Goal: Task Accomplishment & Management: Manage account settings

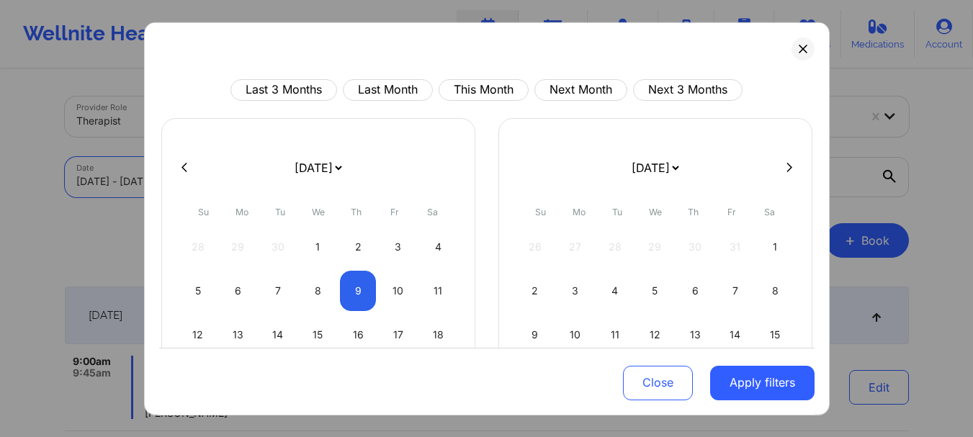
select select "2025-9"
select select "2025-10"
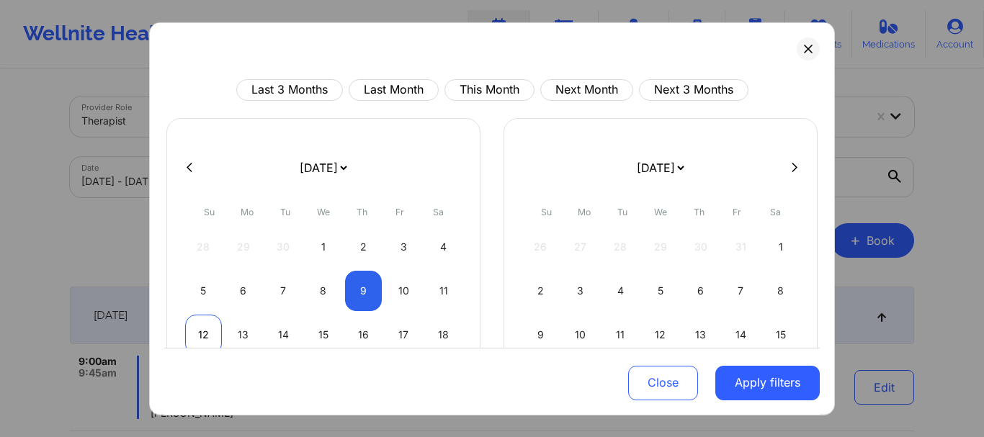
click at [199, 331] on div "12" at bounding box center [203, 334] width 37 height 40
select select "2025-9"
select select "2025-10"
click at [199, 331] on div "12" at bounding box center [203, 334] width 37 height 40
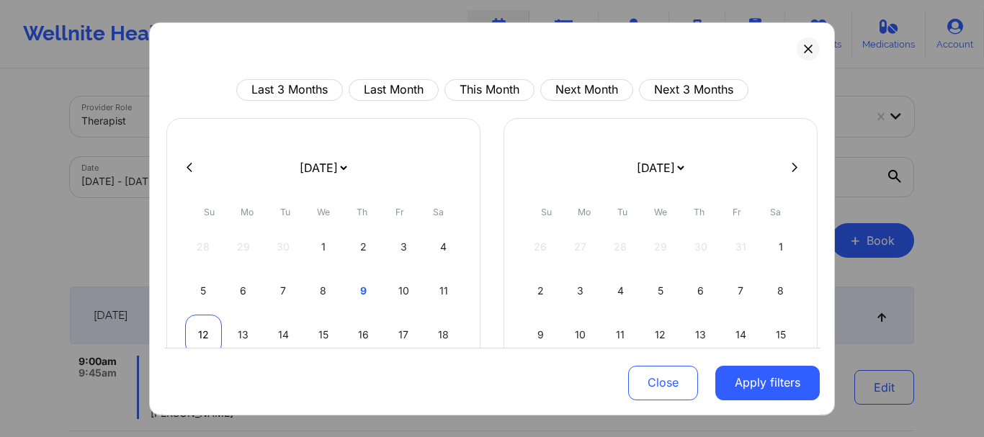
select select "2025-9"
select select "2025-10"
select select "2025-9"
select select "2025-10"
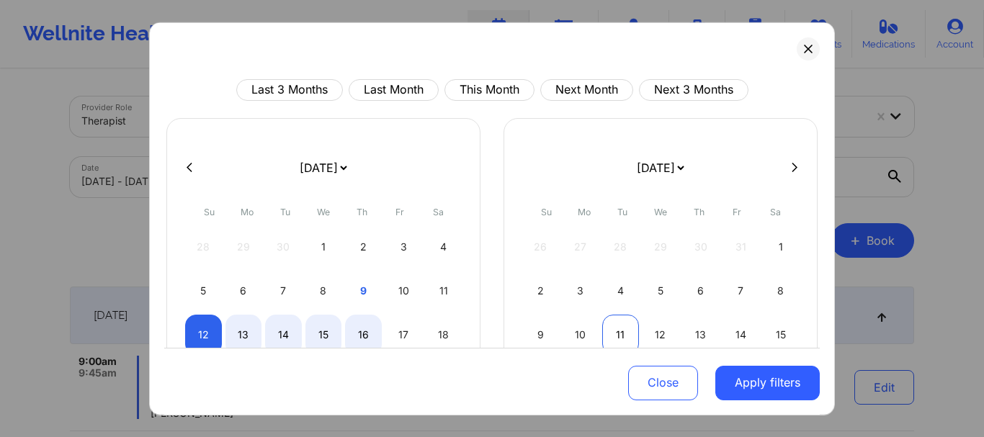
select select "2025-9"
select select "2025-10"
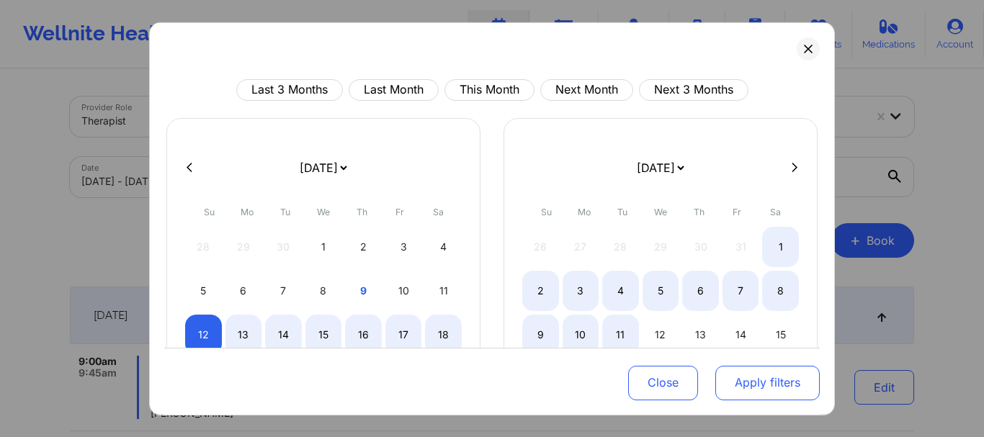
select select "2025-9"
select select "2025-10"
click at [725, 380] on button "Apply filters" at bounding box center [767, 383] width 104 height 35
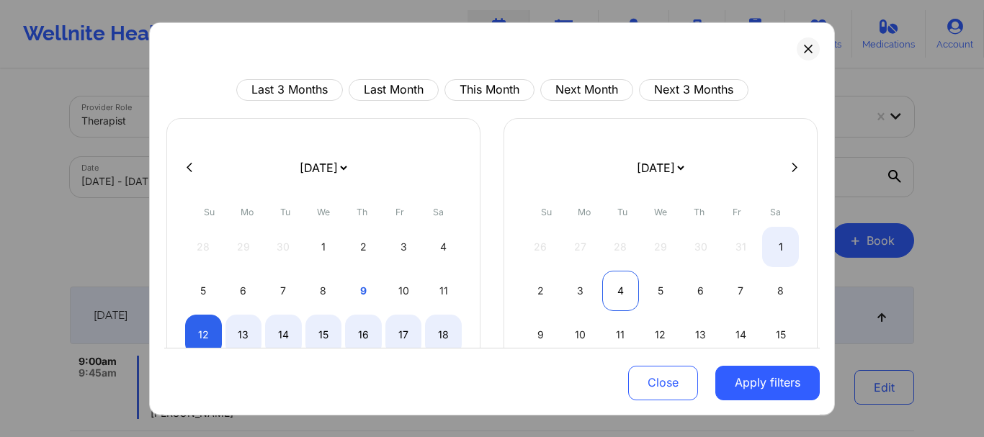
select select "2025-9"
select select "2025-10"
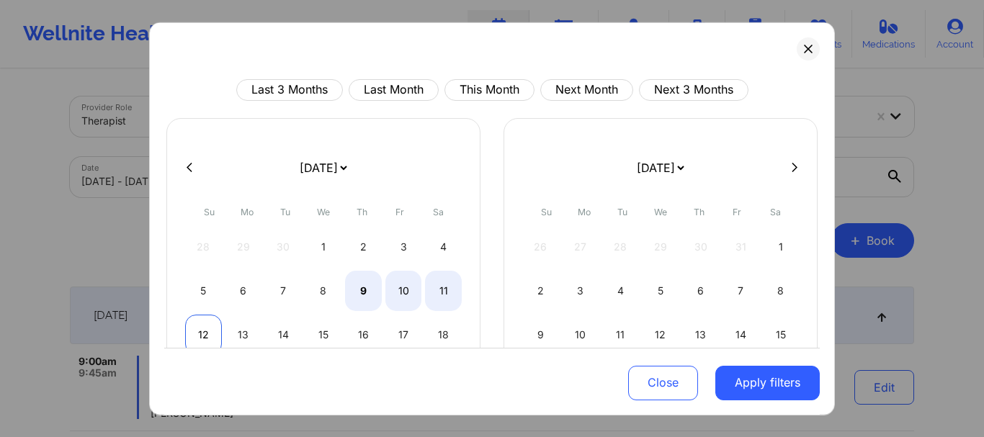
select select "2025-9"
select select "2025-10"
click at [207, 327] on div "12" at bounding box center [203, 334] width 37 height 40
select select "2025-9"
select select "2025-10"
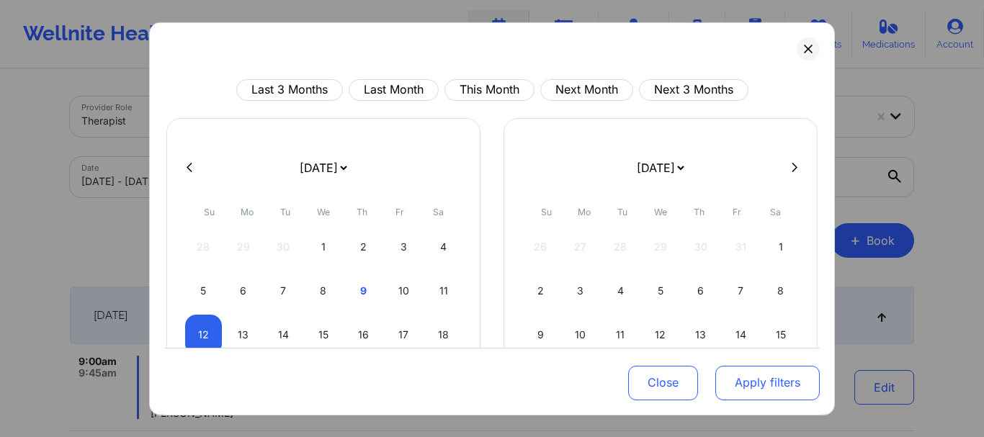
click at [720, 378] on button "Apply filters" at bounding box center [767, 383] width 104 height 35
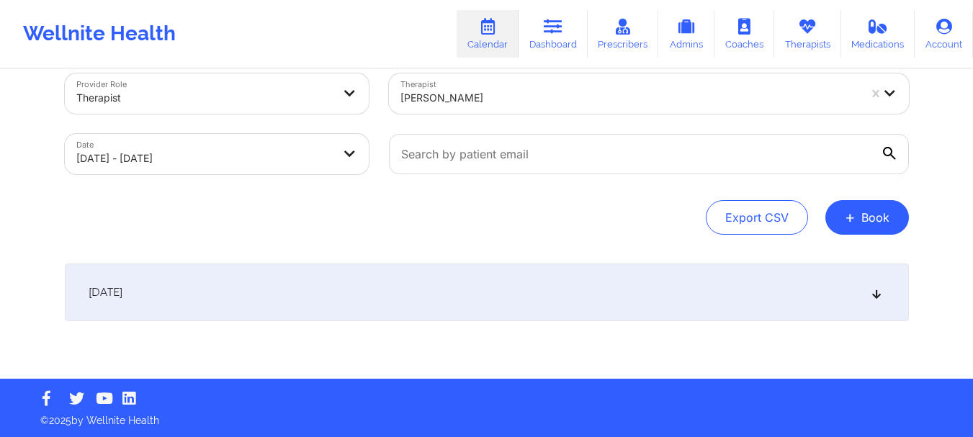
scroll to position [24, 0]
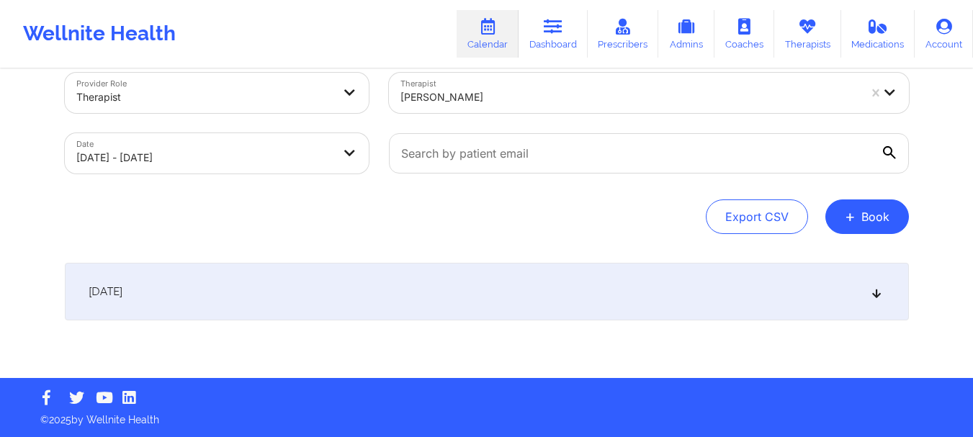
click at [879, 294] on icon at bounding box center [876, 292] width 12 height 10
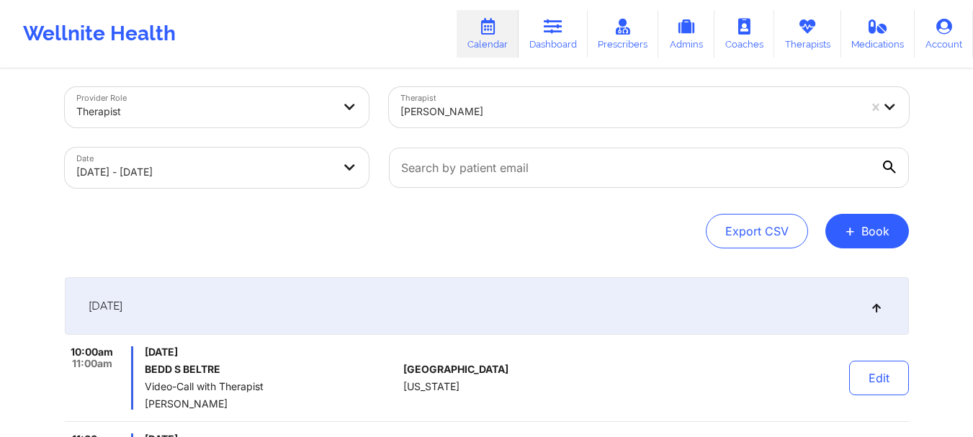
scroll to position [0, 0]
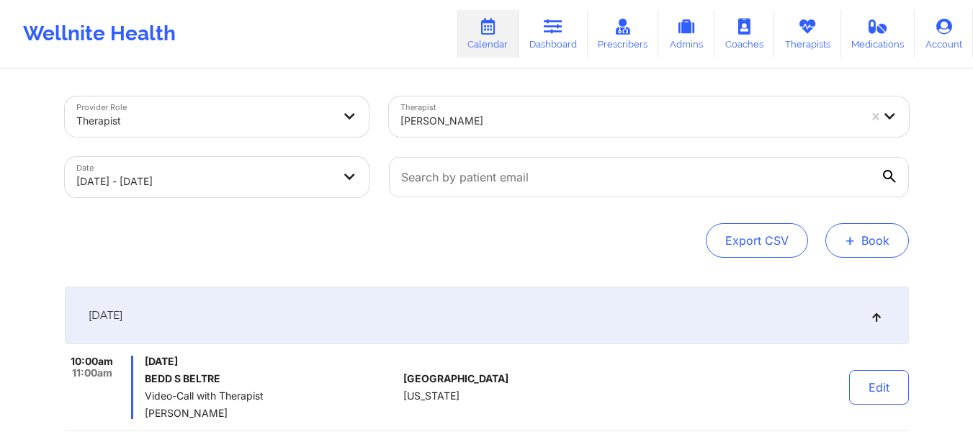
click at [857, 236] on button "+ Book" at bounding box center [867, 240] width 84 height 35
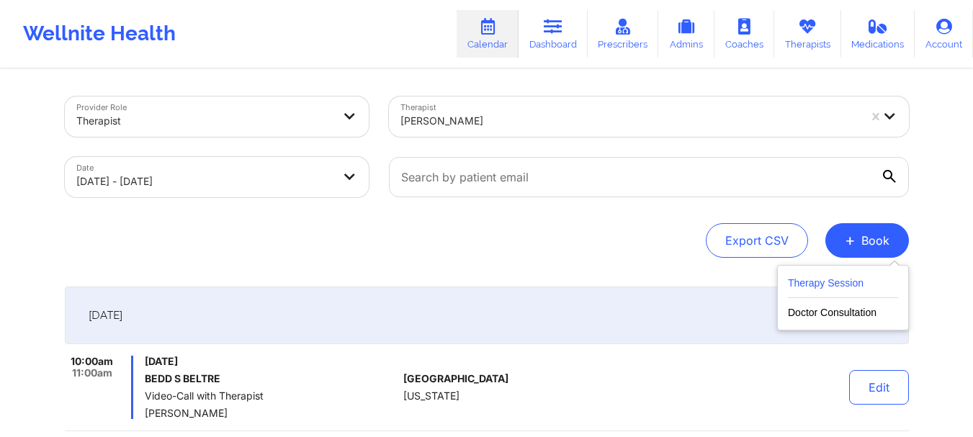
click at [824, 280] on button "Therapy Session" at bounding box center [843, 286] width 110 height 24
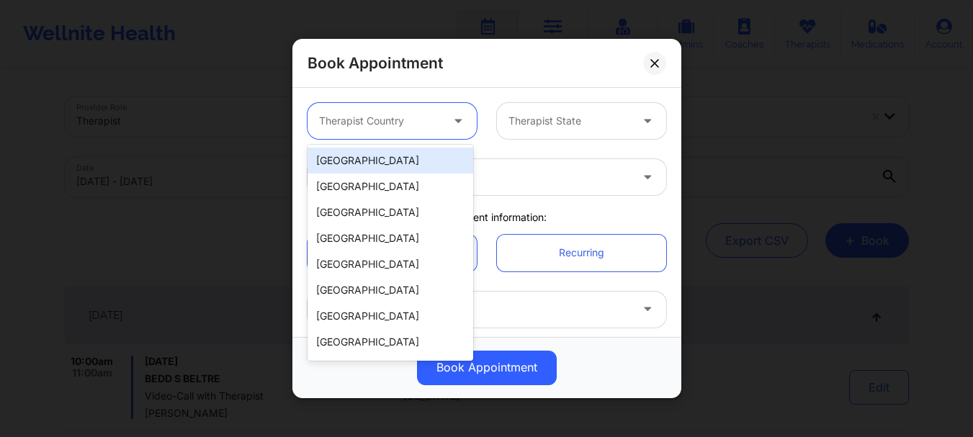
click at [451, 122] on icon at bounding box center [458, 118] width 14 height 12
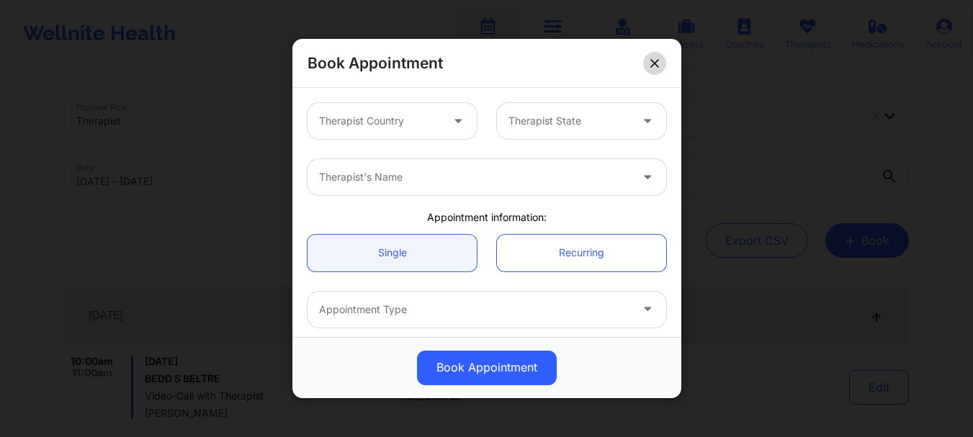
click at [652, 71] on button at bounding box center [654, 63] width 23 height 23
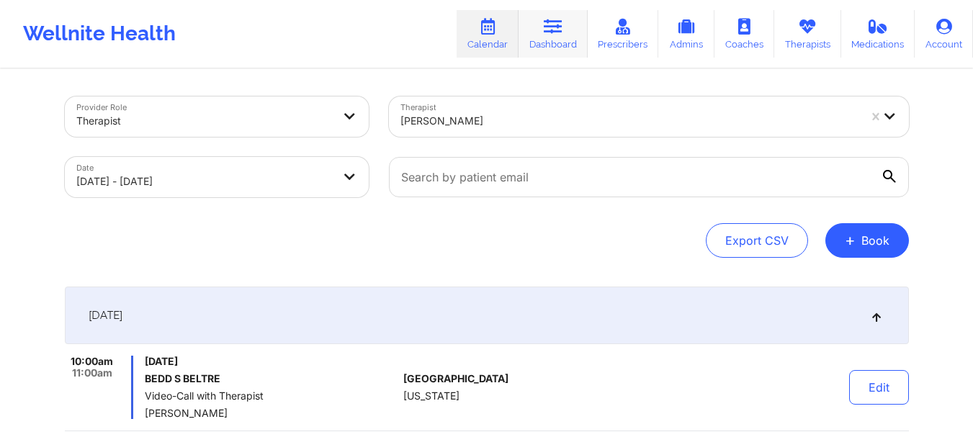
click at [546, 32] on icon at bounding box center [553, 27] width 19 height 16
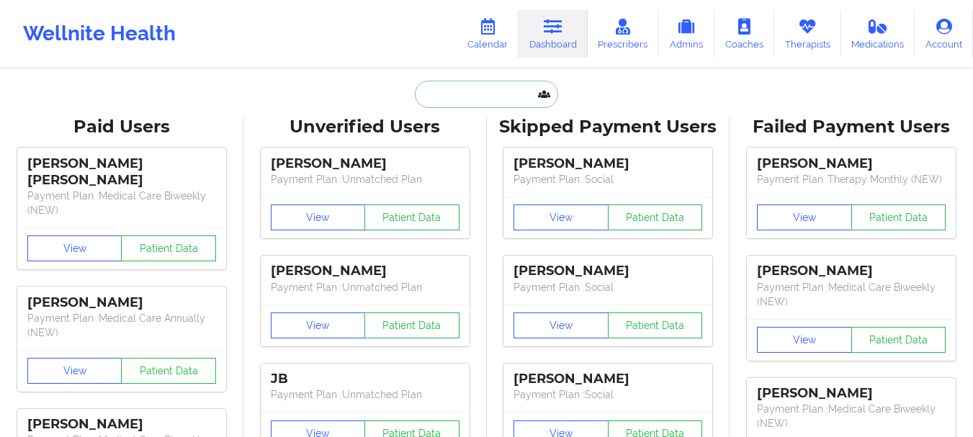
click at [485, 91] on input "text" at bounding box center [486, 94] width 143 height 27
click at [464, 102] on input "text" at bounding box center [486, 94] width 143 height 27
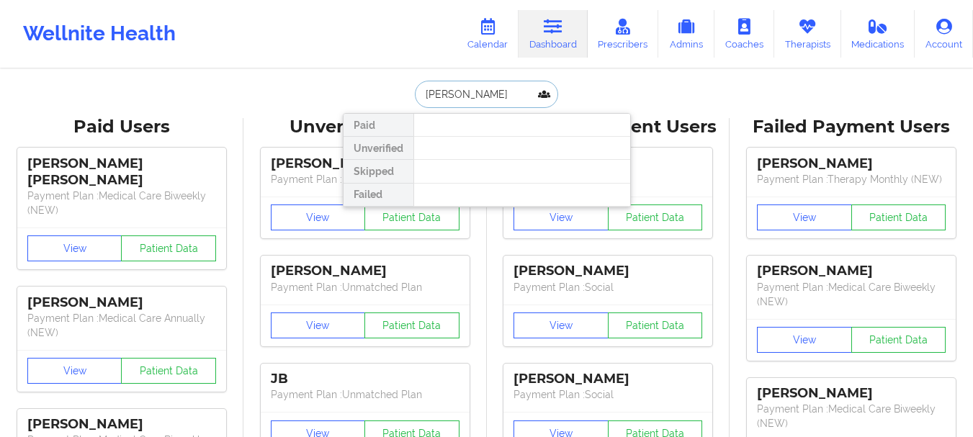
click at [491, 100] on input "LYNN BANKS" at bounding box center [486, 94] width 143 height 27
type input "L"
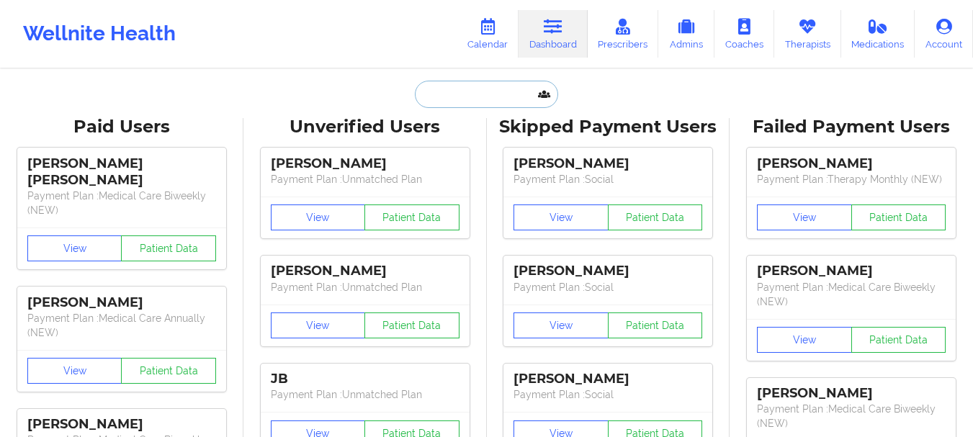
paste input "[EMAIL_ADDRESS][DOMAIN_NAME]"
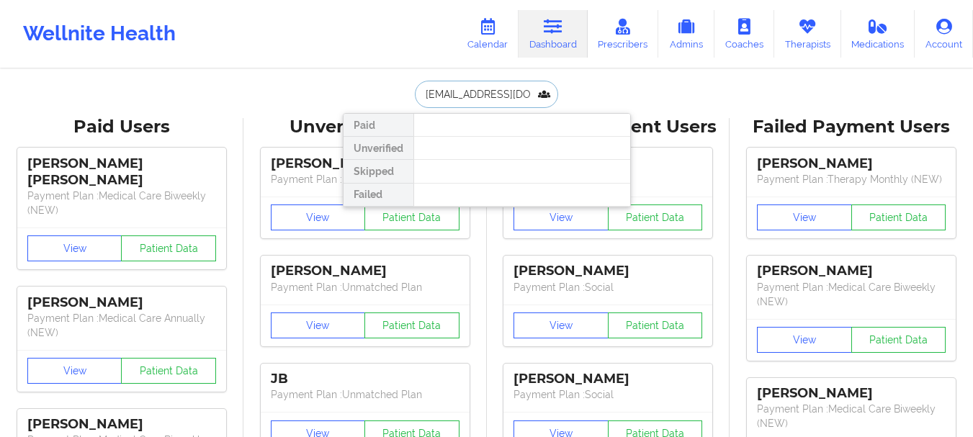
type input "[EMAIL_ADDRESS][DOMAIN_NAME]"
click at [493, 127] on div at bounding box center [521, 125] width 217 height 23
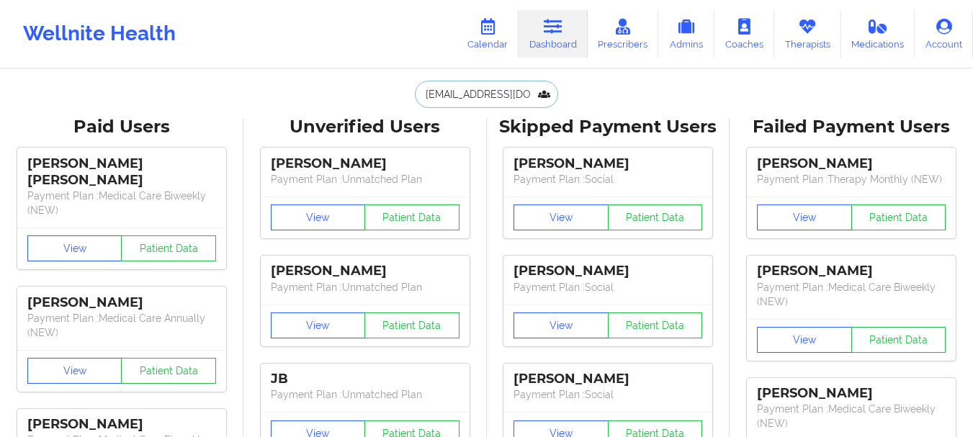
click at [541, 88] on input "[EMAIL_ADDRESS][DOMAIN_NAME]" at bounding box center [486, 94] width 143 height 27
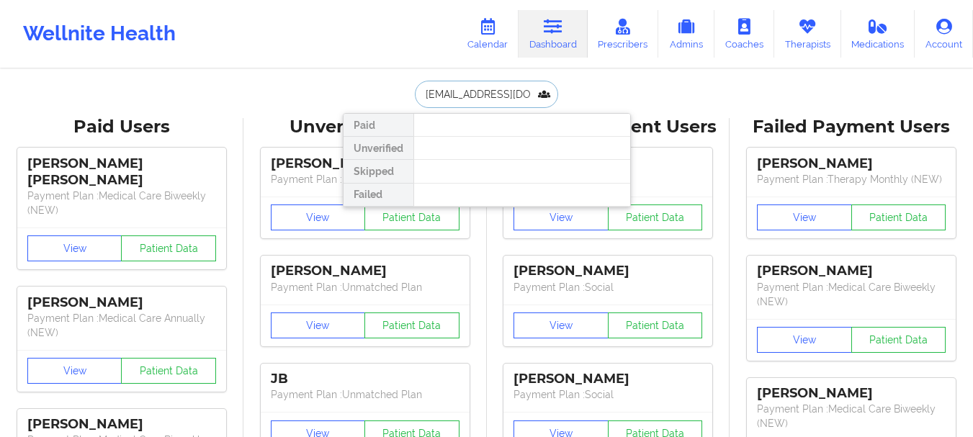
click at [547, 97] on input "[EMAIL_ADDRESS][DOMAIN_NAME]" at bounding box center [486, 94] width 143 height 27
click at [529, 97] on input "[EMAIL_ADDRESS][DOMAIN_NAME]" at bounding box center [486, 94] width 143 height 27
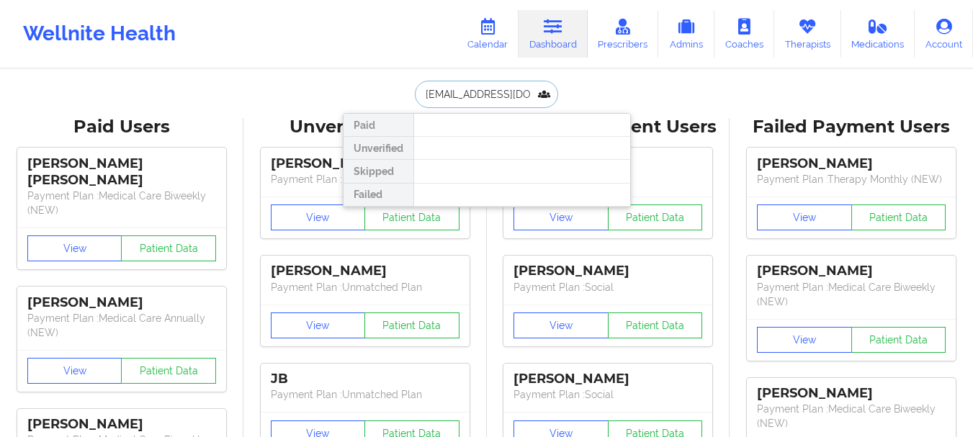
drag, startPoint x: 529, startPoint y: 97, endPoint x: 399, endPoint y: 88, distance: 129.9
click at [399, 88] on div "Hprc23@yahoo.com Paid Unverified Skipped Failed" at bounding box center [487, 94] width 288 height 27
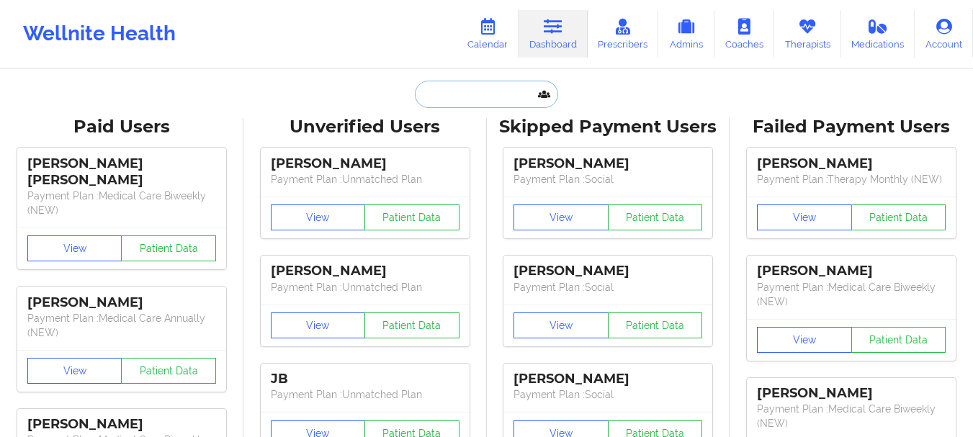
paste input "[EMAIL_ADDRESS][DOMAIN_NAME]"
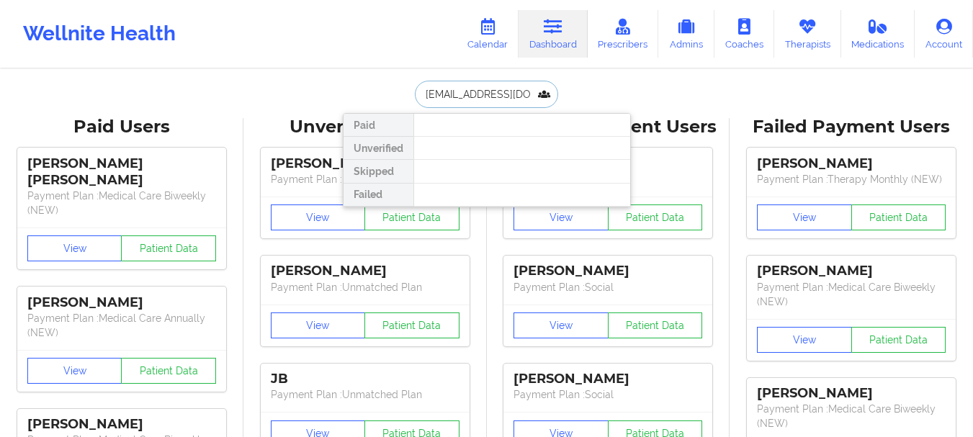
click at [432, 96] on input "[EMAIL_ADDRESS][DOMAIN_NAME]" at bounding box center [486, 94] width 143 height 27
type input "[EMAIL_ADDRESS][DOMAIN_NAME]"
drag, startPoint x: 521, startPoint y: 102, endPoint x: 410, endPoint y: 98, distance: 111.0
click at [410, 98] on div "hprc23@yahoo.com Paid Unverified Skipped Failed" at bounding box center [487, 94] width 288 height 27
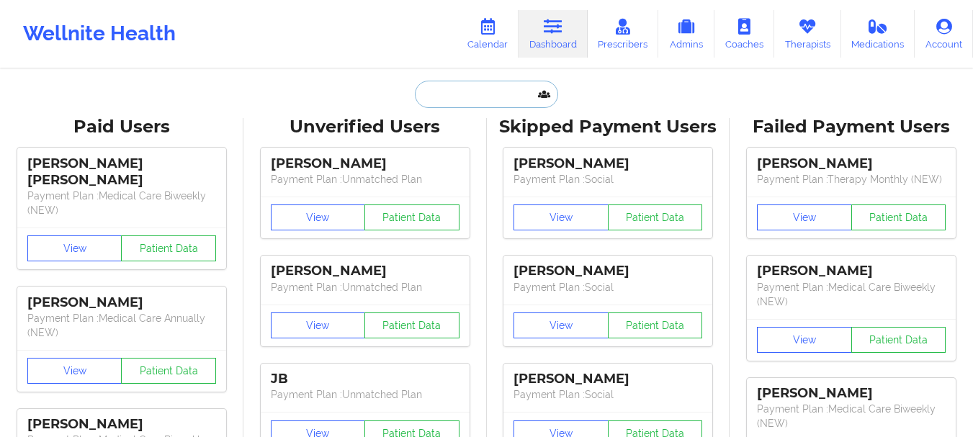
click at [496, 104] on input "text" at bounding box center [486, 94] width 143 height 27
paste input "(347) 515-0566"
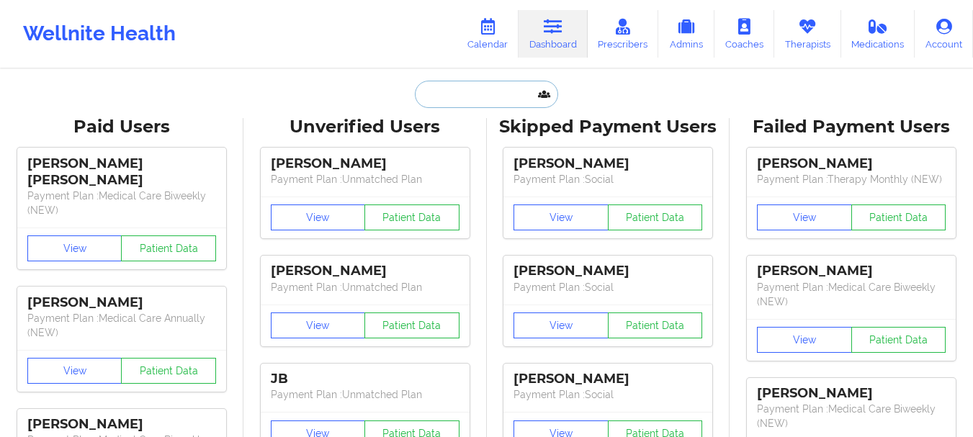
type input "(347) 515-0566"
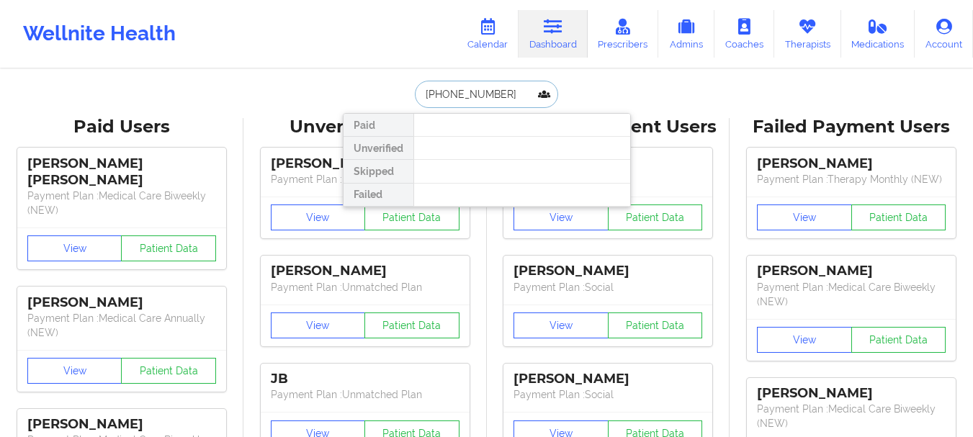
drag, startPoint x: 507, startPoint y: 102, endPoint x: 421, endPoint y: 102, distance: 86.4
click at [421, 102] on input "(347) 515-0566" at bounding box center [486, 94] width 143 height 27
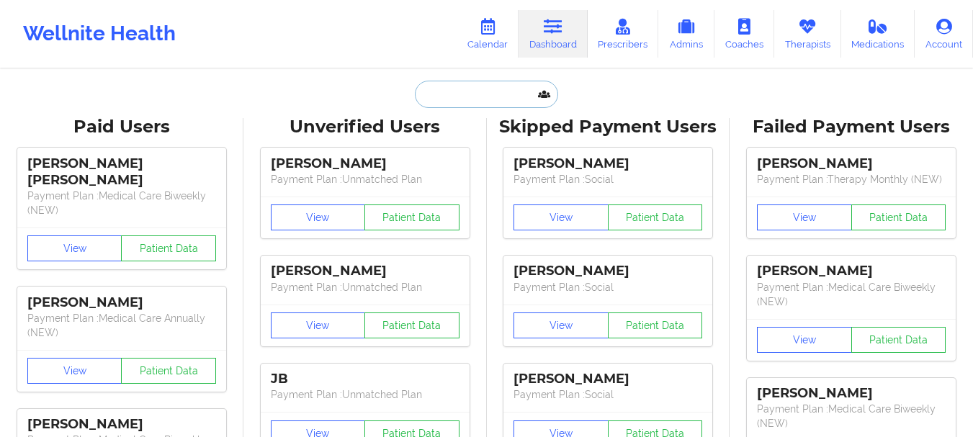
click at [480, 103] on input "text" at bounding box center [486, 94] width 143 height 27
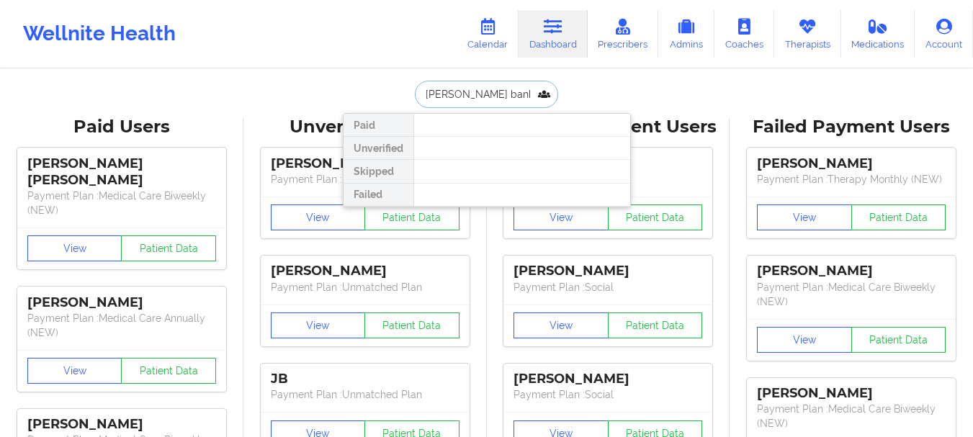
type input "[PERSON_NAME] bank"
drag, startPoint x: 473, startPoint y: 98, endPoint x: 501, endPoint y: 93, distance: 28.5
click at [501, 93] on input "[PERSON_NAME] bank" at bounding box center [486, 94] width 143 height 27
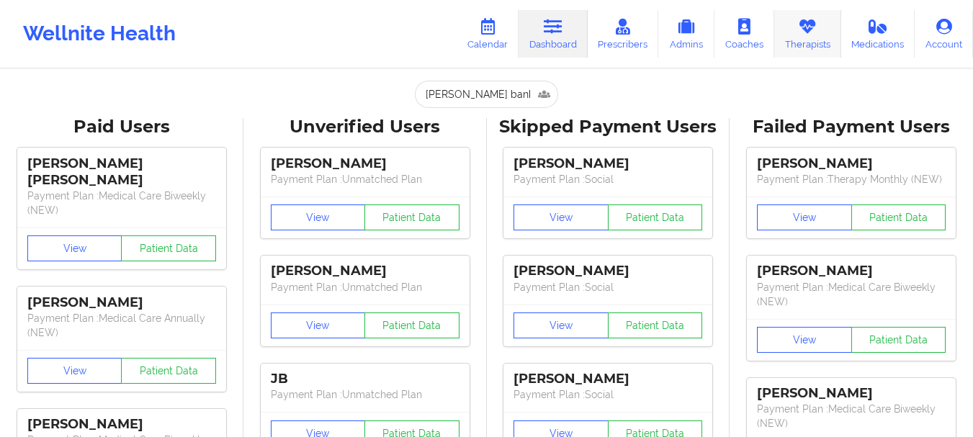
click at [783, 40] on link "Therapists" at bounding box center [807, 34] width 67 height 48
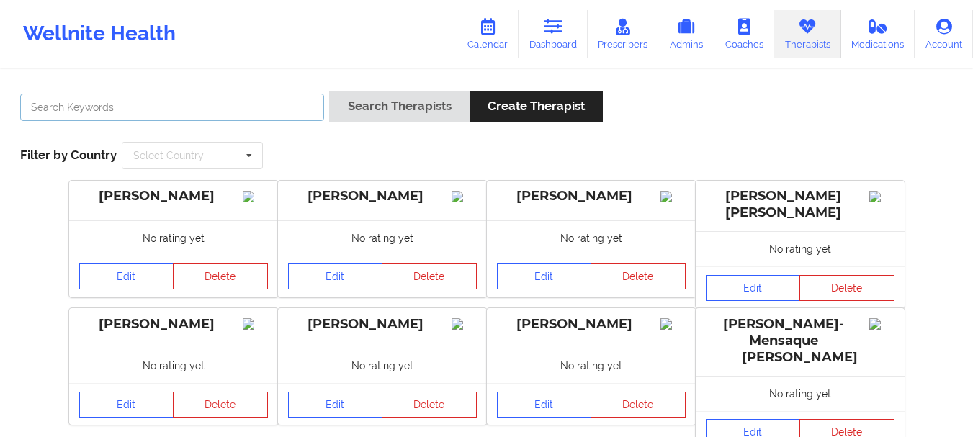
click at [272, 107] on input "text" at bounding box center [172, 107] width 304 height 27
type input "d"
type input "Dashmia green"
click at [329, 91] on button "Search Therapists" at bounding box center [399, 106] width 140 height 31
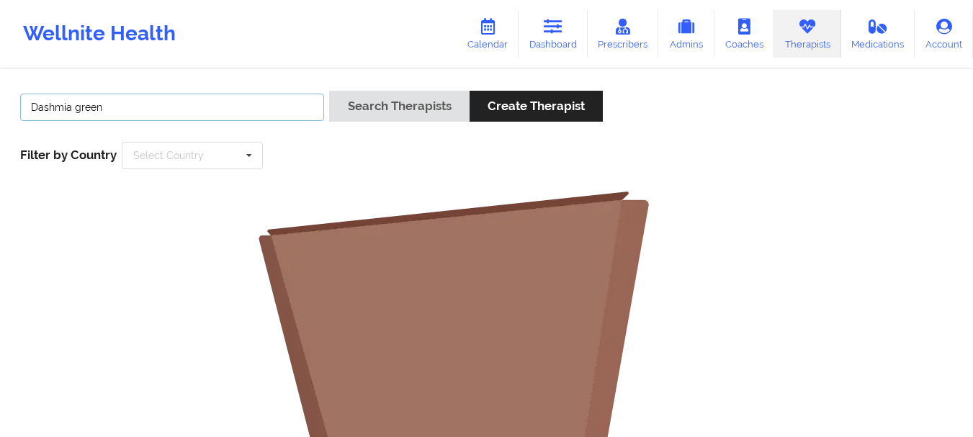
click at [246, 109] on input "Dashmia green" at bounding box center [172, 107] width 304 height 27
click at [494, 41] on link "Calendar" at bounding box center [488, 34] width 62 height 48
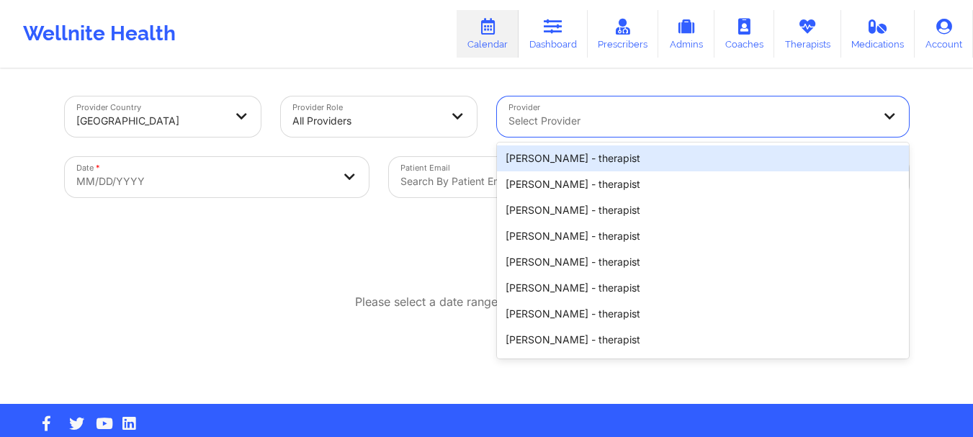
click at [587, 133] on div "Select Provider" at bounding box center [685, 117] width 377 height 40
type input "D"
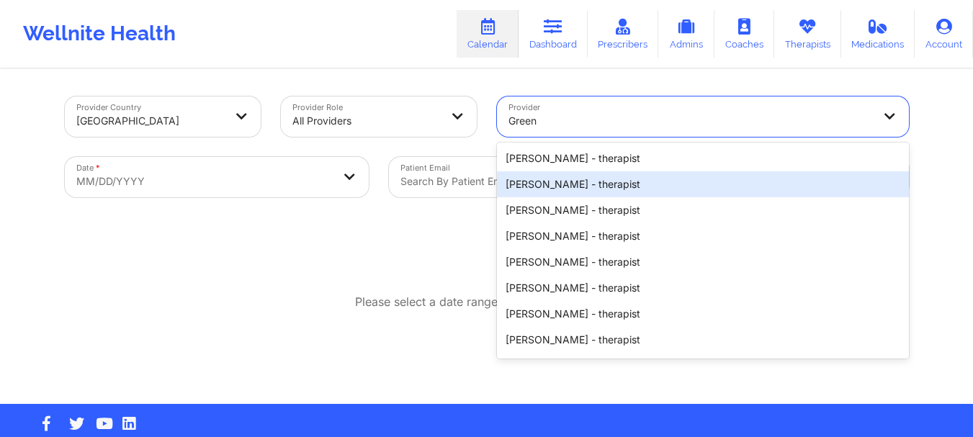
type input "Green"
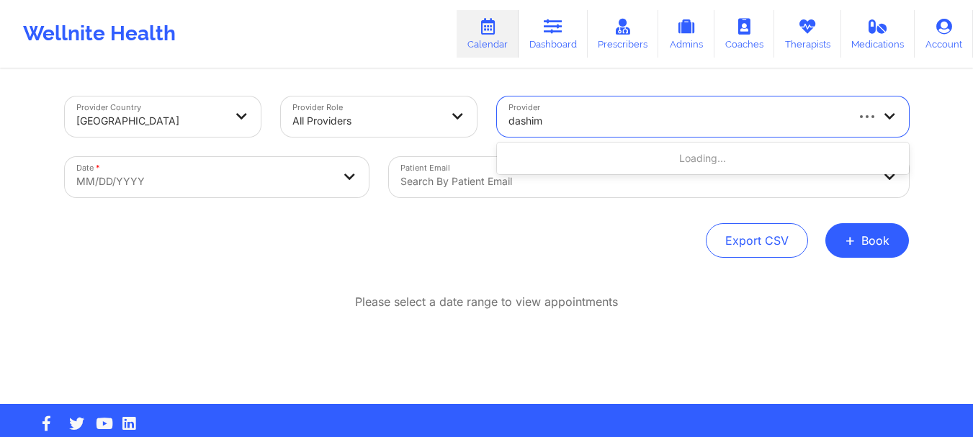
type input "dashima"
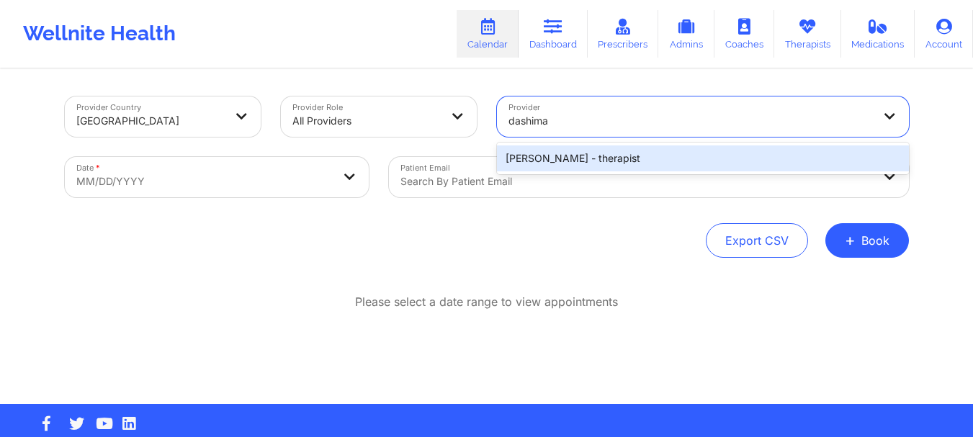
click at [551, 149] on div "[PERSON_NAME] - therapist" at bounding box center [703, 158] width 412 height 26
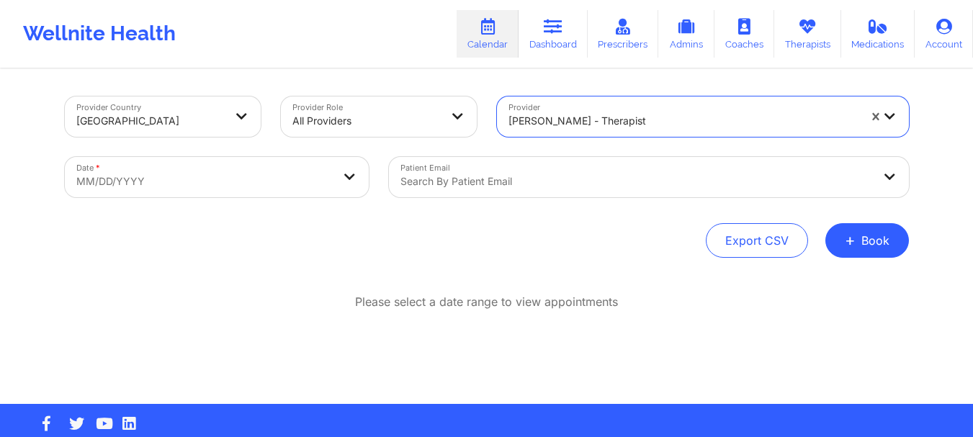
click at [307, 172] on body "Wellnite Health Calendar Dashboard Prescribers Admins Coaches Therapists Medica…" at bounding box center [486, 218] width 973 height 437
select select "2025-8"
select select "2025-9"
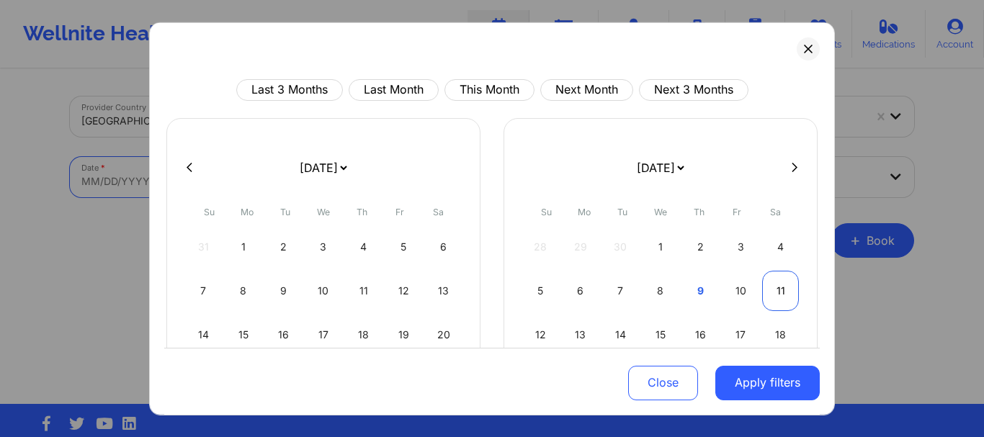
click at [773, 295] on div "11" at bounding box center [780, 290] width 37 height 40
select select "2025-9"
select select "2025-10"
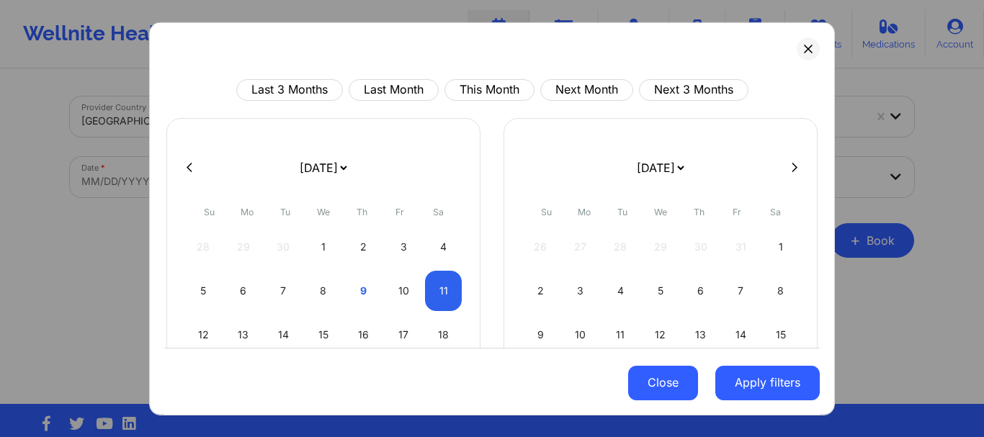
select select "2025-9"
select select "2025-10"
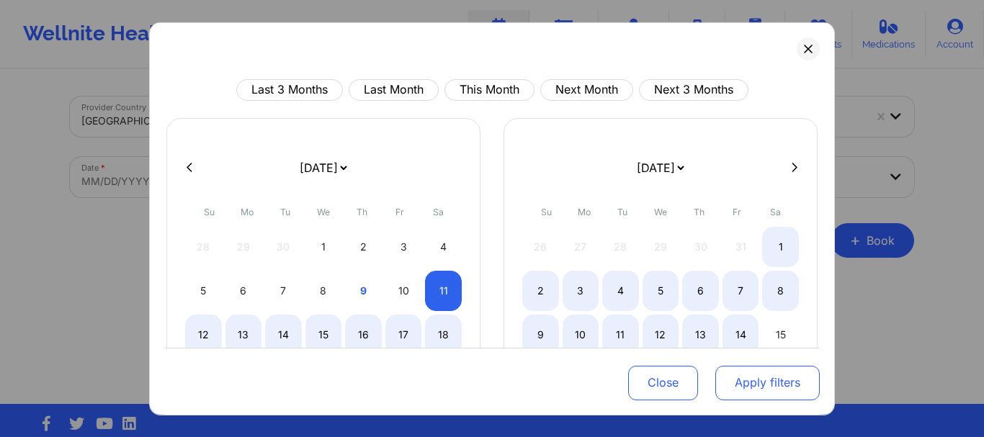
click at [731, 387] on button "Apply filters" at bounding box center [767, 383] width 104 height 35
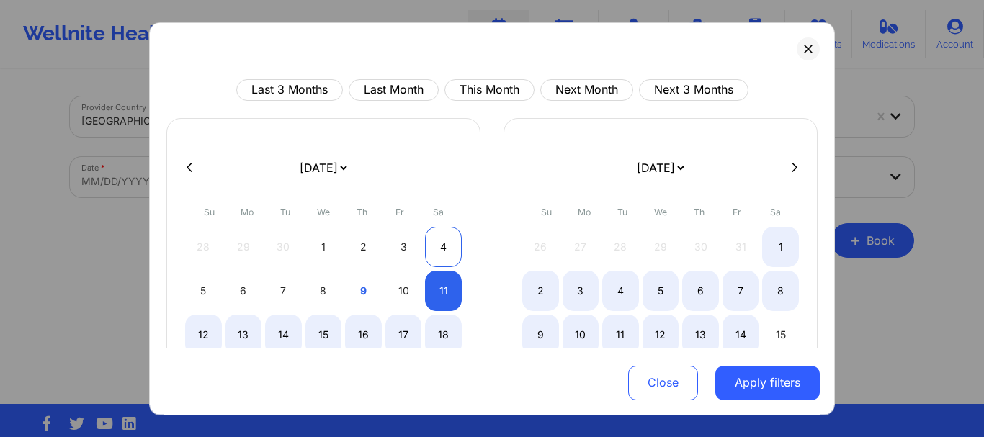
select select "2025-9"
select select "2025-10"
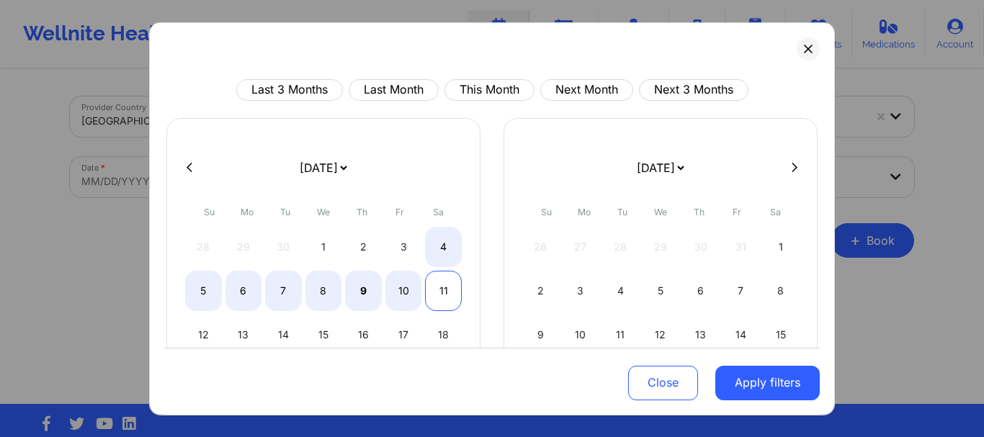
select select "2025-9"
select select "2025-10"
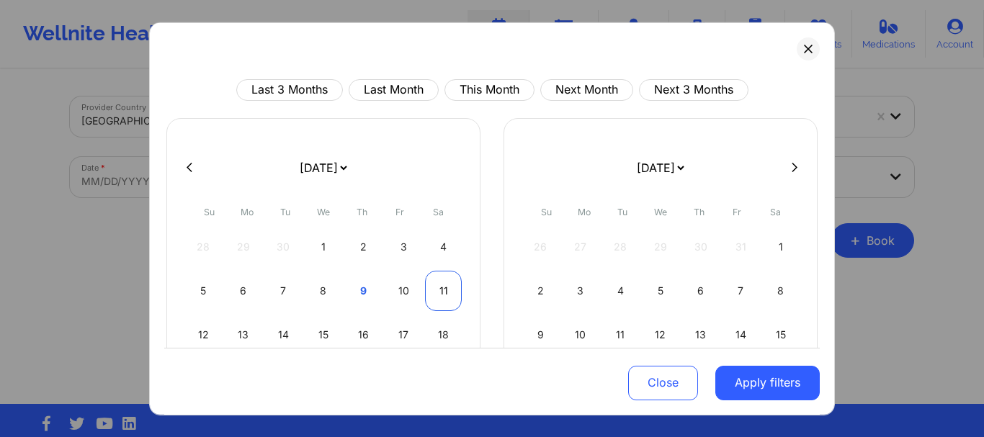
click at [436, 284] on div "11" at bounding box center [443, 290] width 37 height 40
select select "2025-9"
select select "2025-10"
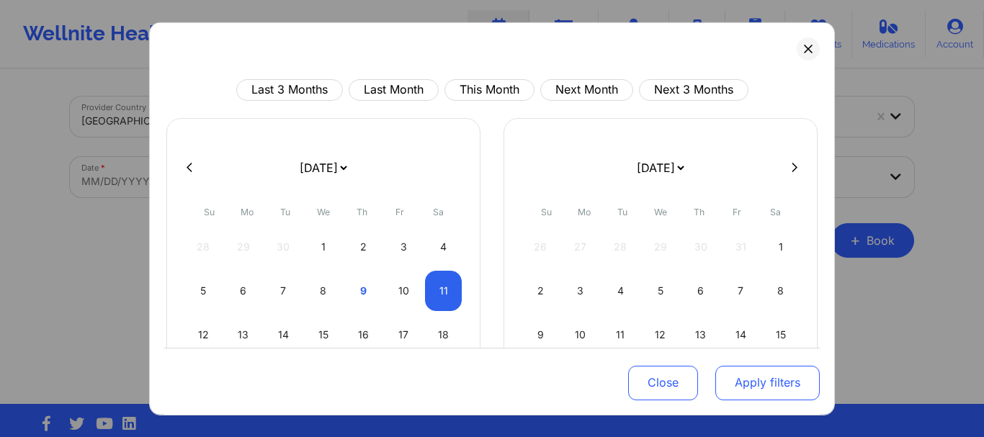
click at [782, 378] on button "Apply filters" at bounding box center [767, 383] width 104 height 35
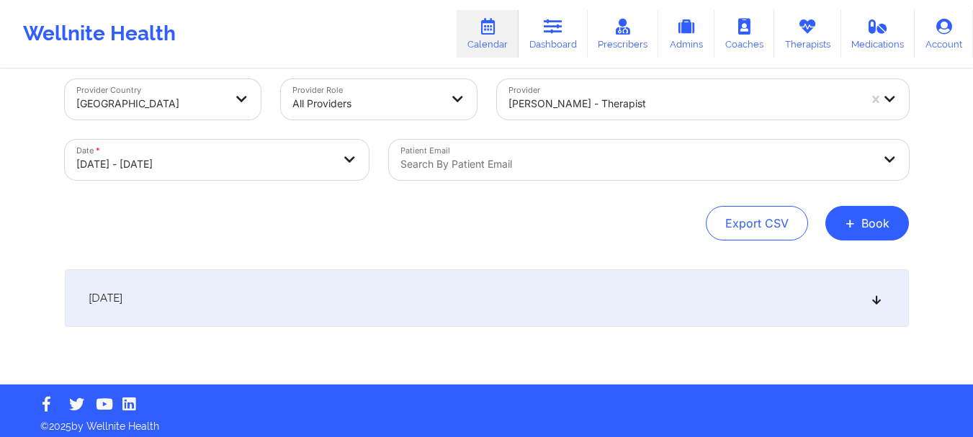
scroll to position [24, 0]
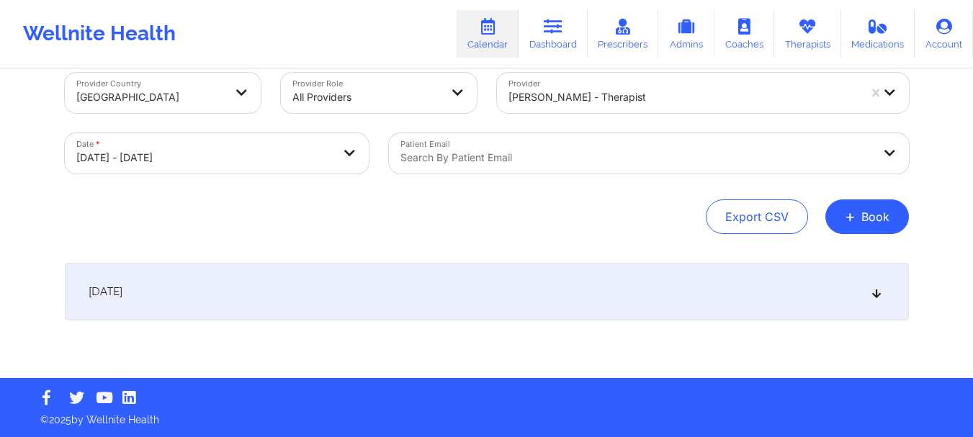
click at [566, 287] on div "[DATE]" at bounding box center [487, 292] width 844 height 58
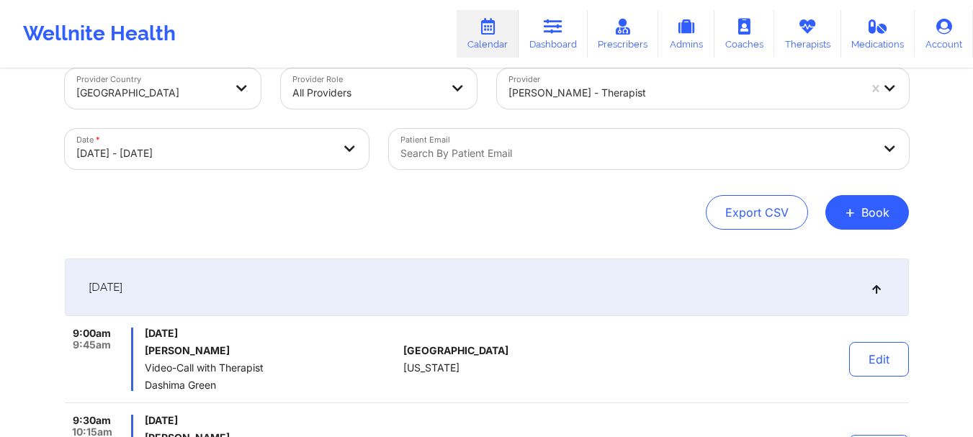
scroll to position [0, 0]
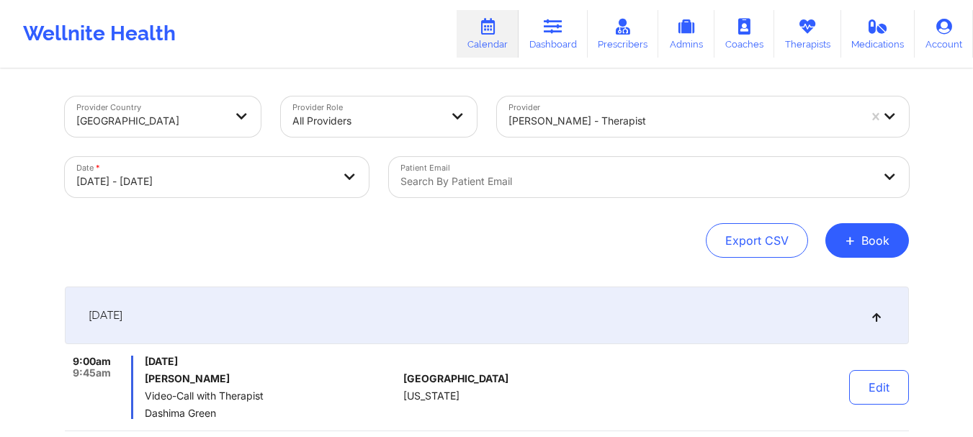
select select "2025-9"
select select "2025-10"
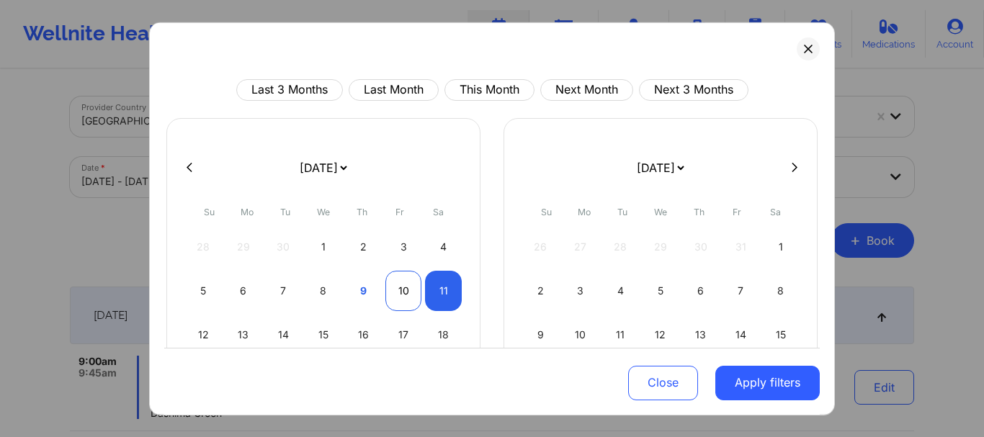
click at [390, 292] on div "10" at bounding box center [403, 290] width 37 height 40
select select "2025-9"
select select "2025-10"
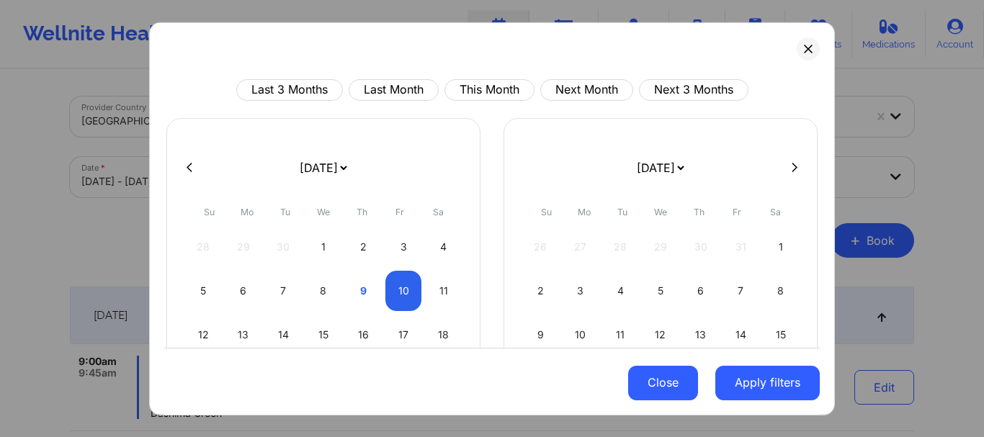
select select "2025-9"
select select "2025-10"
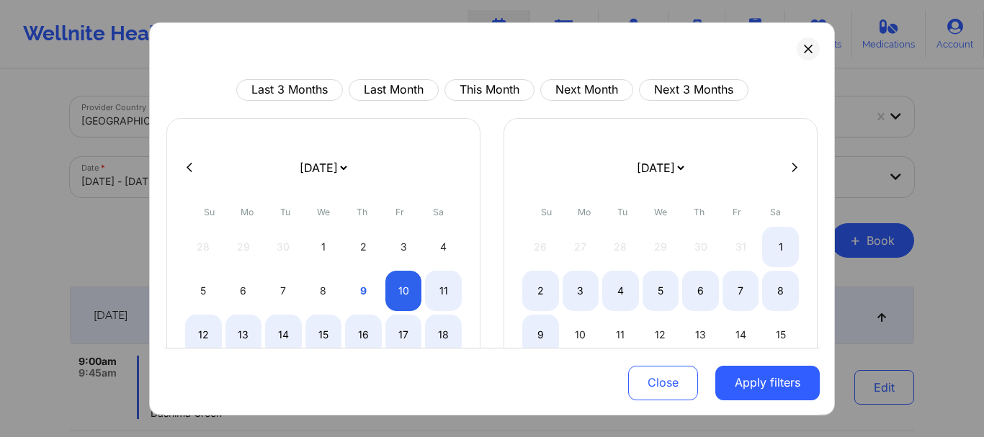
select select "2025-9"
select select "2025-10"
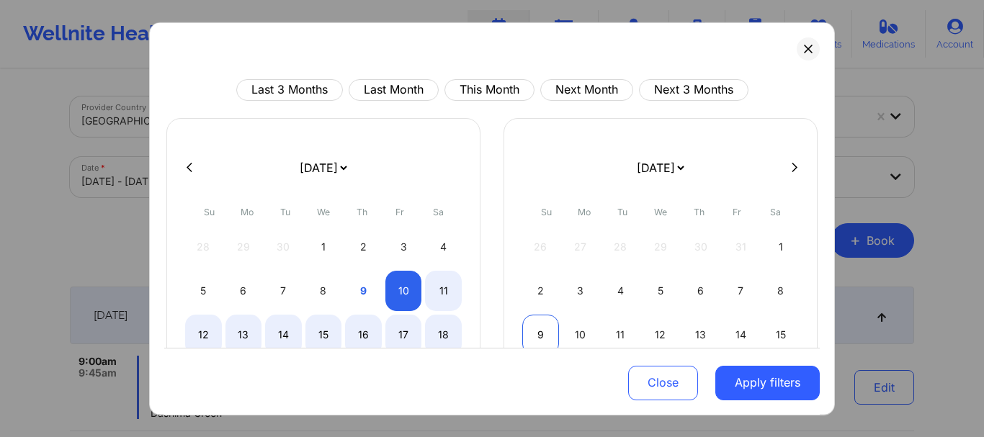
select select "2025-9"
select select "2025-10"
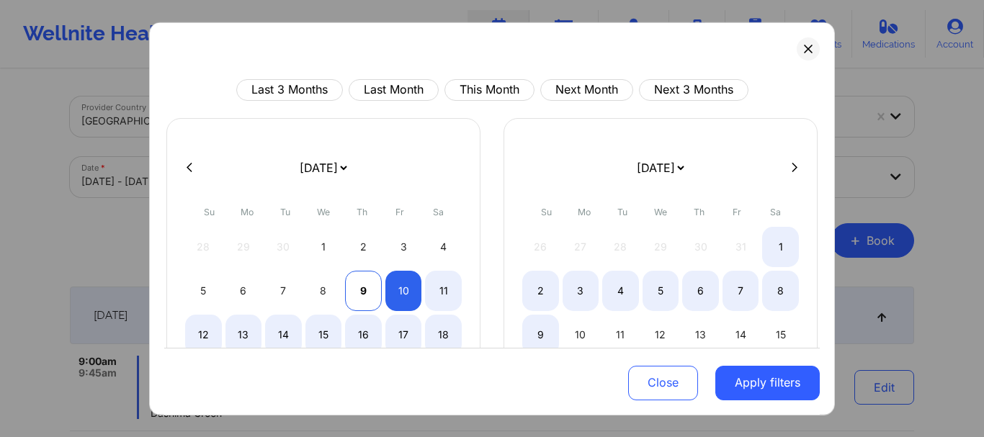
select select "2025-9"
select select "2025-10"
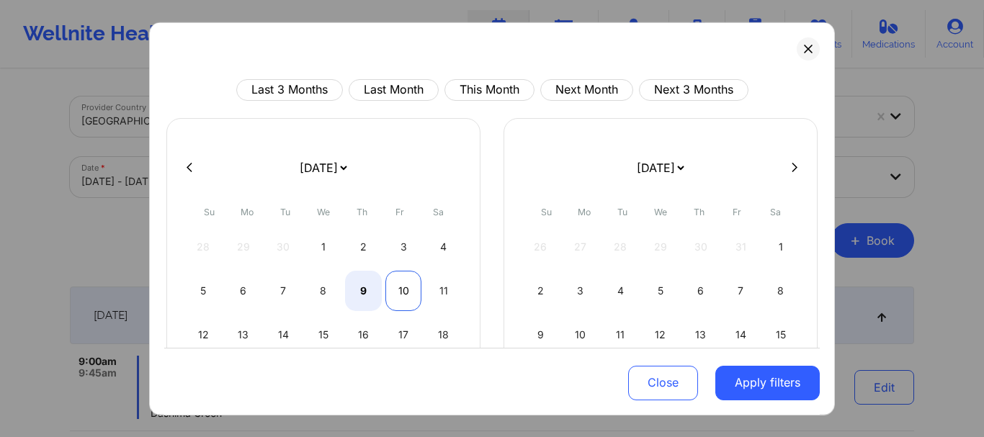
select select "2025-9"
select select "2025-10"
click at [390, 290] on div "10" at bounding box center [403, 290] width 37 height 40
select select "2025-9"
select select "2025-10"
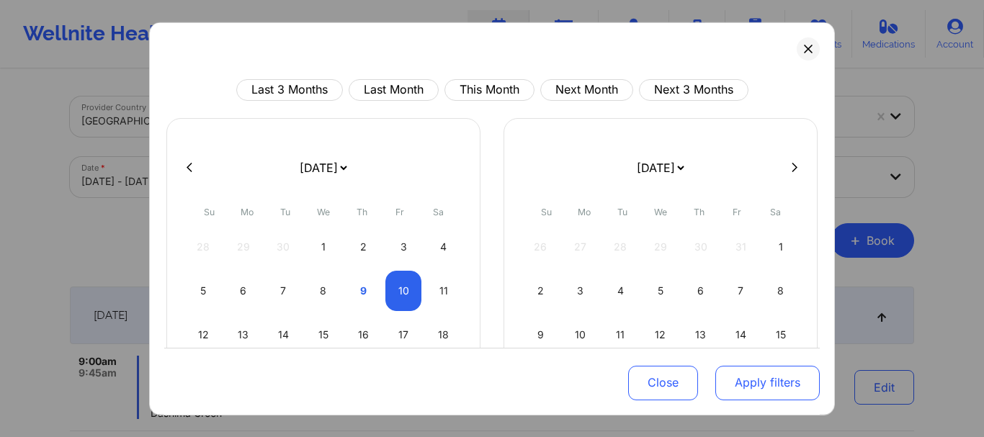
click at [761, 393] on button "Apply filters" at bounding box center [767, 383] width 104 height 35
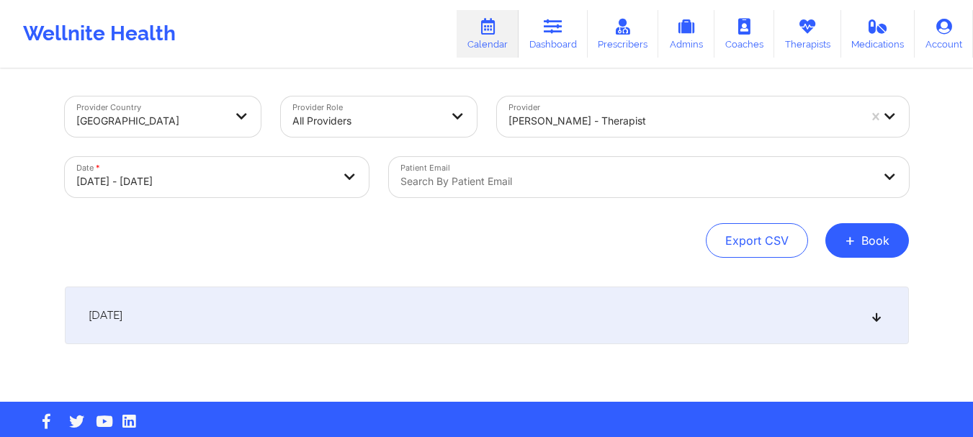
click at [781, 317] on div "[DATE]" at bounding box center [487, 316] width 844 height 58
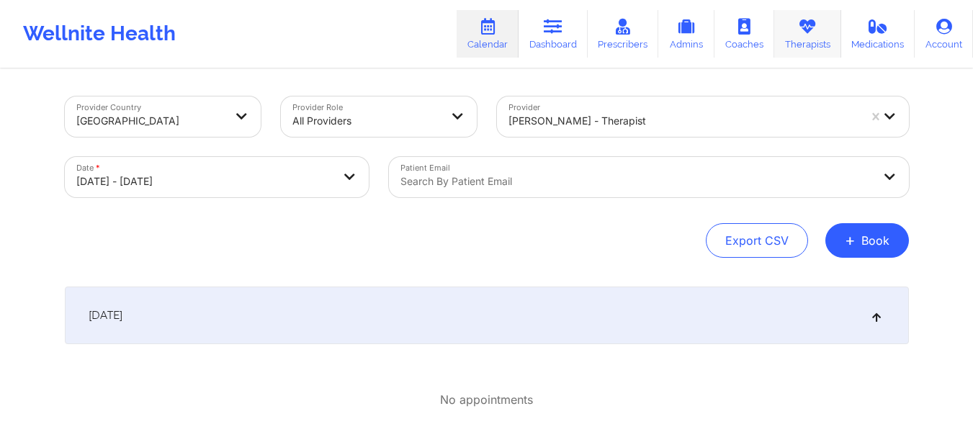
click at [814, 32] on icon at bounding box center [807, 27] width 19 height 16
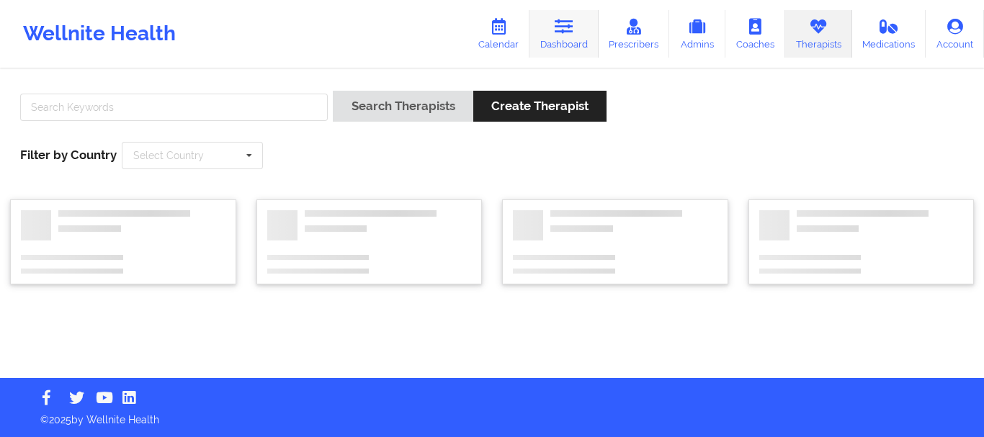
click at [546, 29] on link "Dashboard" at bounding box center [563, 34] width 69 height 48
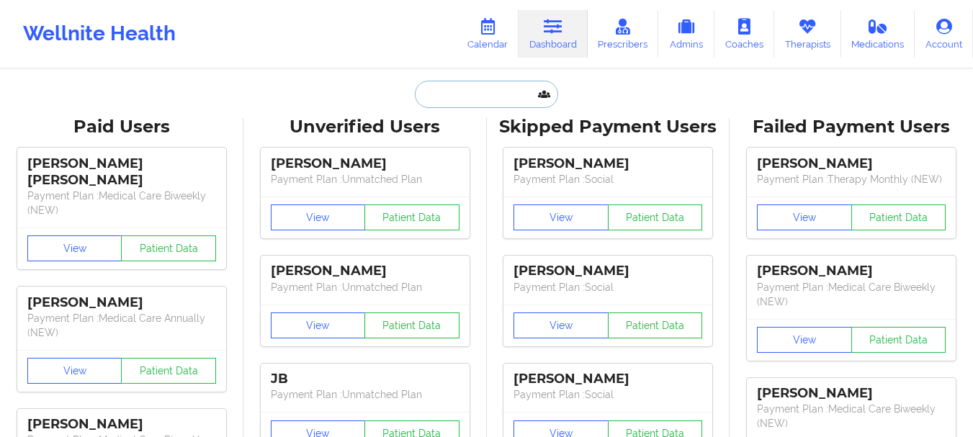
click at [483, 99] on input "text" at bounding box center [486, 94] width 143 height 27
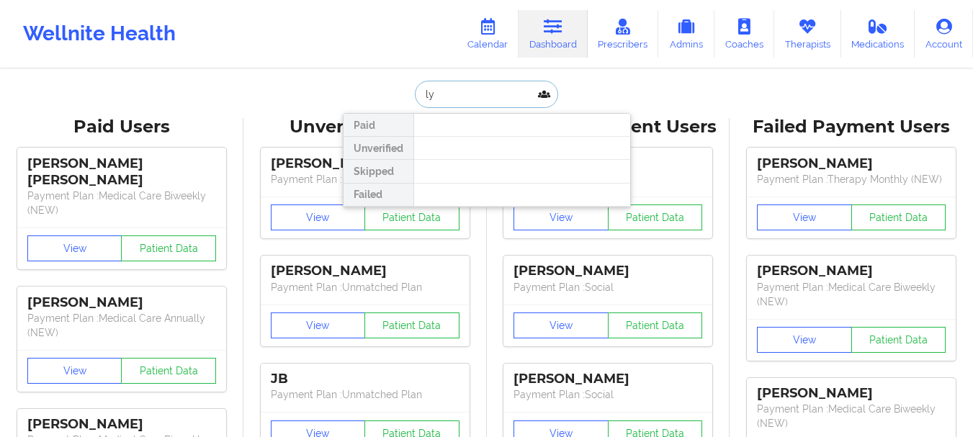
type input "l"
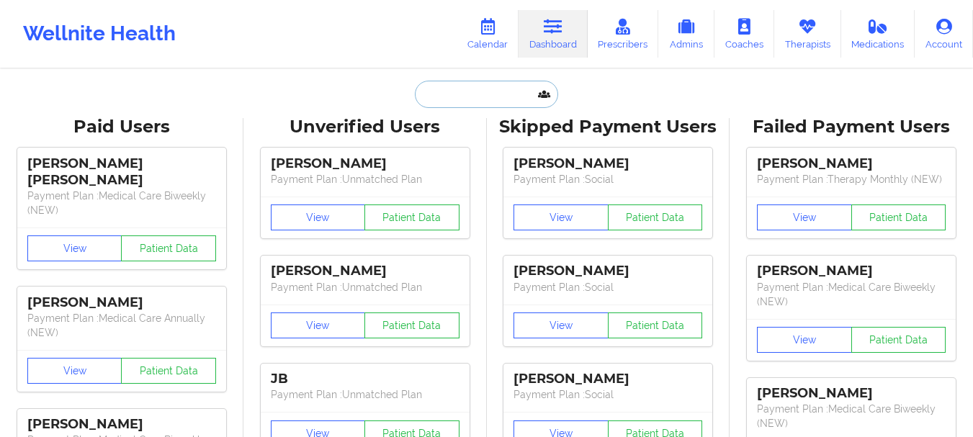
paste input "[EMAIL_ADDRESS][DOMAIN_NAME]"
type input "[EMAIL_ADDRESS][DOMAIN_NAME]"
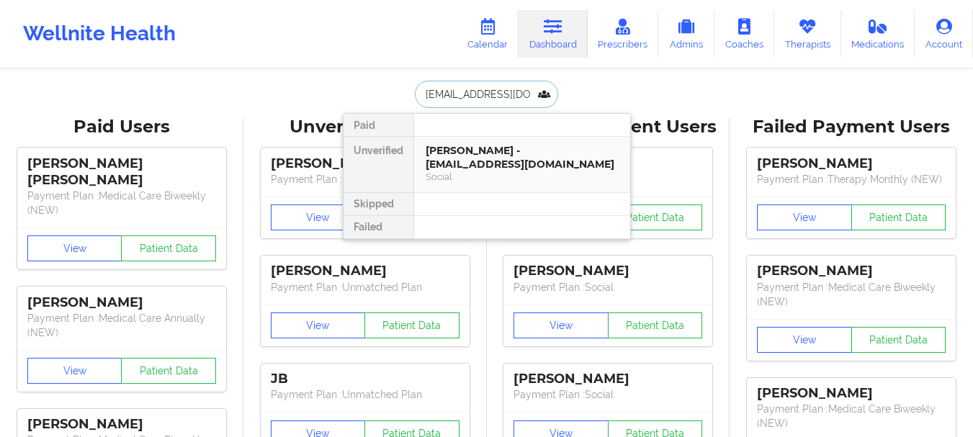
click at [466, 145] on div "[PERSON_NAME] - [EMAIL_ADDRESS][DOMAIN_NAME]" at bounding box center [522, 157] width 193 height 27
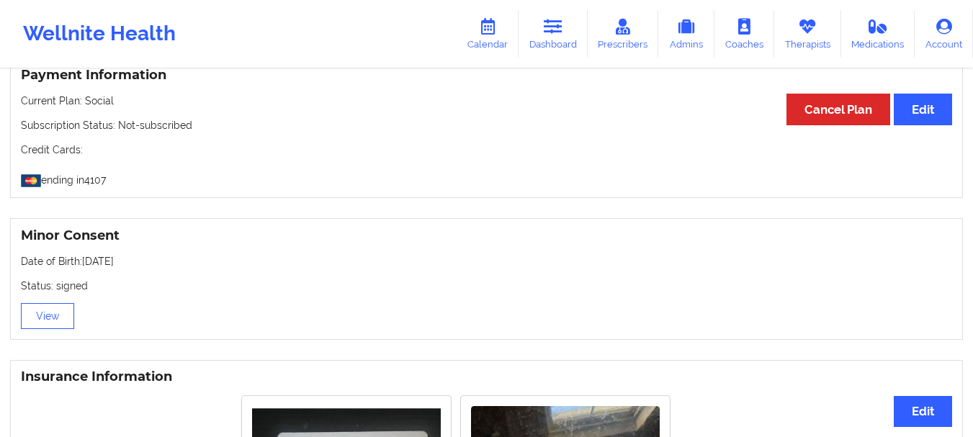
scroll to position [775, 0]
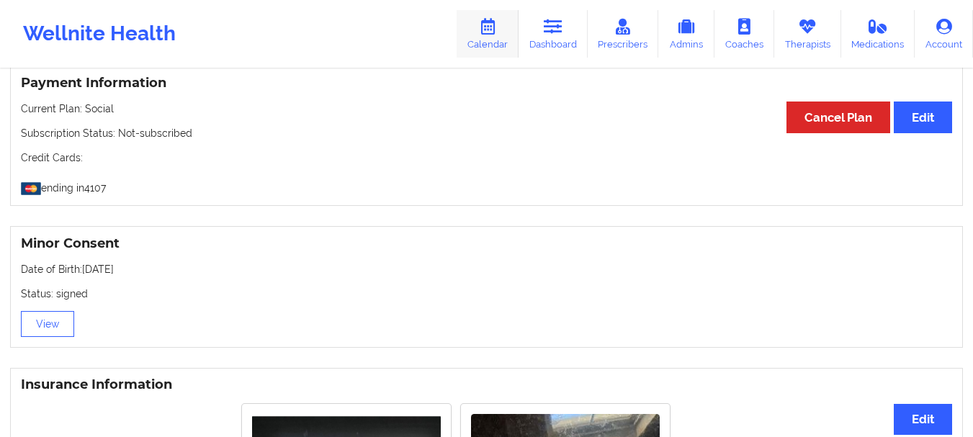
click at [511, 32] on link "Calendar" at bounding box center [488, 34] width 62 height 48
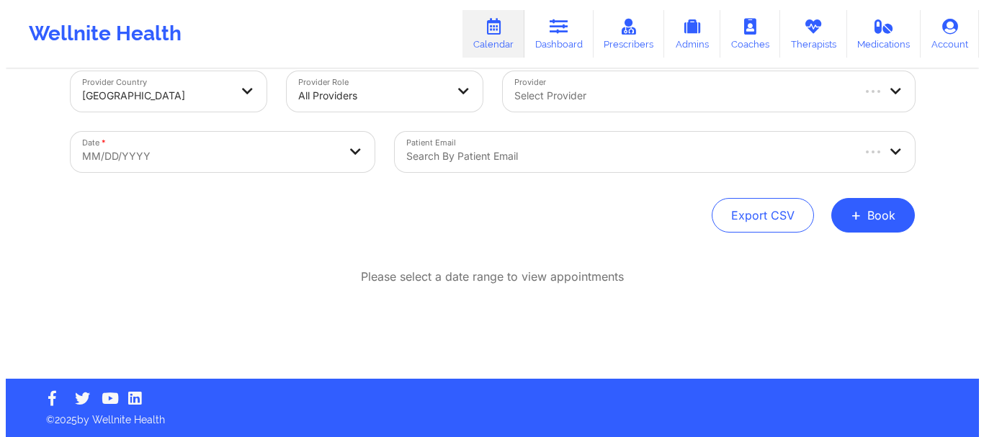
scroll to position [25, 0]
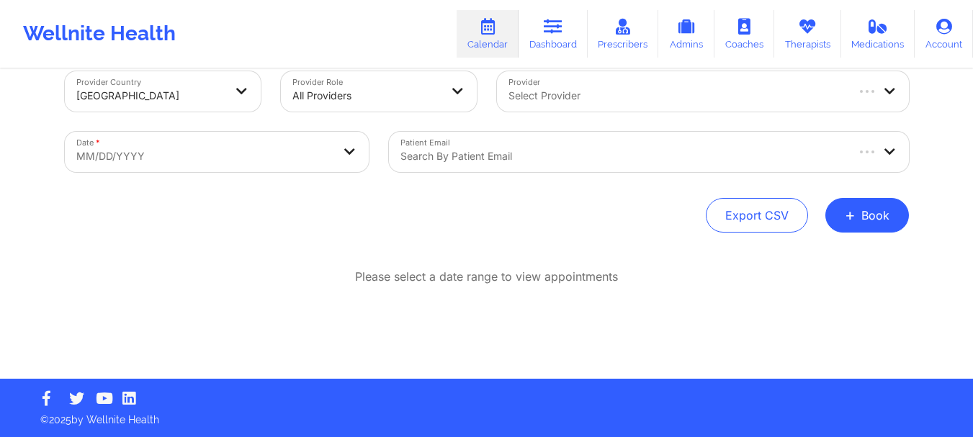
click at [565, 93] on div at bounding box center [677, 95] width 336 height 17
type input "[PERSON_NAME]"
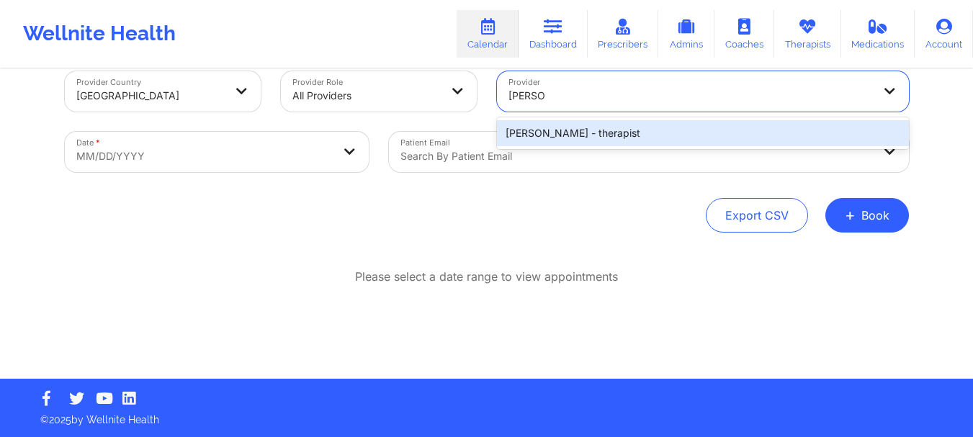
click at [563, 139] on div "[PERSON_NAME] - therapist" at bounding box center [703, 133] width 412 height 26
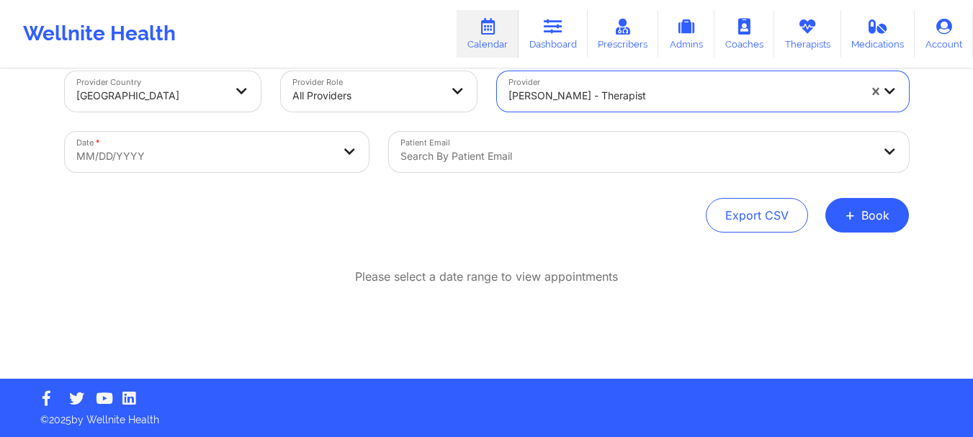
click at [290, 164] on body "Wellnite Health Calendar Dashboard Prescribers Admins Coaches Therapists Medica…" at bounding box center [486, 193] width 973 height 437
select select "2025-8"
select select "2025-9"
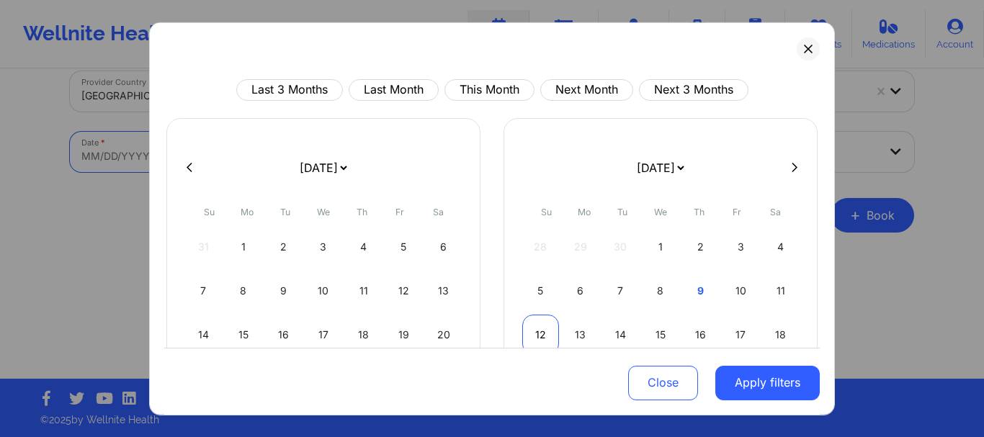
click at [542, 328] on div "12" at bounding box center [540, 334] width 37 height 40
select select "2025-9"
select select "2025-10"
select select "2025-9"
select select "2025-10"
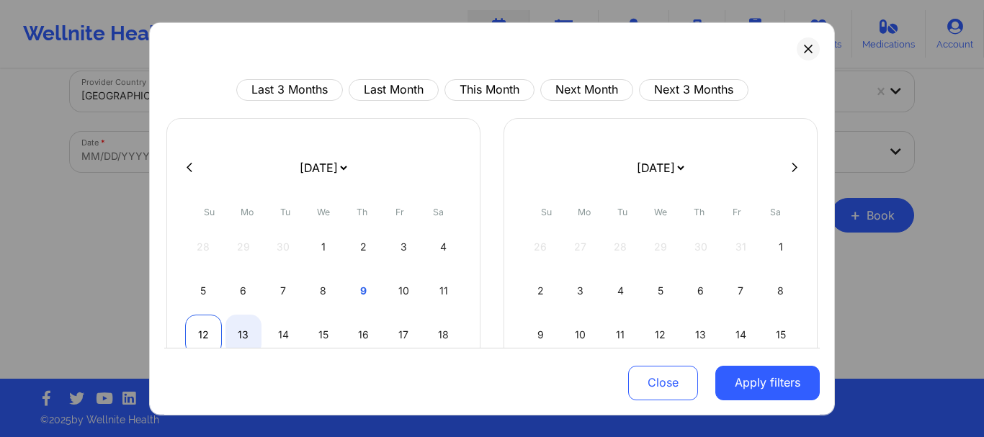
select select "2025-9"
select select "2025-10"
click at [195, 327] on div "12" at bounding box center [203, 334] width 37 height 40
select select "2025-9"
select select "2025-10"
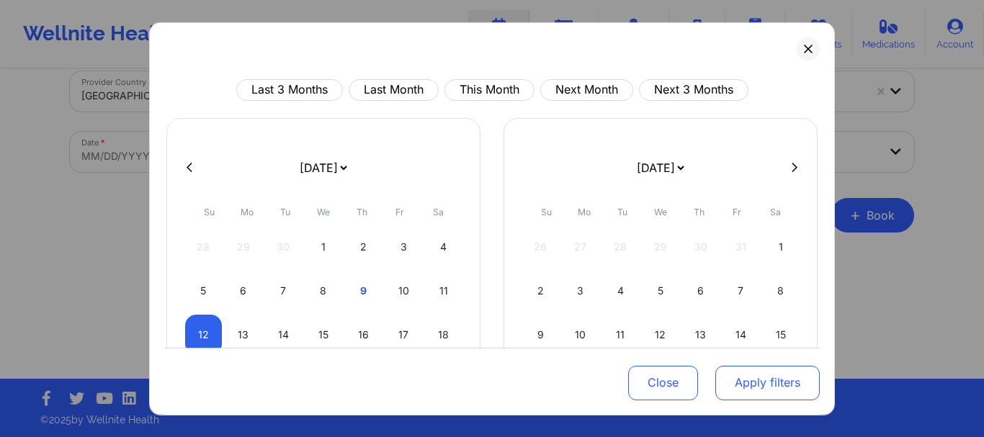
click at [740, 390] on button "Apply filters" at bounding box center [767, 383] width 104 height 35
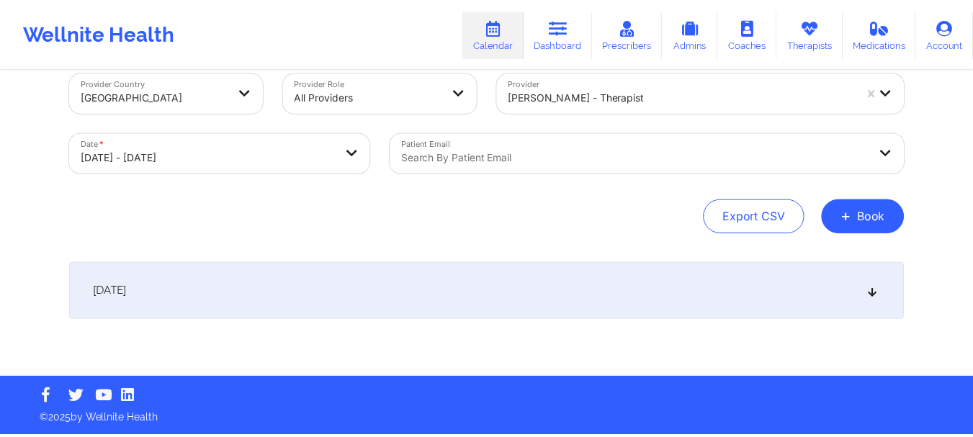
scroll to position [24, 0]
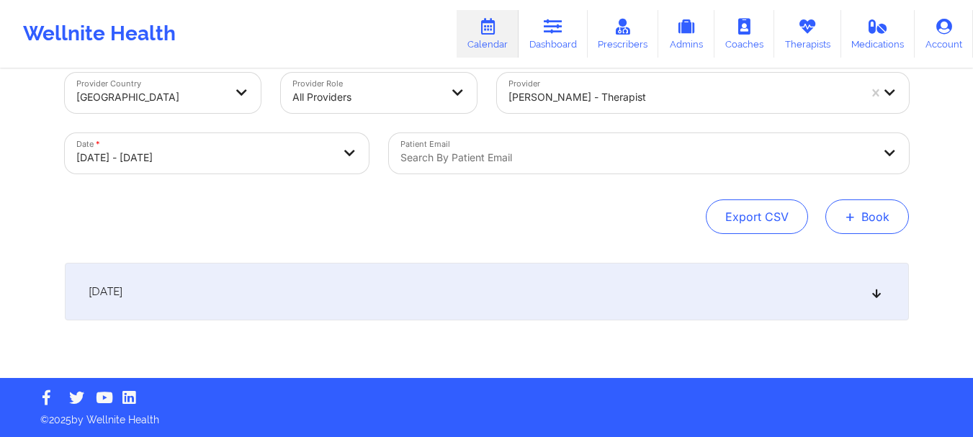
click at [836, 210] on button "+ Book" at bounding box center [867, 217] width 84 height 35
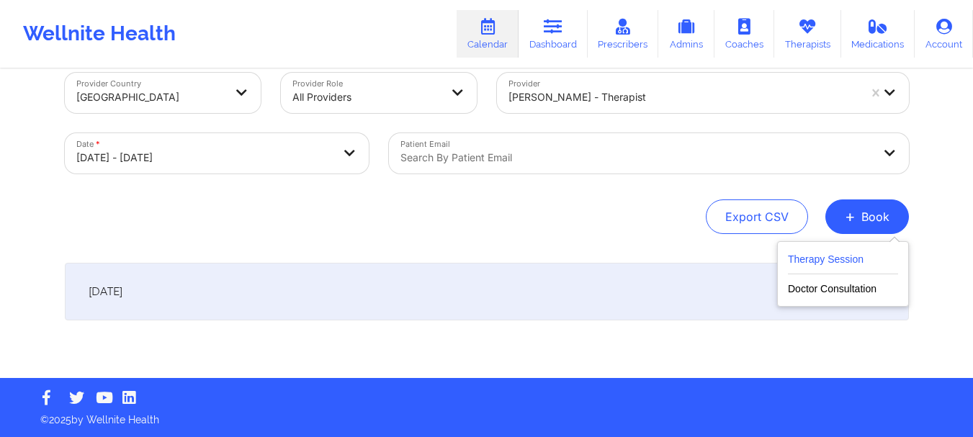
click at [799, 259] on button "Therapy Session" at bounding box center [843, 263] width 110 height 24
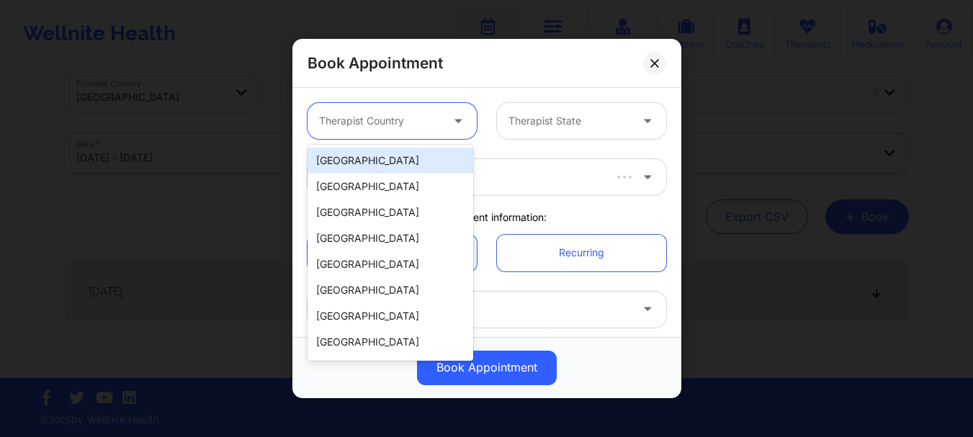
click at [436, 123] on div at bounding box center [380, 120] width 122 height 17
click at [409, 156] on div "[GEOGRAPHIC_DATA]" at bounding box center [391, 161] width 166 height 26
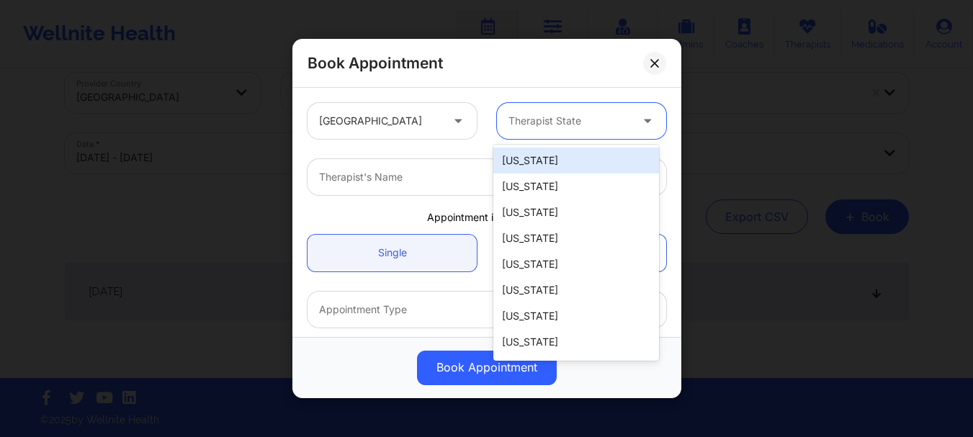
click at [545, 126] on div at bounding box center [570, 120] width 122 height 17
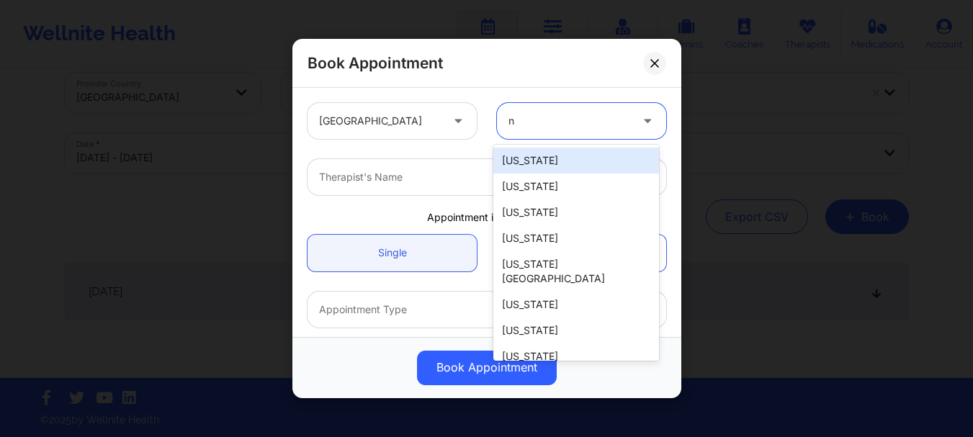
type input "ny"
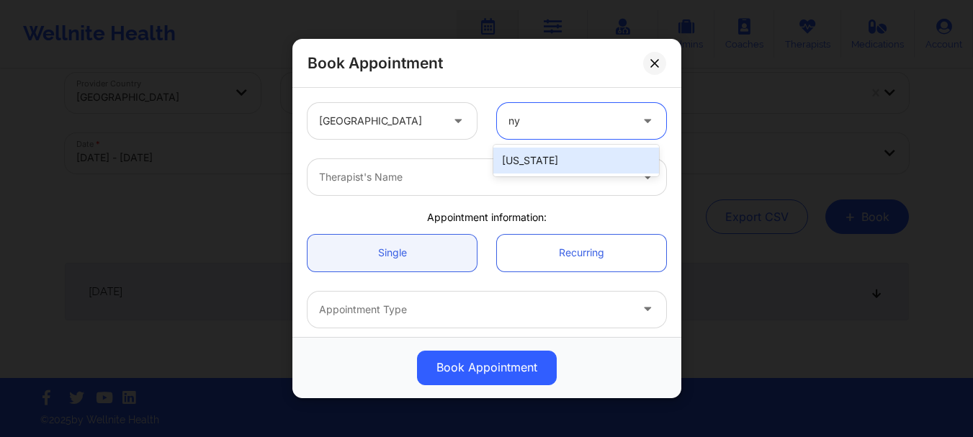
click at [540, 152] on div "[US_STATE]" at bounding box center [576, 161] width 166 height 26
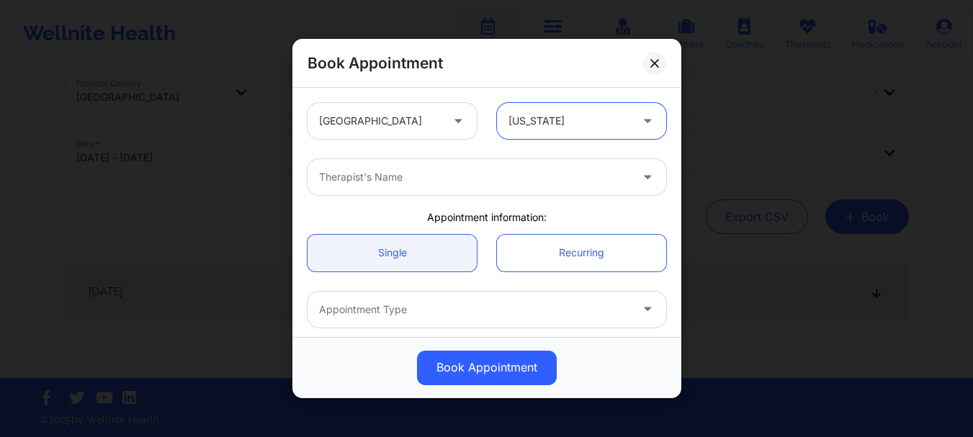
click at [501, 171] on div at bounding box center [474, 177] width 311 height 17
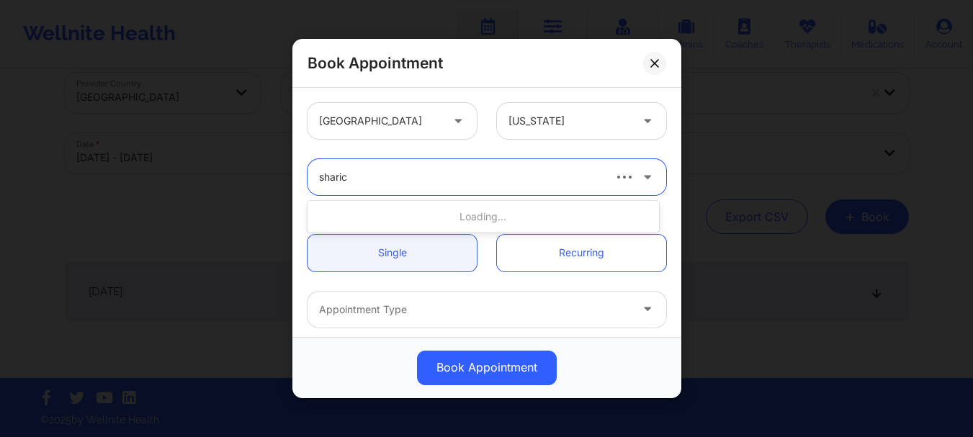
type input "[PERSON_NAME]"
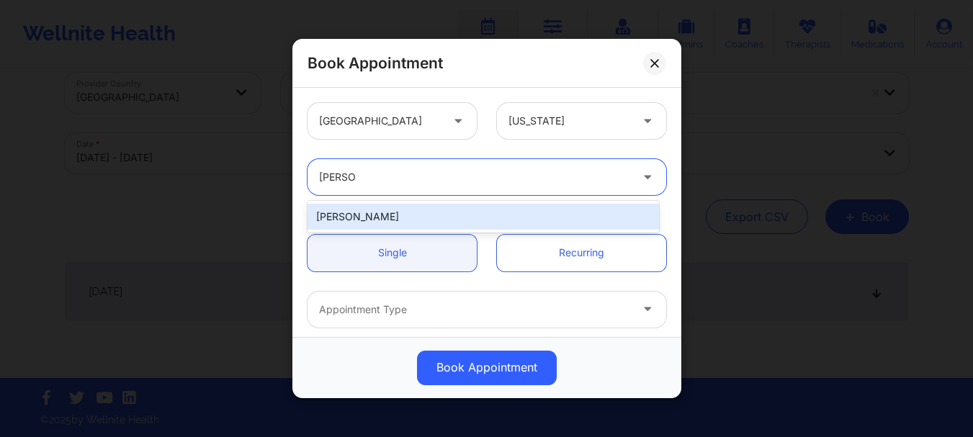
click at [467, 214] on div "[PERSON_NAME]" at bounding box center [484, 217] width 352 height 26
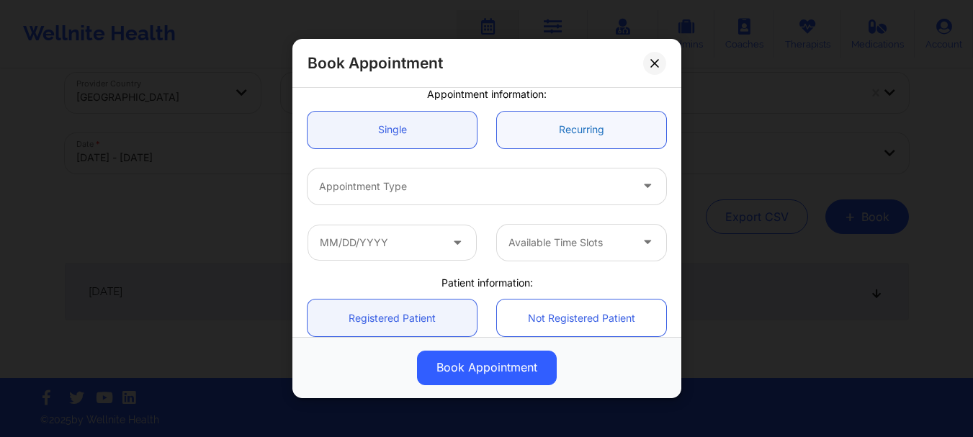
scroll to position [179, 0]
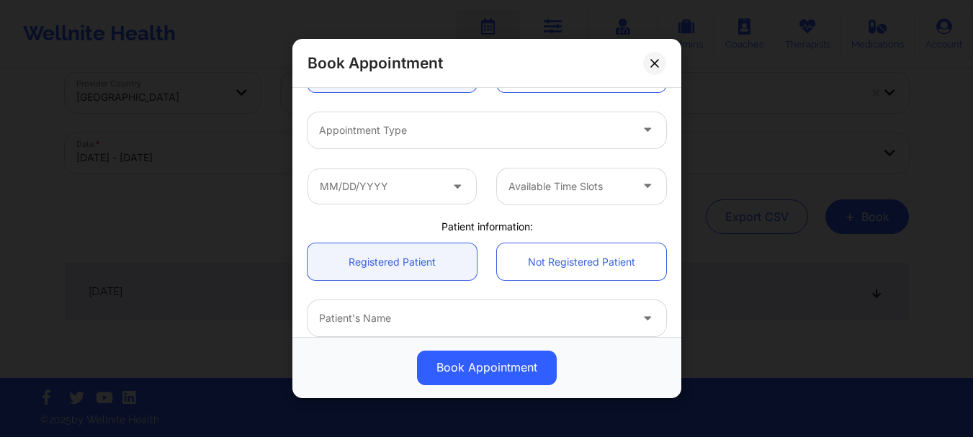
click at [475, 143] on div "Appointment Type" at bounding box center [470, 130] width 324 height 36
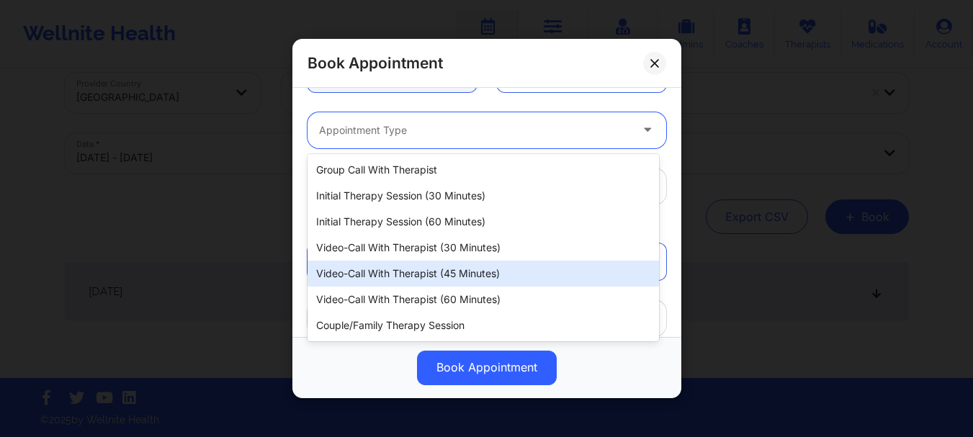
click at [439, 270] on div "Video-Call with Therapist (45 minutes)" at bounding box center [484, 274] width 352 height 26
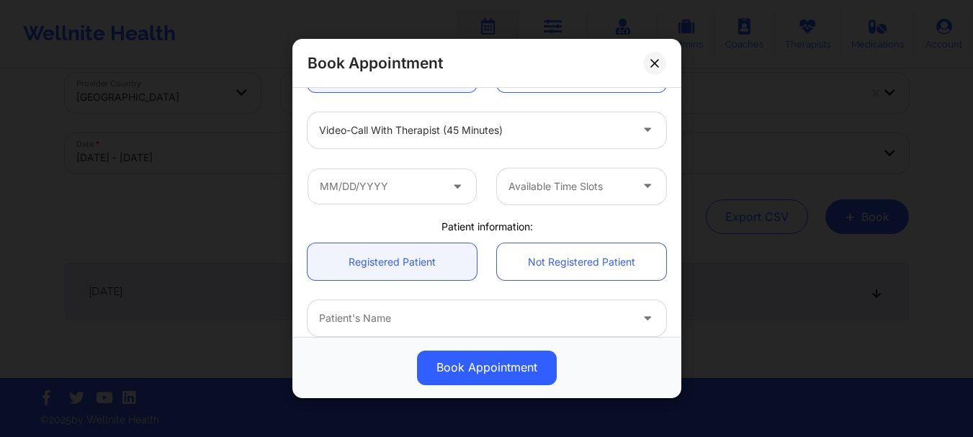
click at [450, 189] on icon at bounding box center [457, 183] width 14 height 12
click at [452, 189] on icon at bounding box center [457, 183] width 14 height 12
click at [403, 192] on input "text" at bounding box center [392, 187] width 169 height 36
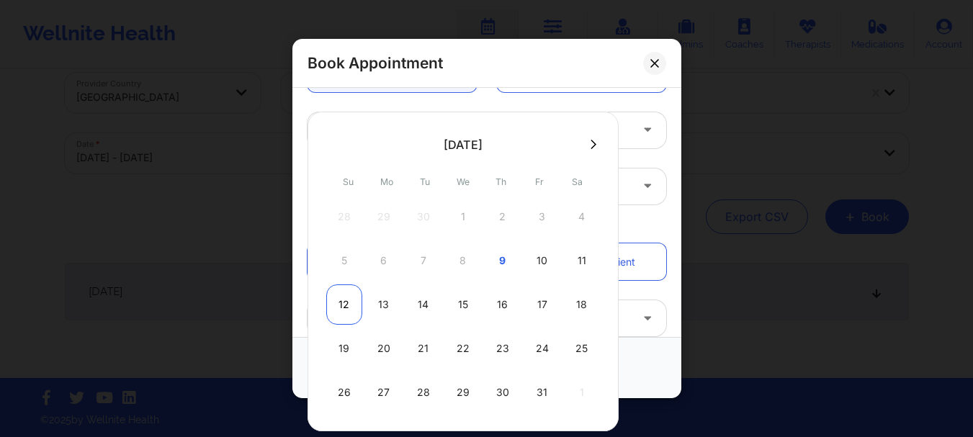
click at [348, 303] on div "12" at bounding box center [344, 305] width 36 height 40
type input "[DATE]"
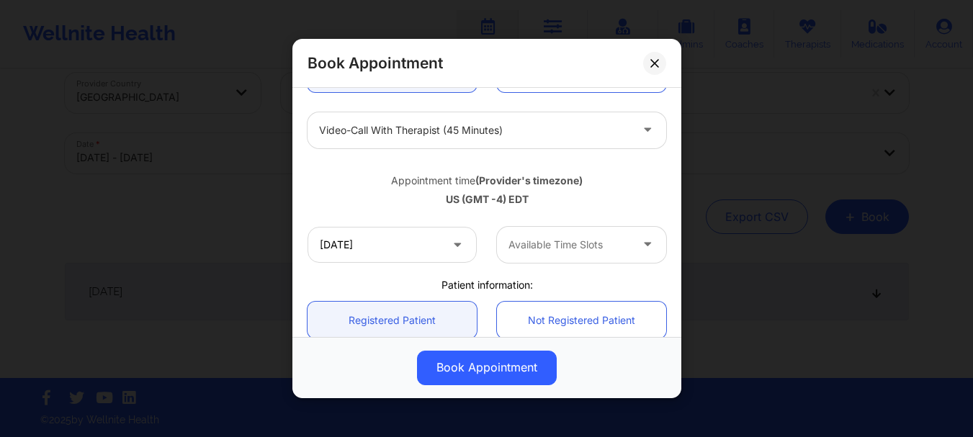
click at [559, 246] on div at bounding box center [570, 244] width 122 height 17
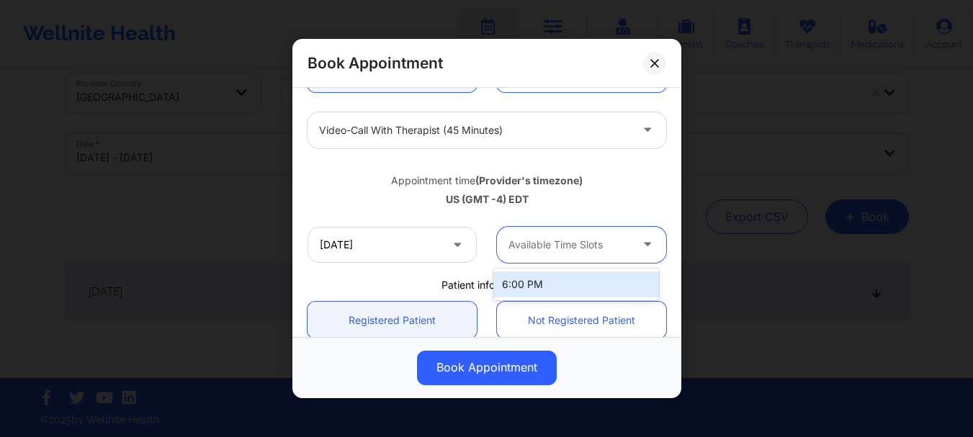
click at [594, 246] on div at bounding box center [570, 244] width 122 height 17
click at [470, 136] on div at bounding box center [474, 130] width 311 height 17
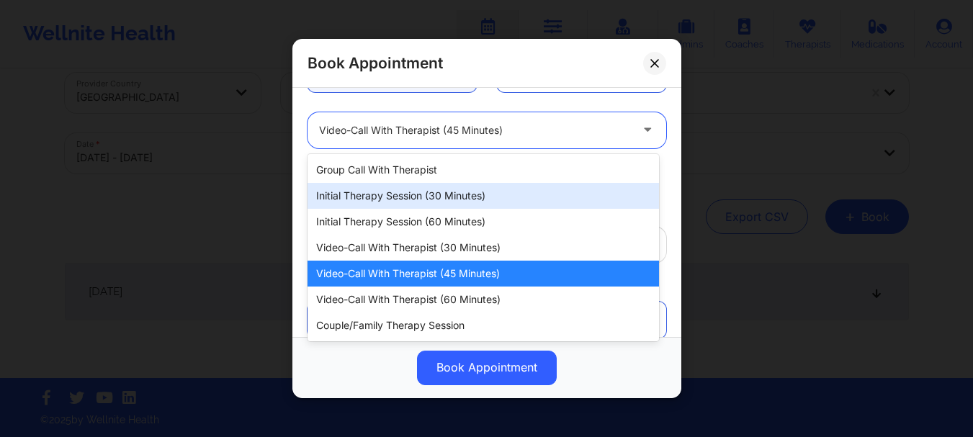
click at [447, 203] on div "Initial Therapy Session (30 minutes)" at bounding box center [484, 196] width 352 height 26
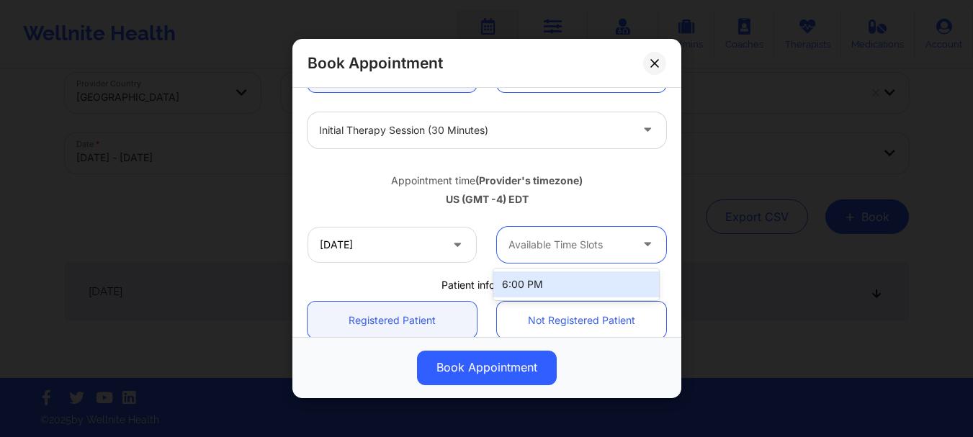
click at [510, 236] on div at bounding box center [570, 244] width 122 height 17
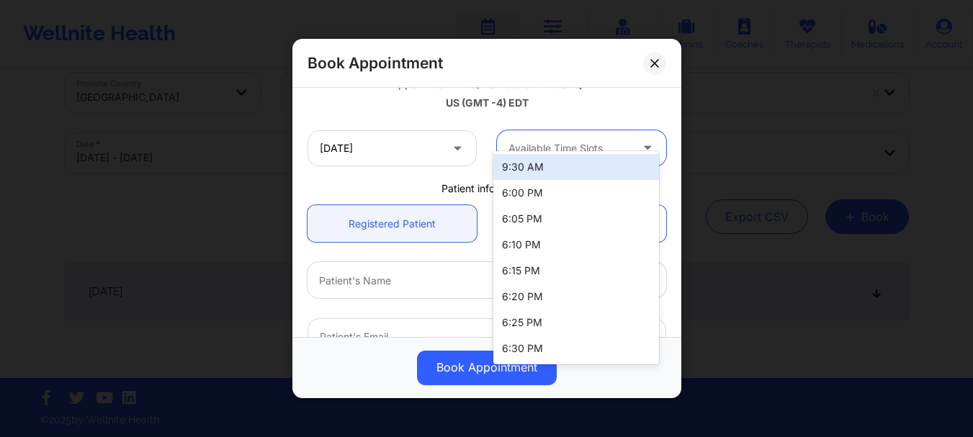
scroll to position [297, 0]
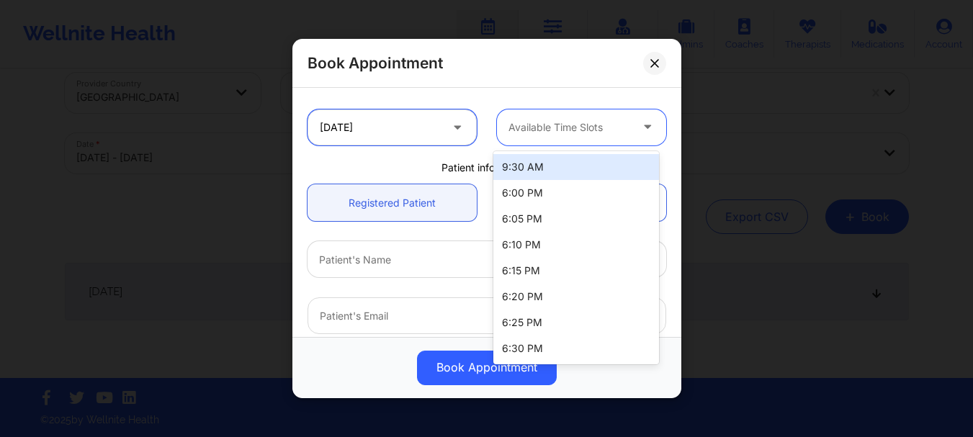
click at [426, 122] on input "[DATE]" at bounding box center [392, 127] width 169 height 36
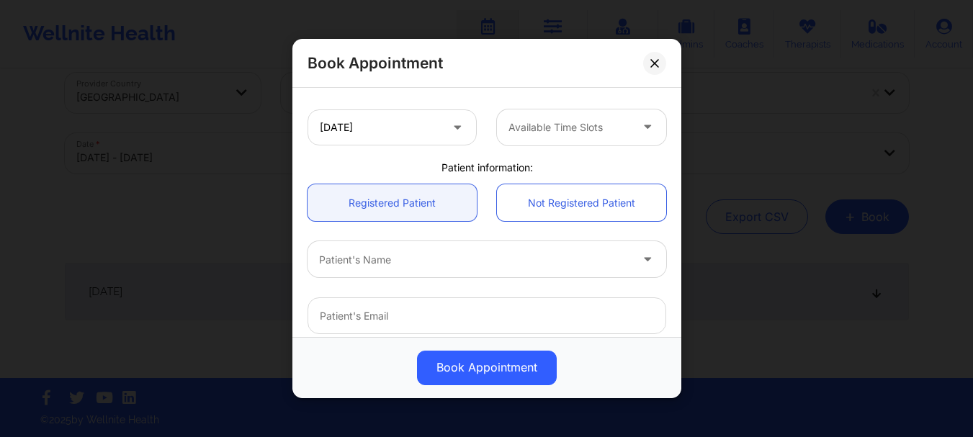
click at [624, 156] on div "[GEOGRAPHIC_DATA] [US_STATE] [PERSON_NAME] Appointment information: Single Recu…" at bounding box center [486, 126] width 379 height 660
click at [464, 129] on input "[DATE]" at bounding box center [392, 127] width 169 height 36
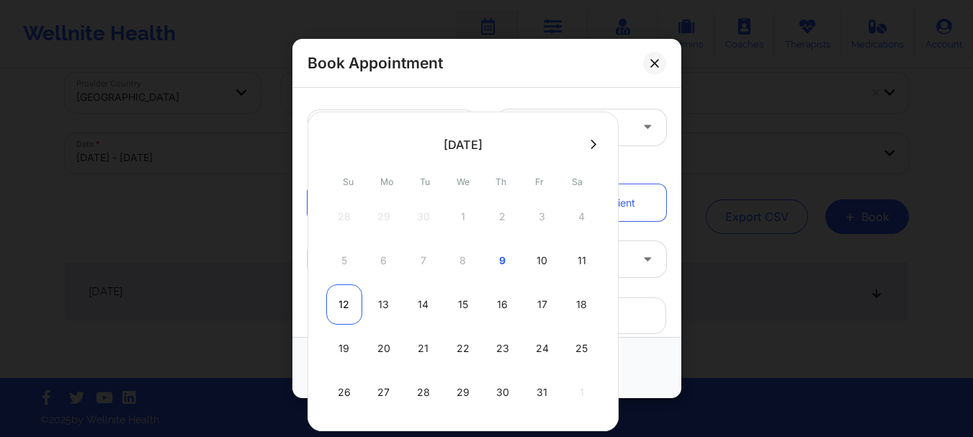
click at [347, 302] on div "12" at bounding box center [344, 305] width 36 height 40
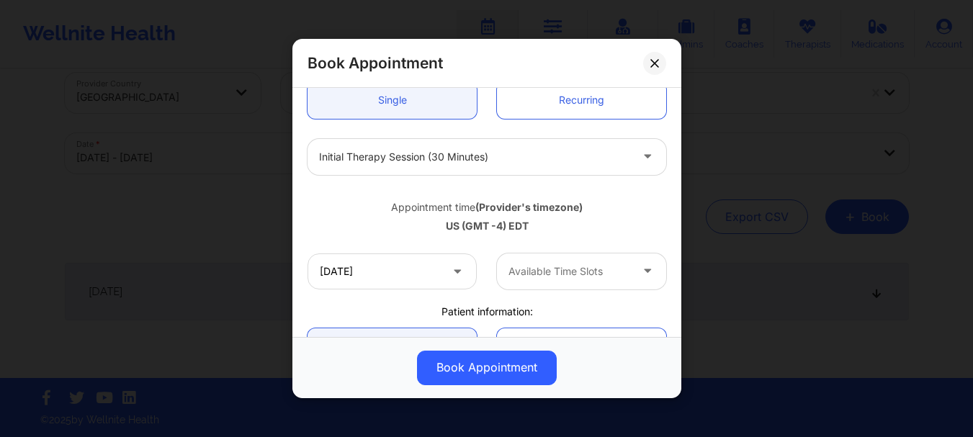
scroll to position [138, 0]
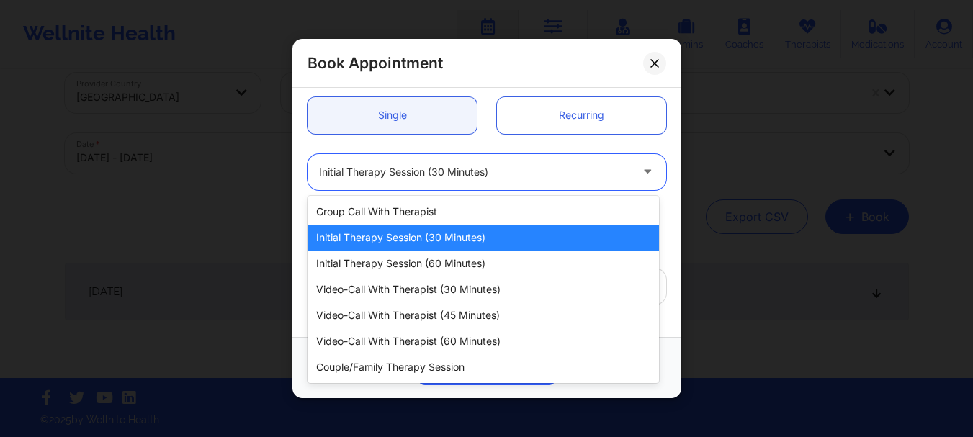
click at [459, 172] on div at bounding box center [474, 172] width 311 height 17
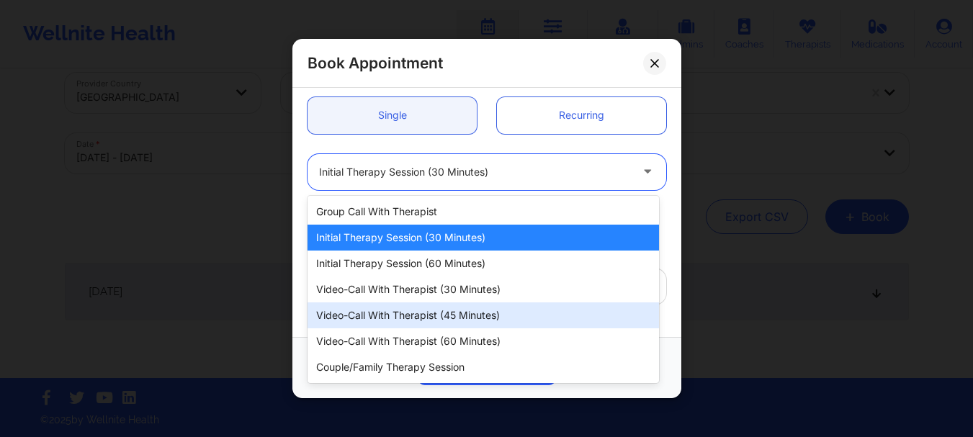
click at [514, 311] on div "Video-Call with Therapist (45 minutes)" at bounding box center [484, 316] width 352 height 26
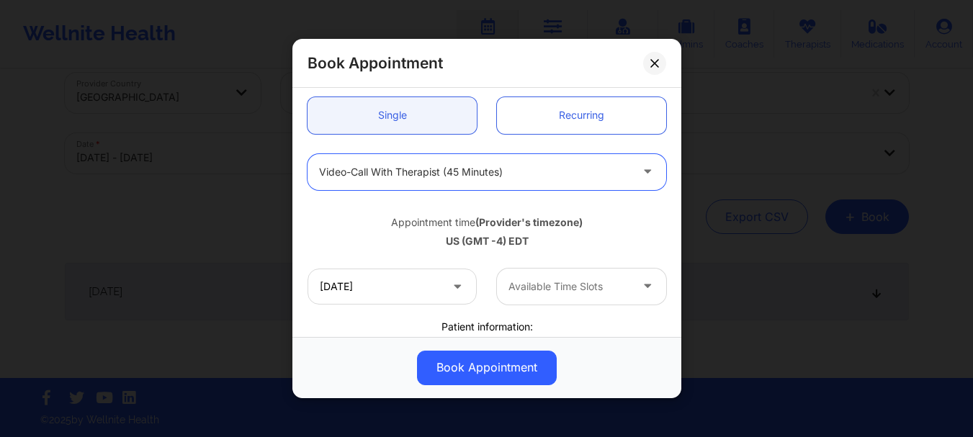
click at [537, 291] on div at bounding box center [570, 286] width 122 height 17
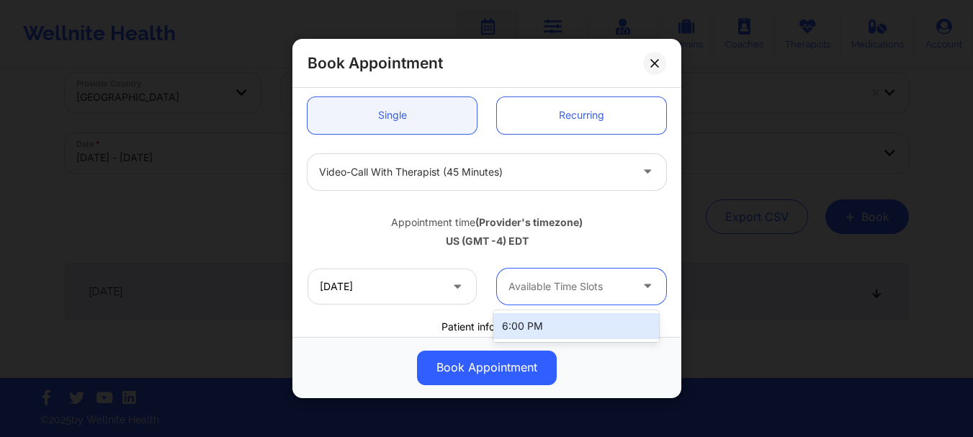
click at [540, 288] on div at bounding box center [570, 286] width 122 height 17
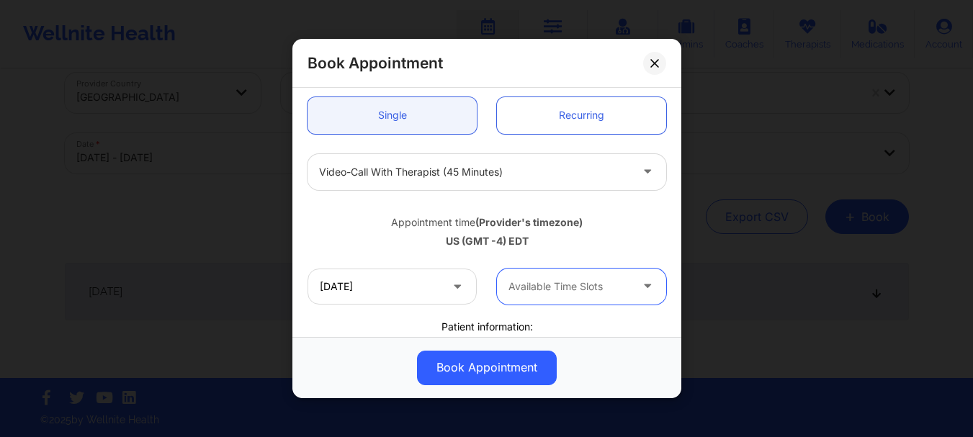
click at [540, 288] on div at bounding box center [570, 286] width 122 height 17
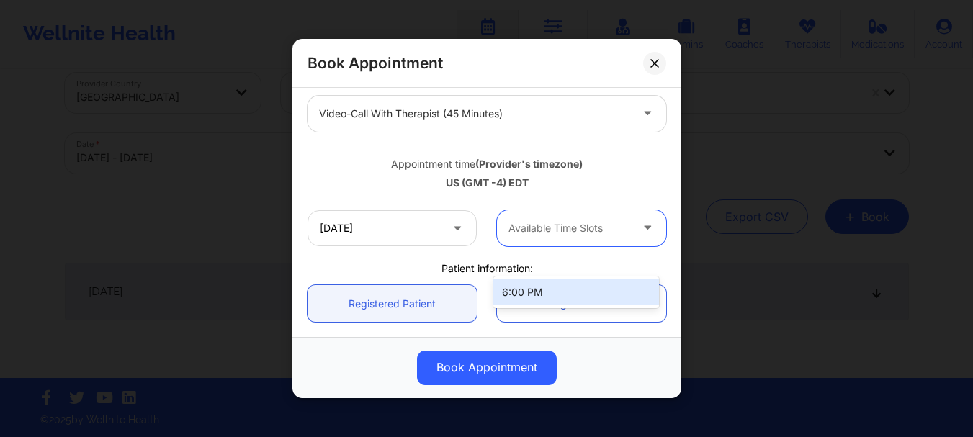
scroll to position [201, 0]
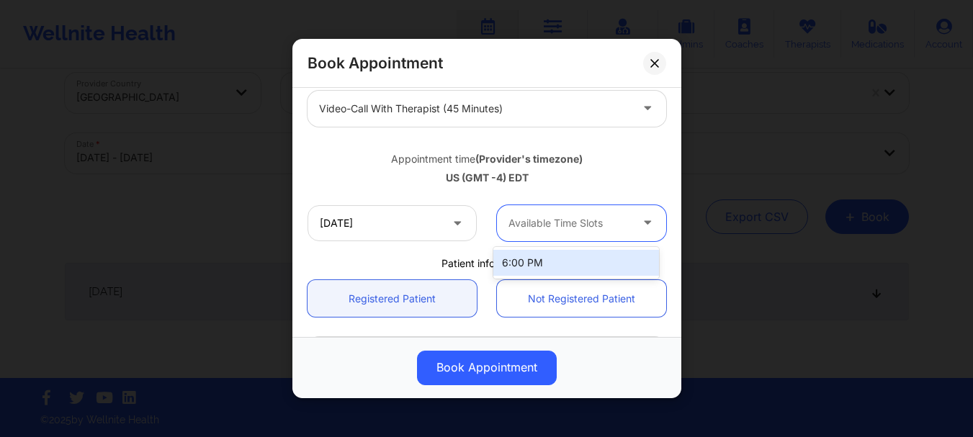
click at [459, 228] on span at bounding box center [458, 224] width 17 height 18
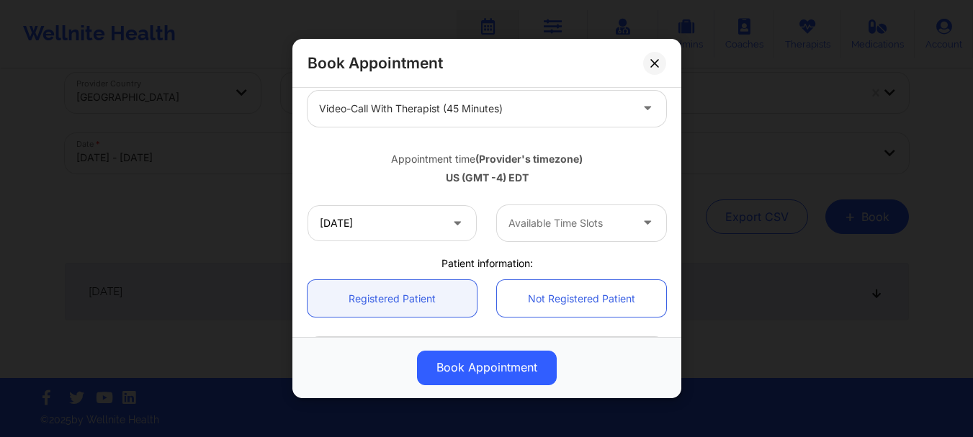
click at [459, 228] on span at bounding box center [458, 224] width 17 height 18
click at [452, 224] on icon at bounding box center [457, 221] width 14 height 12
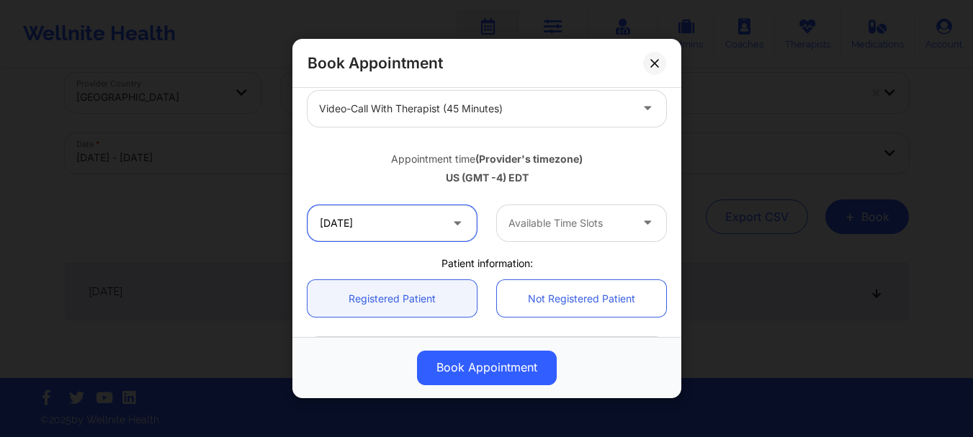
click at [346, 229] on input "[DATE]" at bounding box center [392, 223] width 169 height 36
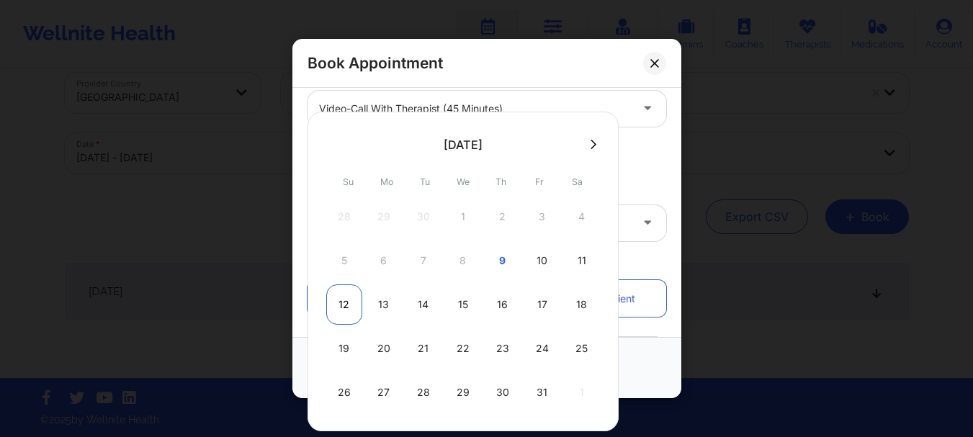
click at [332, 313] on div "12" at bounding box center [344, 305] width 36 height 40
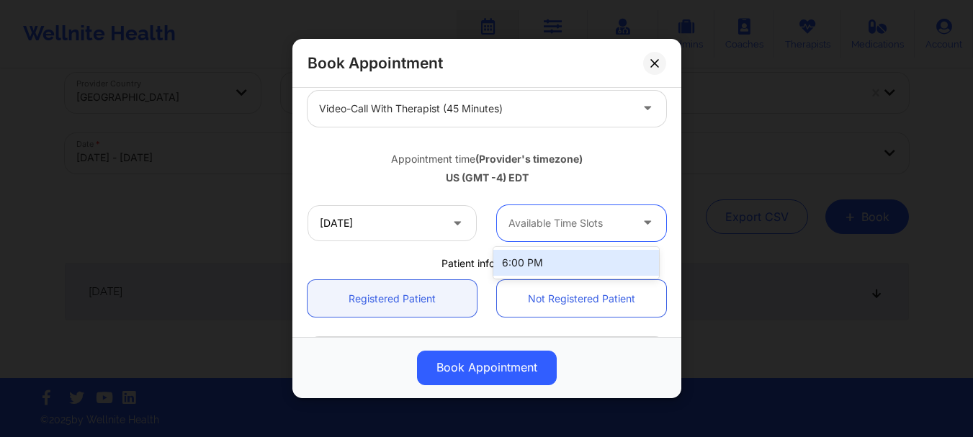
click at [604, 217] on div at bounding box center [570, 223] width 122 height 17
click at [465, 225] on input "[DATE]" at bounding box center [392, 223] width 169 height 36
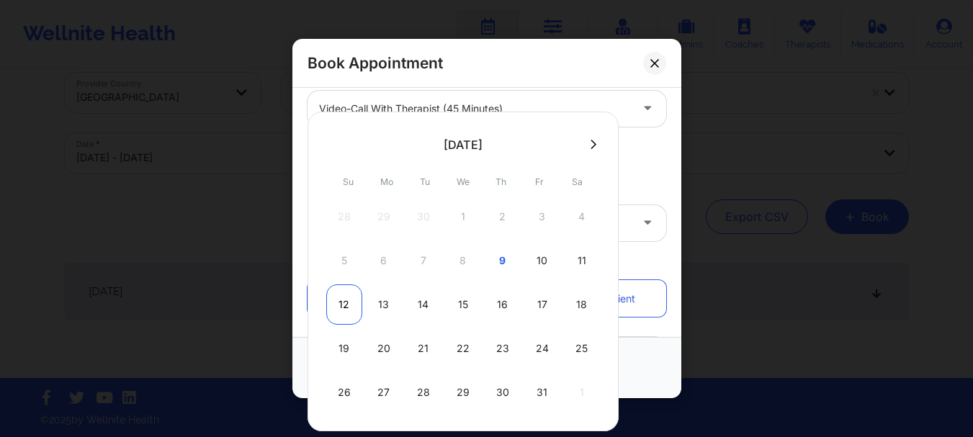
click at [330, 310] on div "12" at bounding box center [344, 305] width 36 height 40
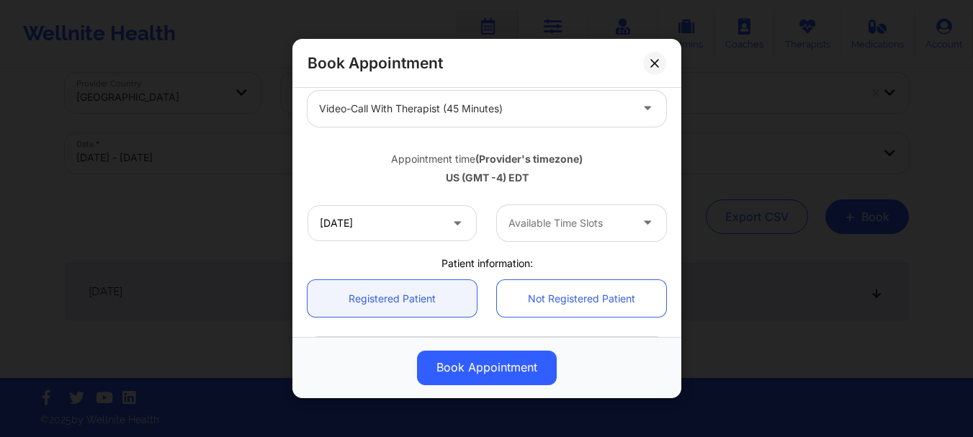
click at [502, 120] on div "Video-Call with Therapist (45 minutes)" at bounding box center [474, 109] width 311 height 36
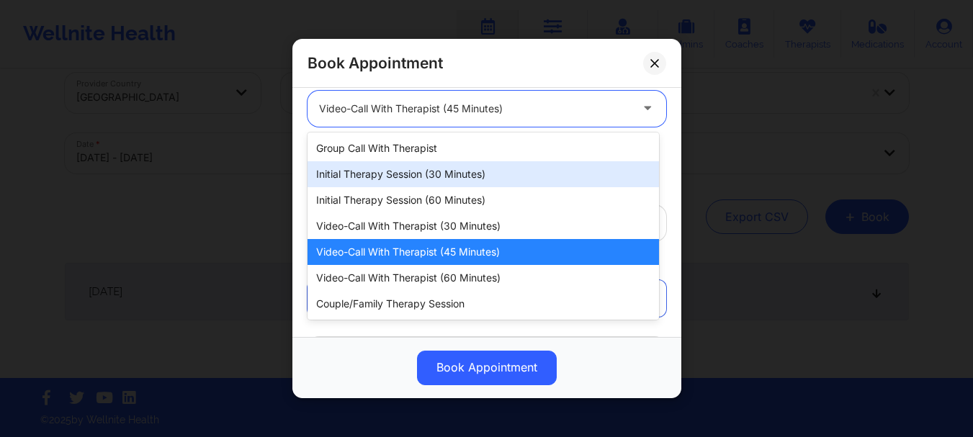
click at [464, 179] on div "Initial Therapy Session (30 minutes)" at bounding box center [484, 174] width 352 height 26
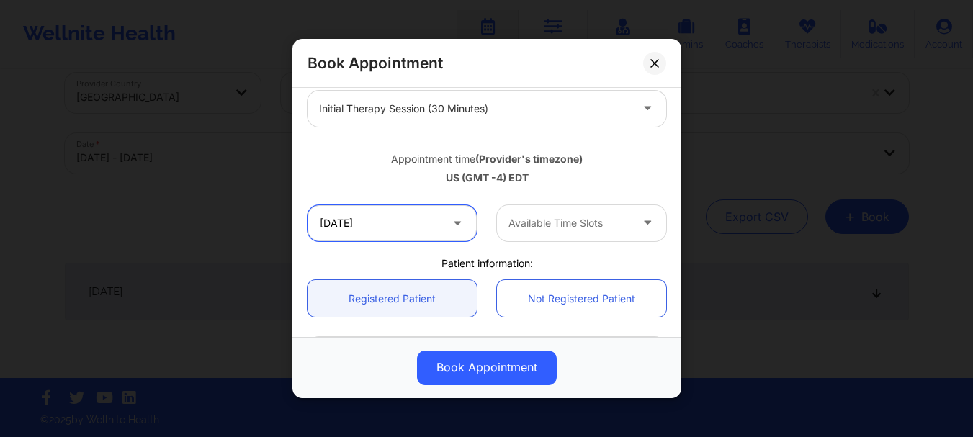
click at [416, 223] on input "[DATE]" at bounding box center [392, 223] width 169 height 36
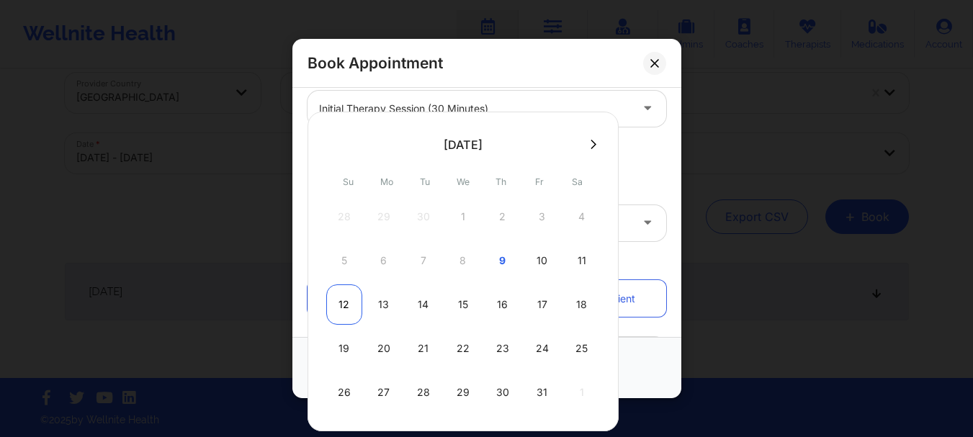
click at [341, 308] on div "12" at bounding box center [344, 305] width 36 height 40
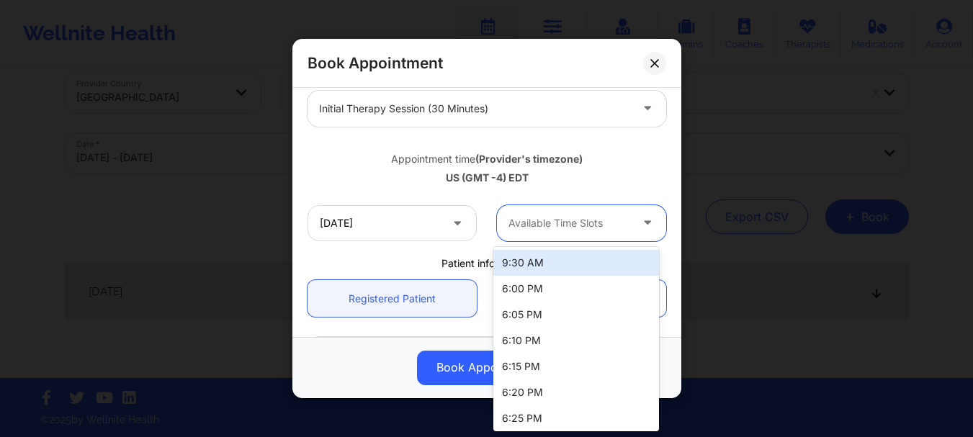
click at [568, 231] on div at bounding box center [570, 223] width 122 height 17
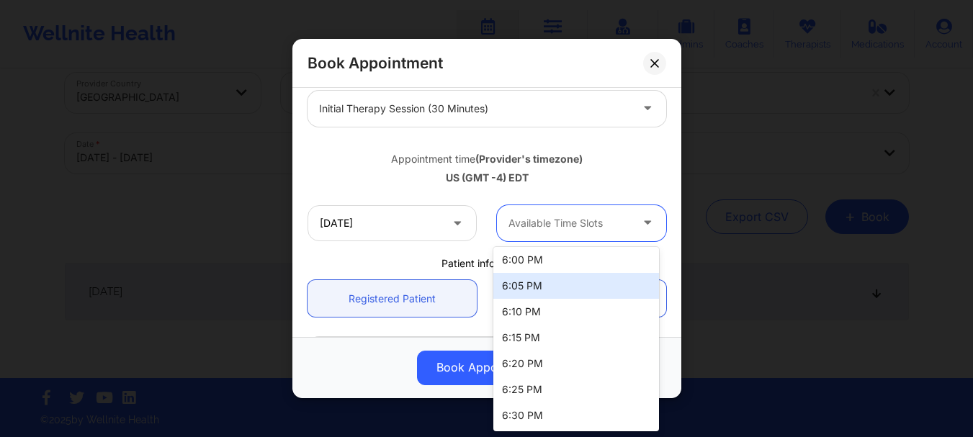
scroll to position [0, 0]
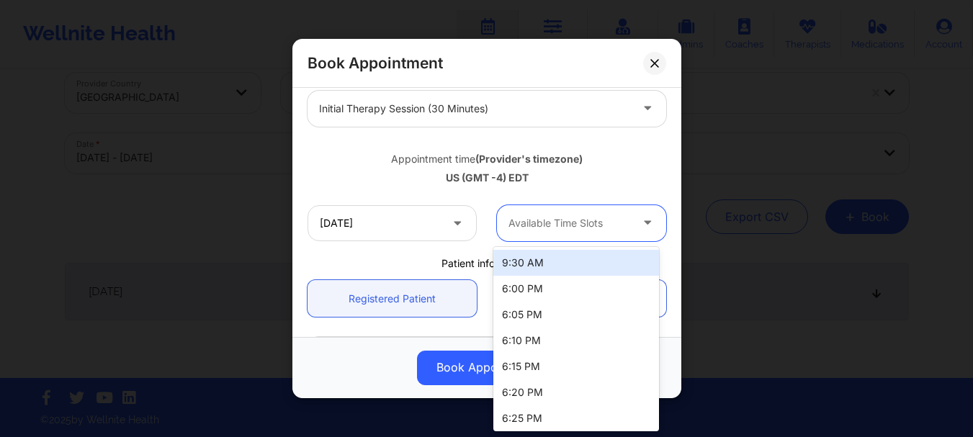
click at [456, 229] on span at bounding box center [458, 224] width 17 height 18
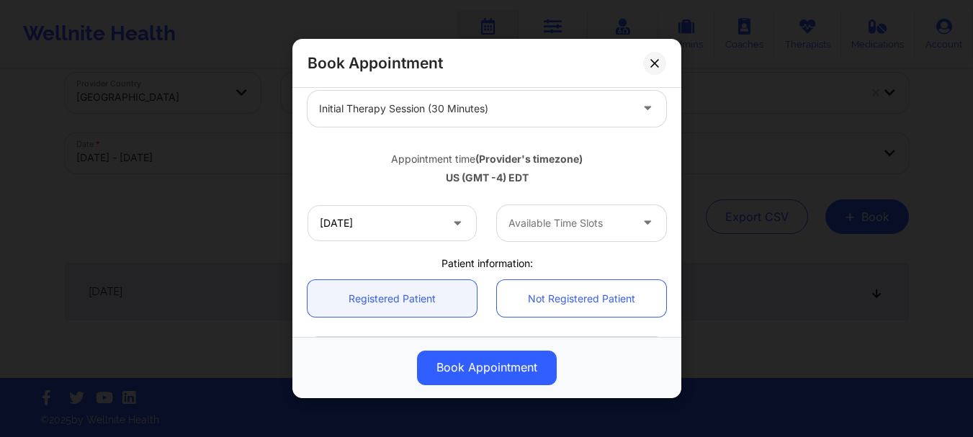
click at [456, 229] on span at bounding box center [458, 224] width 17 height 18
click at [452, 223] on icon at bounding box center [457, 221] width 14 height 12
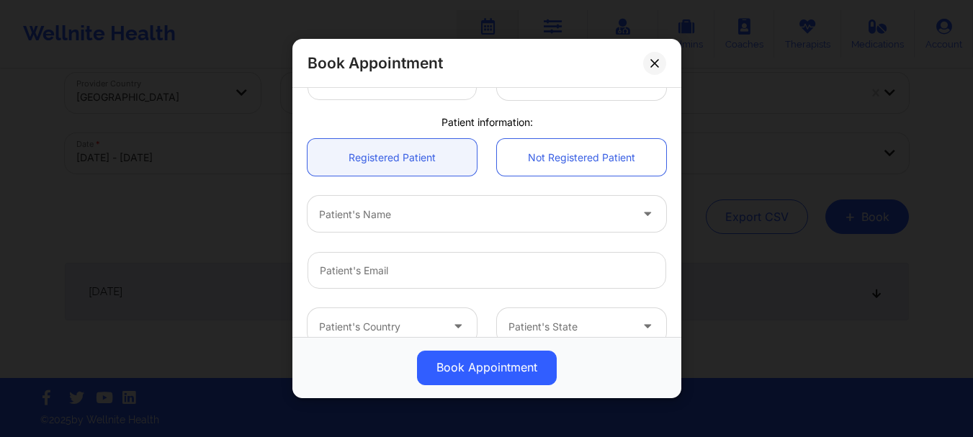
scroll to position [297, 0]
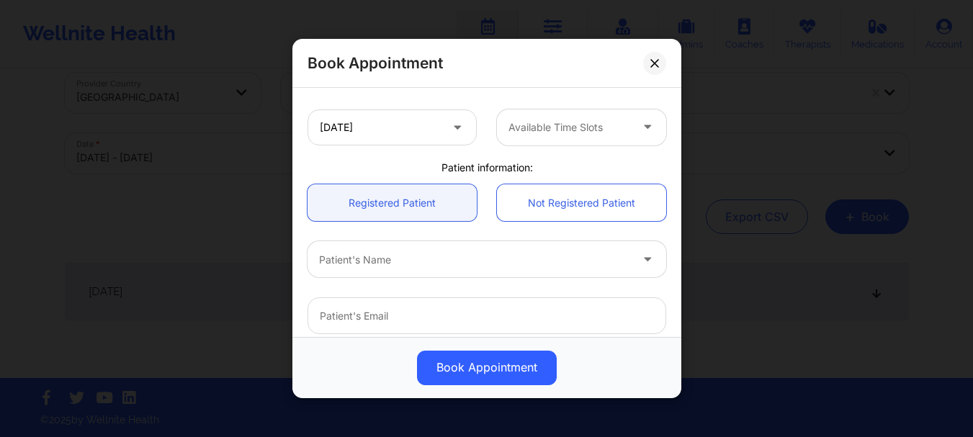
click at [427, 256] on div at bounding box center [474, 259] width 311 height 17
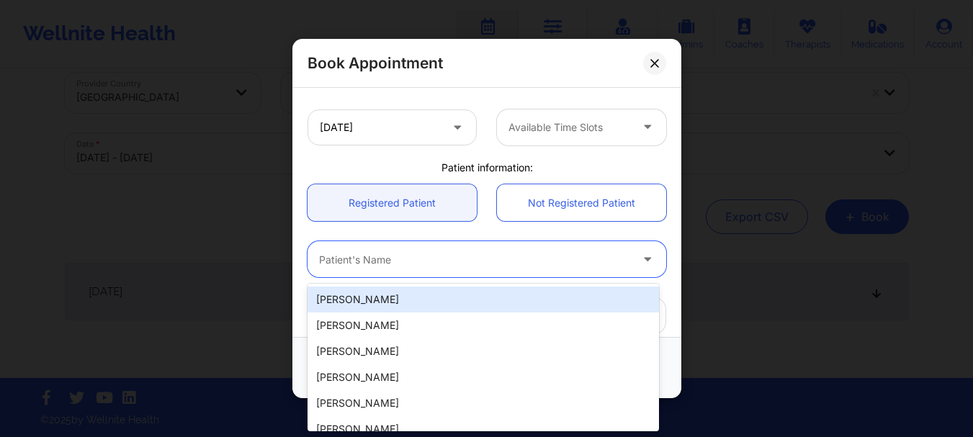
click at [405, 297] on div "[PERSON_NAME]" at bounding box center [484, 300] width 352 height 26
type input "[EMAIL_ADDRESS][DOMAIN_NAME]"
type input "[PHONE_NUMBER]"
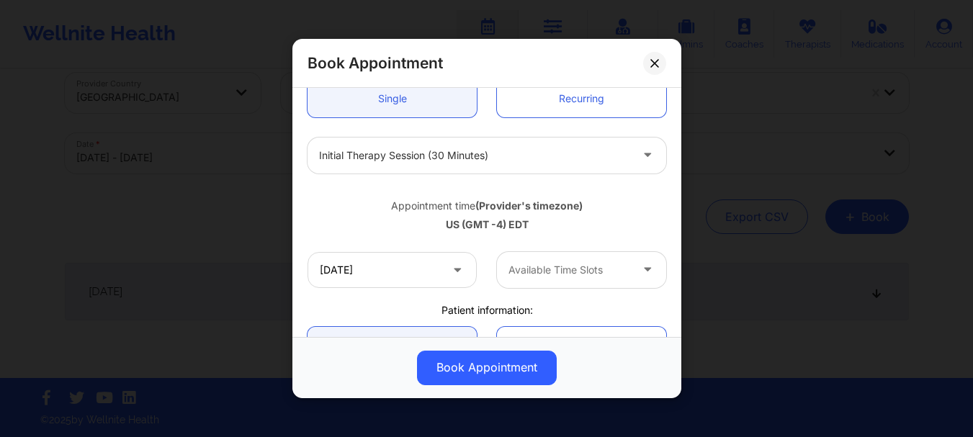
scroll to position [137, 0]
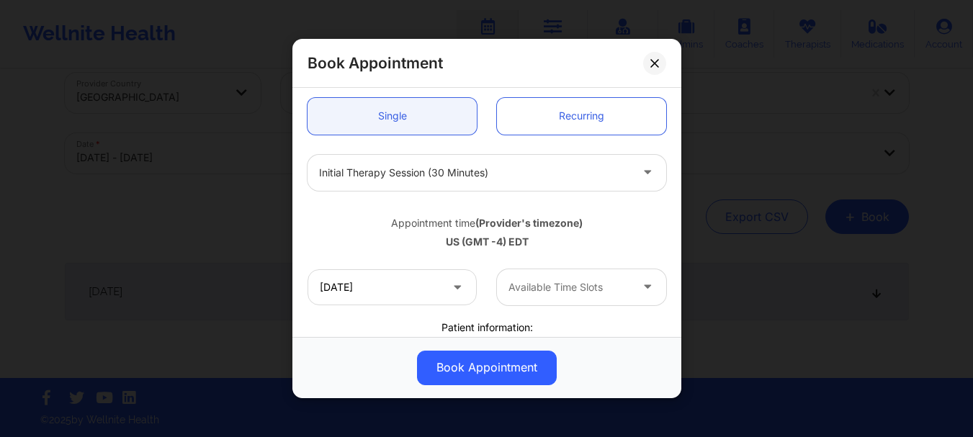
click at [457, 290] on icon at bounding box center [457, 285] width 14 height 12
click at [453, 287] on icon at bounding box center [457, 285] width 14 height 12
click at [387, 286] on input "[DATE]" at bounding box center [392, 287] width 169 height 36
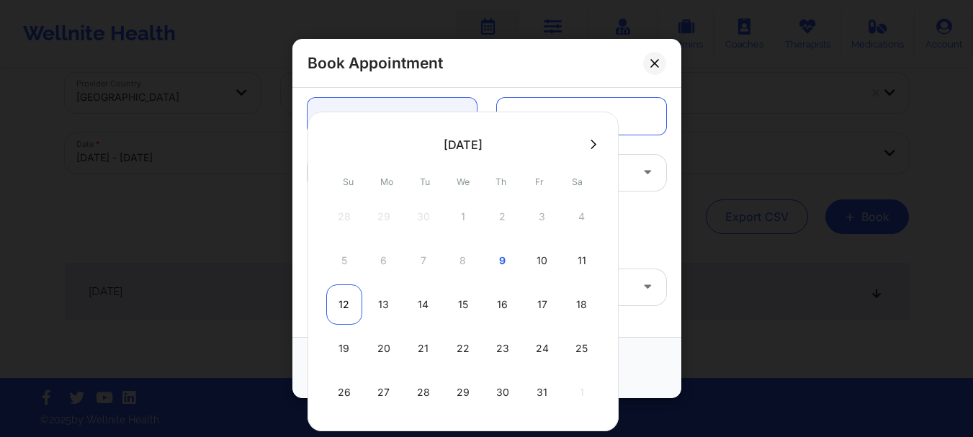
click at [349, 300] on div "12" at bounding box center [344, 305] width 36 height 40
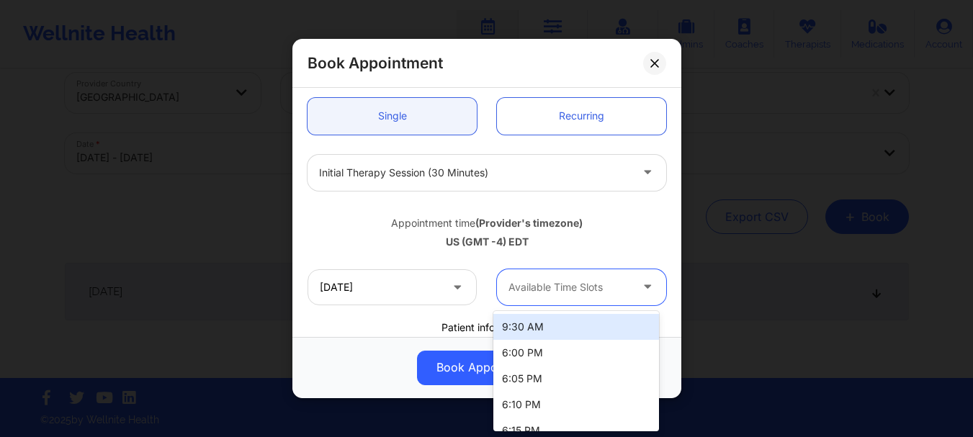
click at [595, 284] on div at bounding box center [570, 287] width 122 height 17
click at [439, 285] on input "[DATE]" at bounding box center [392, 287] width 169 height 36
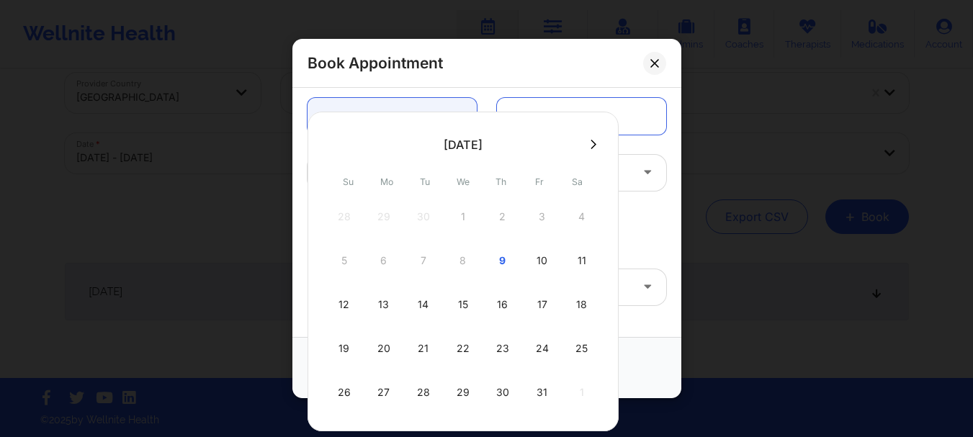
click at [623, 174] on div at bounding box center [474, 172] width 311 height 17
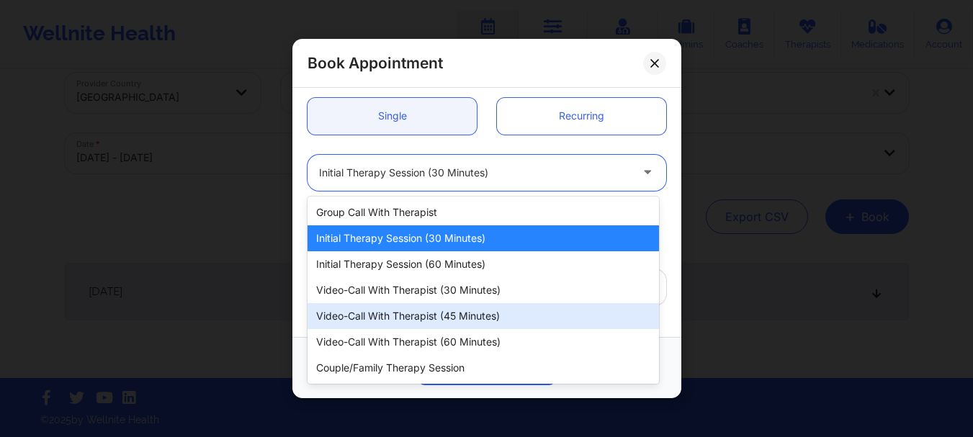
click at [403, 312] on div "Video-Call with Therapist (45 minutes)" at bounding box center [484, 316] width 352 height 26
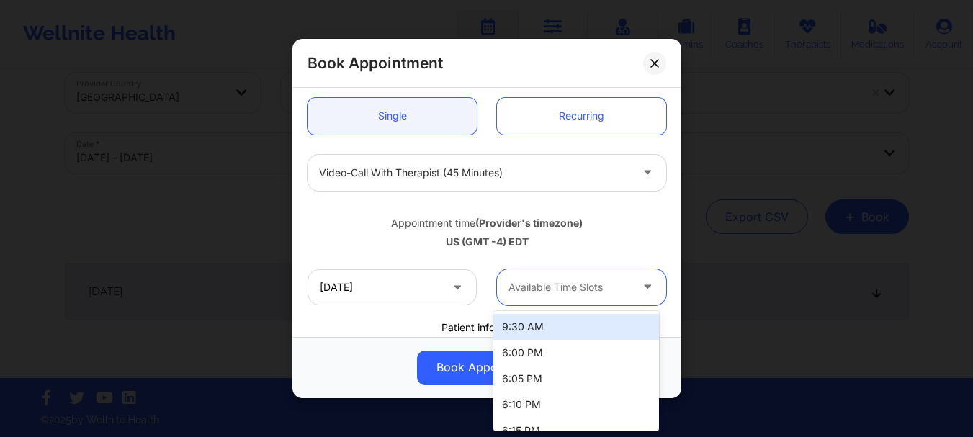
click at [590, 279] on div at bounding box center [570, 287] width 122 height 17
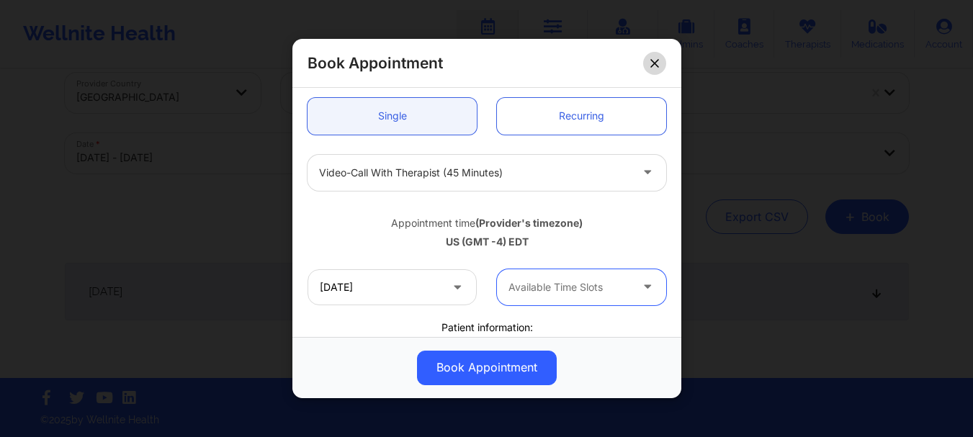
click at [653, 58] on button at bounding box center [654, 63] width 23 height 23
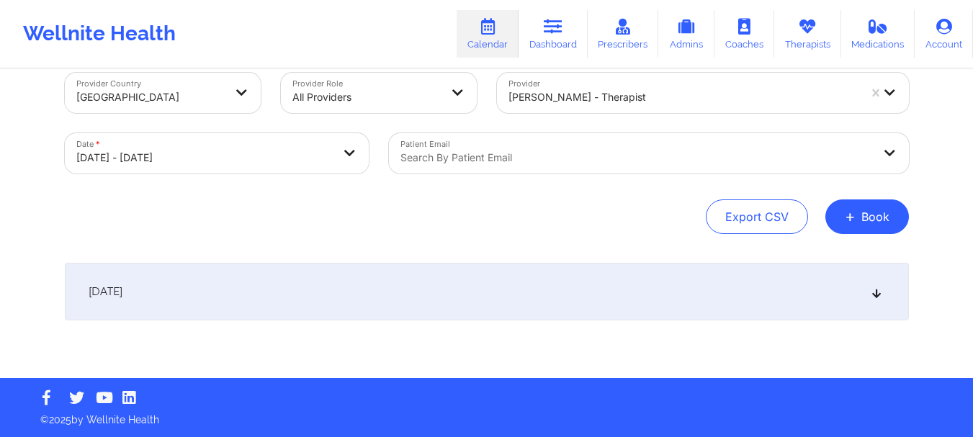
click at [429, 286] on div "[DATE]" at bounding box center [487, 292] width 844 height 58
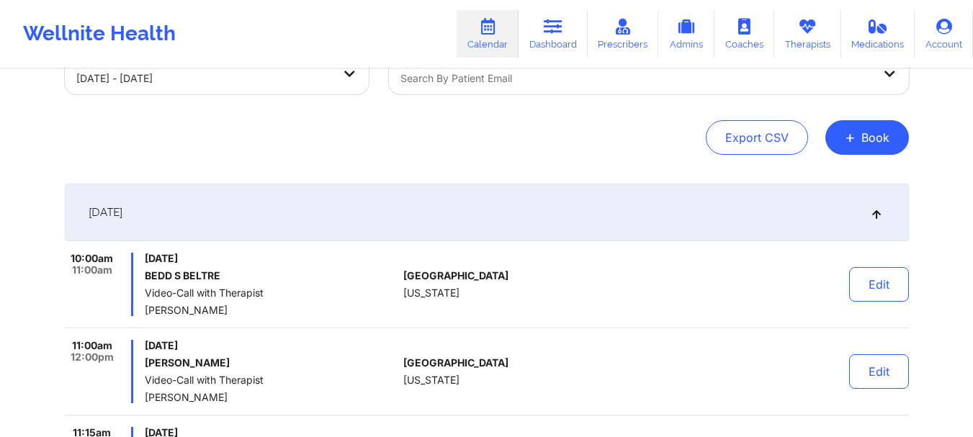
scroll to position [0, 0]
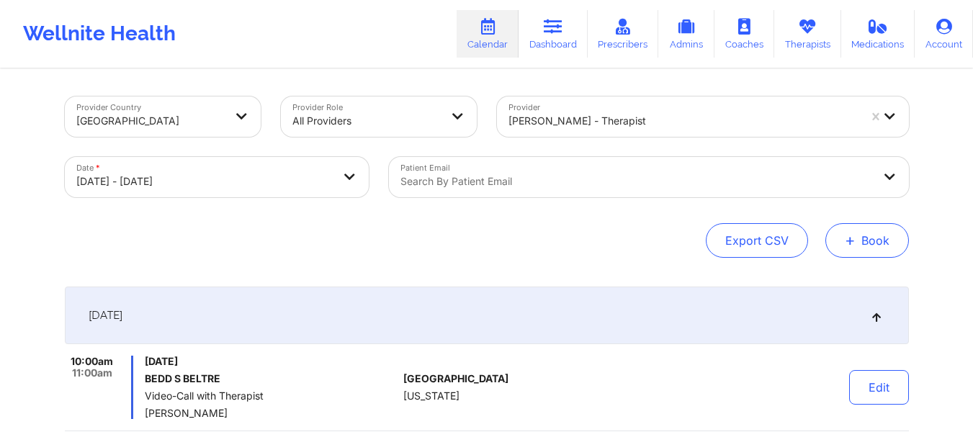
click at [864, 231] on button "+ Book" at bounding box center [867, 240] width 84 height 35
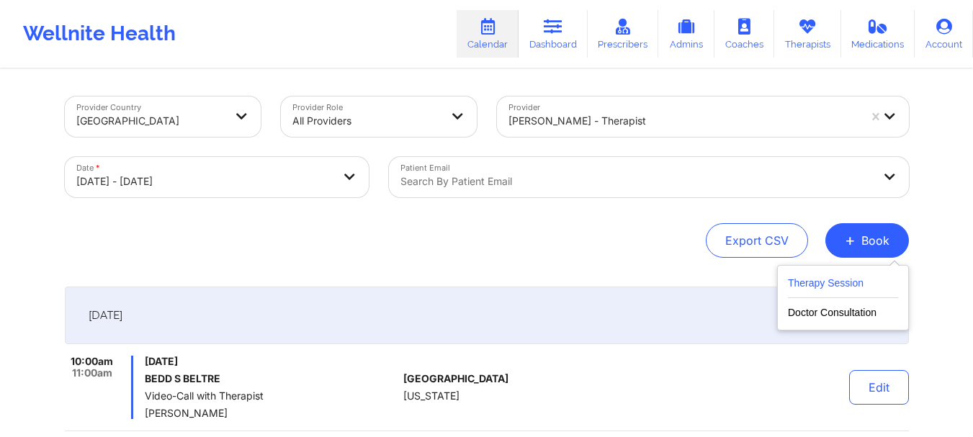
click at [797, 282] on button "Therapy Session" at bounding box center [843, 286] width 110 height 24
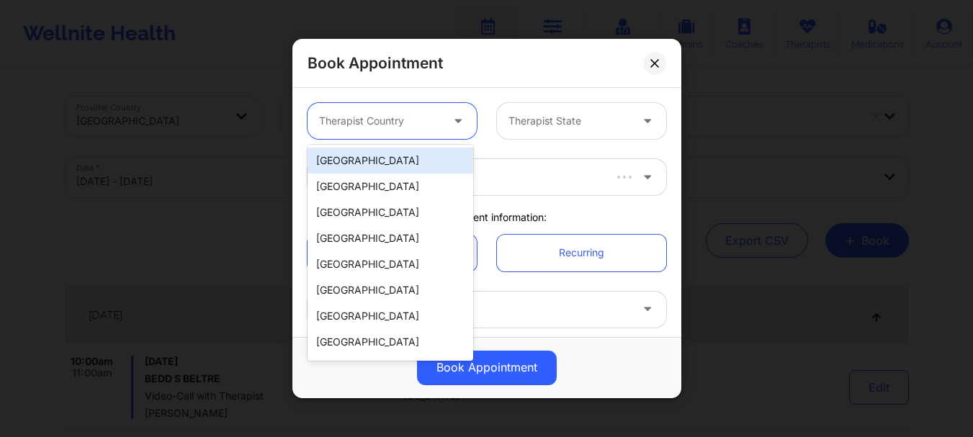
click at [435, 114] on div at bounding box center [380, 120] width 122 height 17
click at [398, 165] on div "[GEOGRAPHIC_DATA]" at bounding box center [391, 161] width 166 height 26
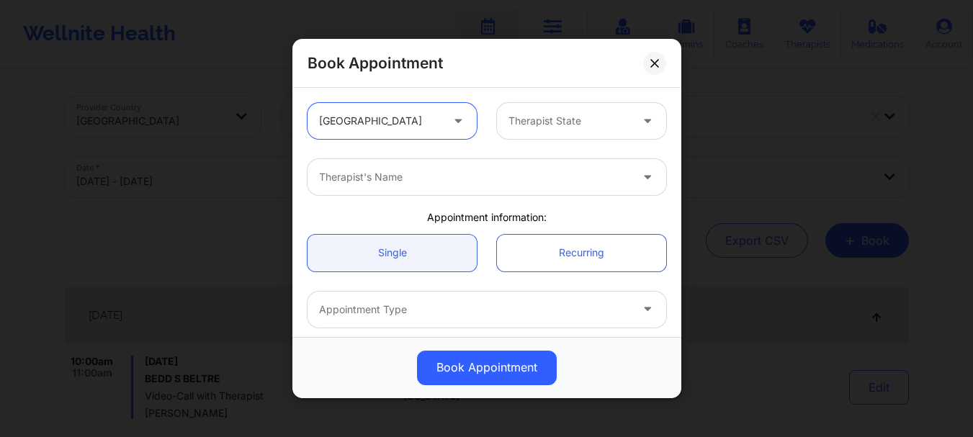
click at [582, 125] on div at bounding box center [570, 120] width 122 height 17
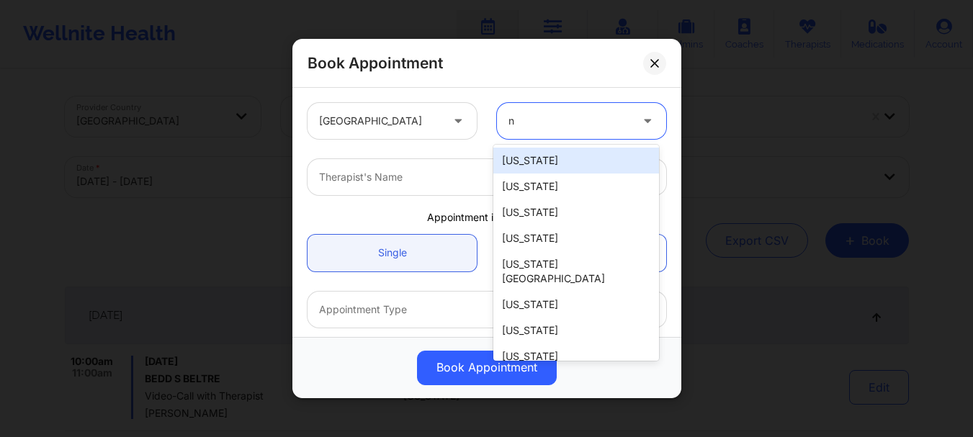
type input "ny"
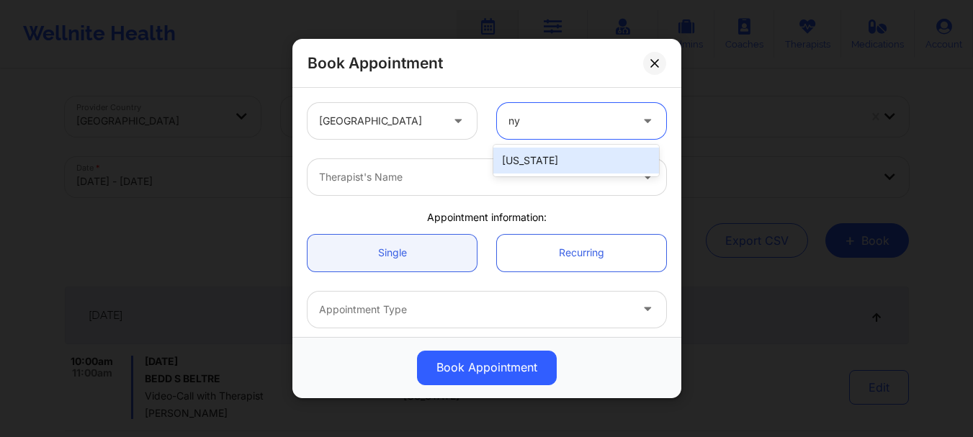
click at [547, 161] on div "[US_STATE]" at bounding box center [576, 161] width 166 height 26
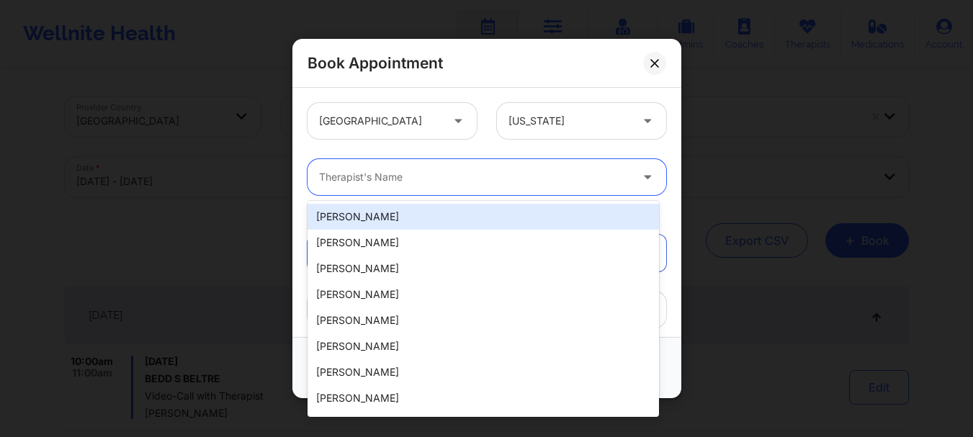
click at [514, 182] on div at bounding box center [474, 177] width 311 height 17
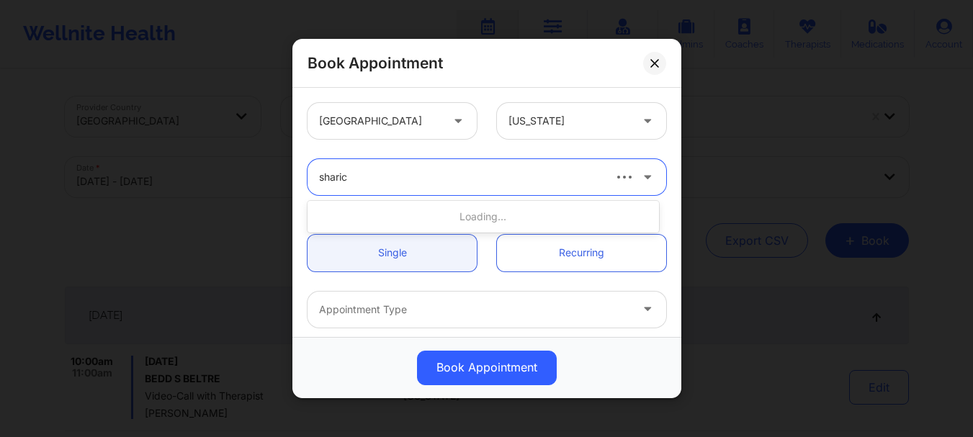
type input "[PERSON_NAME]"
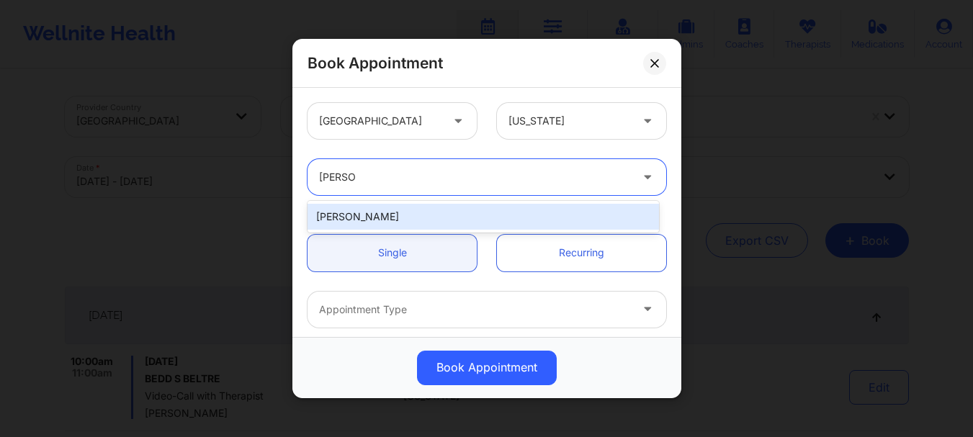
click at [414, 211] on div "[PERSON_NAME]" at bounding box center [484, 217] width 352 height 26
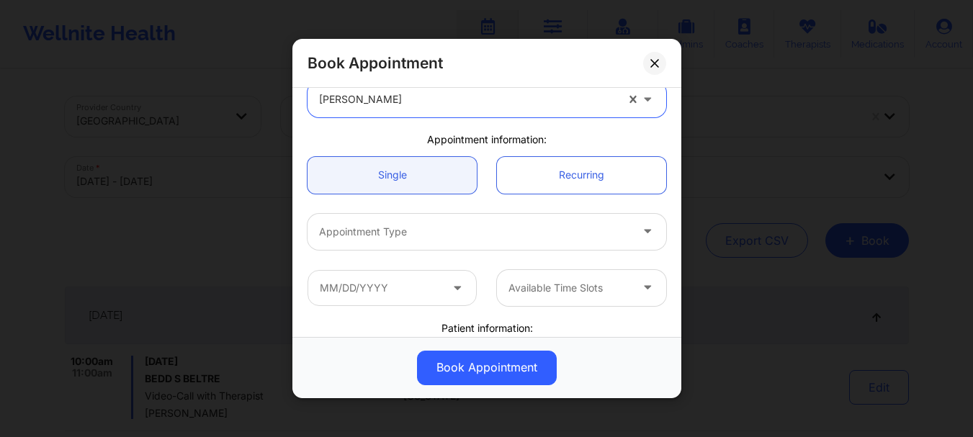
scroll to position [78, 0]
click at [411, 222] on div "Appointment Type" at bounding box center [470, 232] width 324 height 36
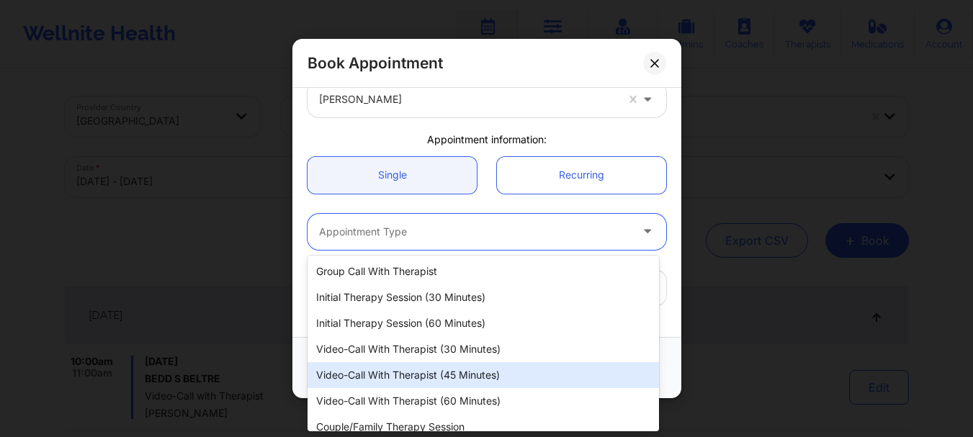
click at [397, 380] on div "Video-Call with Therapist (45 minutes)" at bounding box center [484, 375] width 352 height 26
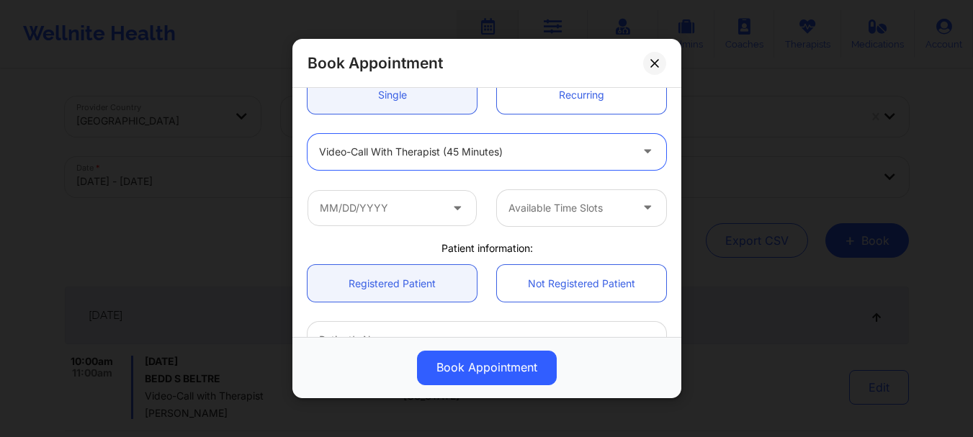
scroll to position [189, 0]
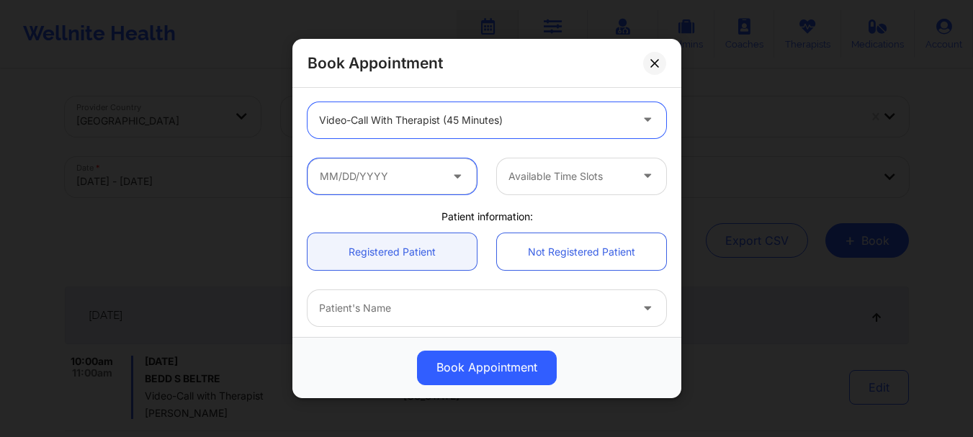
click at [442, 173] on input "text" at bounding box center [392, 176] width 169 height 36
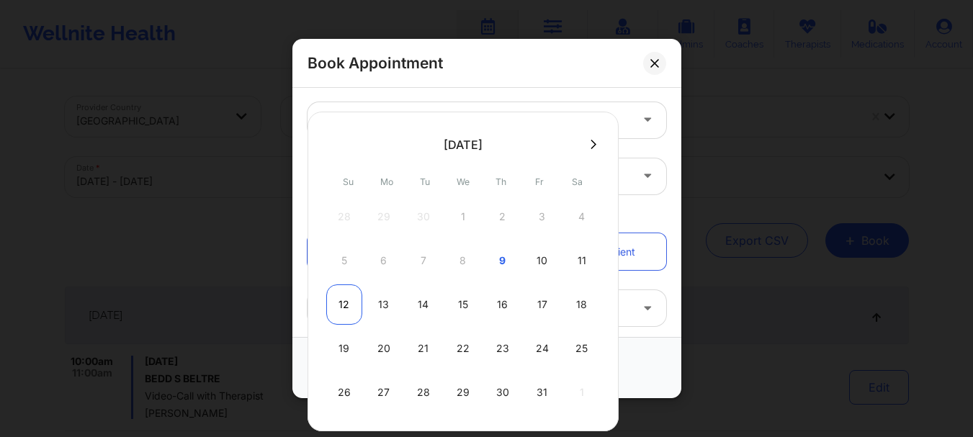
click at [349, 305] on div "12" at bounding box center [344, 305] width 36 height 40
type input "[DATE]"
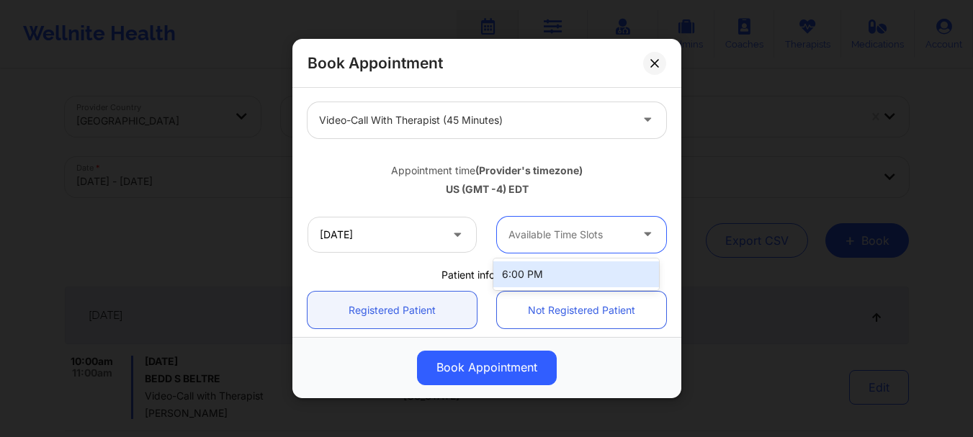
click at [584, 246] on div "Available Time Slots" at bounding box center [564, 235] width 135 height 36
click at [576, 249] on div "Available Time Slots" at bounding box center [564, 235] width 135 height 36
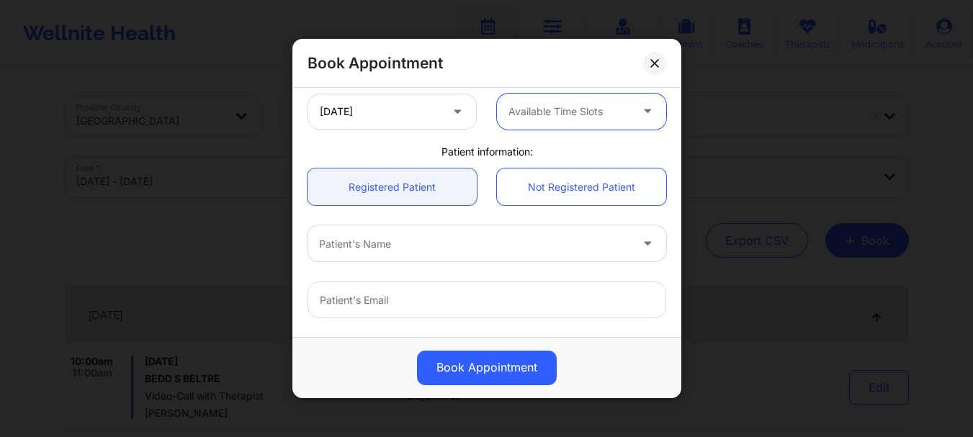
scroll to position [333, 0]
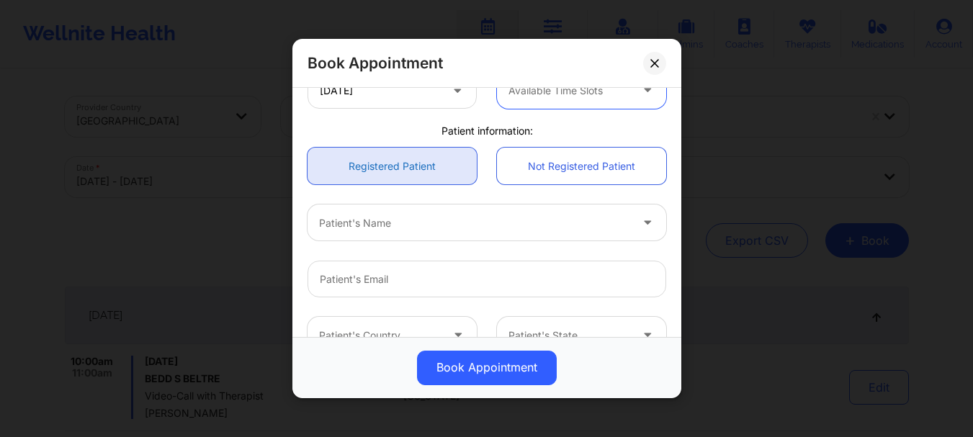
click at [413, 166] on link "Registered Patient" at bounding box center [392, 166] width 169 height 37
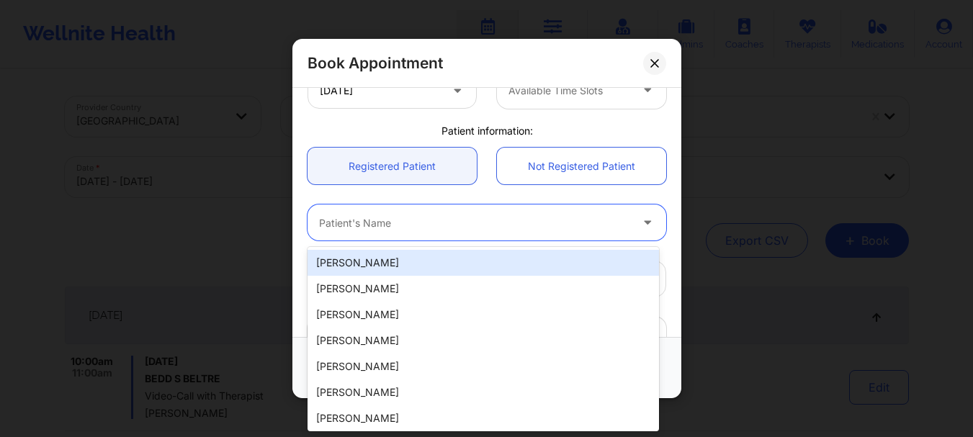
click at [395, 210] on div "Patient's Name" at bounding box center [470, 223] width 324 height 36
click at [384, 257] on div "[PERSON_NAME]" at bounding box center [484, 263] width 352 height 26
type input "[EMAIL_ADDRESS][DOMAIN_NAME]"
type input "[PHONE_NUMBER]"
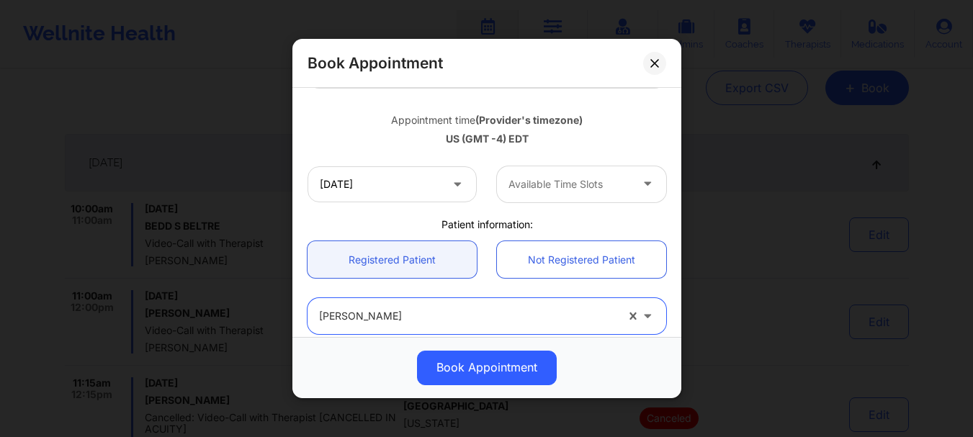
scroll to position [135, 0]
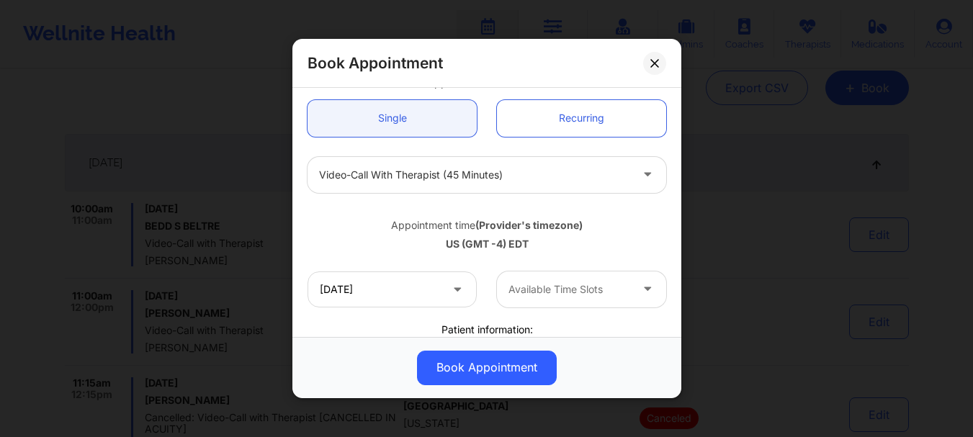
click at [512, 273] on div "Available Time Slots" at bounding box center [564, 290] width 135 height 36
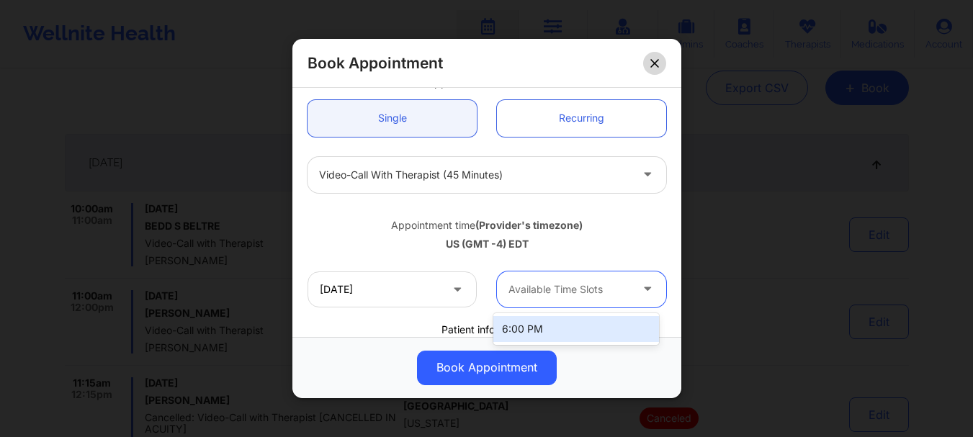
click at [657, 67] on icon at bounding box center [654, 63] width 9 height 9
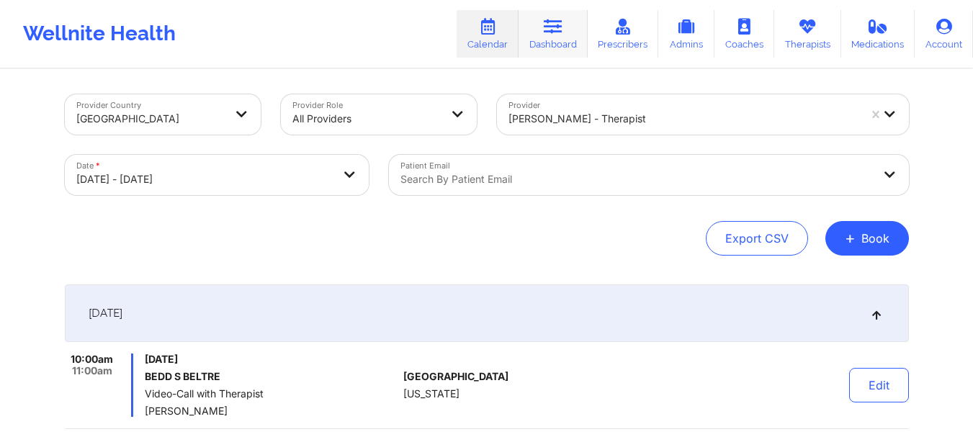
scroll to position [0, 0]
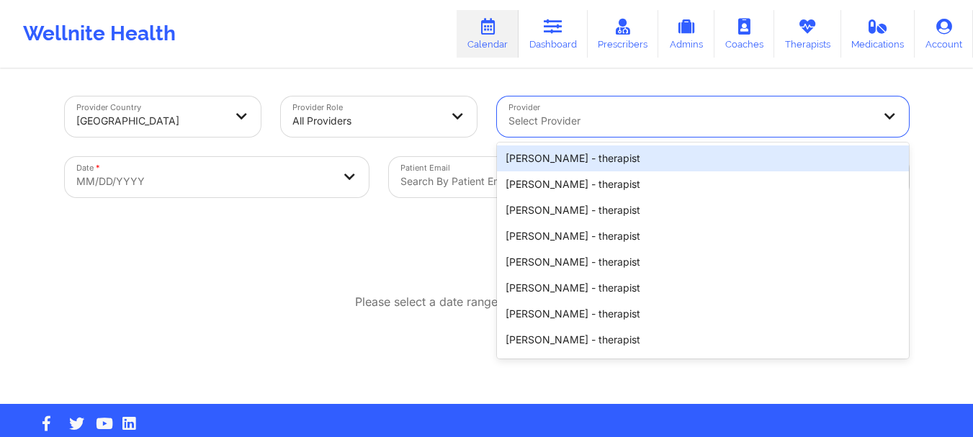
click at [528, 118] on div at bounding box center [691, 120] width 364 height 17
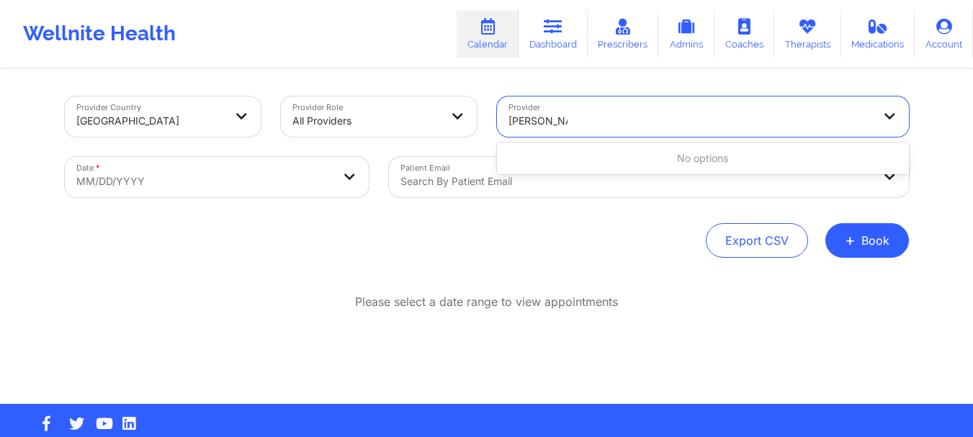
type input "sharice wh"
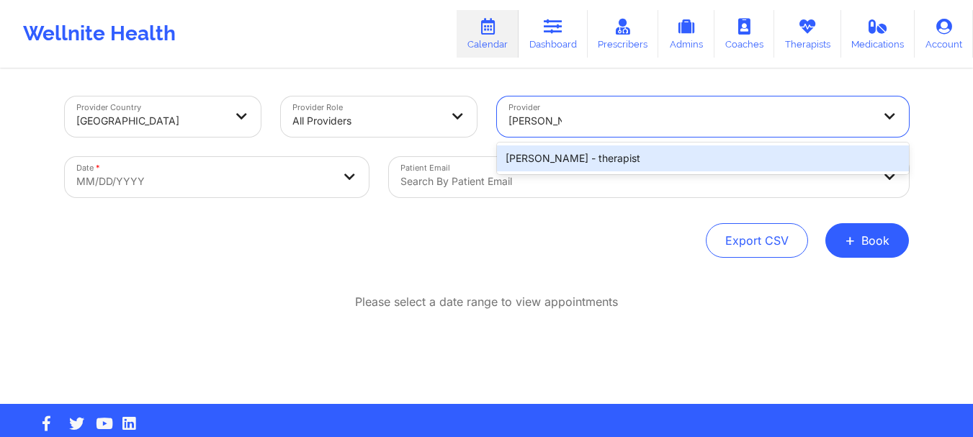
click at [560, 150] on div "[PERSON_NAME] - therapist" at bounding box center [703, 158] width 412 height 26
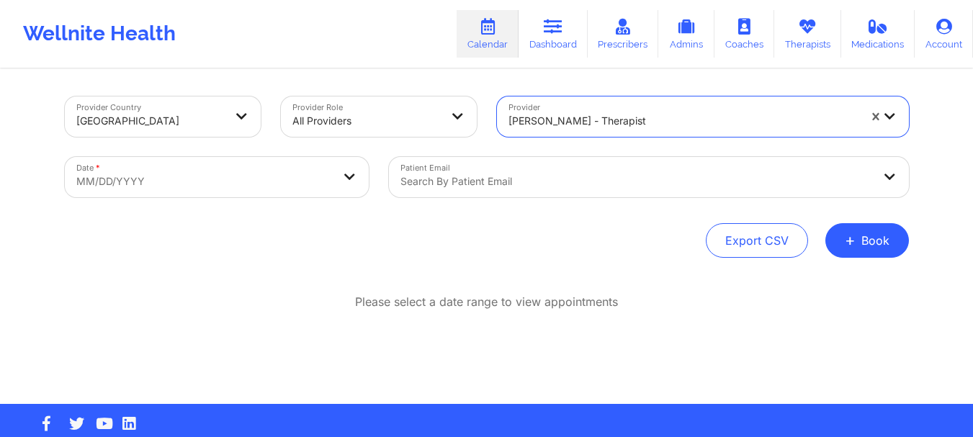
click at [294, 190] on body "Wellnite Health Calendar Dashboard Prescribers Admins Coaches Therapists Medica…" at bounding box center [486, 218] width 973 height 437
select select "2025-8"
select select "2025-9"
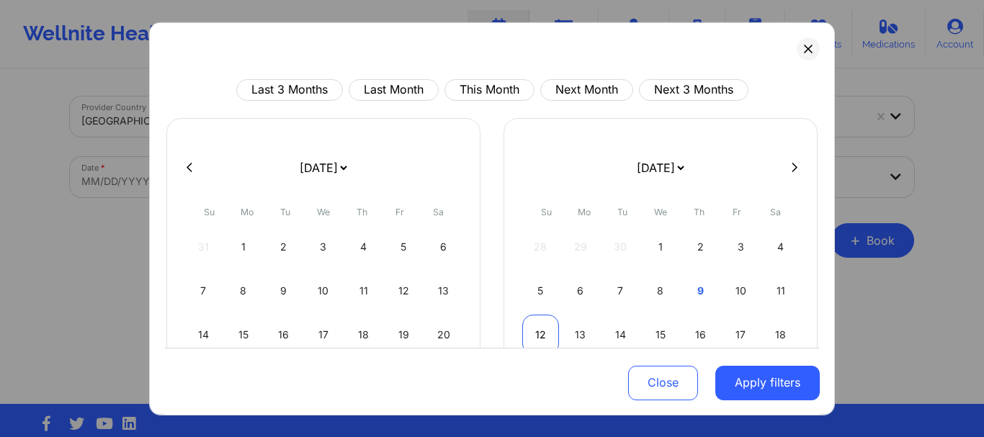
click at [545, 326] on div "12" at bounding box center [540, 334] width 37 height 40
select select "2025-9"
select select "2025-10"
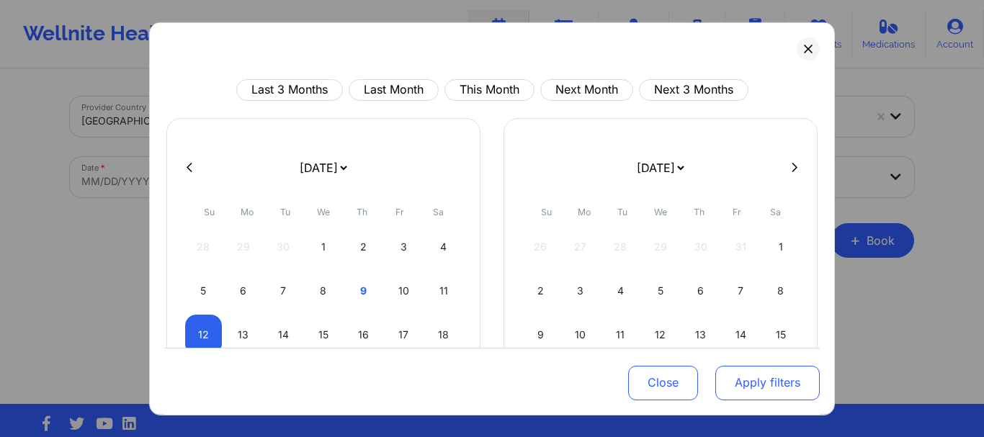
select select "2025-9"
select select "2025-10"
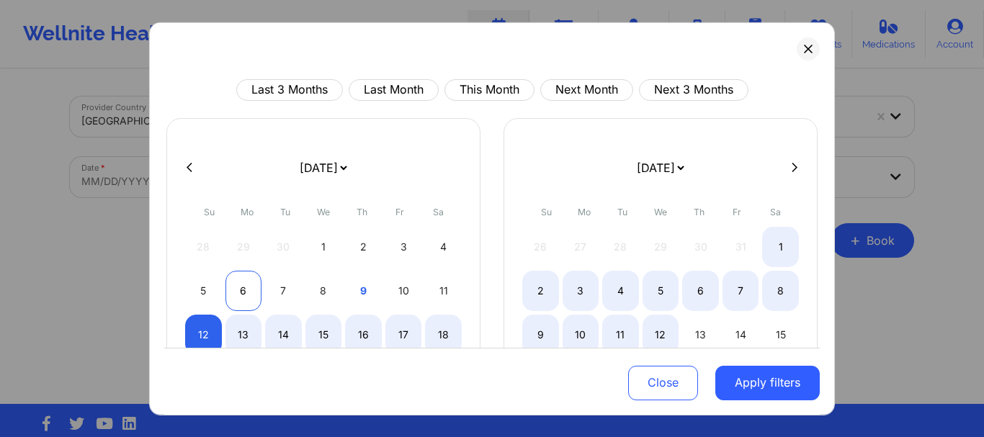
select select "2025-9"
select select "2025-10"
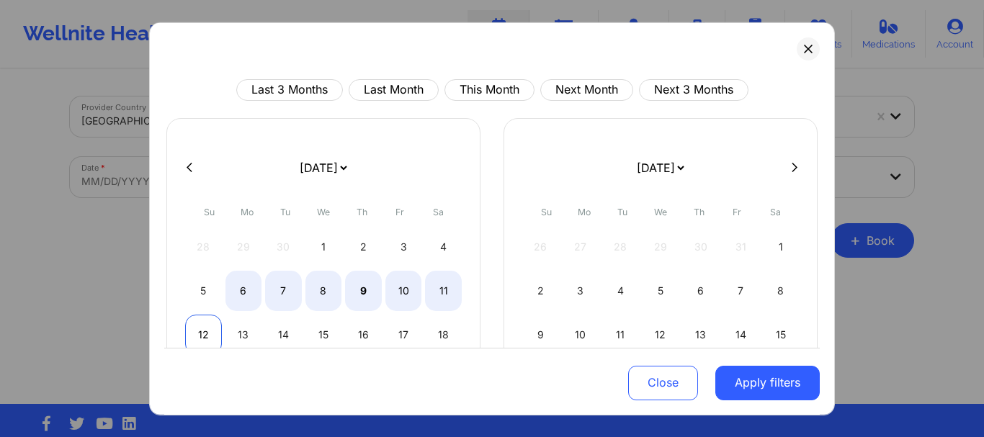
select select "2025-9"
select select "2025-10"
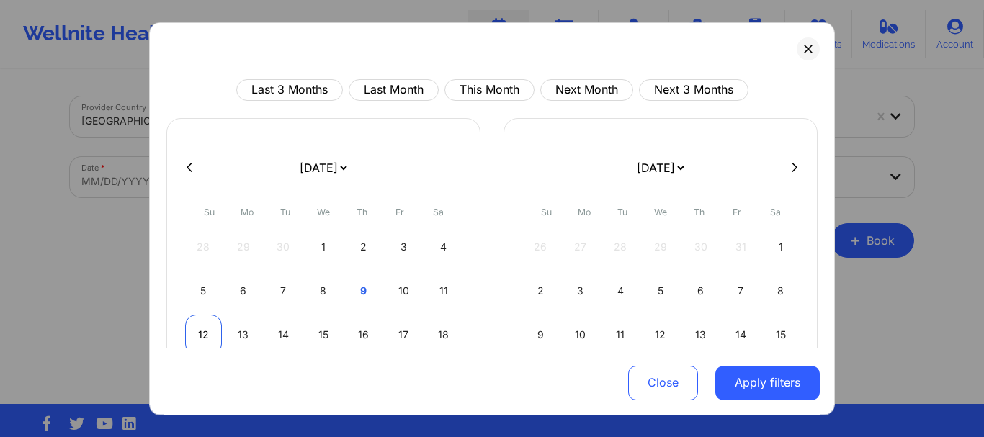
click at [207, 326] on div "12" at bounding box center [203, 334] width 37 height 40
select select "2025-9"
select select "2025-10"
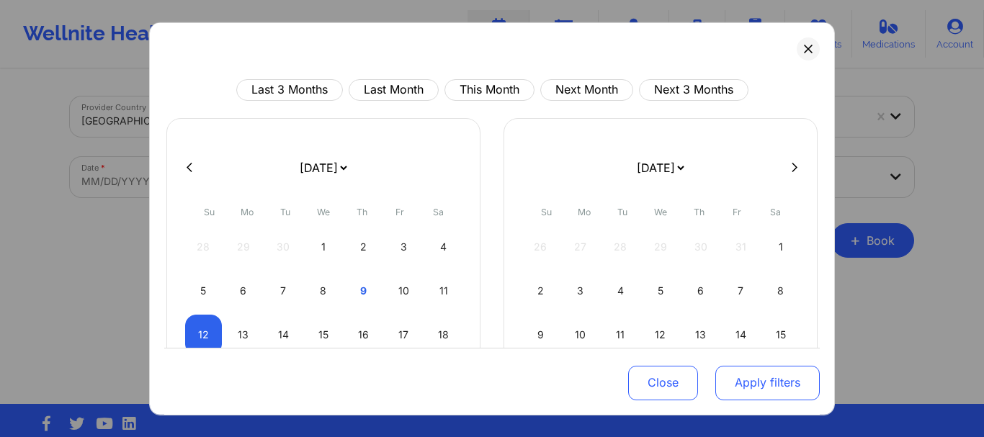
click at [800, 384] on button "Apply filters" at bounding box center [767, 383] width 104 height 35
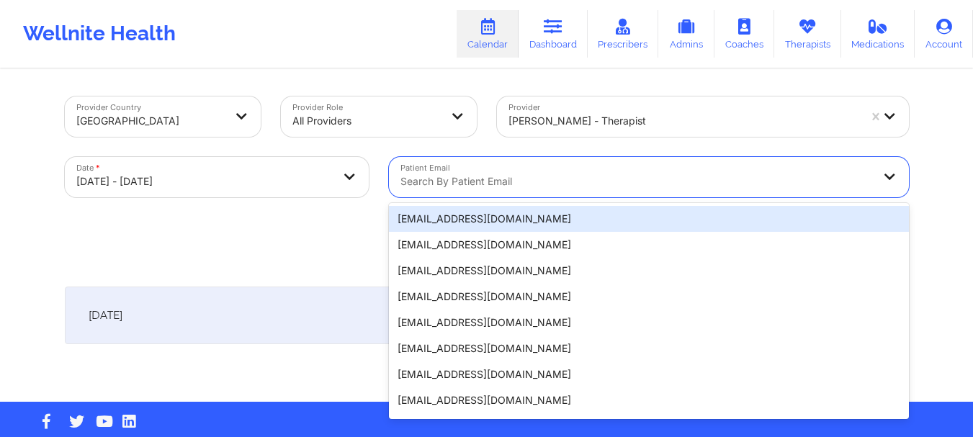
click at [427, 179] on div at bounding box center [636, 181] width 473 height 17
click at [419, 218] on div "[EMAIL_ADDRESS][DOMAIN_NAME]" at bounding box center [649, 219] width 520 height 26
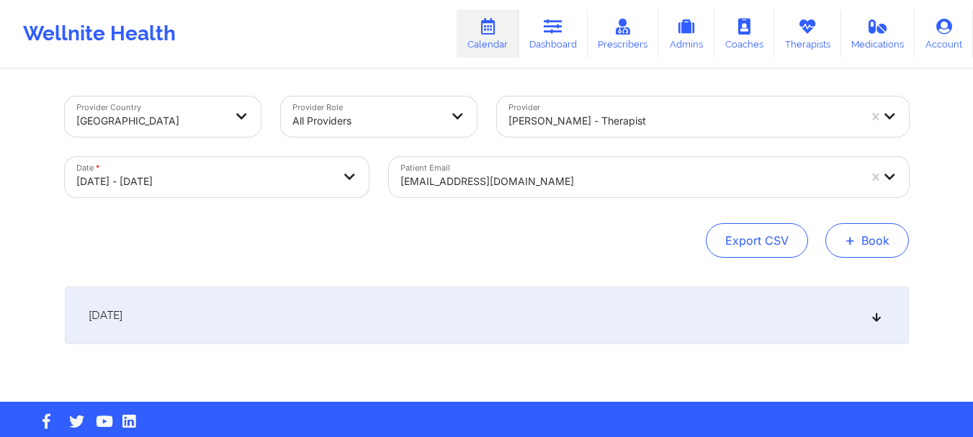
click at [851, 236] on span "+" at bounding box center [850, 240] width 11 height 8
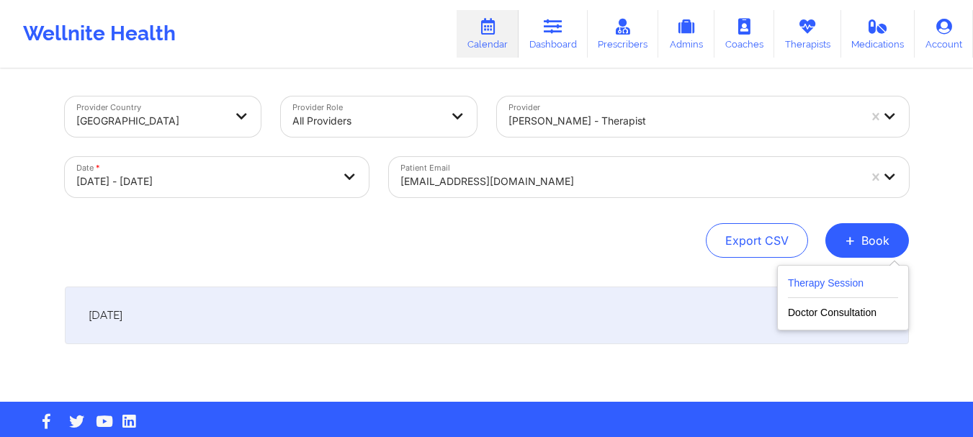
click at [815, 287] on button "Therapy Session" at bounding box center [843, 286] width 110 height 24
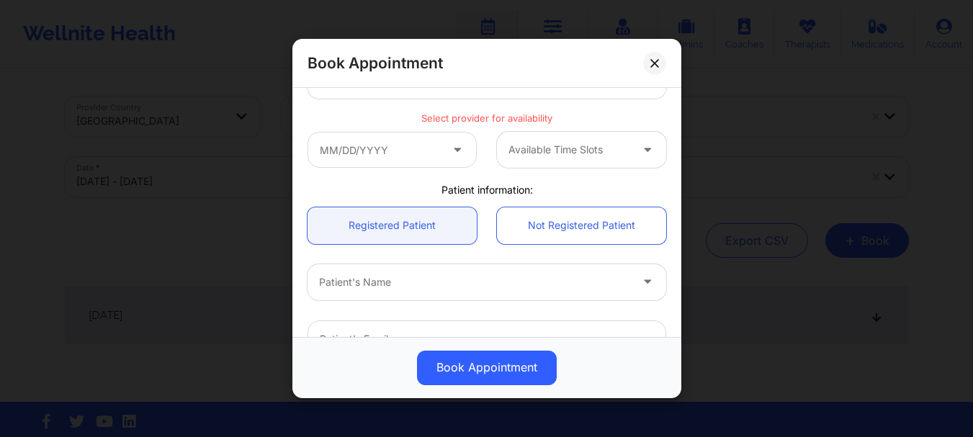
scroll to position [228, 0]
click at [513, 154] on div at bounding box center [570, 151] width 122 height 17
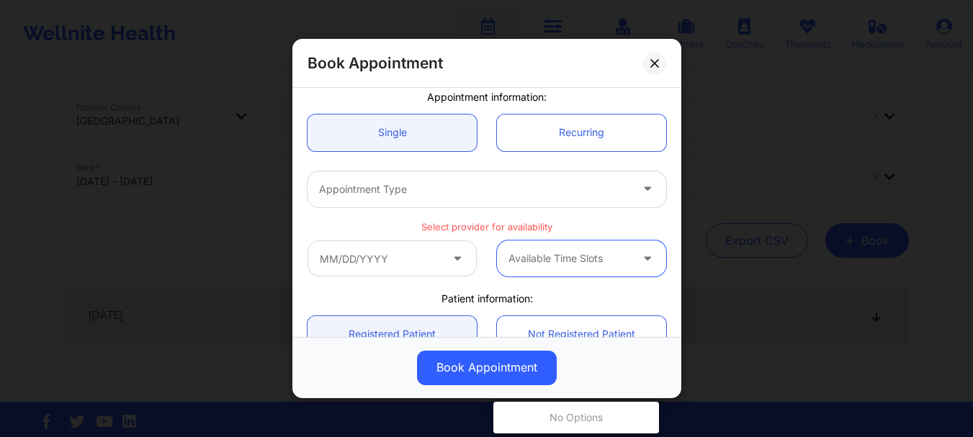
scroll to position [0, 0]
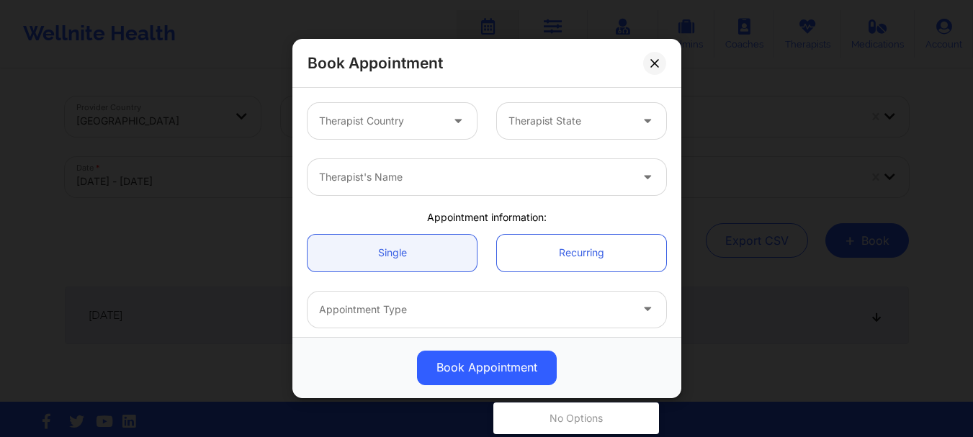
click at [520, 132] on div "Therapist State" at bounding box center [564, 121] width 135 height 36
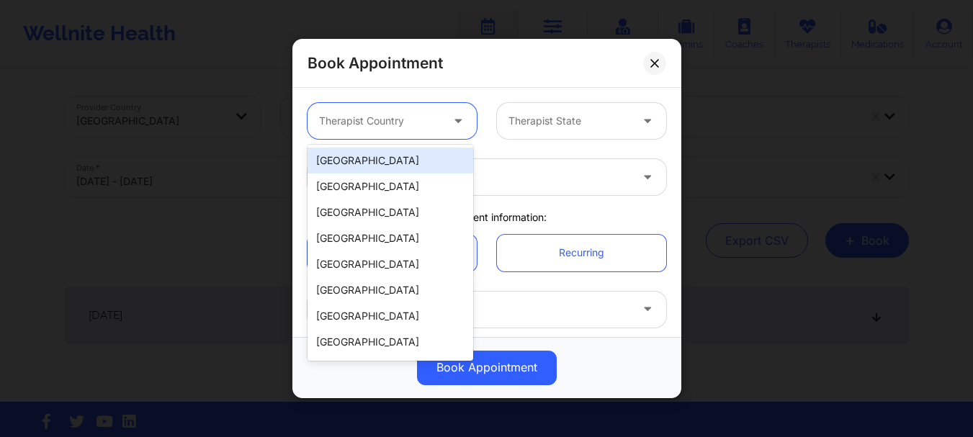
click at [451, 123] on icon at bounding box center [458, 118] width 14 height 12
click at [413, 159] on div "[GEOGRAPHIC_DATA]" at bounding box center [391, 161] width 166 height 26
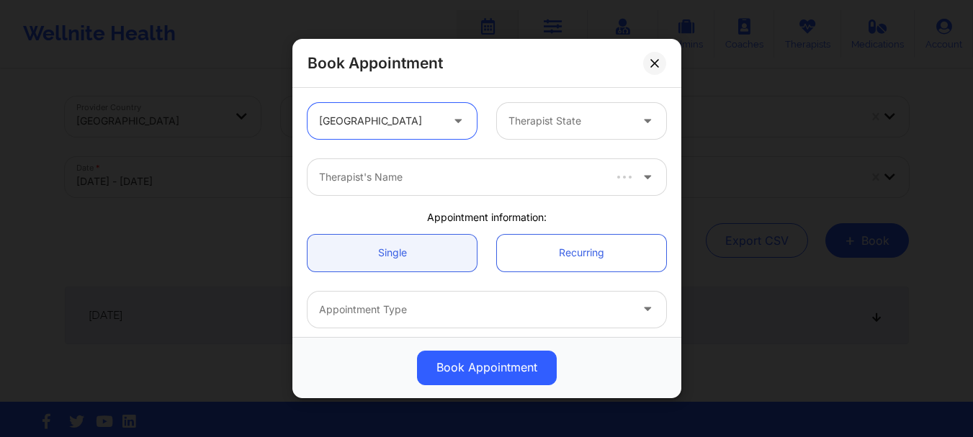
click at [602, 129] on div at bounding box center [570, 120] width 122 height 17
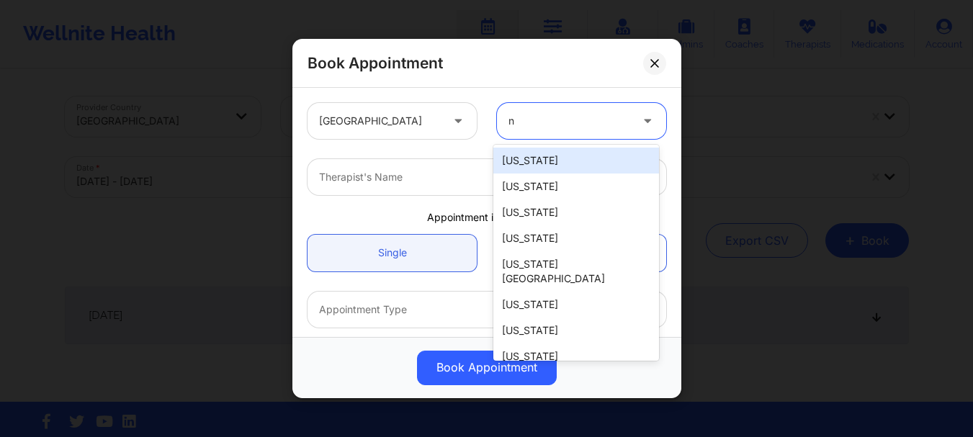
type input "ny"
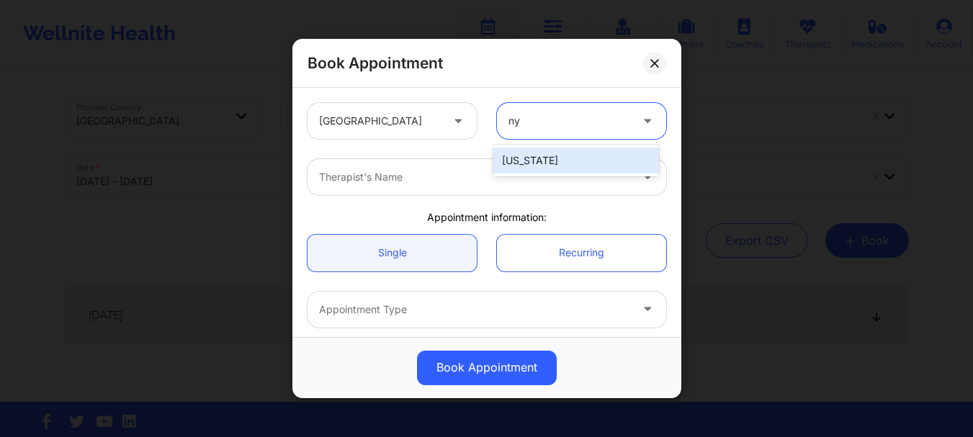
click at [557, 166] on div "[US_STATE]" at bounding box center [576, 161] width 166 height 26
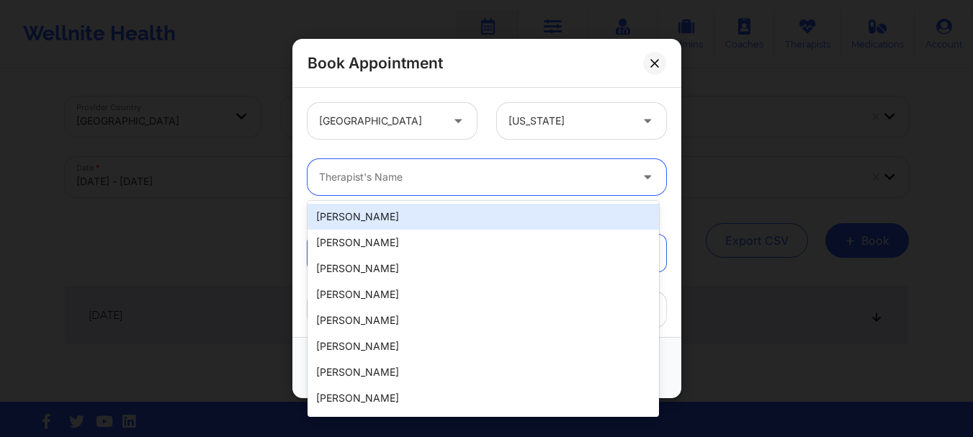
click at [516, 174] on div at bounding box center [474, 177] width 311 height 17
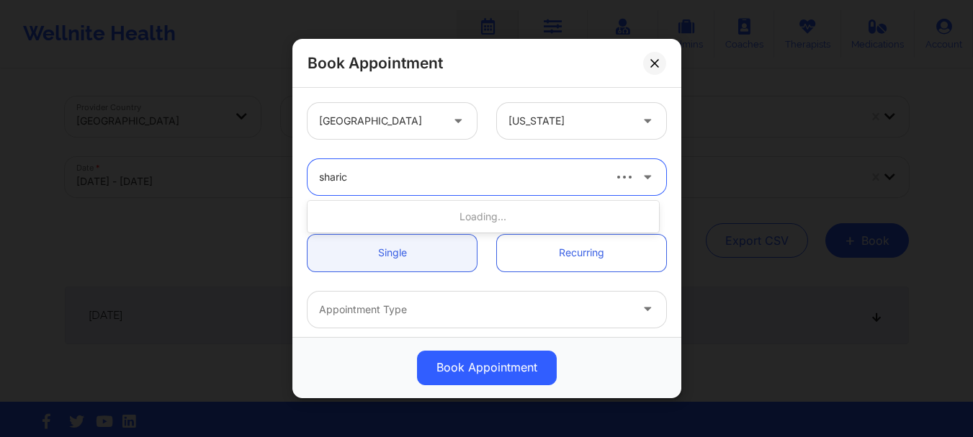
type input "[PERSON_NAME]"
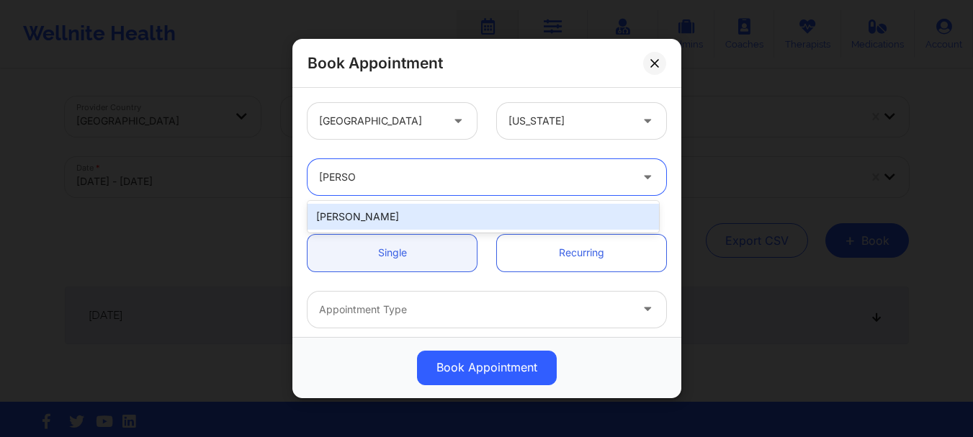
click at [442, 215] on div "[PERSON_NAME]" at bounding box center [484, 217] width 352 height 26
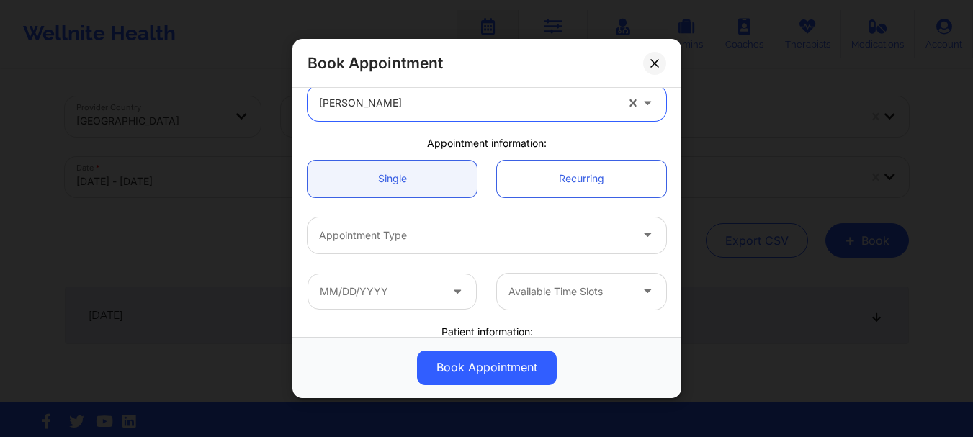
scroll to position [119, 0]
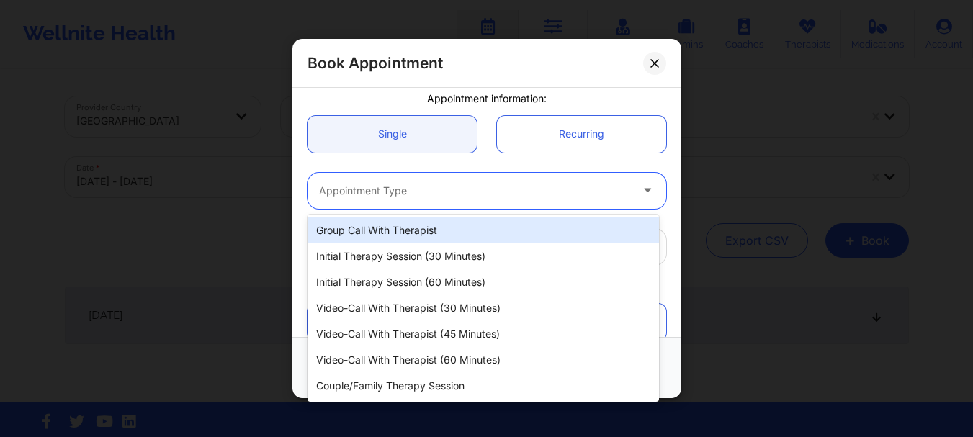
click at [450, 206] on div "Appointment Type" at bounding box center [470, 191] width 324 height 36
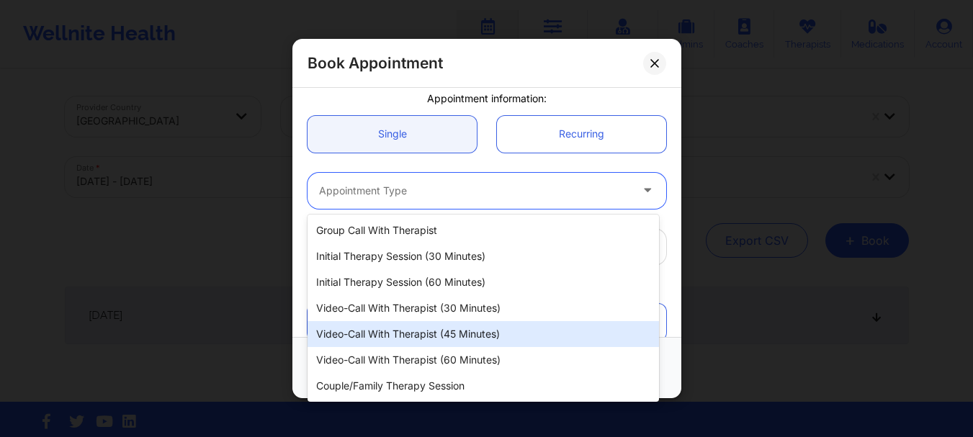
click at [418, 329] on div "Video-Call with Therapist (45 minutes)" at bounding box center [484, 334] width 352 height 26
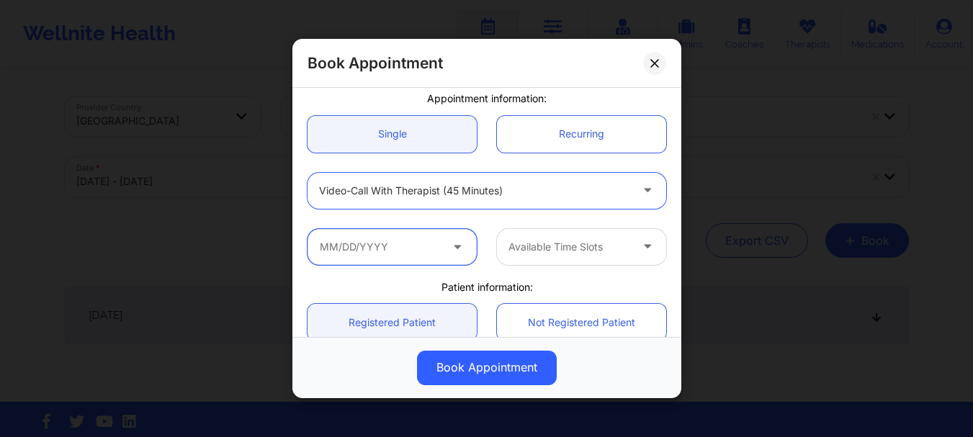
click at [416, 247] on input "text" at bounding box center [392, 247] width 169 height 36
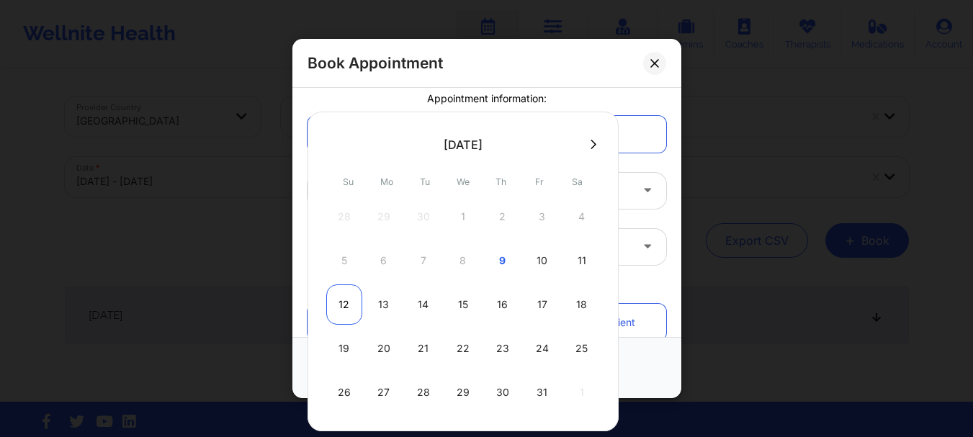
click at [342, 298] on div "12" at bounding box center [344, 305] width 36 height 40
type input "[DATE]"
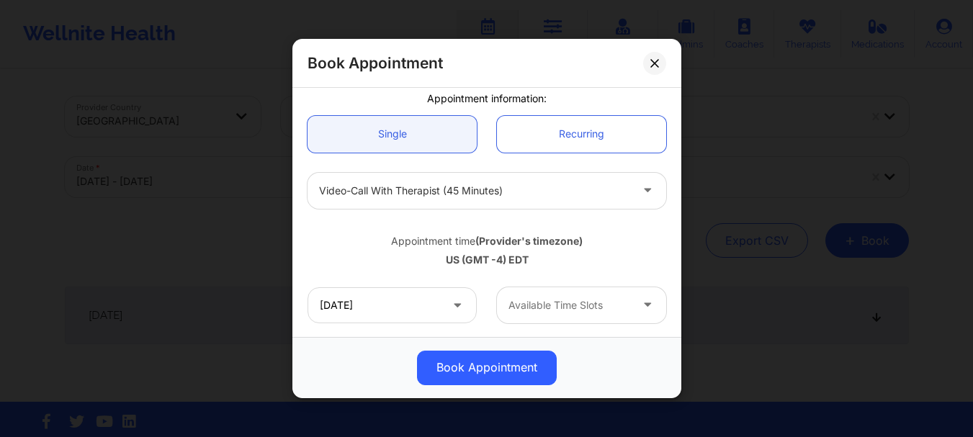
click at [576, 307] on div at bounding box center [570, 305] width 122 height 17
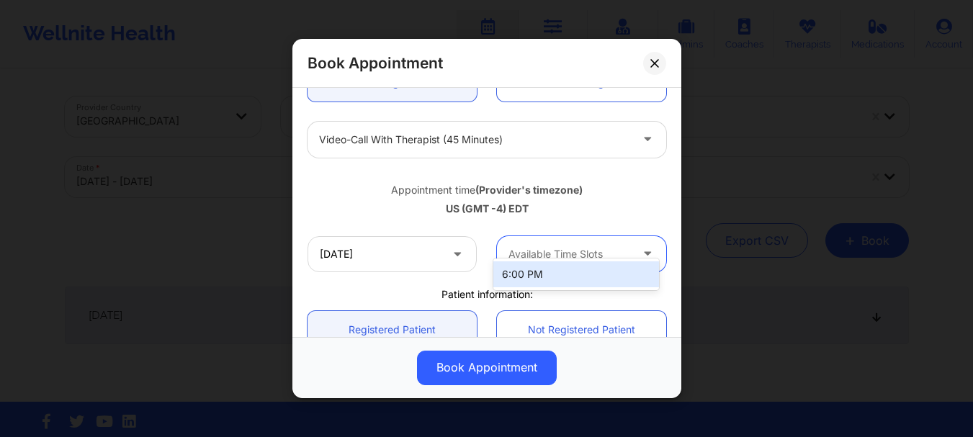
scroll to position [202, 0]
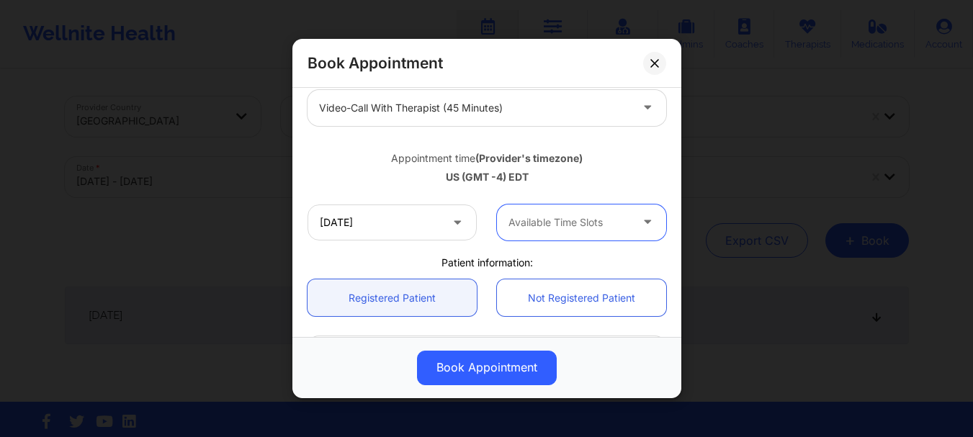
click at [598, 228] on div at bounding box center [570, 222] width 122 height 17
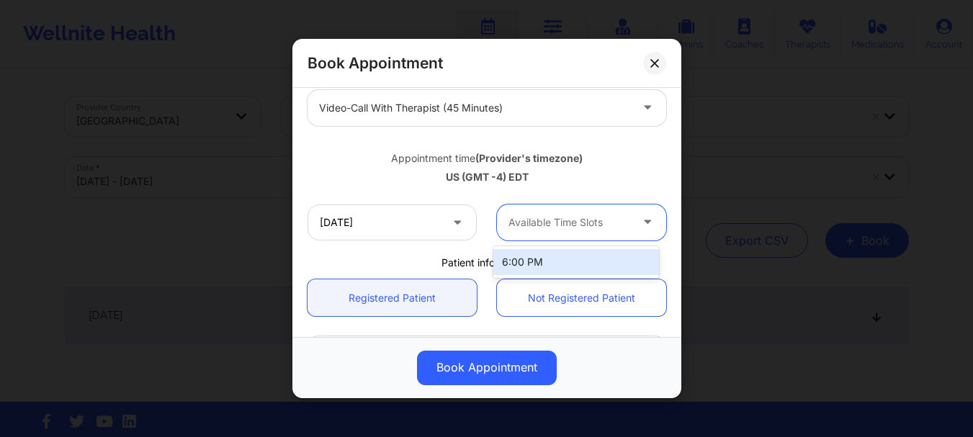
click at [598, 228] on div at bounding box center [570, 222] width 122 height 17
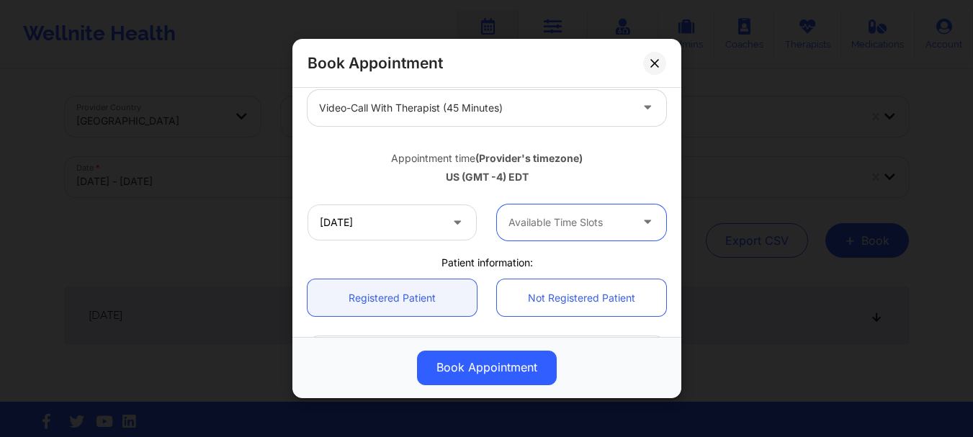
click at [598, 228] on div at bounding box center [570, 222] width 122 height 17
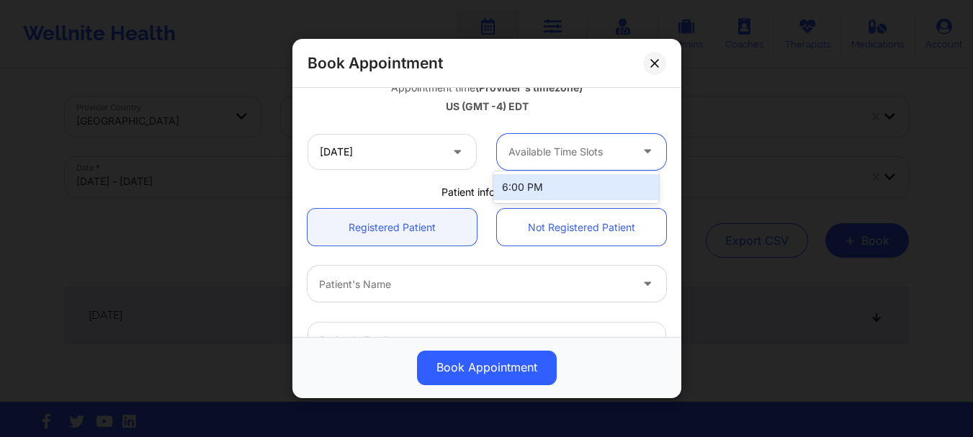
scroll to position [277, 0]
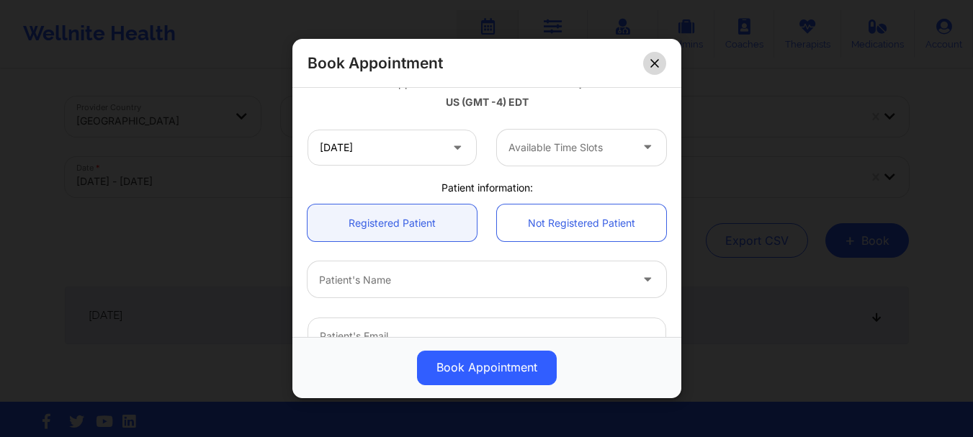
click at [654, 65] on icon at bounding box center [654, 63] width 9 height 9
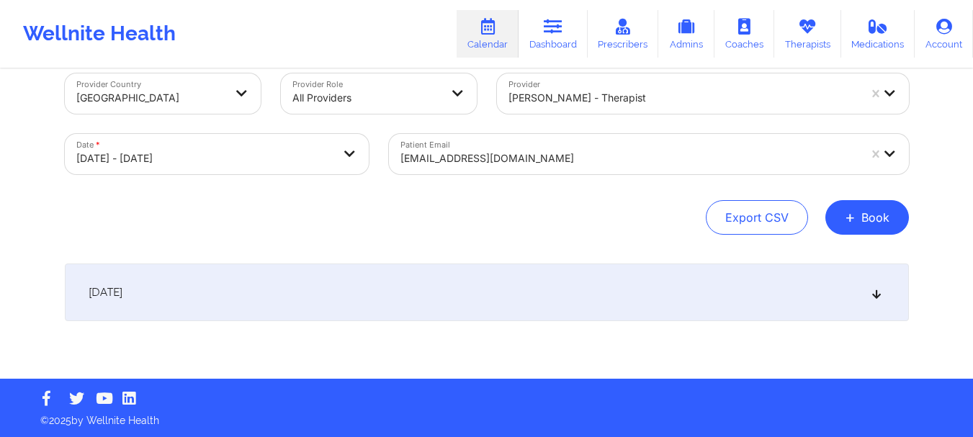
scroll to position [24, 0]
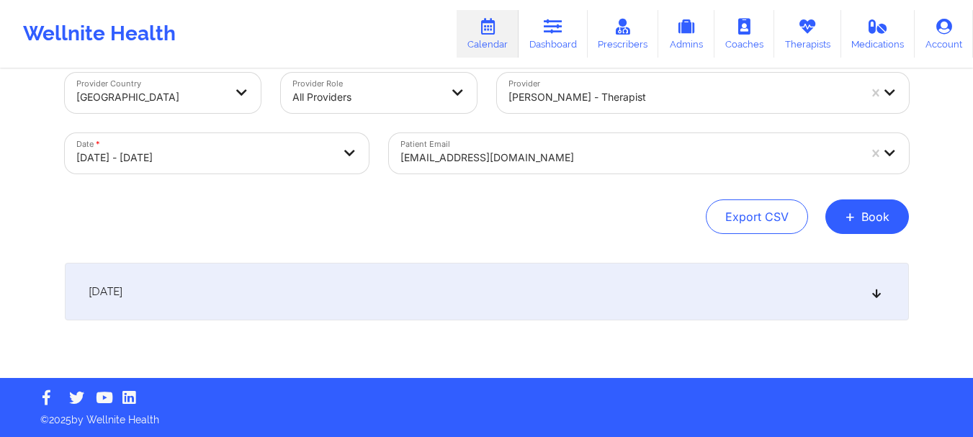
click at [509, 285] on div "[DATE]" at bounding box center [487, 292] width 844 height 58
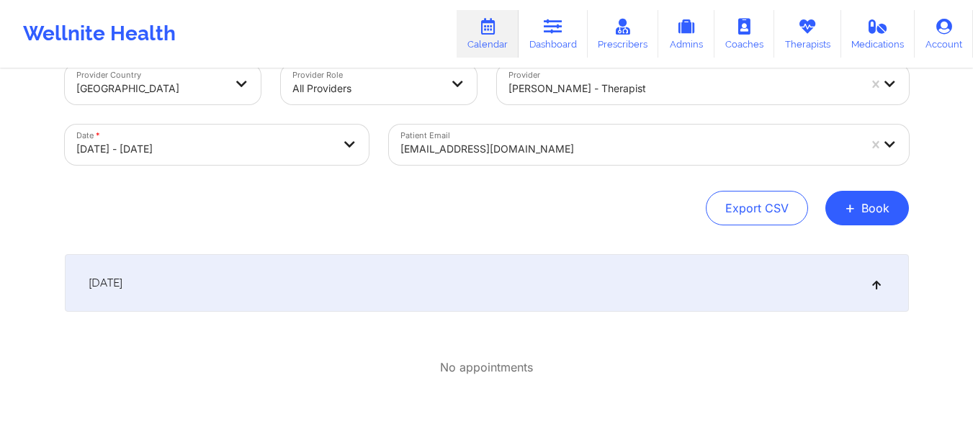
scroll to position [0, 0]
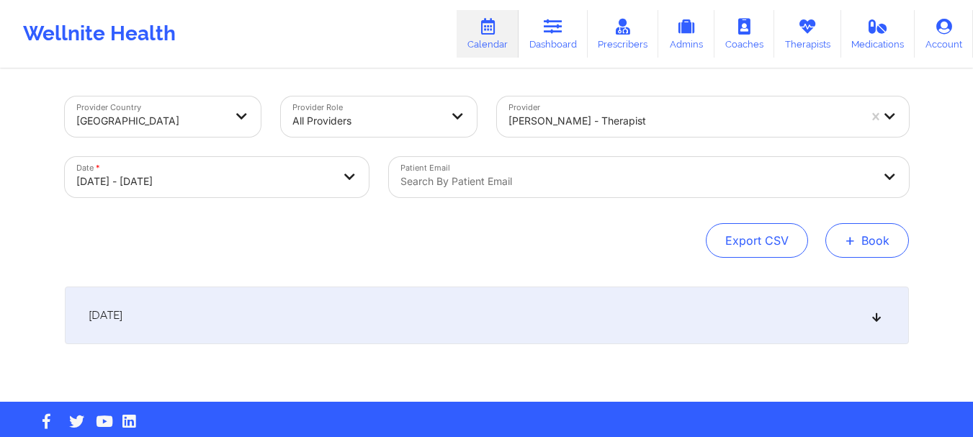
click at [861, 229] on button "+ Book" at bounding box center [867, 240] width 84 height 35
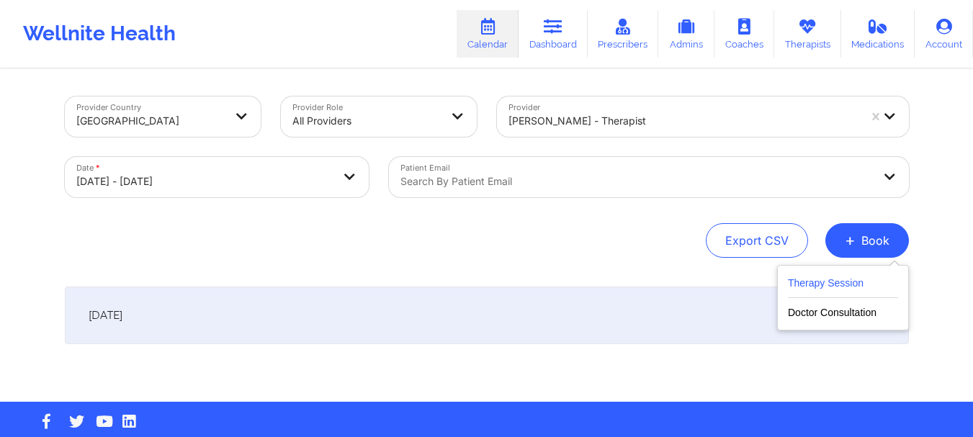
click at [830, 278] on button "Therapy Session" at bounding box center [843, 286] width 110 height 24
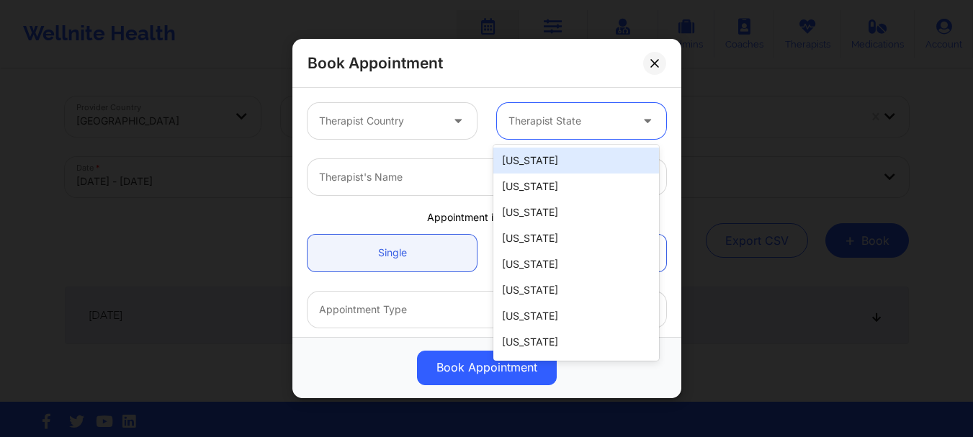
click at [521, 125] on div at bounding box center [570, 120] width 122 height 17
type input "u"
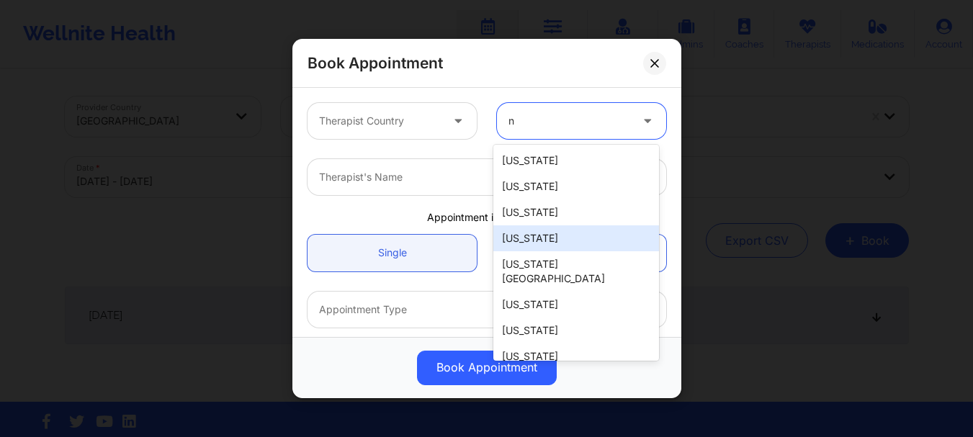
type input "ny"
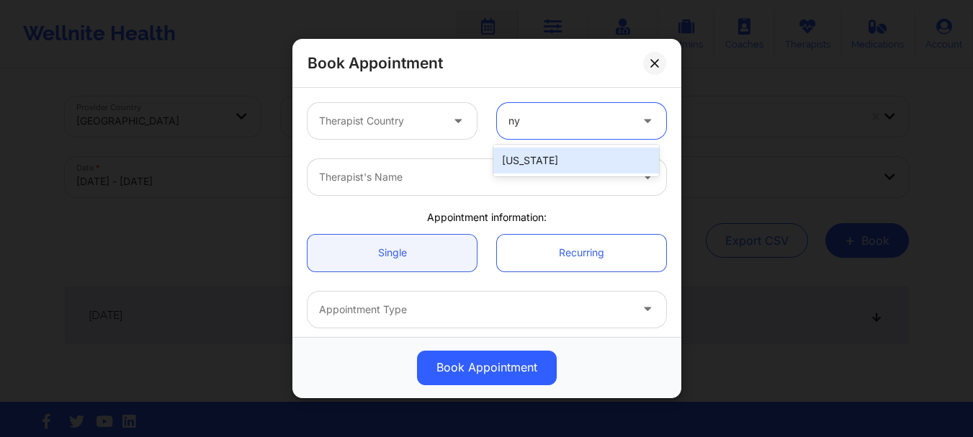
click at [520, 155] on div "[US_STATE]" at bounding box center [576, 161] width 166 height 26
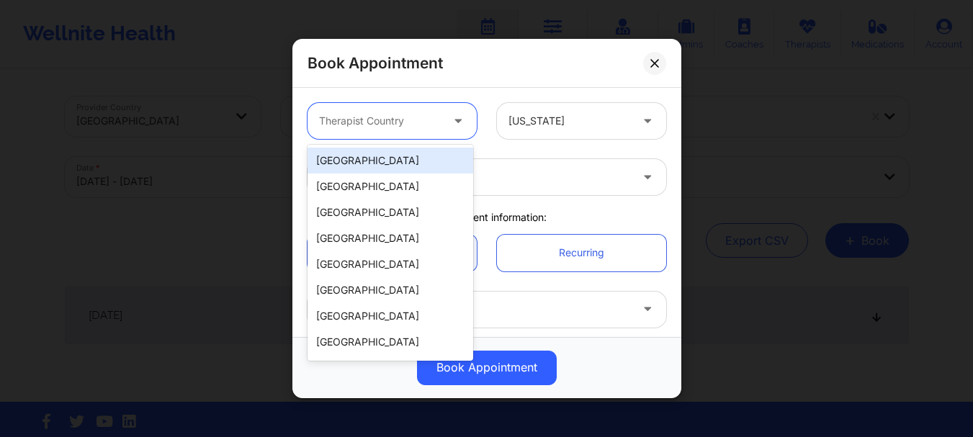
click at [466, 130] on div at bounding box center [459, 121] width 35 height 36
click at [411, 167] on div "[GEOGRAPHIC_DATA]" at bounding box center [391, 161] width 166 height 26
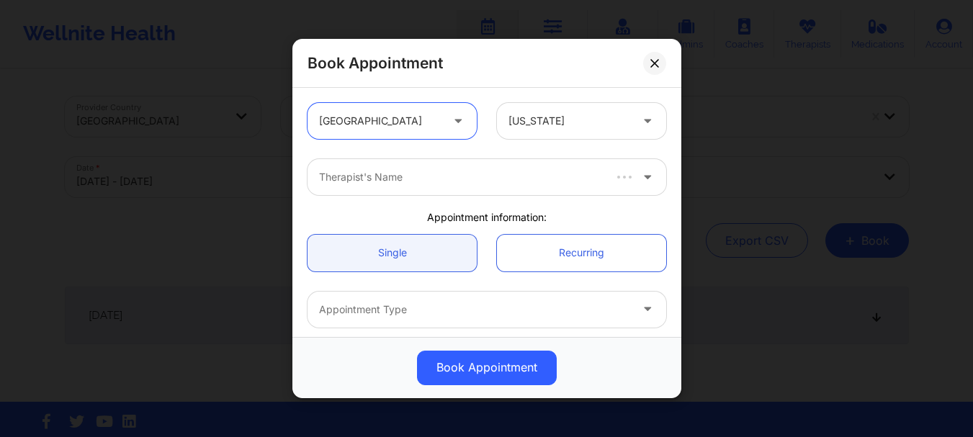
click at [403, 172] on div at bounding box center [460, 177] width 282 height 17
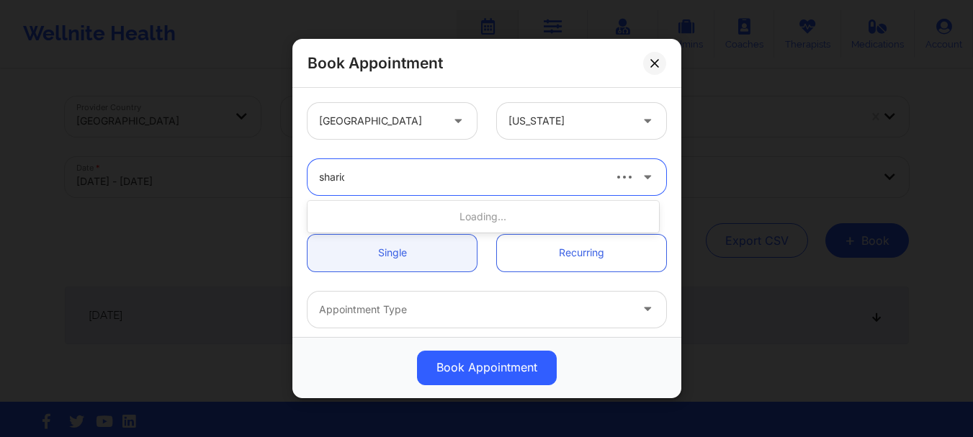
type input "[PERSON_NAME]"
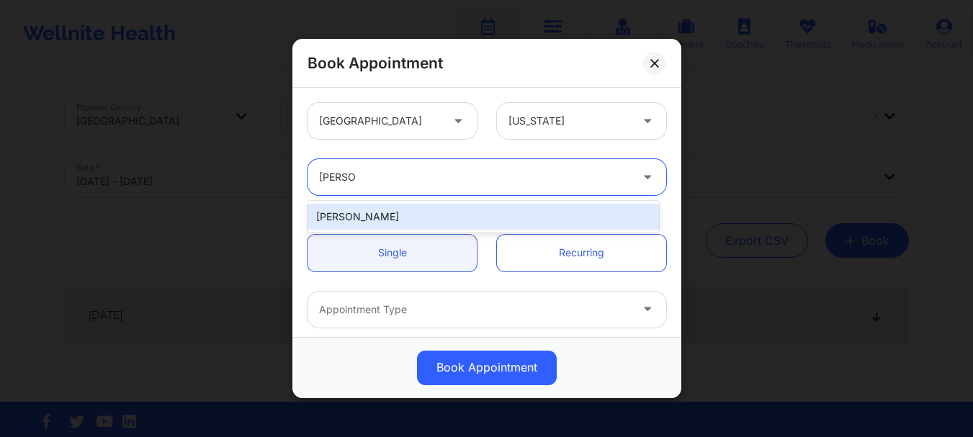
click at [394, 214] on div "[PERSON_NAME]" at bounding box center [484, 217] width 352 height 26
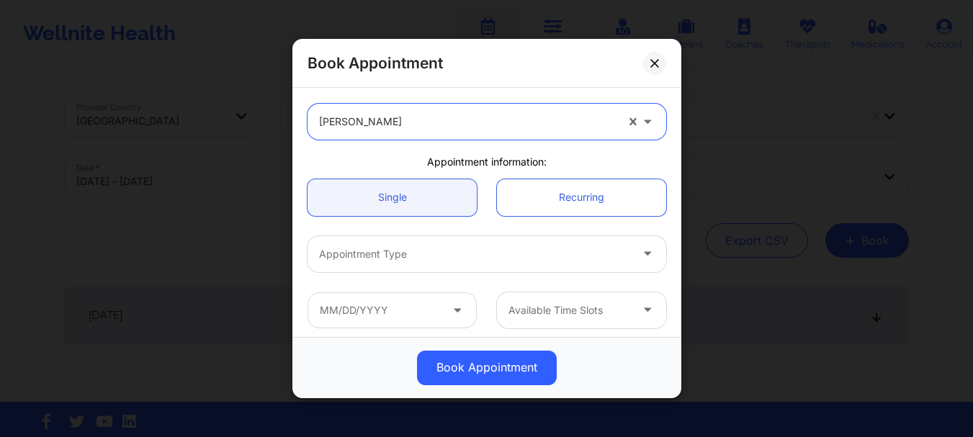
scroll to position [60, 0]
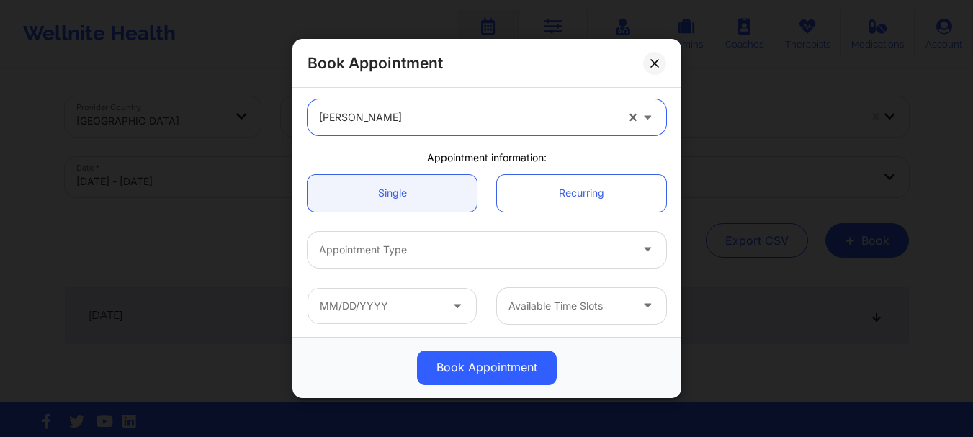
click at [451, 256] on div at bounding box center [474, 249] width 311 height 17
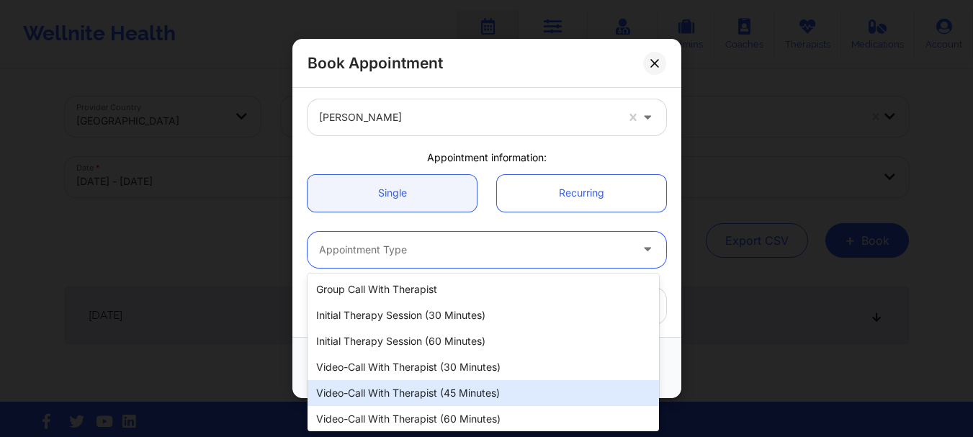
click at [428, 380] on div "Video-Call with Therapist (45 minutes)" at bounding box center [484, 393] width 352 height 26
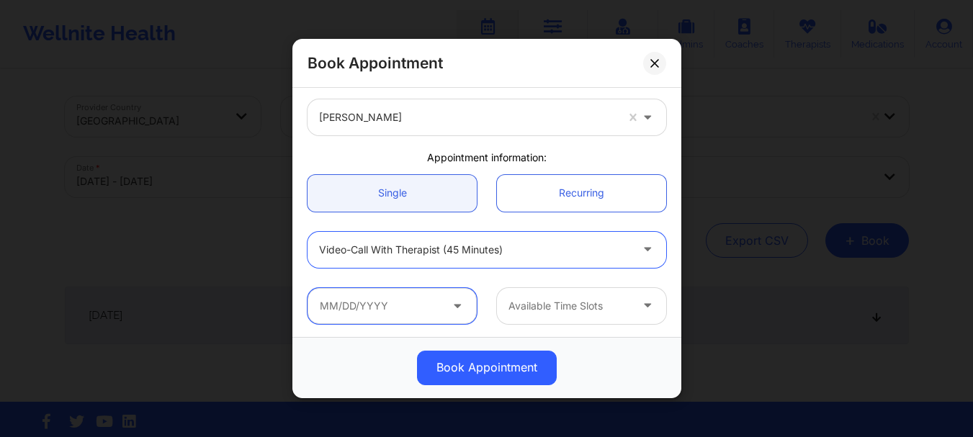
click at [464, 300] on input "text" at bounding box center [392, 306] width 169 height 36
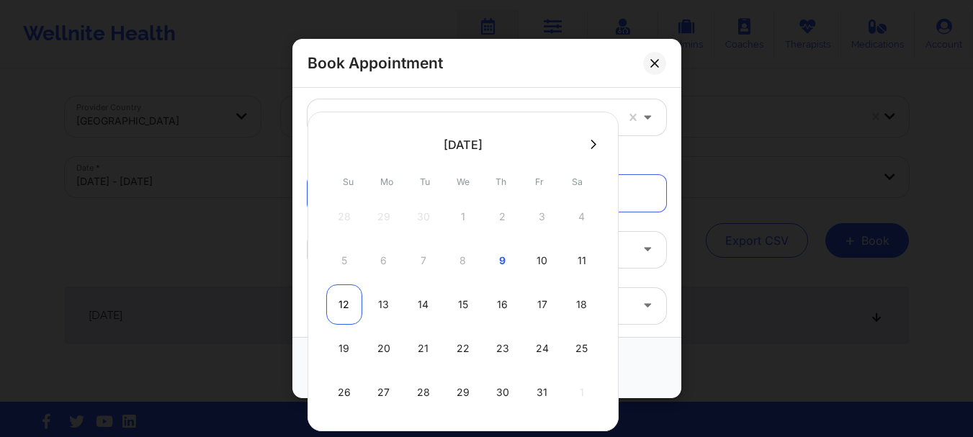
click at [346, 311] on div "12" at bounding box center [344, 305] width 36 height 40
type input "[DATE]"
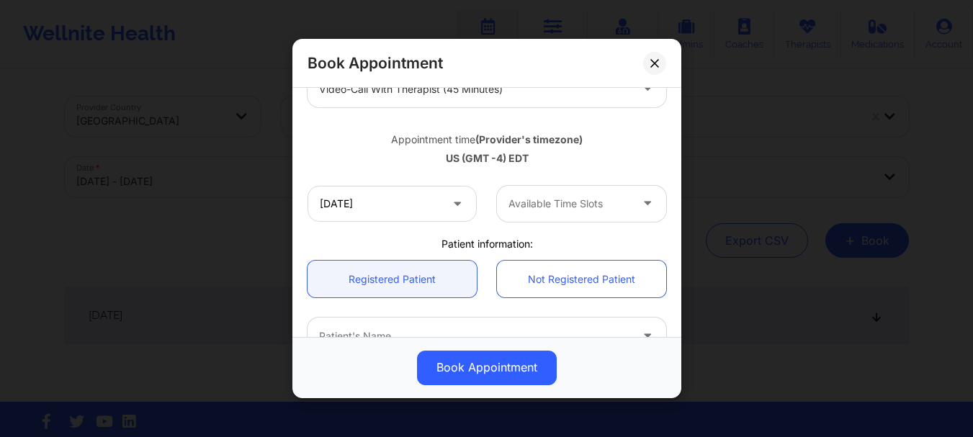
scroll to position [223, 0]
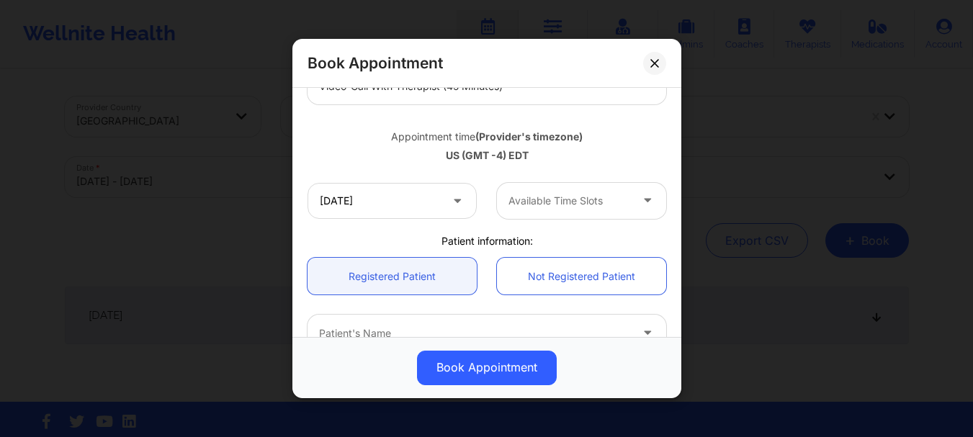
click at [553, 212] on div "Available Time Slots" at bounding box center [564, 201] width 135 height 36
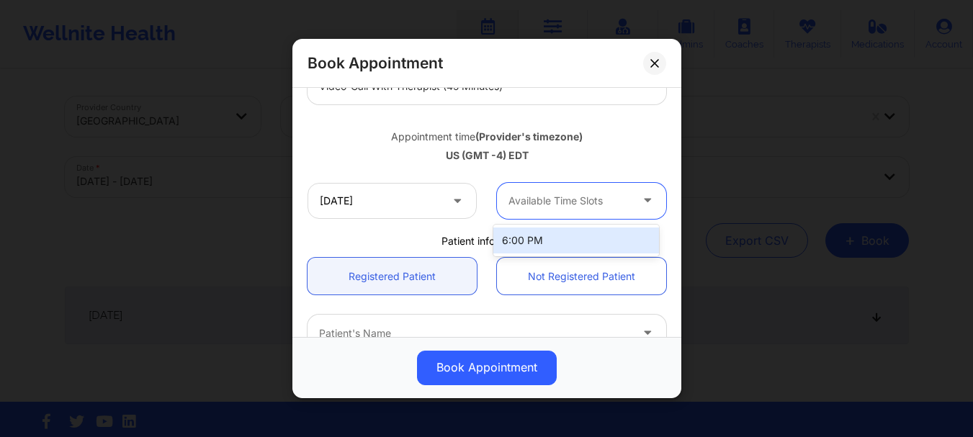
click at [545, 210] on div "Available Time Slots" at bounding box center [564, 201] width 135 height 36
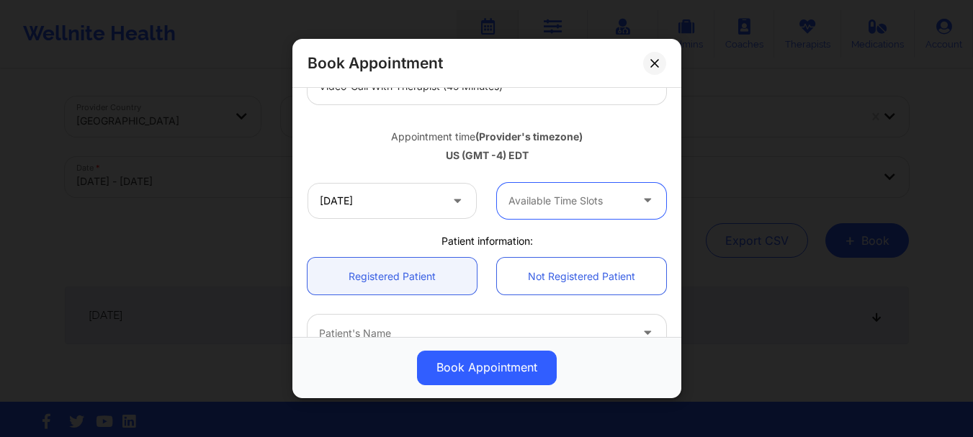
click at [545, 210] on div "Available Time Slots" at bounding box center [564, 201] width 135 height 36
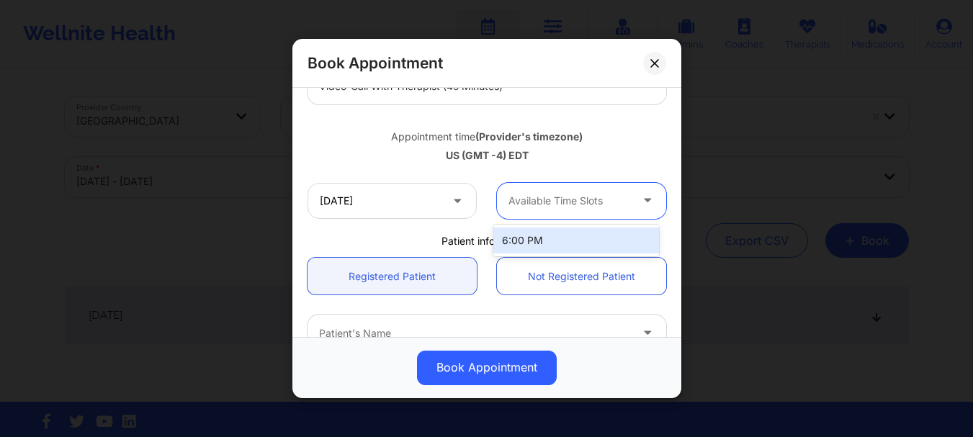
click at [545, 210] on div "Available Time Slots" at bounding box center [564, 201] width 135 height 36
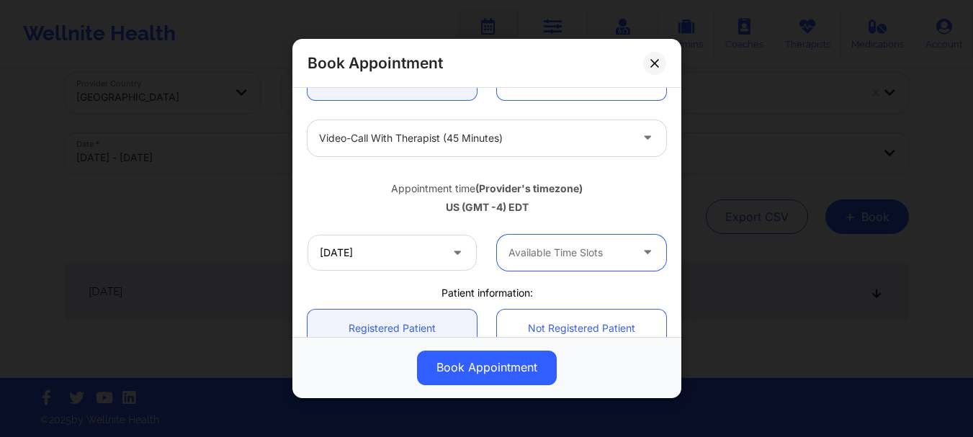
scroll to position [182, 0]
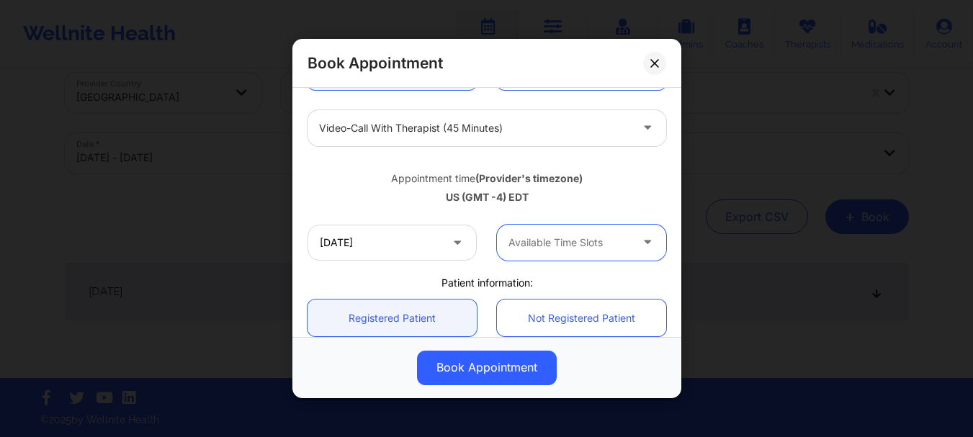
click at [554, 246] on div at bounding box center [570, 242] width 122 height 17
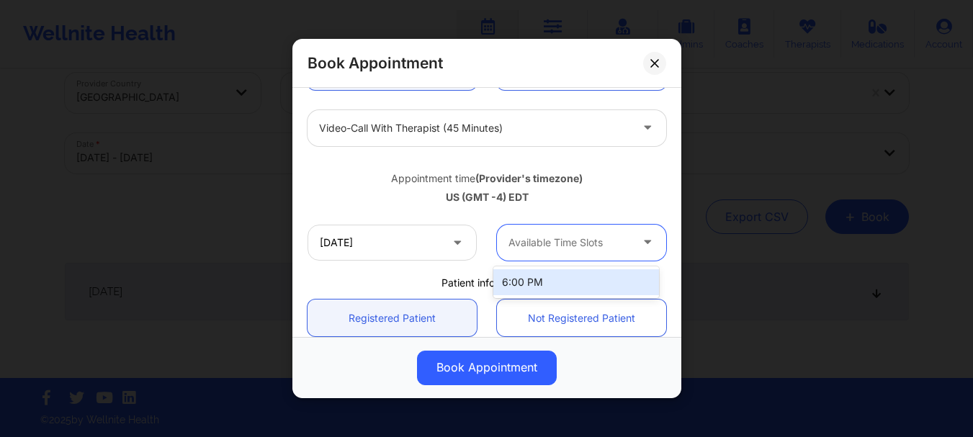
click at [554, 246] on div at bounding box center [570, 242] width 122 height 17
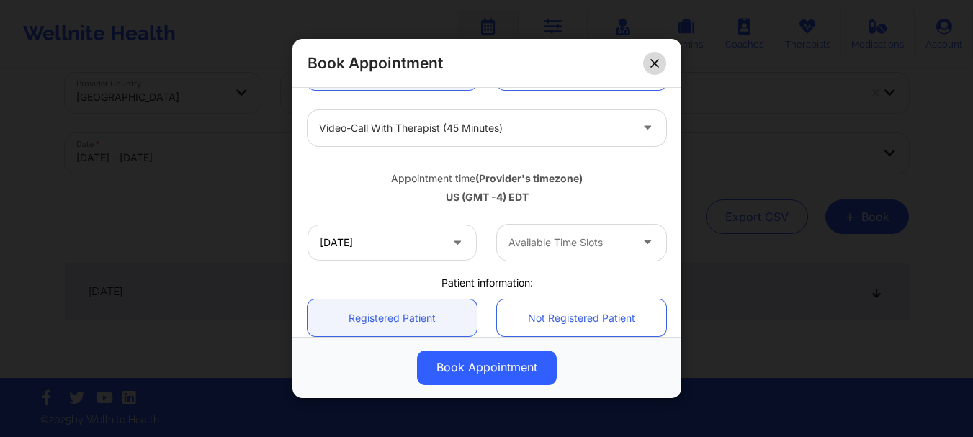
click at [653, 68] on button at bounding box center [654, 63] width 23 height 23
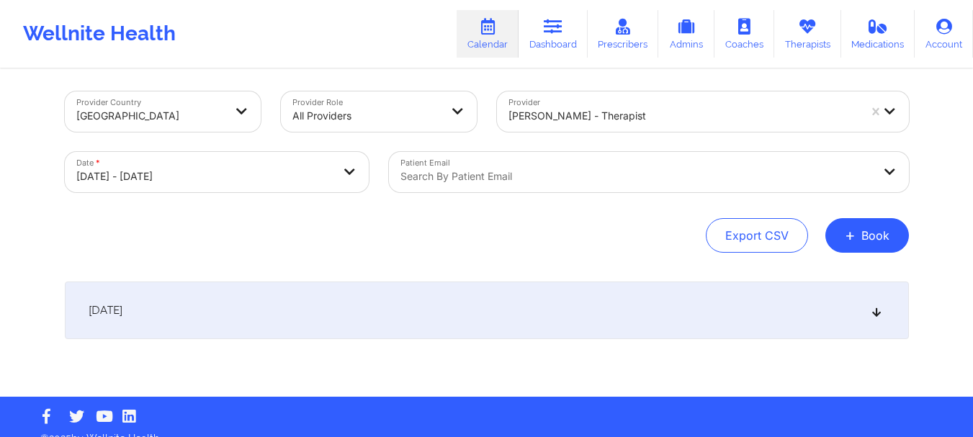
scroll to position [0, 0]
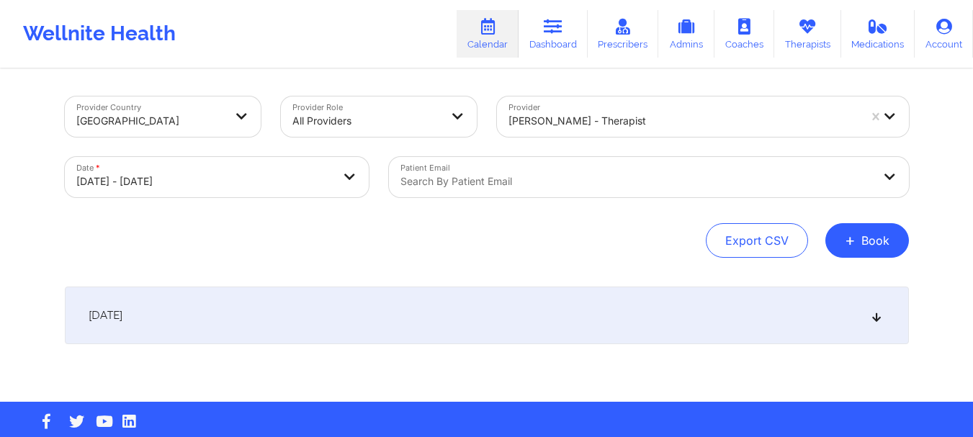
click at [550, 333] on div "[DATE]" at bounding box center [487, 316] width 844 height 58
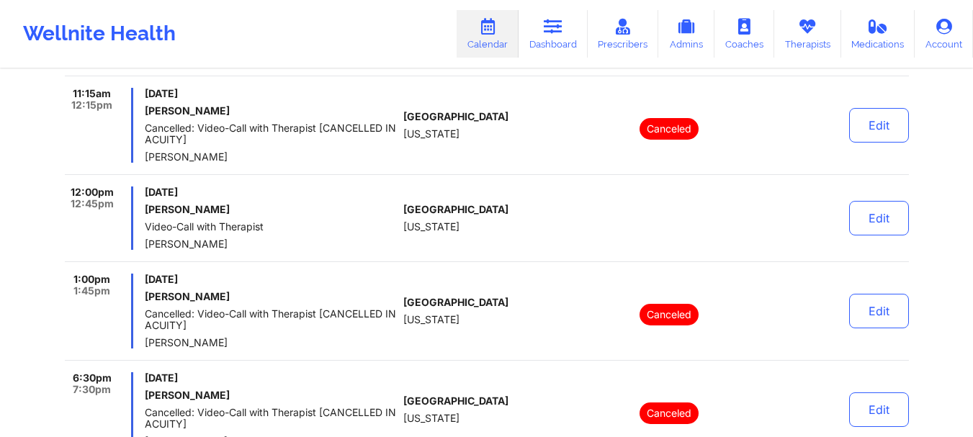
scroll to position [451, 0]
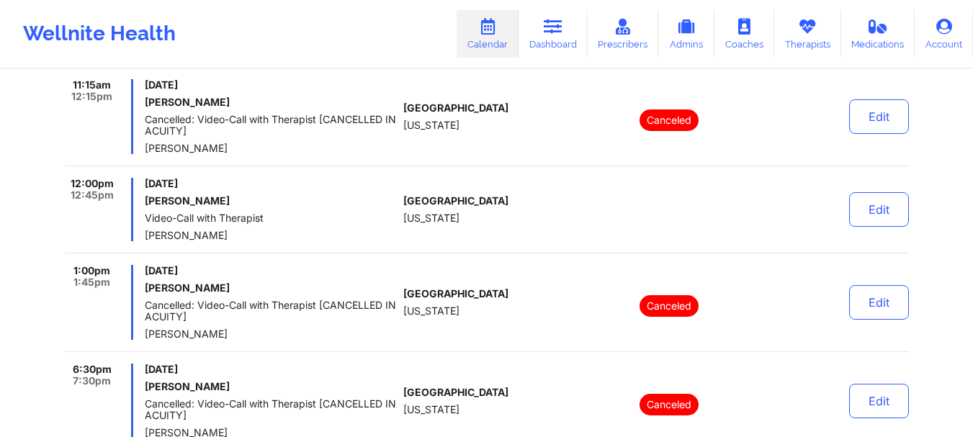
click at [254, 300] on span "Cancelled: Video-Call with Therapist [CANCELLED IN ACUITY]" at bounding box center [271, 311] width 253 height 23
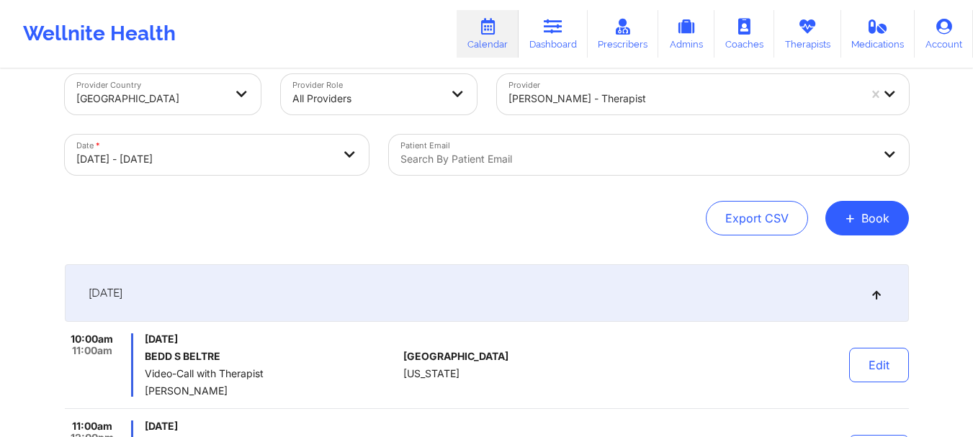
scroll to position [0, 0]
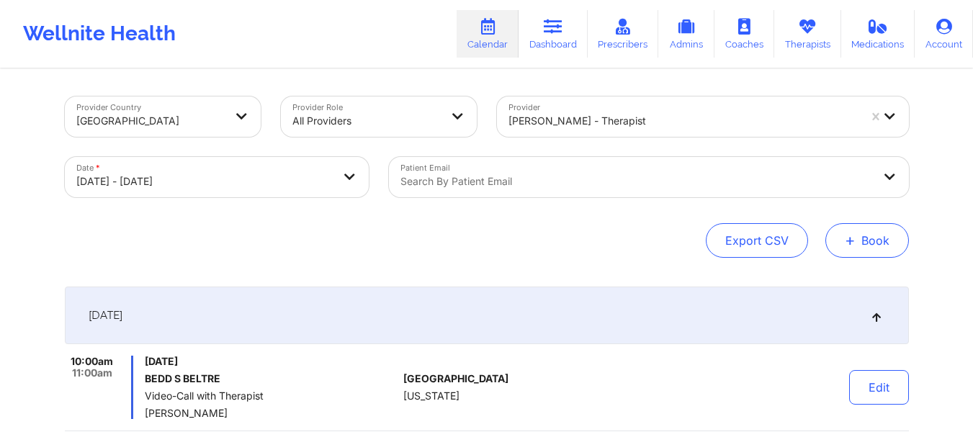
click at [875, 228] on button "+ Book" at bounding box center [867, 240] width 84 height 35
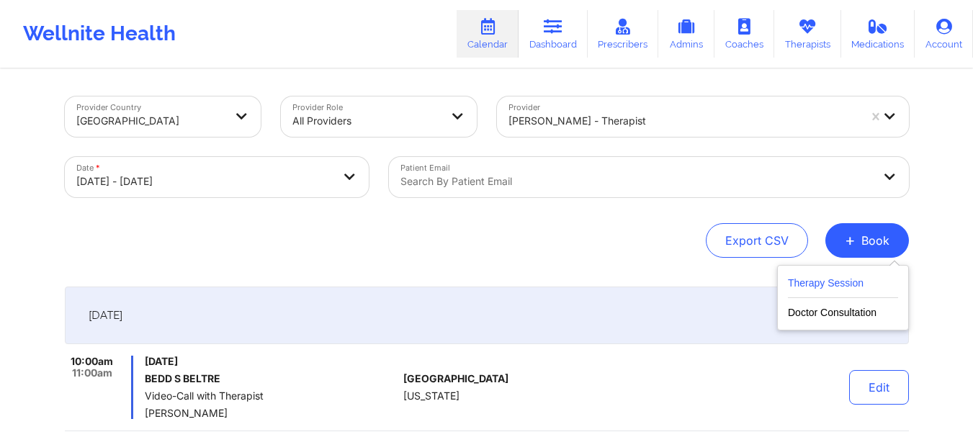
click at [821, 277] on button "Therapy Session" at bounding box center [843, 286] width 110 height 24
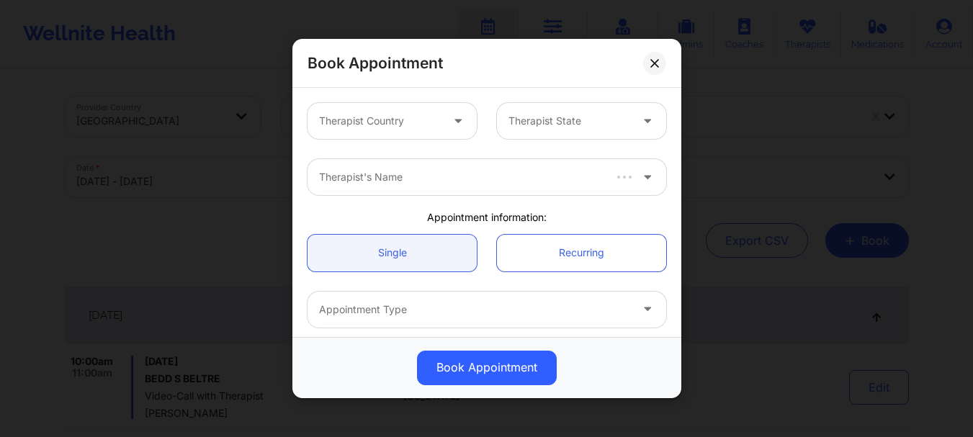
click at [403, 109] on div "Therapist Country" at bounding box center [375, 121] width 135 height 36
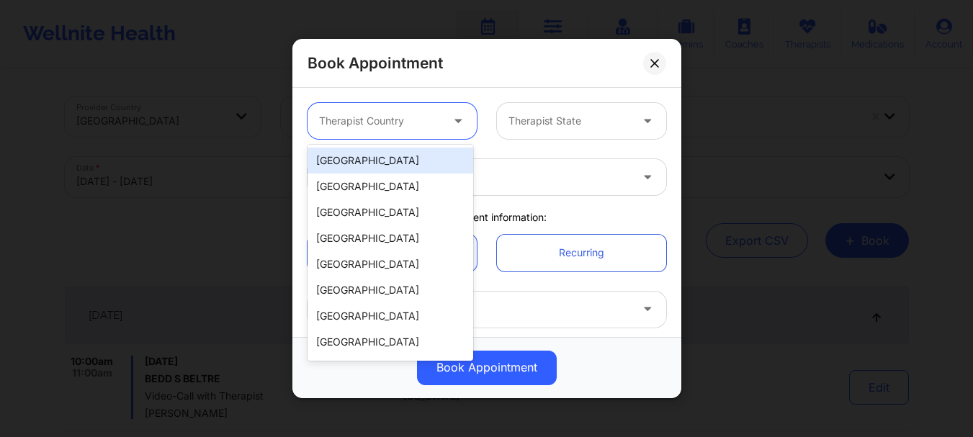
click at [387, 165] on div "[GEOGRAPHIC_DATA]" at bounding box center [391, 161] width 166 height 26
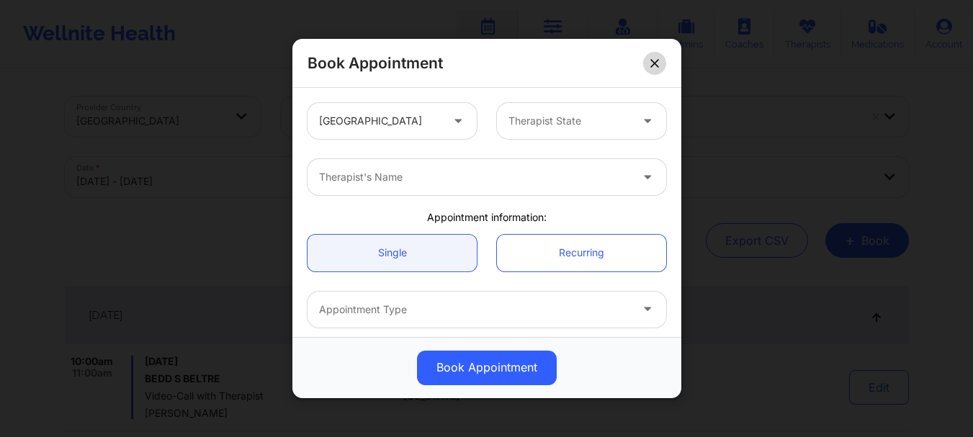
click at [648, 61] on button at bounding box center [654, 63] width 23 height 23
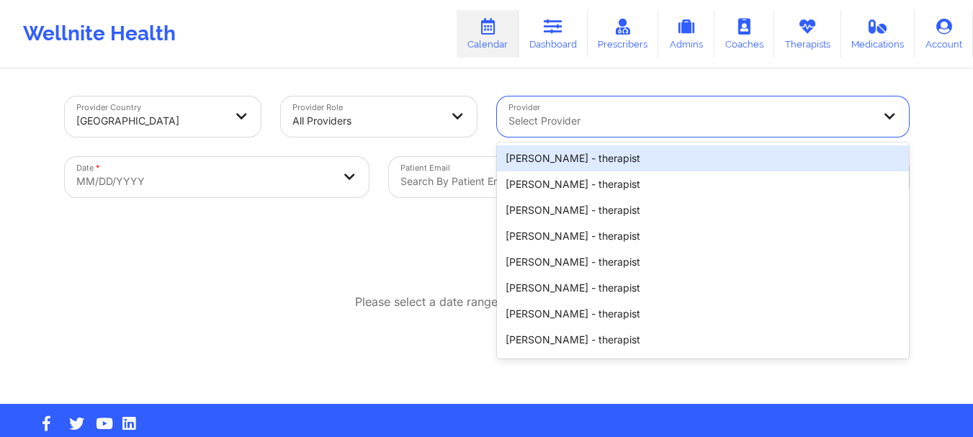
click at [552, 123] on div at bounding box center [691, 120] width 364 height 17
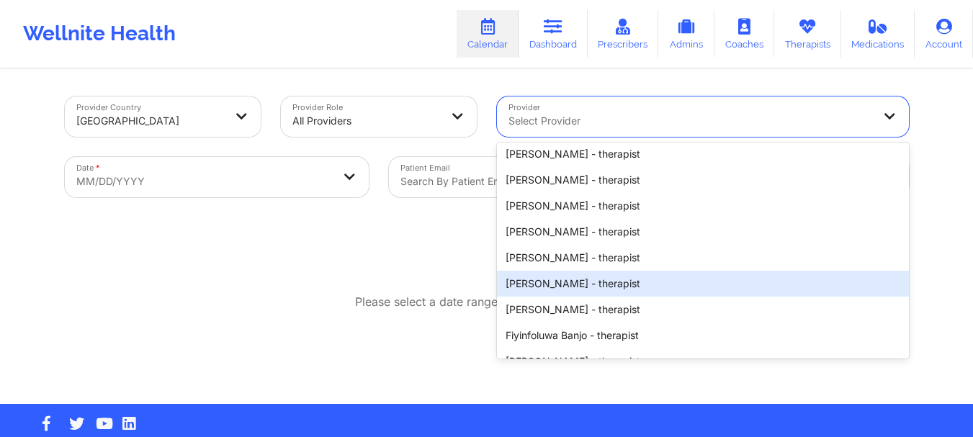
scroll to position [308, 0]
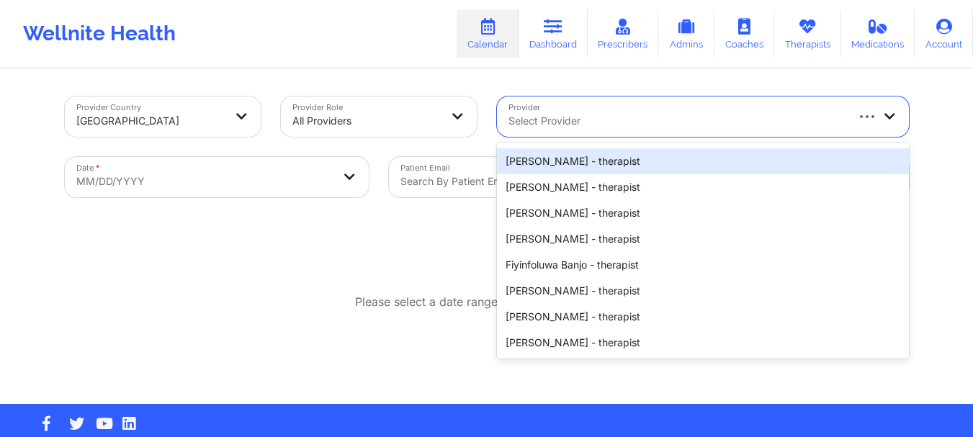
click at [576, 112] on div "Select Provider" at bounding box center [671, 117] width 349 height 40
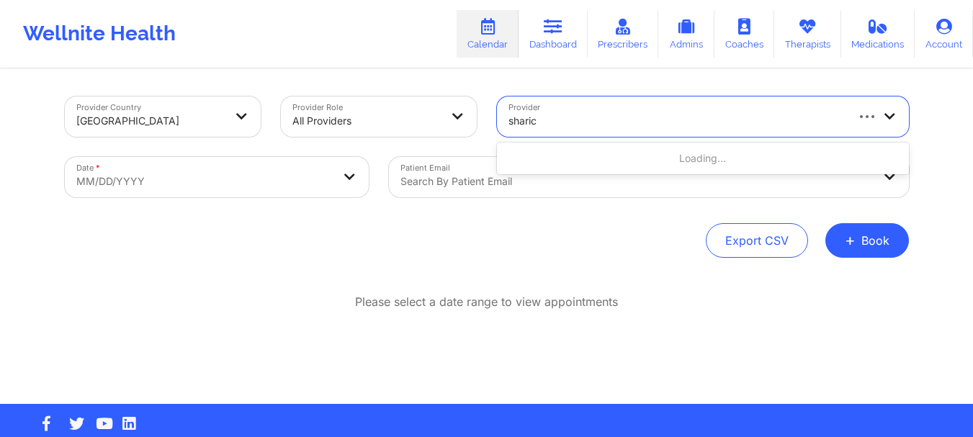
type input "[PERSON_NAME]"
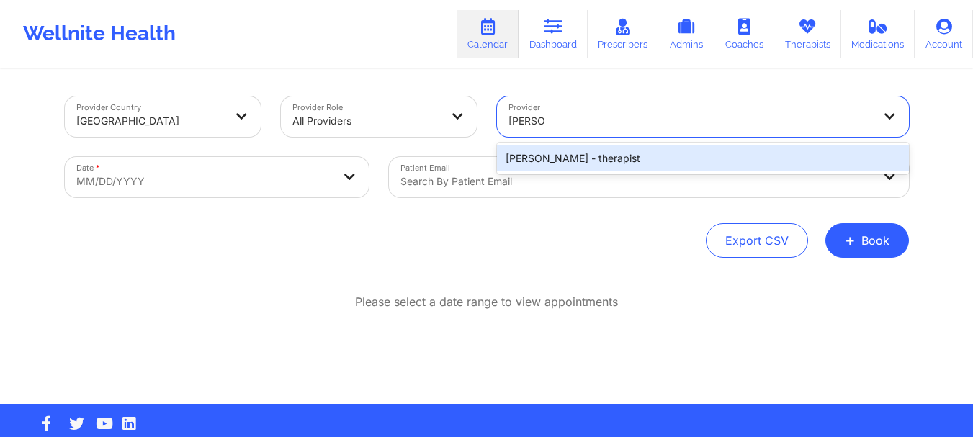
click at [570, 159] on div "[PERSON_NAME] - therapist" at bounding box center [703, 158] width 412 height 26
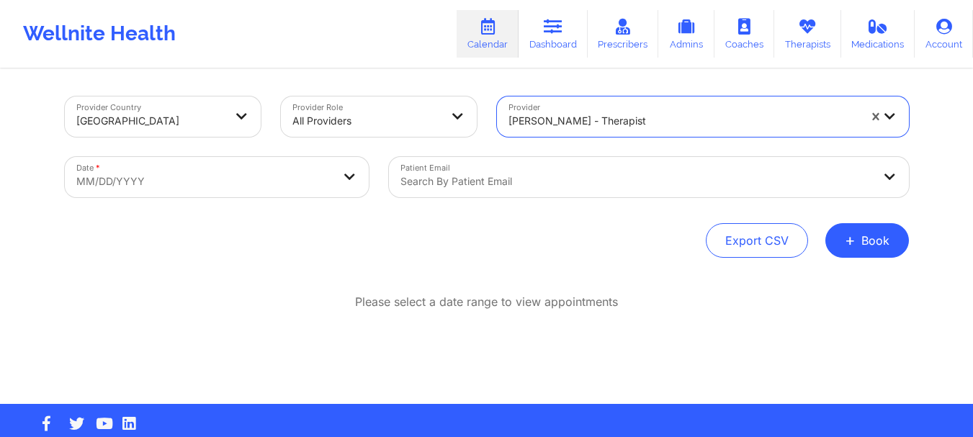
click at [274, 176] on body "Wellnite Health Calendar Dashboard Prescribers Admins Coaches Therapists Medica…" at bounding box center [486, 218] width 973 height 437
select select "2025-8"
select select "2025-9"
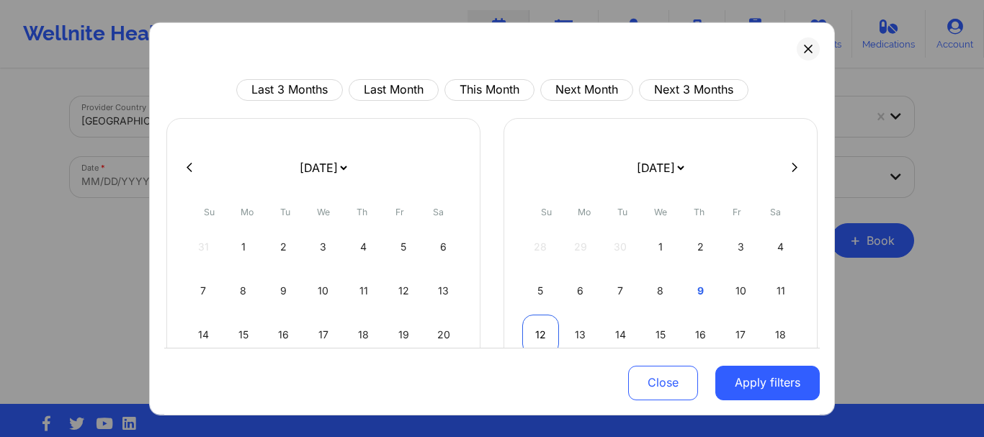
click at [547, 325] on div "12" at bounding box center [540, 334] width 37 height 40
select select "2025-9"
select select "2025-10"
select select "2025-9"
select select "2025-10"
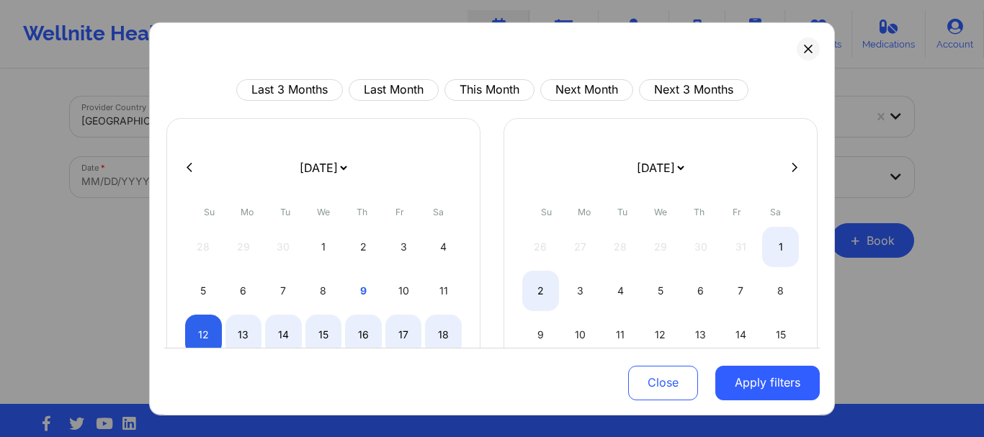
select select "2025-9"
select select "2025-10"
select select "2025-9"
select select "2025-10"
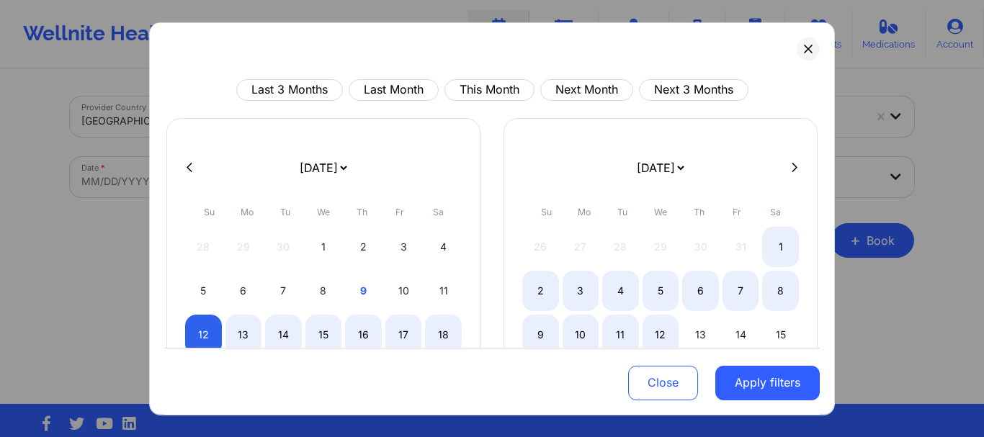
select select "2025-9"
select select "2025-10"
select select "2025-9"
select select "2025-10"
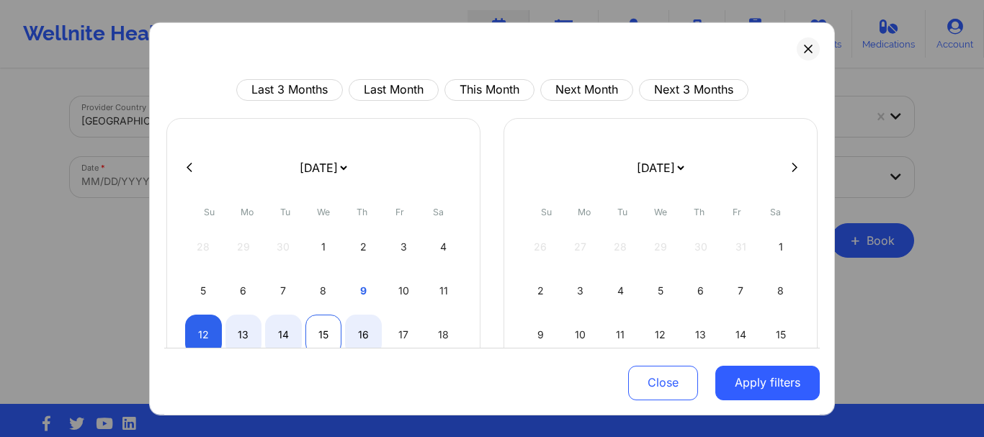
drag, startPoint x: 740, startPoint y: 375, endPoint x: 333, endPoint y: 323, distance: 411.0
click at [333, 323] on div "Last 3 Months Last Month This Month Next Month Next 3 Months January 2019 Febru…" at bounding box center [491, 339] width 655 height 521
select select "2025-9"
select select "2025-10"
select select "2025-9"
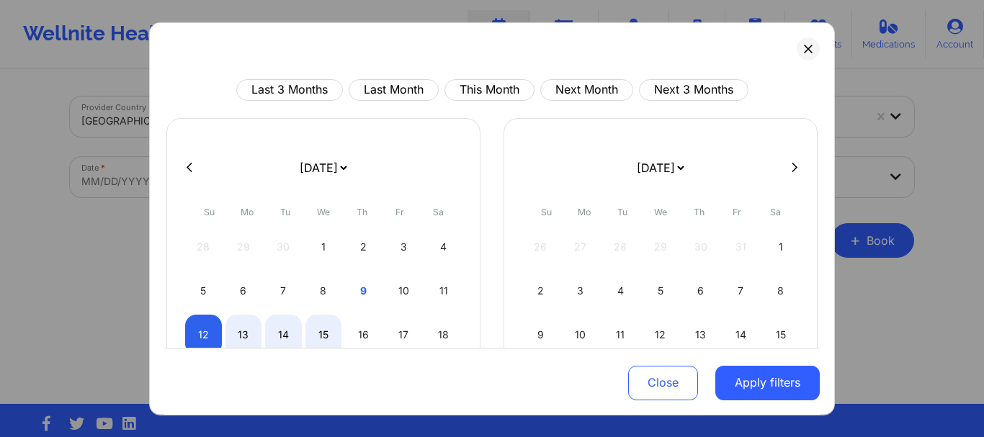
select select "2025-10"
select select "2025-9"
select select "2025-10"
click at [200, 323] on div "12" at bounding box center [203, 334] width 37 height 40
select select "2025-9"
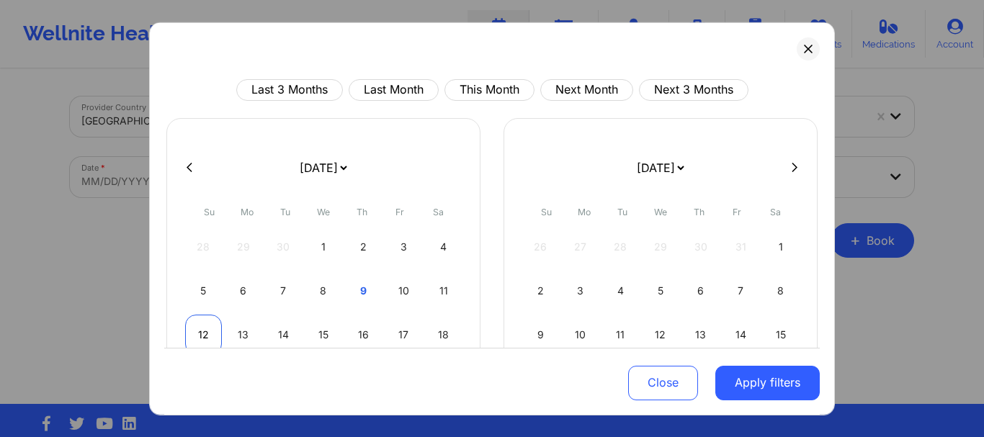
select select "2025-10"
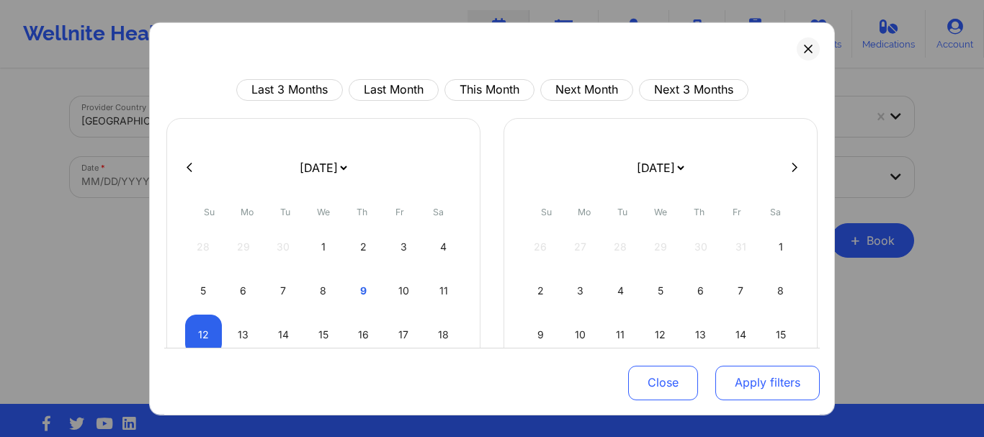
click at [804, 378] on button "Apply filters" at bounding box center [767, 383] width 104 height 35
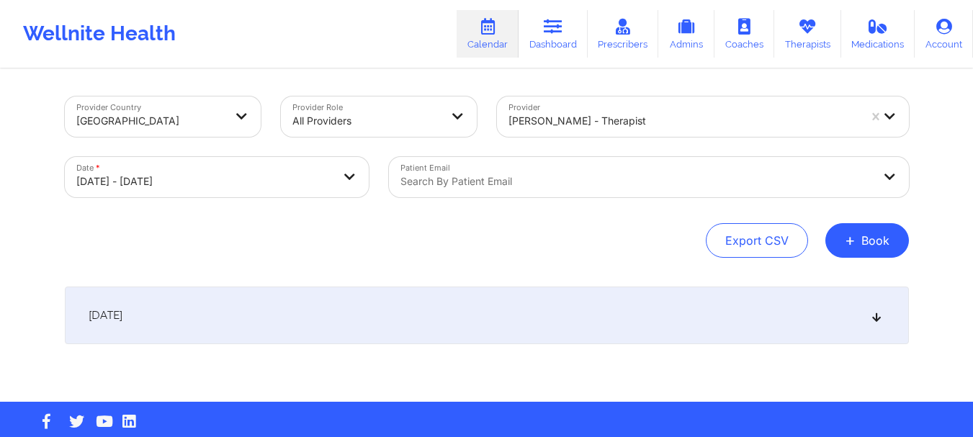
click at [537, 191] on div "Search by patient email" at bounding box center [631, 177] width 485 height 40
click at [344, 259] on div "Provider Country United States Provider Role All Providers Provider Sharice Whi…" at bounding box center [487, 236] width 864 height 331
click at [857, 240] on button "+ Book" at bounding box center [867, 240] width 84 height 35
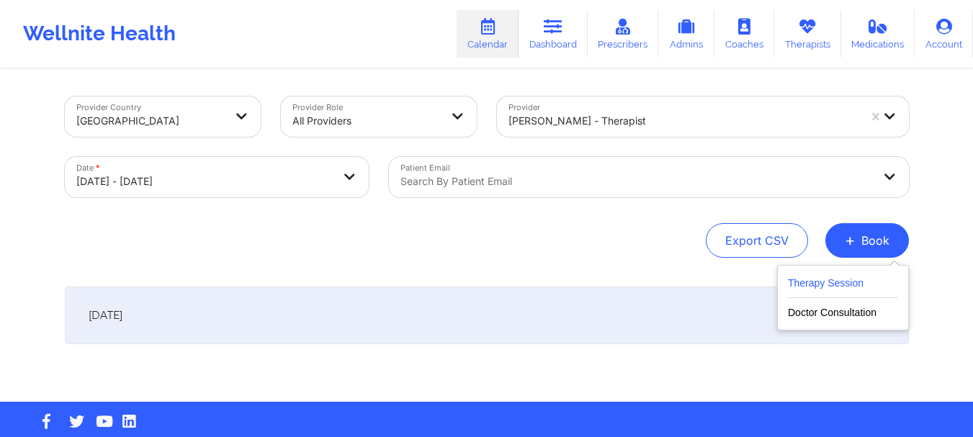
click at [814, 276] on button "Therapy Session" at bounding box center [843, 286] width 110 height 24
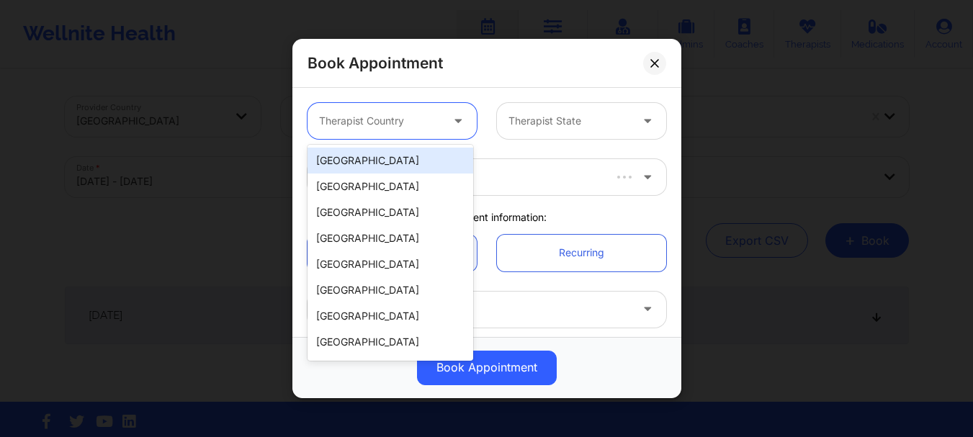
click at [414, 110] on div "Therapist Country" at bounding box center [375, 121] width 135 height 36
click at [402, 151] on div "[GEOGRAPHIC_DATA]" at bounding box center [391, 161] width 166 height 26
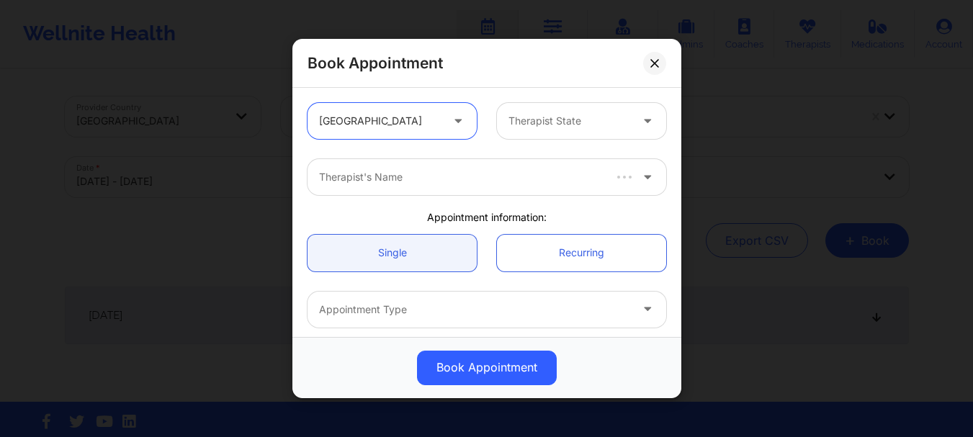
click at [553, 124] on div at bounding box center [570, 120] width 122 height 17
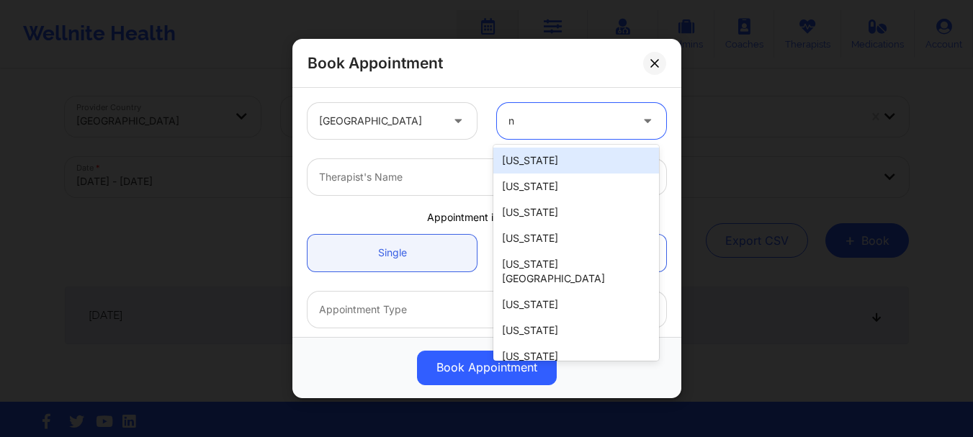
type input "ny"
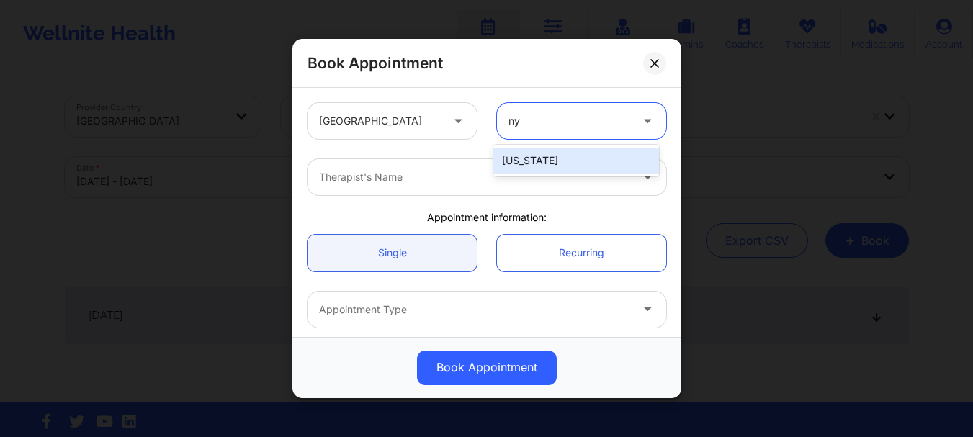
click at [540, 149] on div "[US_STATE]" at bounding box center [576, 161] width 166 height 26
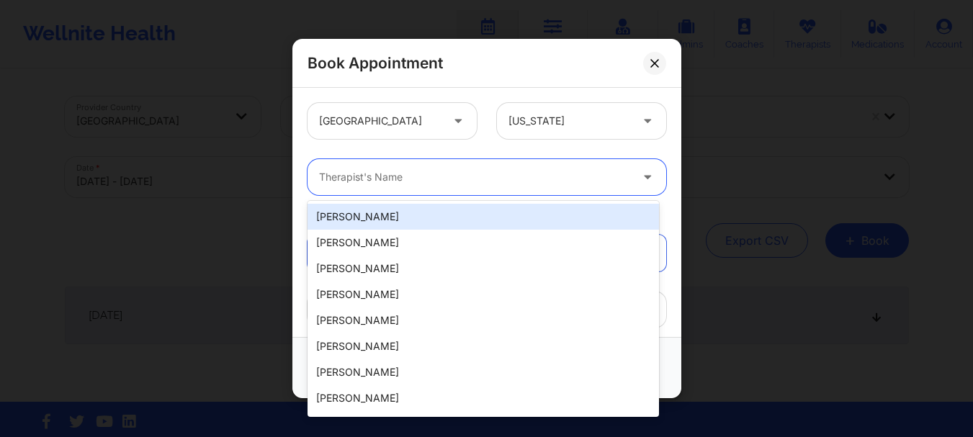
click at [447, 184] on div at bounding box center [474, 177] width 311 height 17
drag, startPoint x: 421, startPoint y: 211, endPoint x: 387, endPoint y: 162, distance: 59.5
click at [387, 162] on body "Wellnite Health Calendar Dashboard Prescribers Admins Coaches Therapists Medica…" at bounding box center [486, 218] width 973 height 437
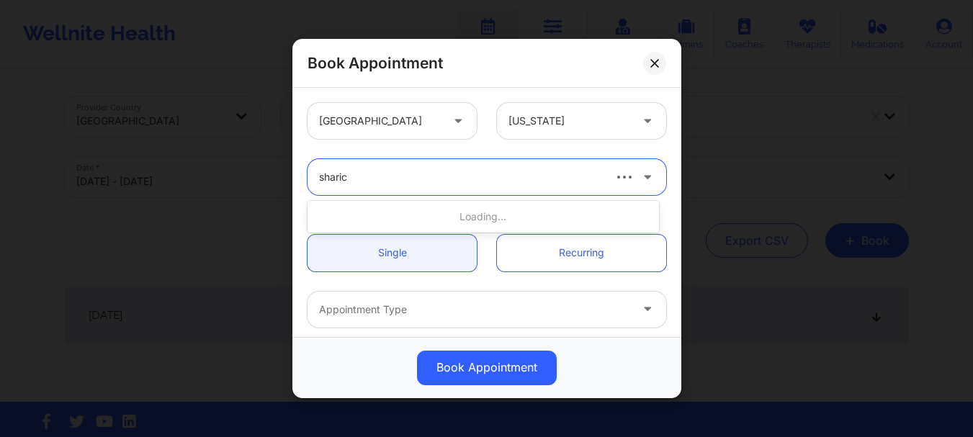
type input "[PERSON_NAME]"
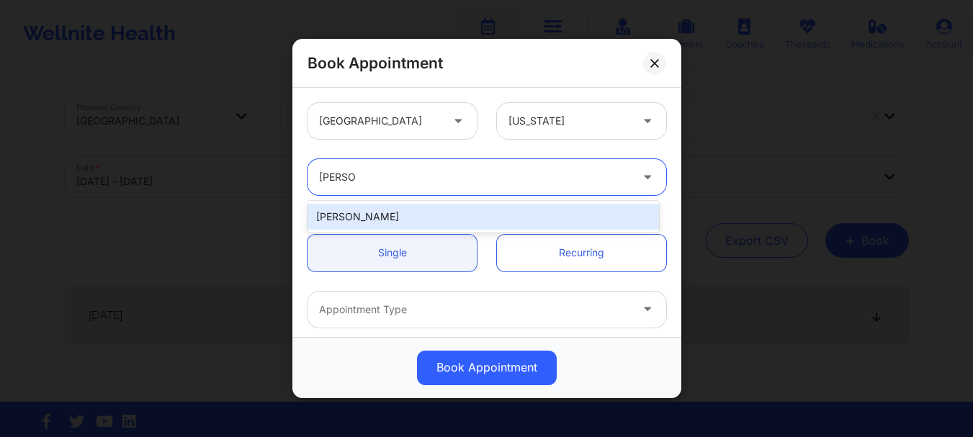
click at [393, 216] on div "[PERSON_NAME]" at bounding box center [484, 217] width 352 height 26
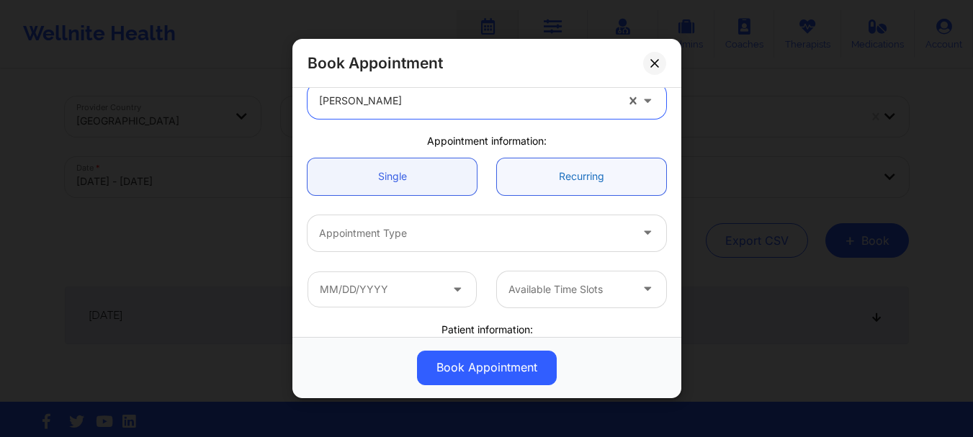
scroll to position [153, 0]
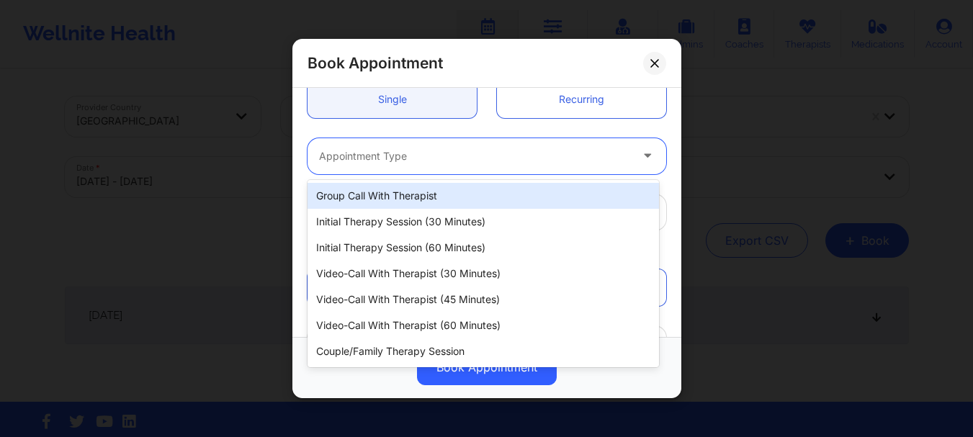
click at [453, 166] on div "Appointment Type" at bounding box center [470, 156] width 324 height 36
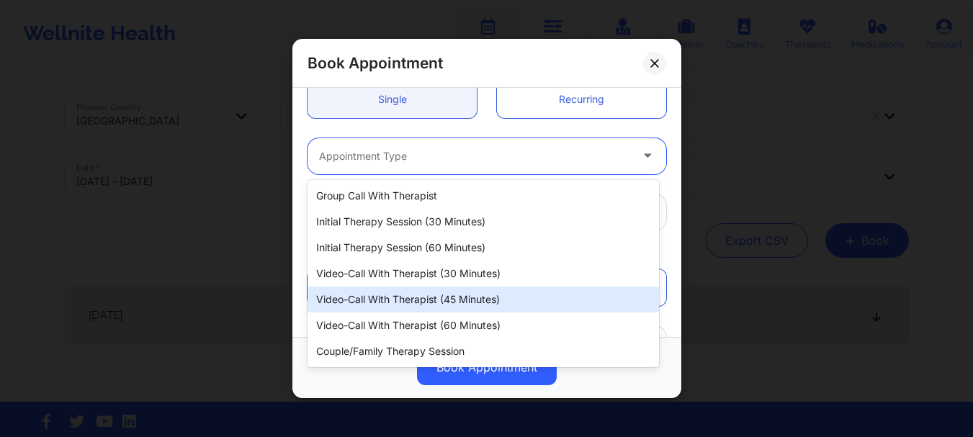
click at [453, 290] on div "Video-Call with Therapist (45 minutes)" at bounding box center [484, 300] width 352 height 26
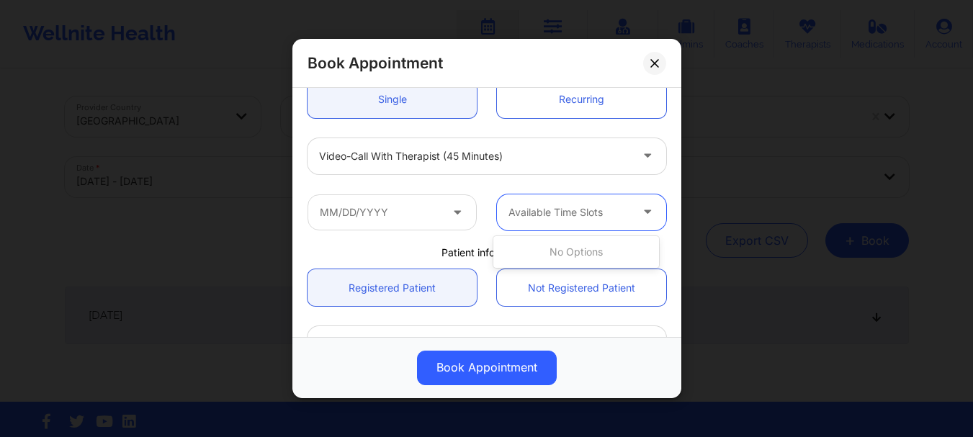
click at [573, 216] on div at bounding box center [570, 212] width 122 height 17
click at [442, 209] on input "text" at bounding box center [392, 212] width 169 height 36
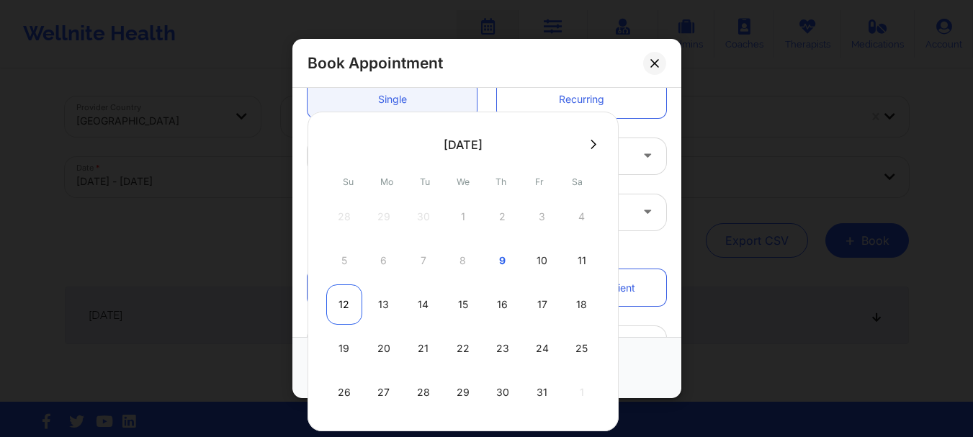
click at [349, 304] on div "12" at bounding box center [344, 305] width 36 height 40
type input "[DATE]"
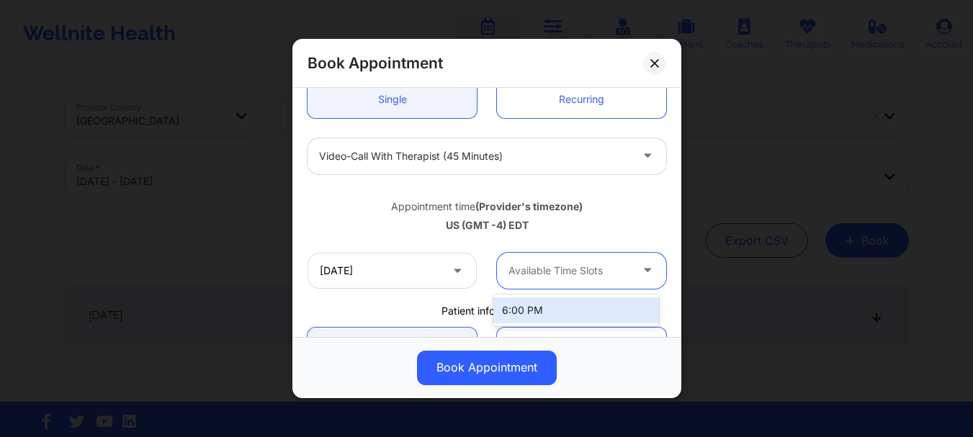
click at [561, 272] on div at bounding box center [570, 270] width 122 height 17
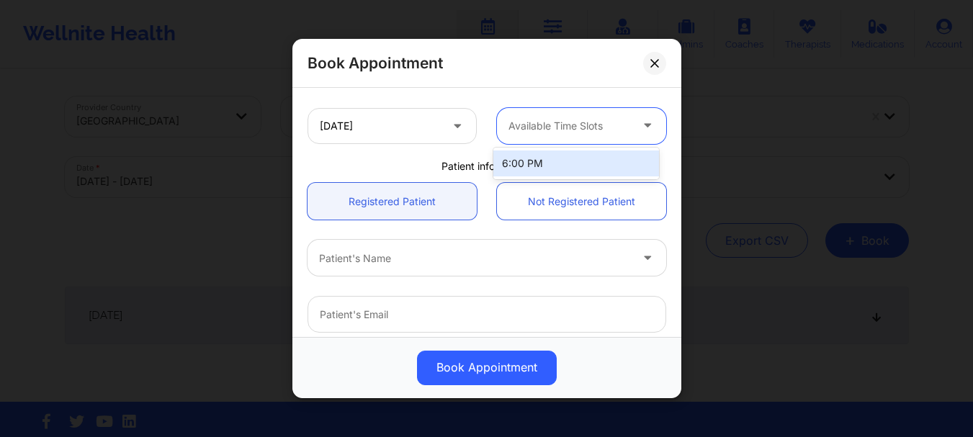
scroll to position [300, 0]
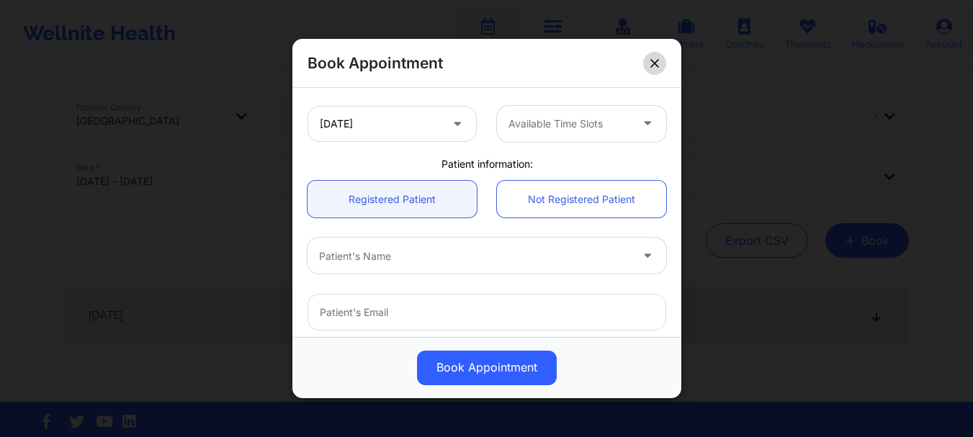
click at [652, 58] on button at bounding box center [654, 63] width 23 height 23
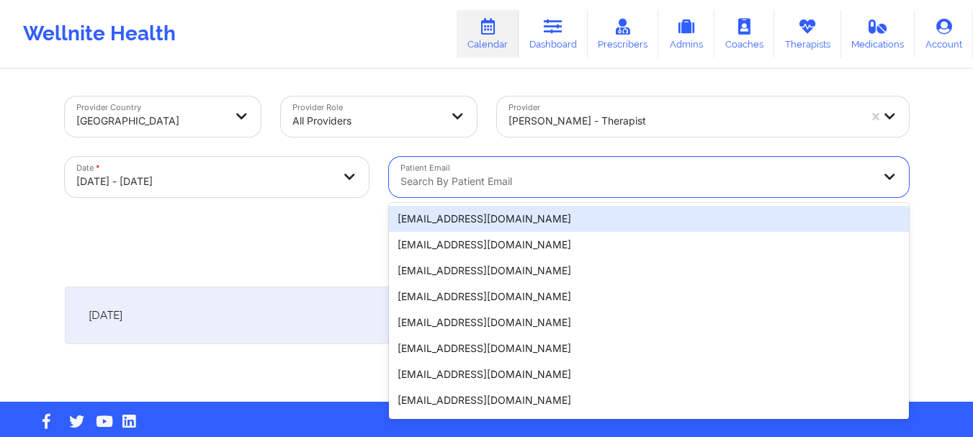
click at [563, 176] on div at bounding box center [636, 181] width 473 height 17
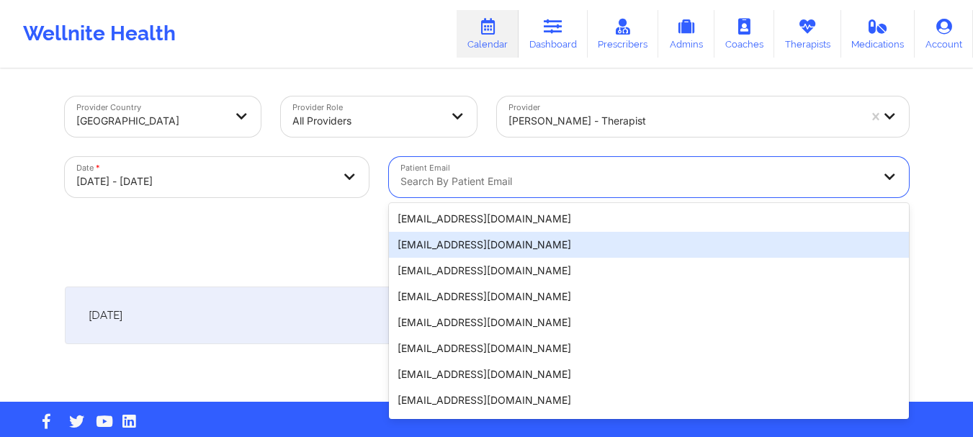
click at [528, 236] on div "[EMAIL_ADDRESS][DOMAIN_NAME]" at bounding box center [649, 245] width 520 height 26
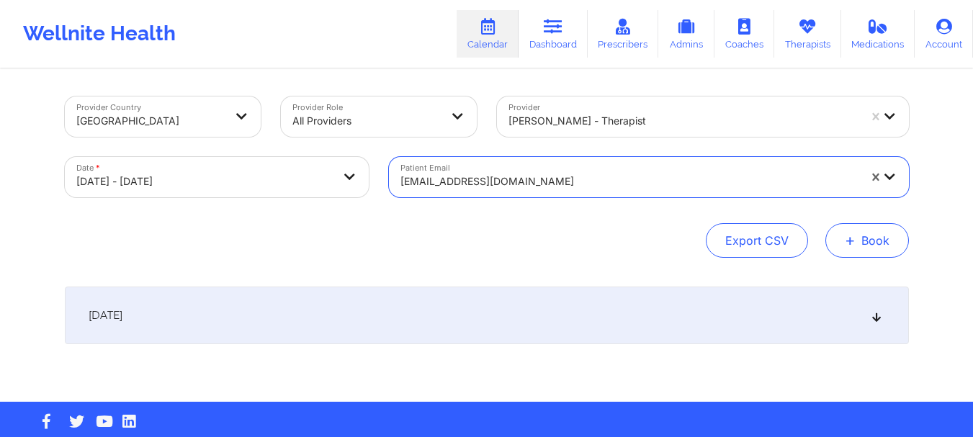
click at [882, 242] on button "+ Book" at bounding box center [867, 240] width 84 height 35
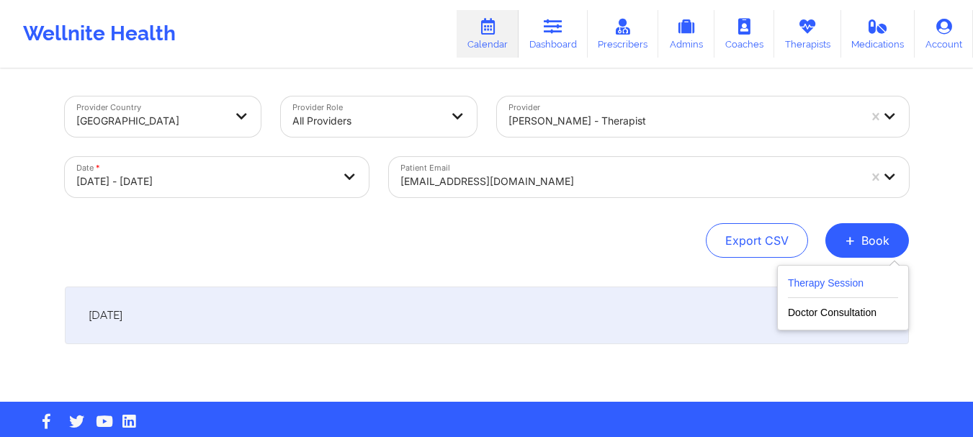
click at [845, 274] on button "Therapy Session" at bounding box center [843, 286] width 110 height 24
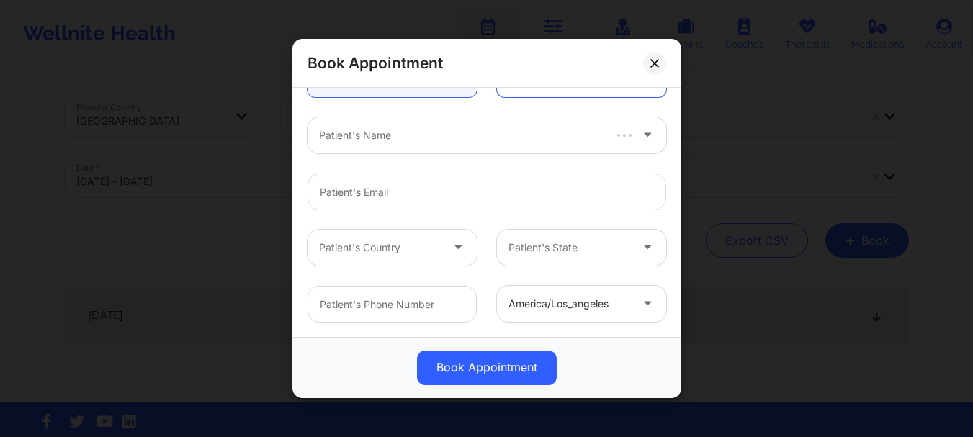
scroll to position [0, 0]
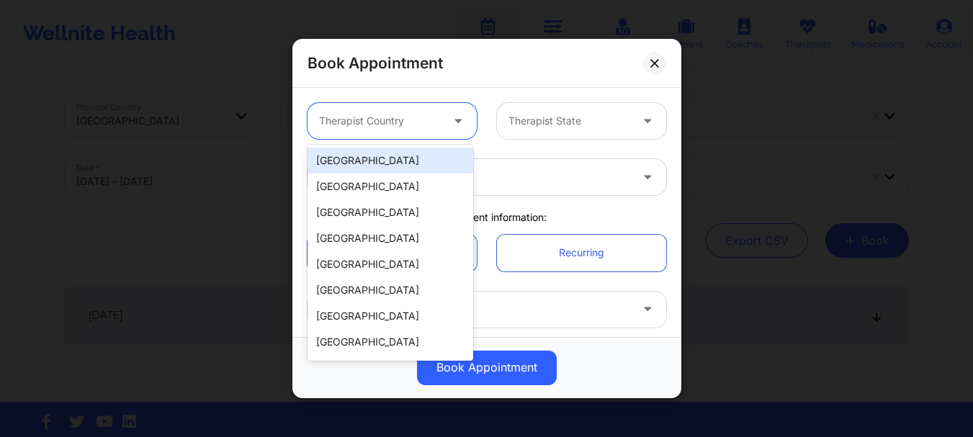
click at [403, 129] on div at bounding box center [380, 120] width 122 height 17
click at [375, 164] on div "[GEOGRAPHIC_DATA]" at bounding box center [391, 161] width 166 height 26
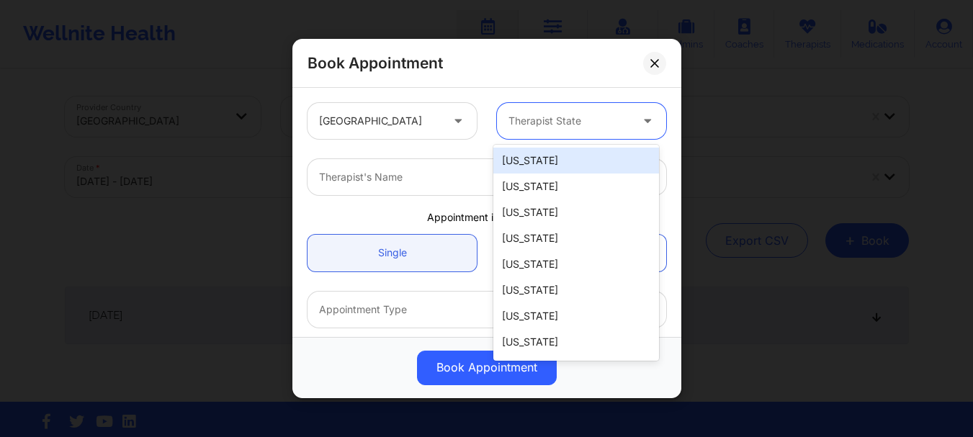
click at [583, 123] on div at bounding box center [570, 120] width 122 height 17
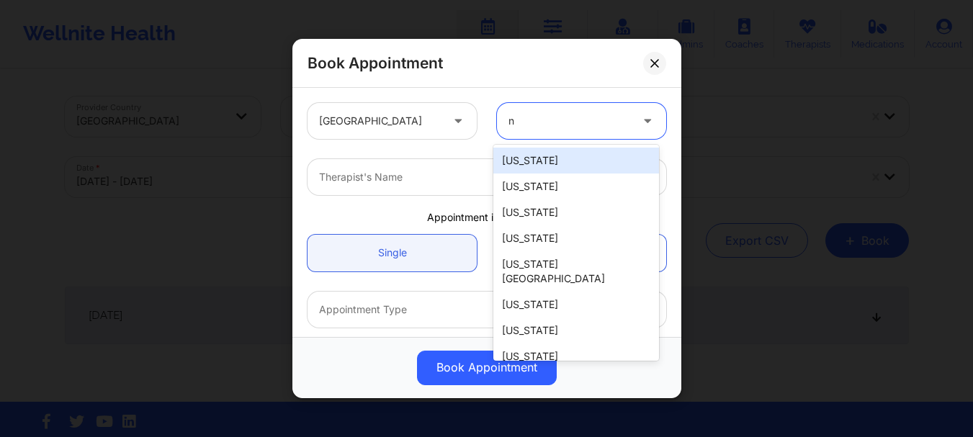
type input "ny"
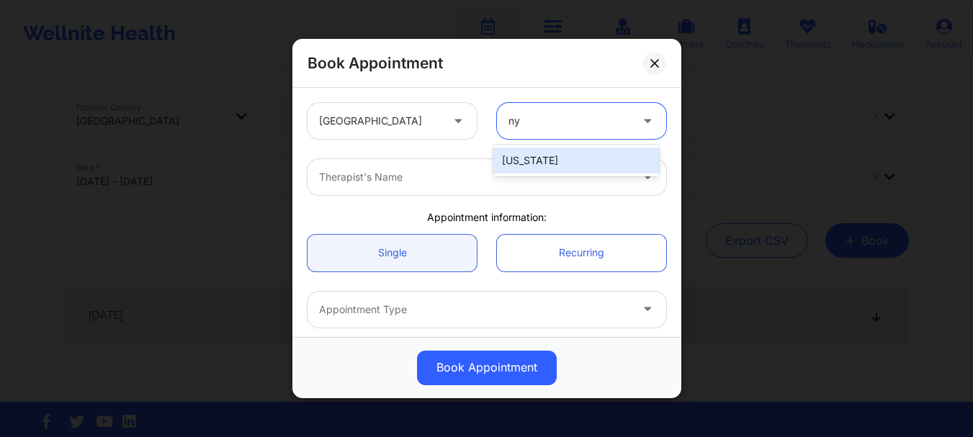
click at [555, 154] on div "[US_STATE]" at bounding box center [576, 161] width 166 height 26
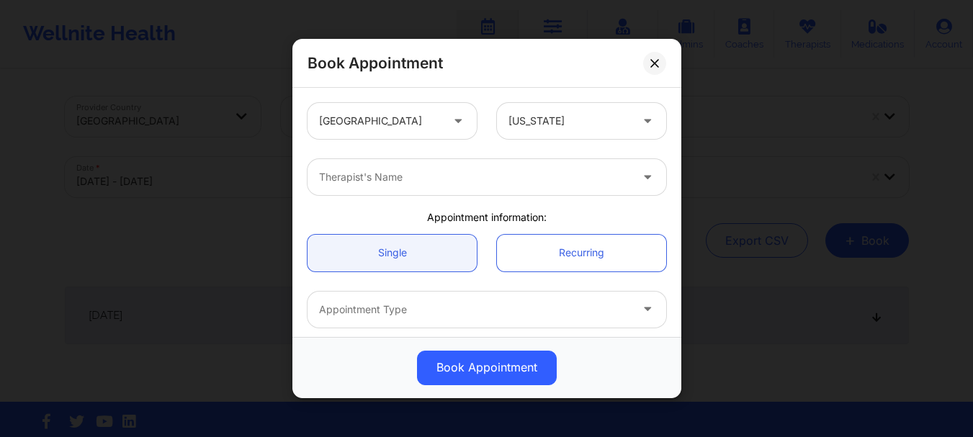
click at [555, 154] on div "Therapist's Name" at bounding box center [486, 177] width 379 height 56
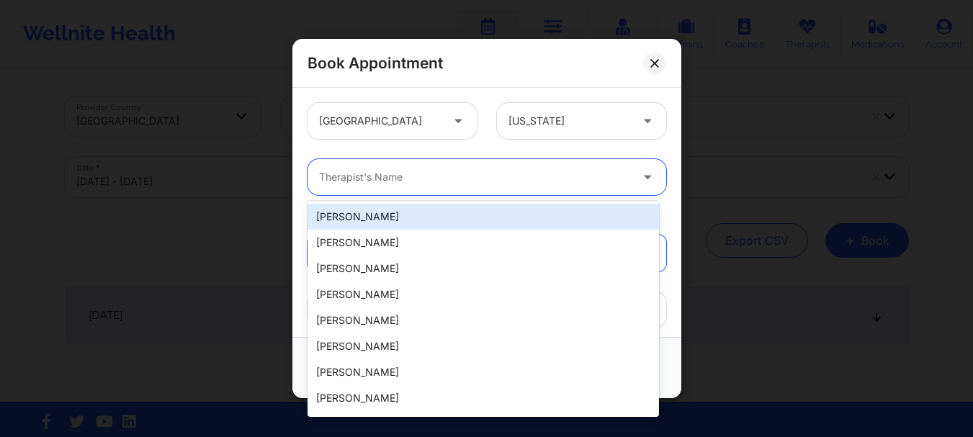
click at [512, 174] on div at bounding box center [474, 177] width 311 height 17
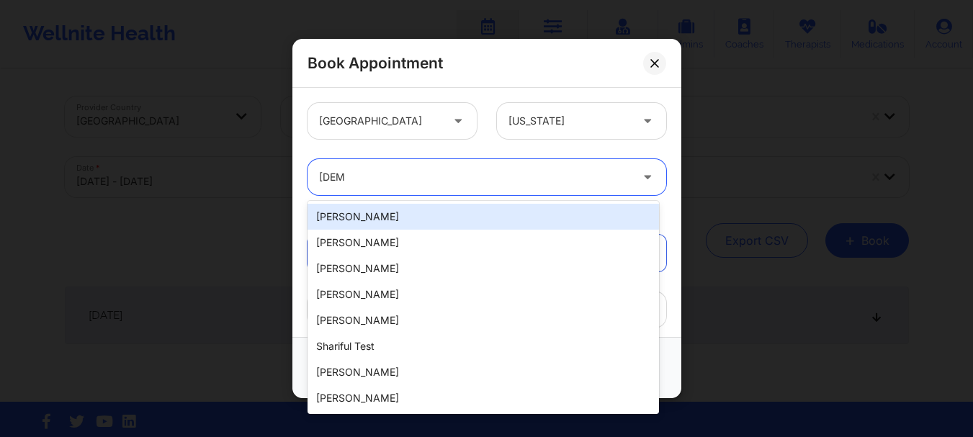
type input "sharic"
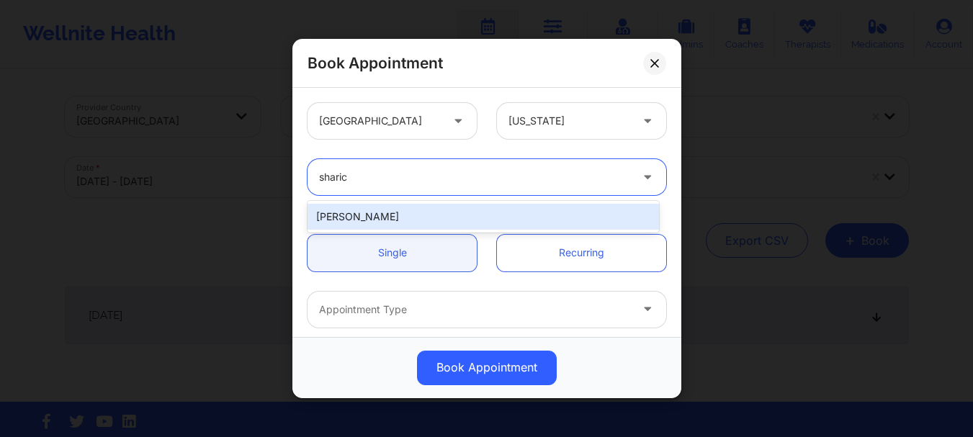
click at [444, 218] on div "[PERSON_NAME]" at bounding box center [484, 217] width 352 height 26
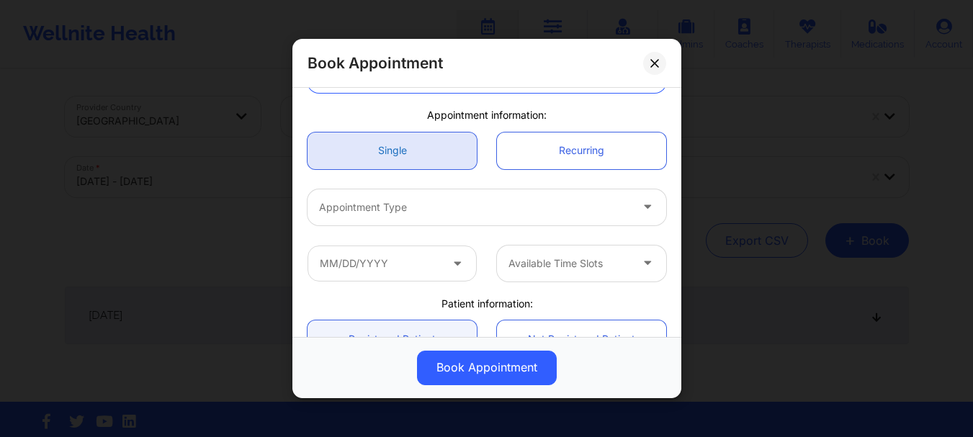
scroll to position [115, 0]
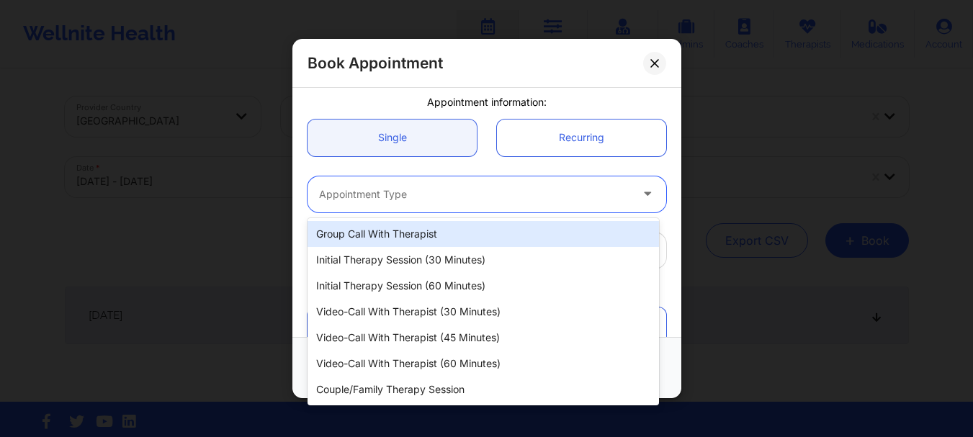
click at [440, 201] on div at bounding box center [474, 194] width 311 height 17
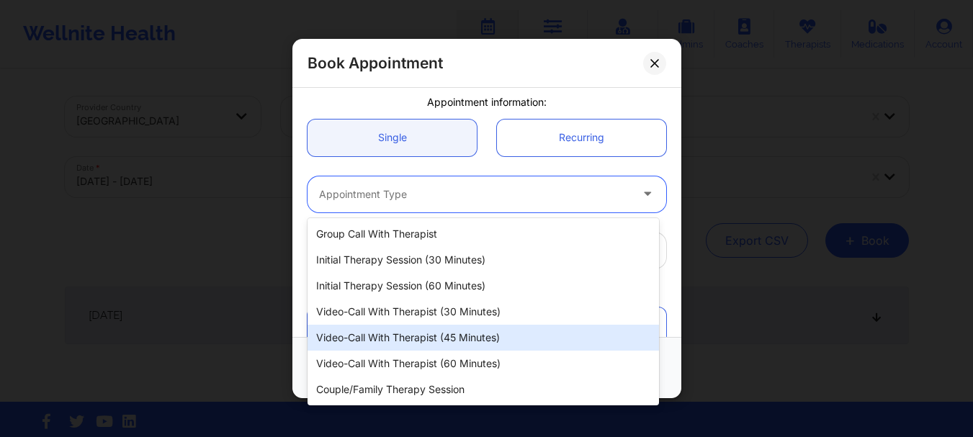
click at [416, 341] on div "Video-Call with Therapist (45 minutes)" at bounding box center [484, 338] width 352 height 26
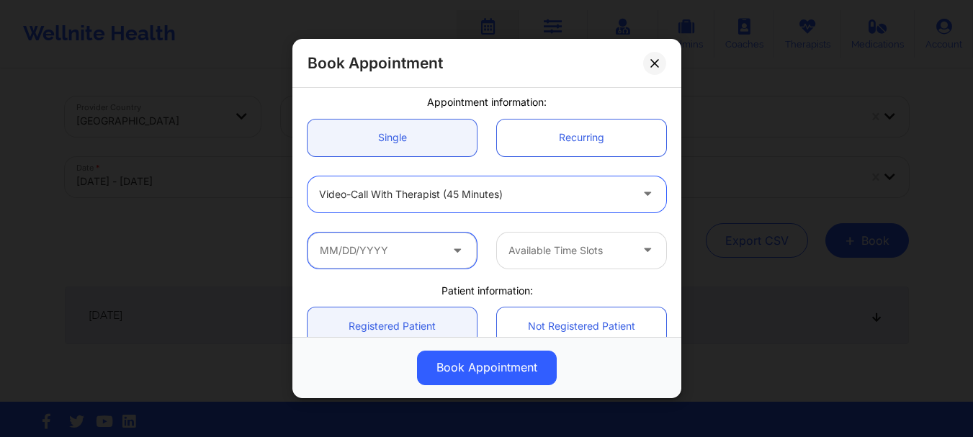
click at [444, 264] on input "text" at bounding box center [392, 251] width 169 height 36
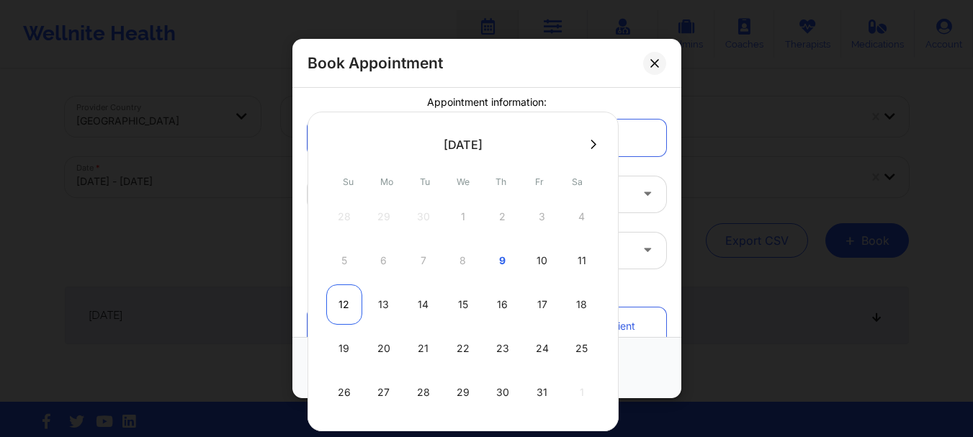
click at [346, 301] on div "12" at bounding box center [344, 305] width 36 height 40
type input "[DATE]"
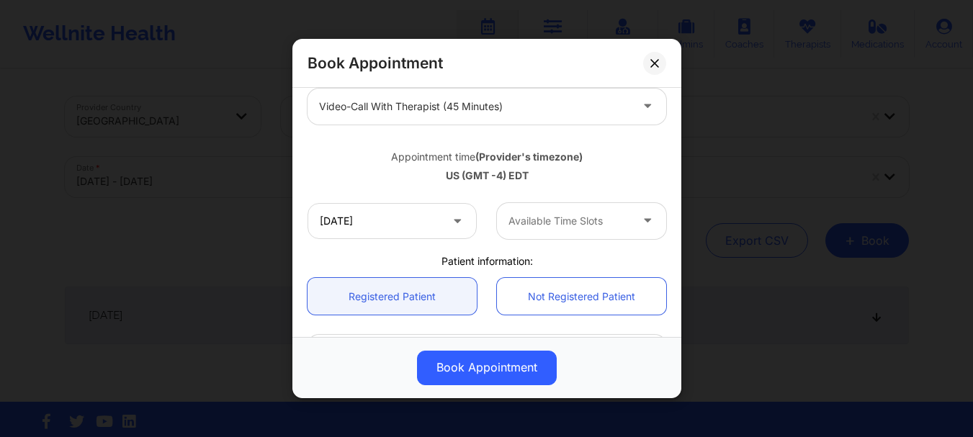
scroll to position [246, 0]
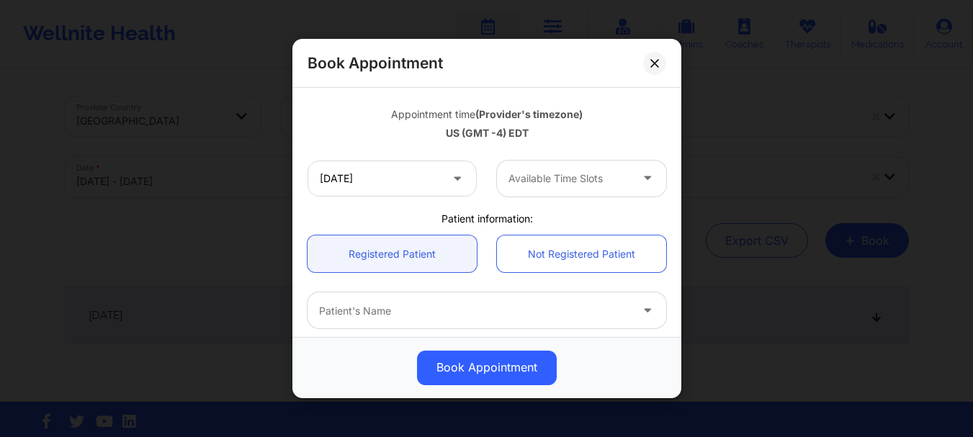
click at [569, 176] on div at bounding box center [570, 178] width 122 height 17
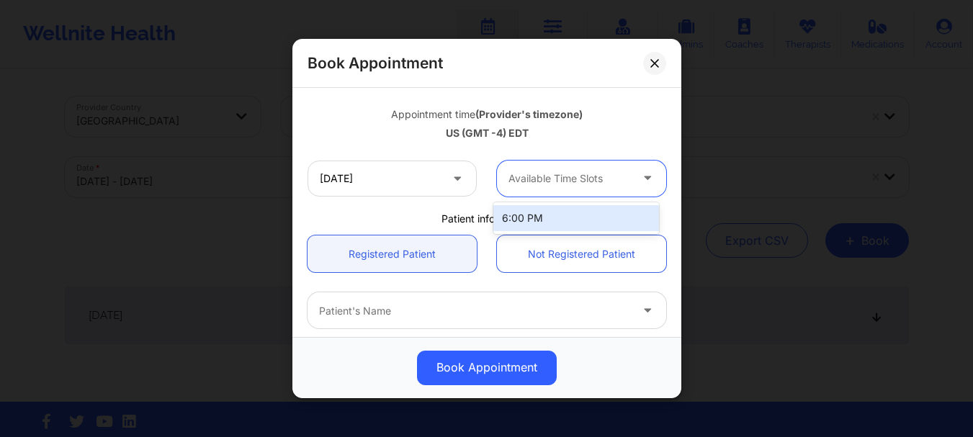
click at [569, 176] on div at bounding box center [570, 178] width 122 height 17
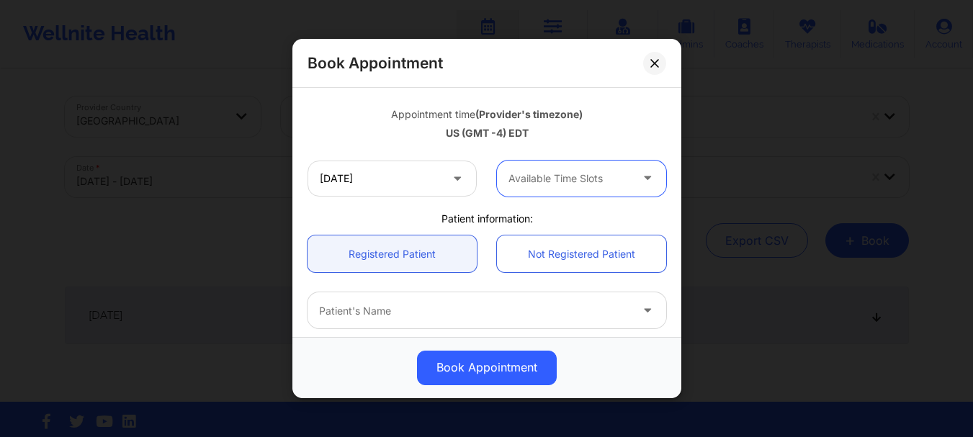
click at [569, 176] on div at bounding box center [570, 178] width 122 height 17
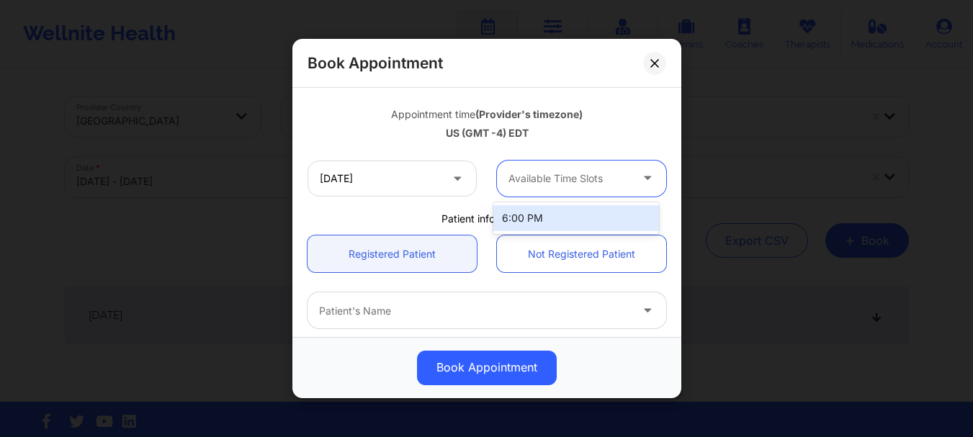
click at [569, 176] on div at bounding box center [570, 178] width 122 height 17
click at [534, 182] on div at bounding box center [570, 178] width 122 height 17
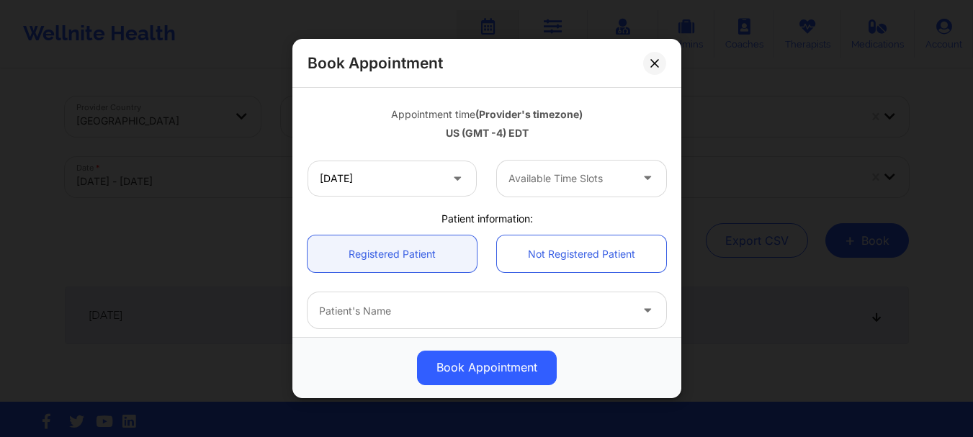
click at [467, 209] on div "United States New York Sharice White Appointment information: Single Recurring …" at bounding box center [486, 177] width 379 height 660
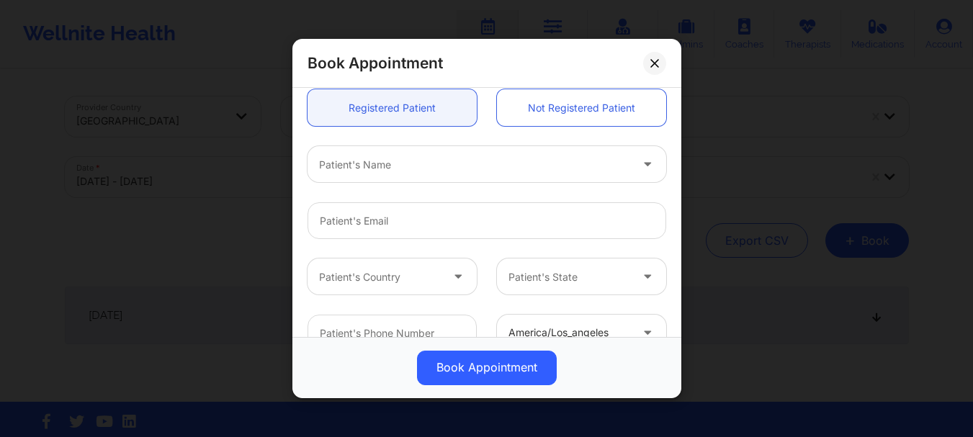
scroll to position [421, 0]
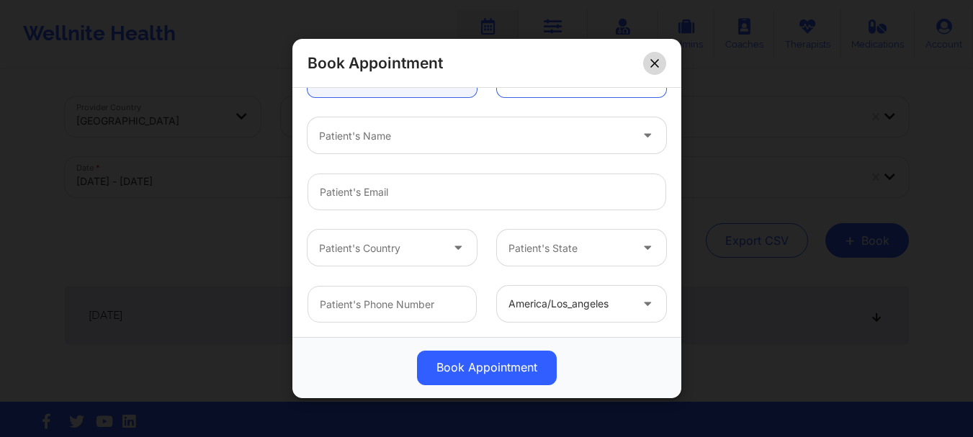
click at [647, 68] on button at bounding box center [654, 63] width 23 height 23
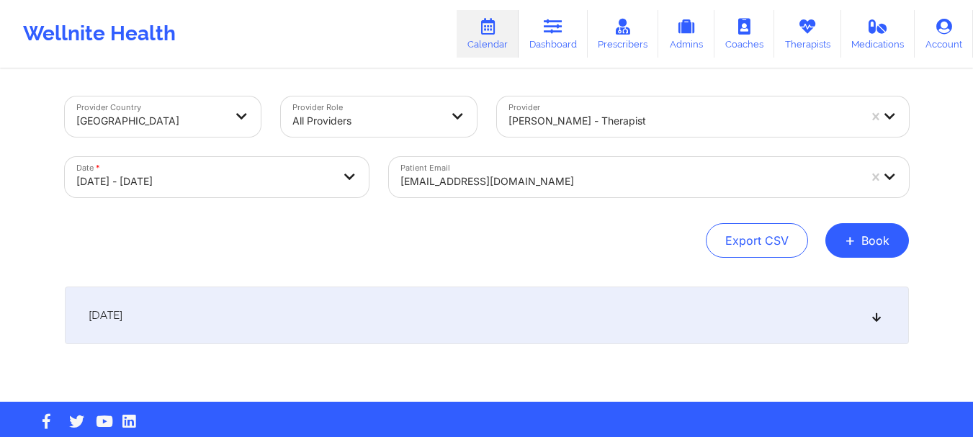
click at [854, 321] on div "[DATE]" at bounding box center [487, 316] width 844 height 58
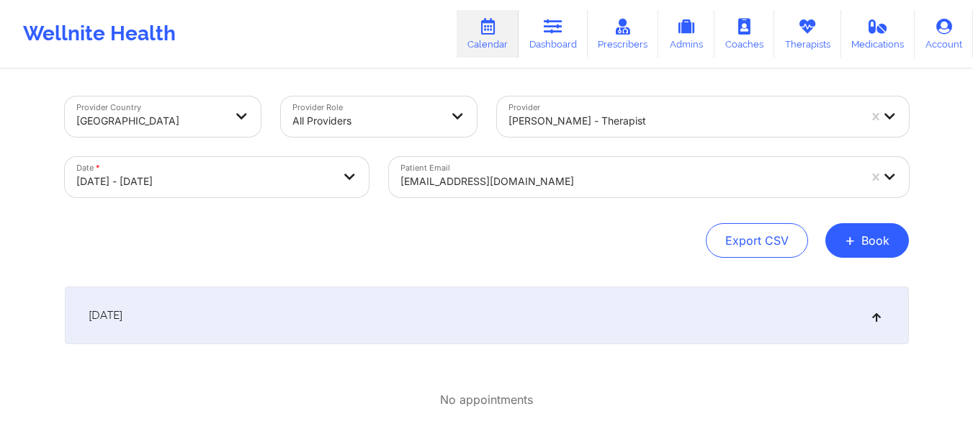
click at [691, 236] on div "Export CSV + Book" at bounding box center [487, 240] width 844 height 35
click at [484, 39] on link "Calendar" at bounding box center [488, 34] width 62 height 48
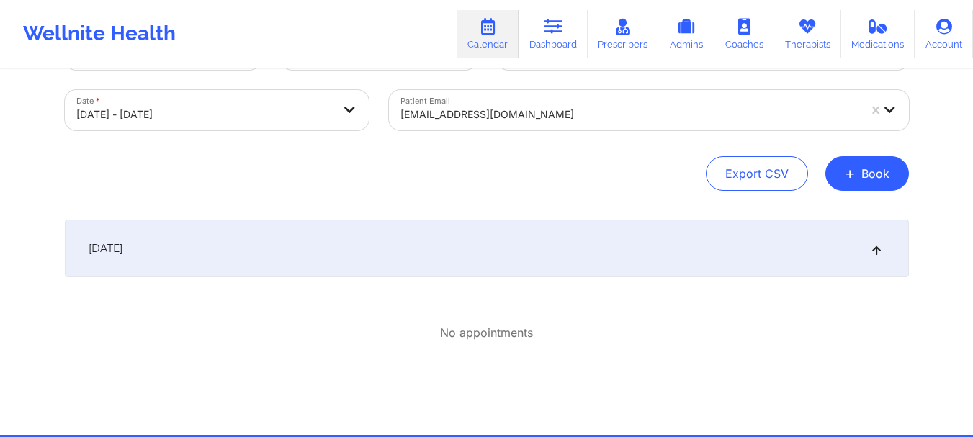
scroll to position [123, 0]
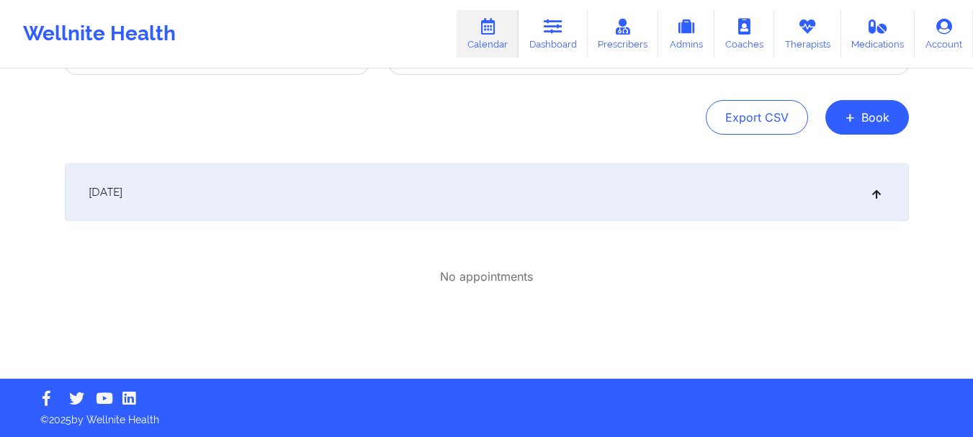
click at [668, 201] on div "[DATE]" at bounding box center [487, 193] width 844 height 58
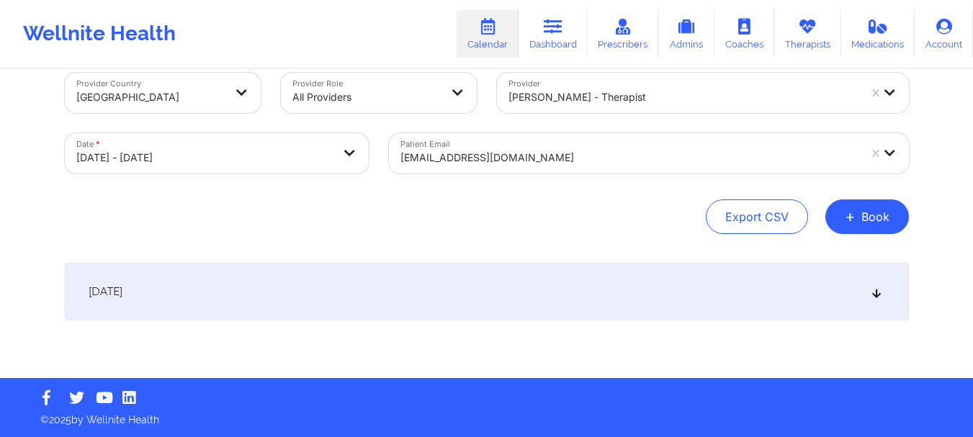
scroll to position [24, 0]
click at [873, 304] on div "[DATE]" at bounding box center [487, 292] width 844 height 58
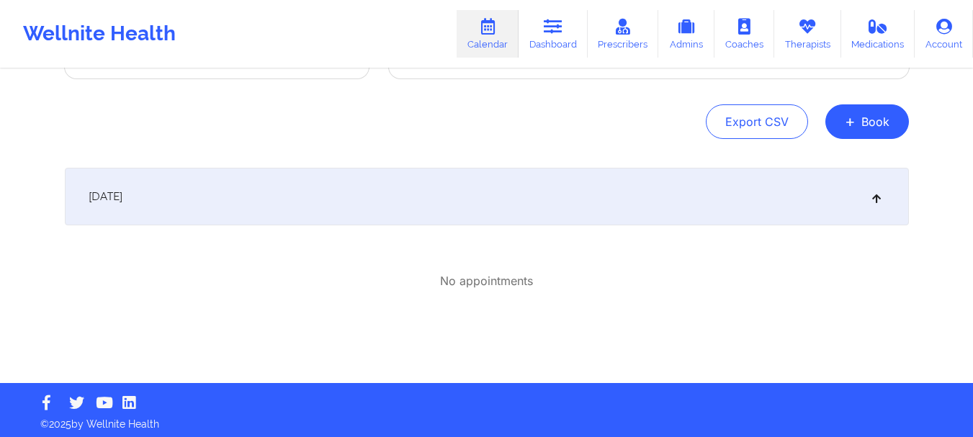
scroll to position [123, 0]
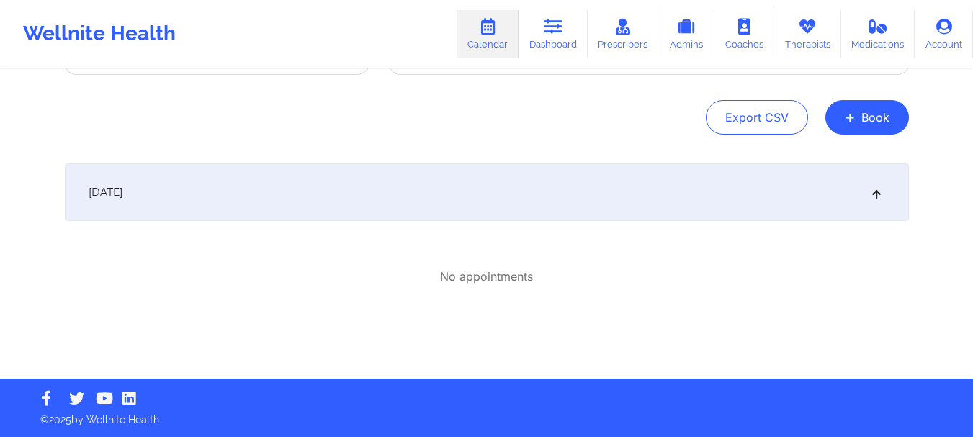
click at [885, 211] on div "[DATE]" at bounding box center [487, 193] width 844 height 58
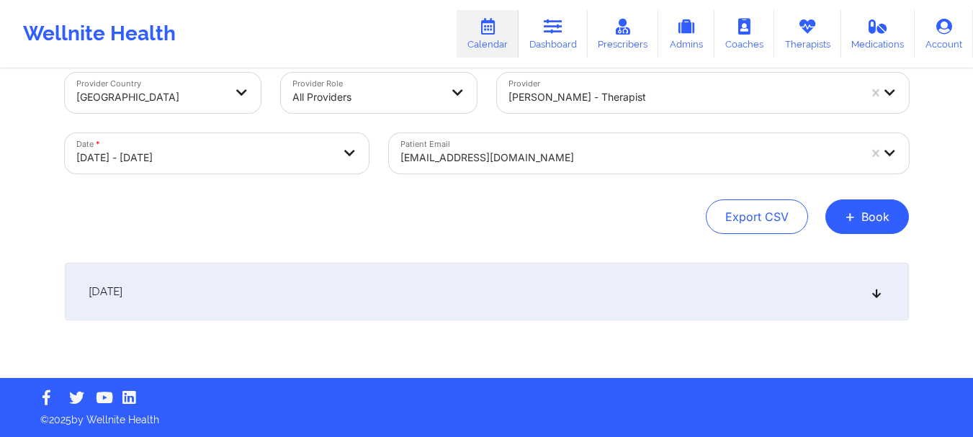
scroll to position [24, 0]
click at [583, 210] on div "Export CSV + Book" at bounding box center [487, 217] width 844 height 35
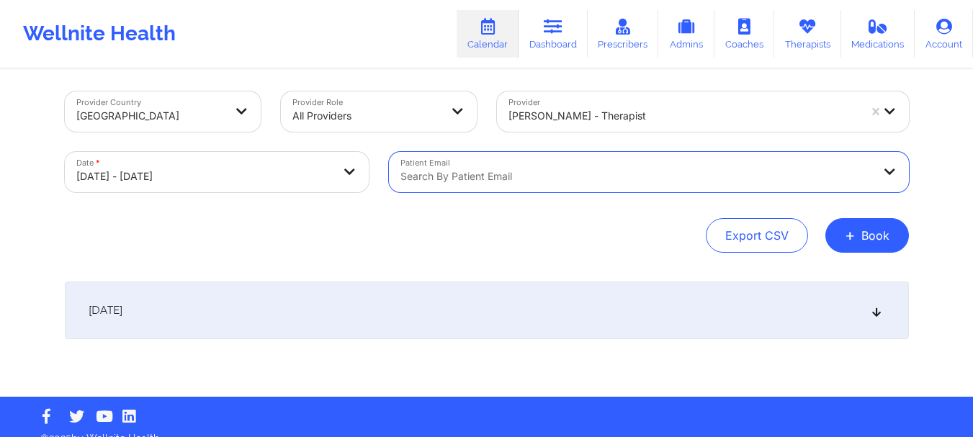
scroll to position [0, 0]
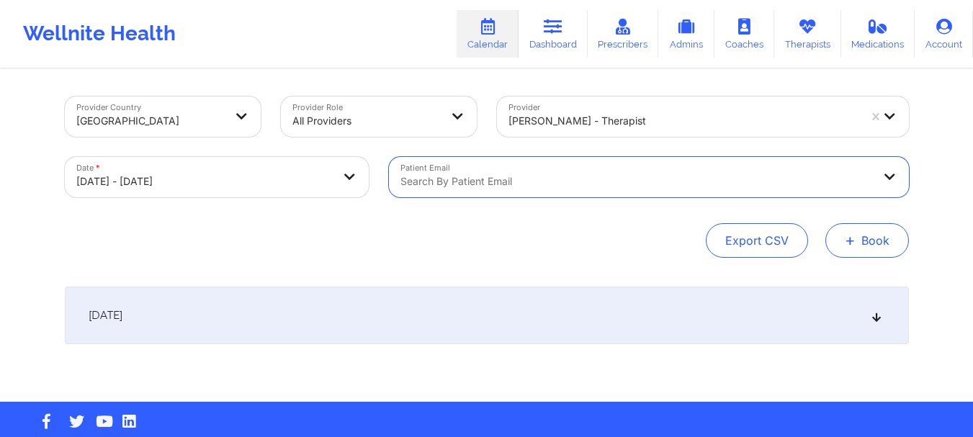
click at [861, 239] on button "+ Book" at bounding box center [867, 240] width 84 height 35
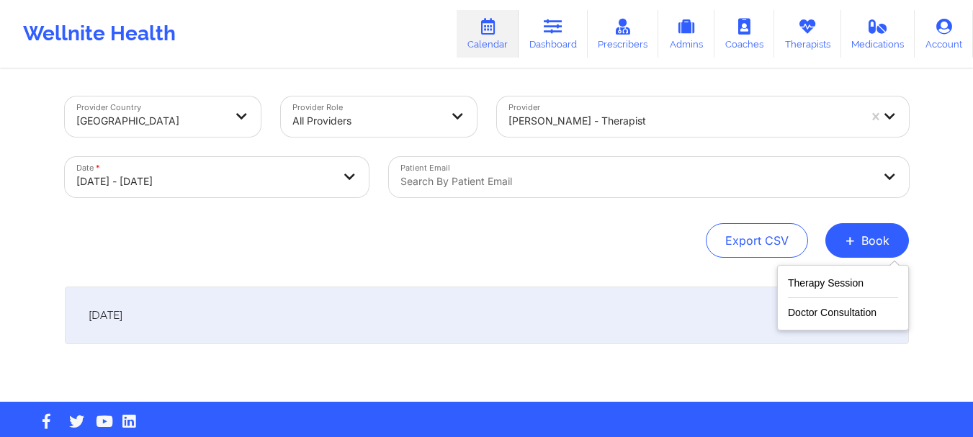
click at [823, 272] on div "Therapy Session Doctor Consultation" at bounding box center [843, 298] width 132 height 66
click at [814, 285] on button "Therapy Session" at bounding box center [843, 286] width 110 height 24
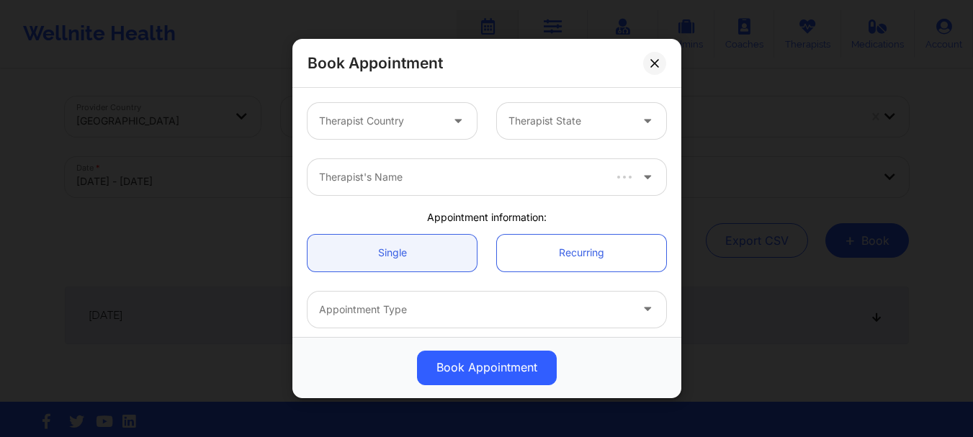
click at [443, 130] on div at bounding box center [459, 121] width 35 height 36
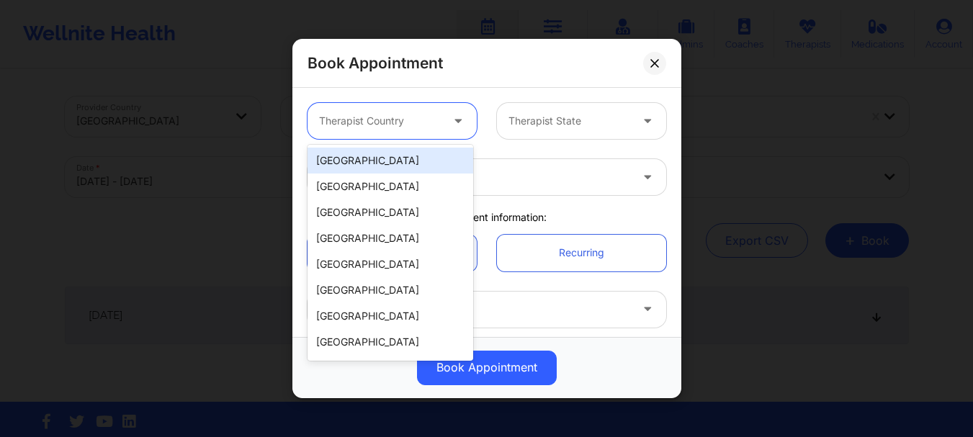
click at [402, 171] on div "[GEOGRAPHIC_DATA]" at bounding box center [391, 161] width 166 height 26
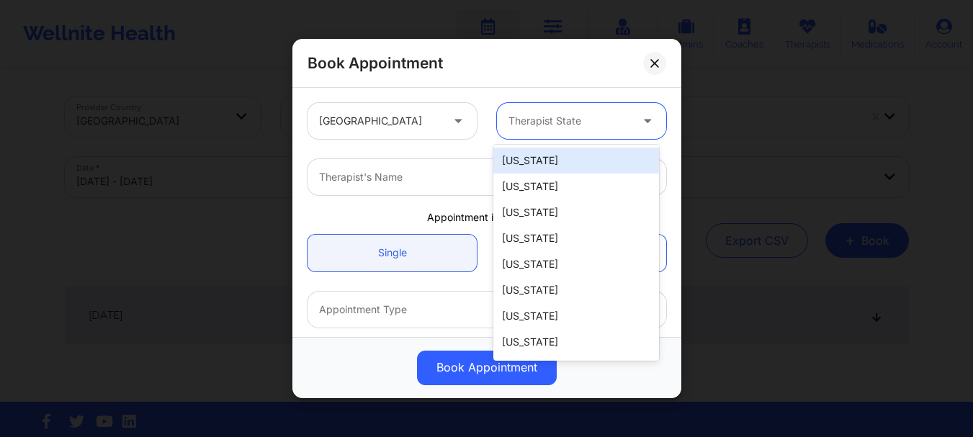
click at [608, 127] on div at bounding box center [570, 120] width 122 height 17
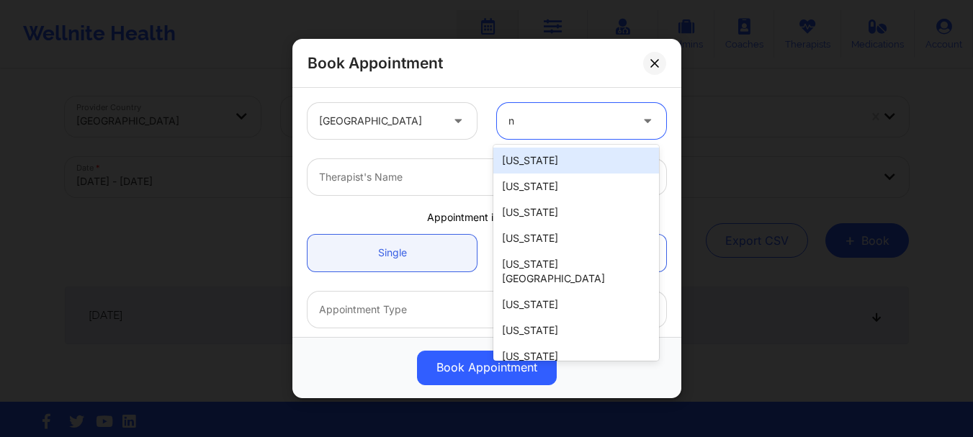
type input "ny"
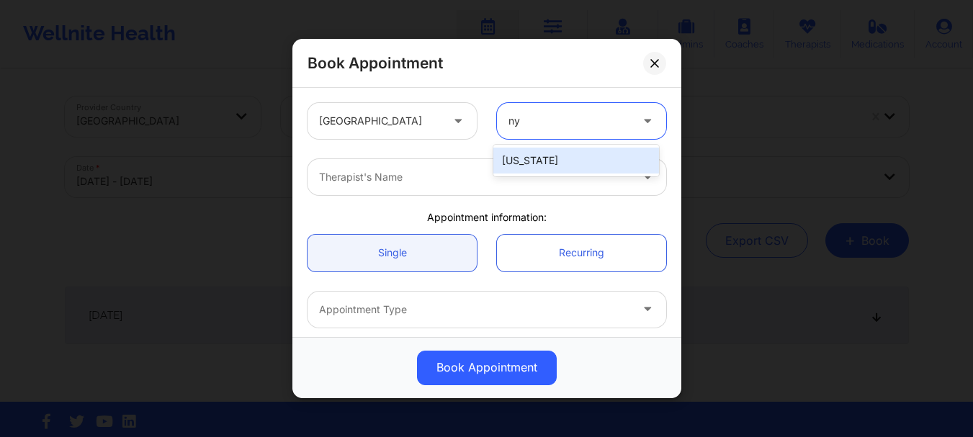
click at [501, 166] on div "[US_STATE]" at bounding box center [576, 161] width 166 height 26
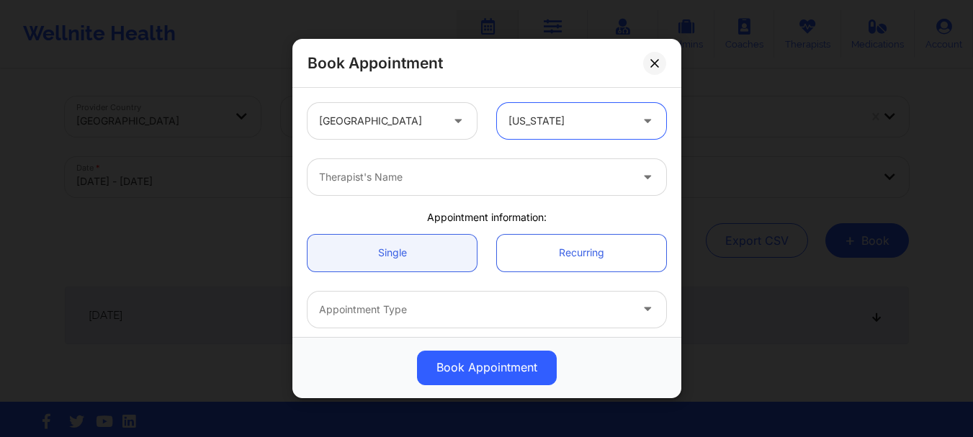
click at [459, 170] on div at bounding box center [474, 177] width 311 height 17
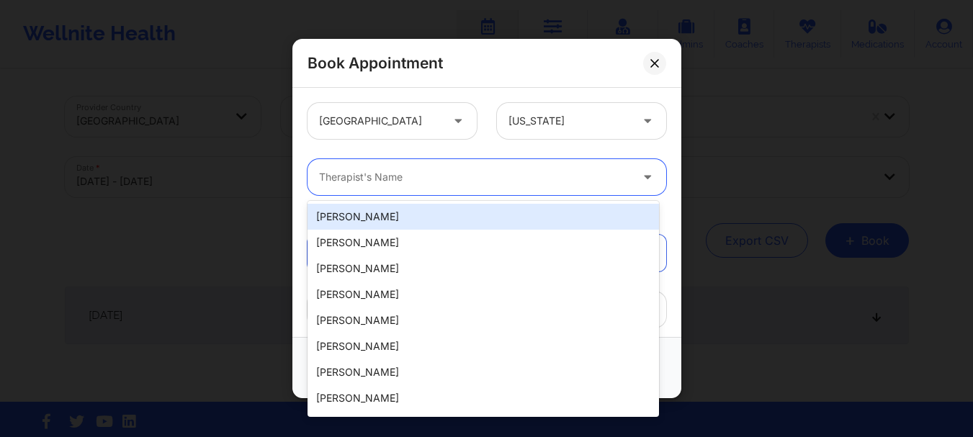
click at [435, 183] on div at bounding box center [474, 177] width 311 height 17
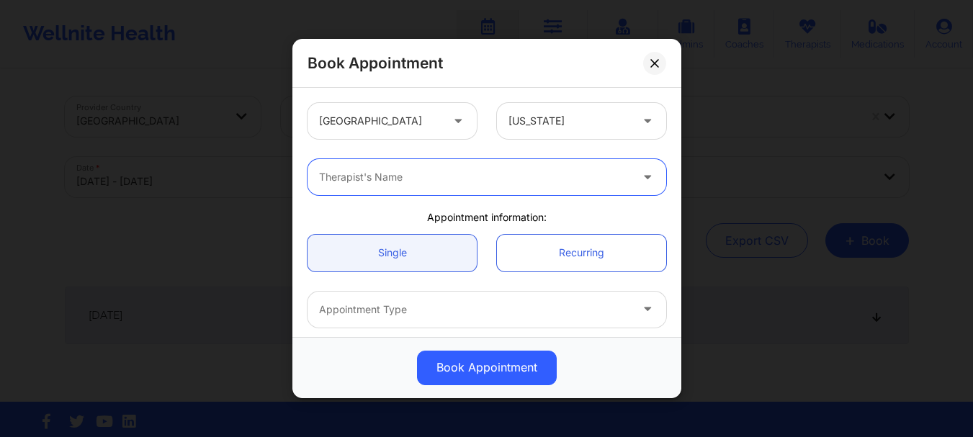
click at [435, 183] on div at bounding box center [474, 177] width 311 height 17
type input "shar"
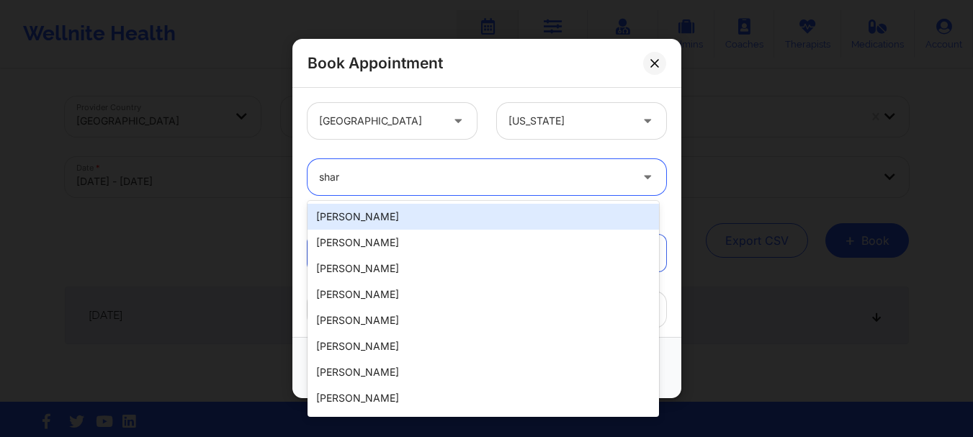
click at [411, 215] on div "[PERSON_NAME]" at bounding box center [484, 217] width 352 height 26
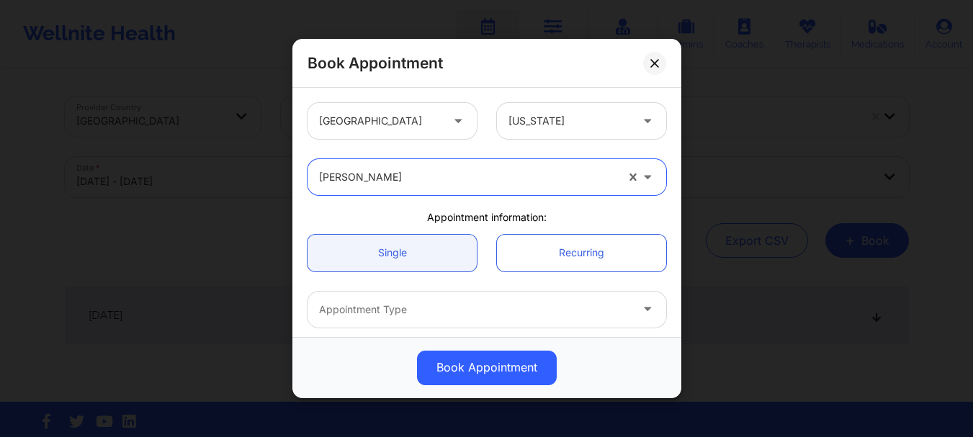
click at [427, 151] on div "option Sharilee Benjamin, selected. Sharilee Benjamin" at bounding box center [486, 177] width 379 height 56
click at [420, 175] on div at bounding box center [467, 177] width 297 height 17
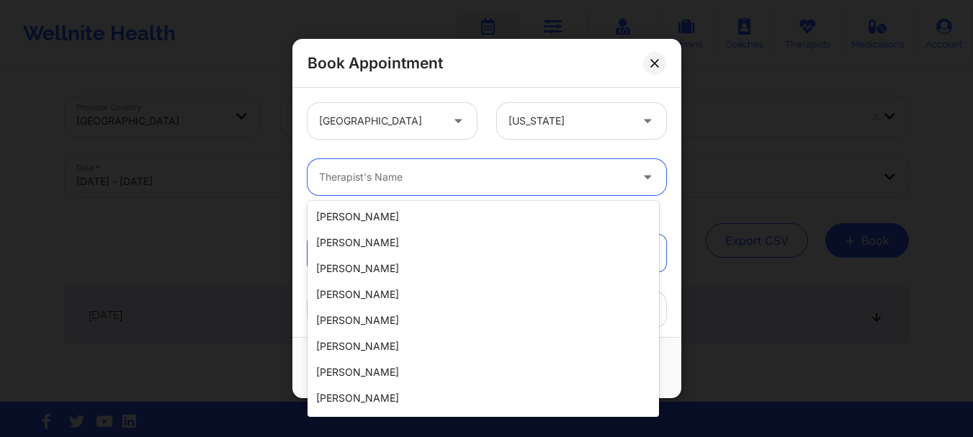
scroll to position [262, 0]
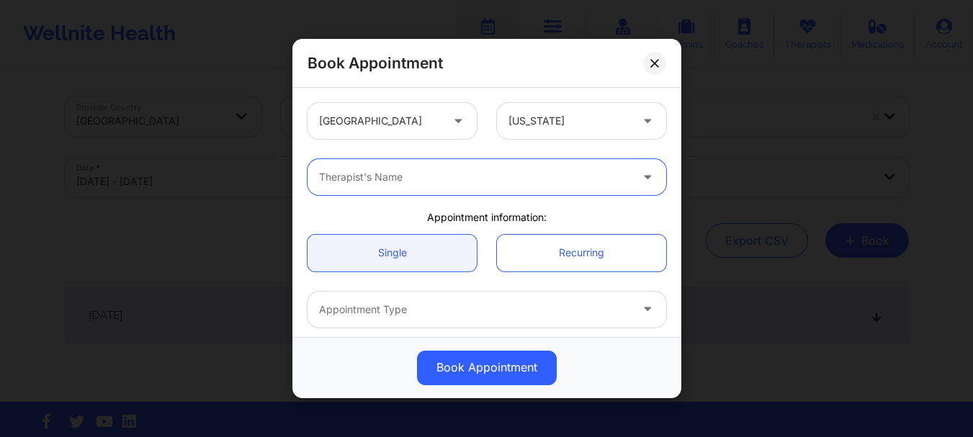
click at [547, 177] on div at bounding box center [474, 177] width 311 height 17
type input "[PERSON_NAME]"
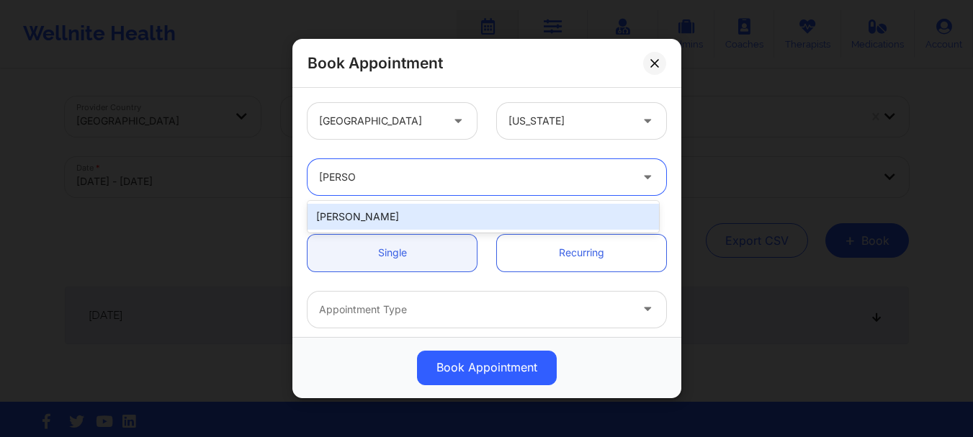
click at [485, 218] on div "[PERSON_NAME]" at bounding box center [484, 217] width 352 height 26
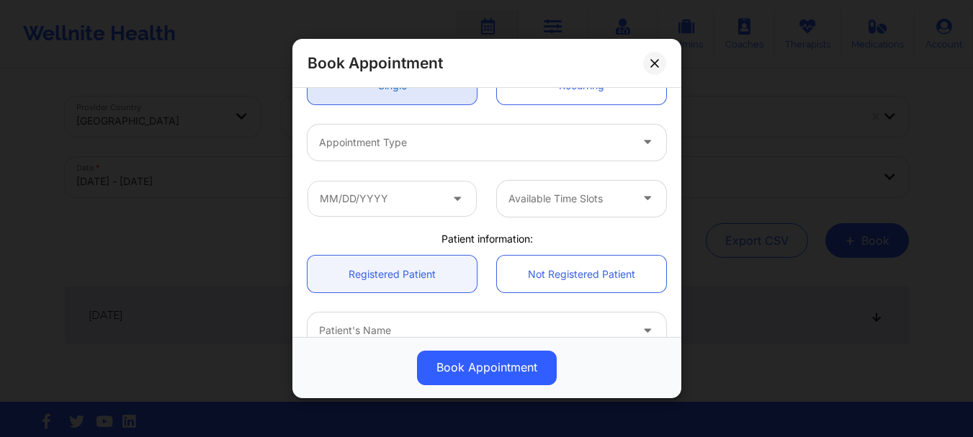
scroll to position [210, 0]
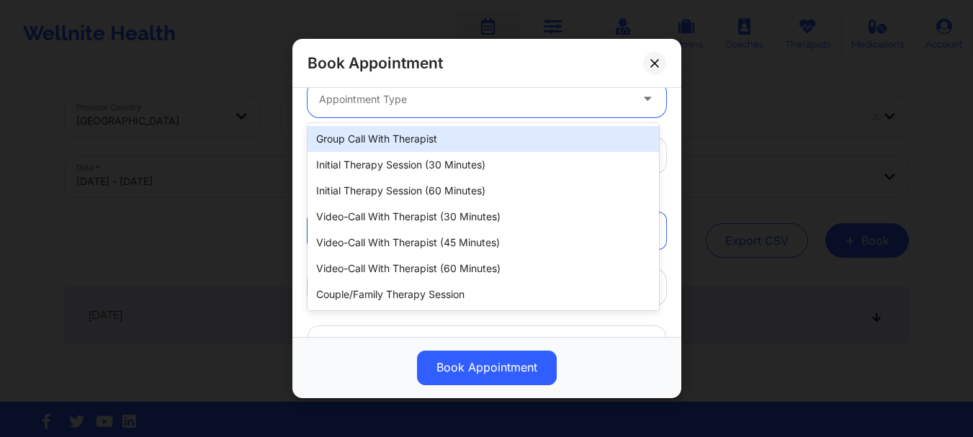
click at [469, 99] on div at bounding box center [474, 99] width 311 height 17
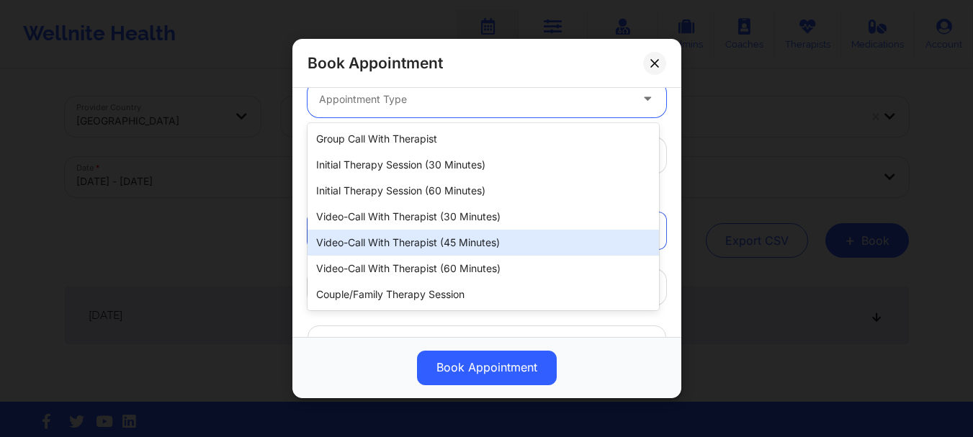
click at [434, 230] on div "Video-Call with Therapist (45 minutes)" at bounding box center [484, 243] width 352 height 26
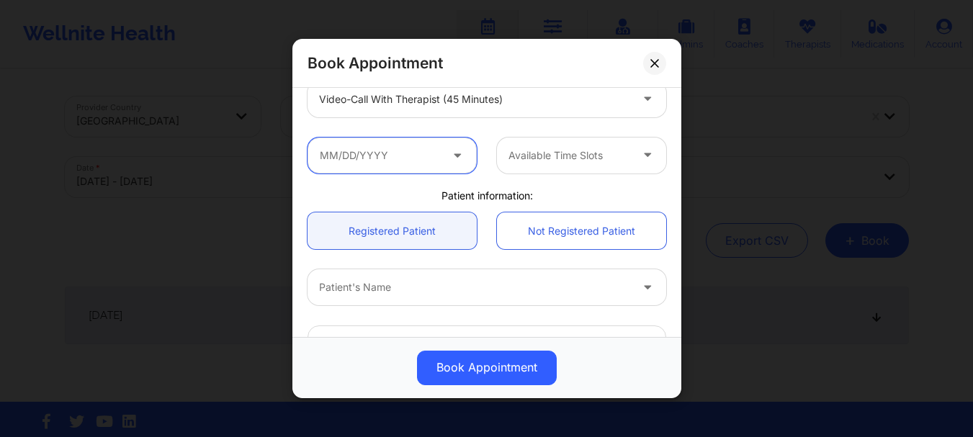
click at [428, 163] on input "text" at bounding box center [392, 156] width 169 height 36
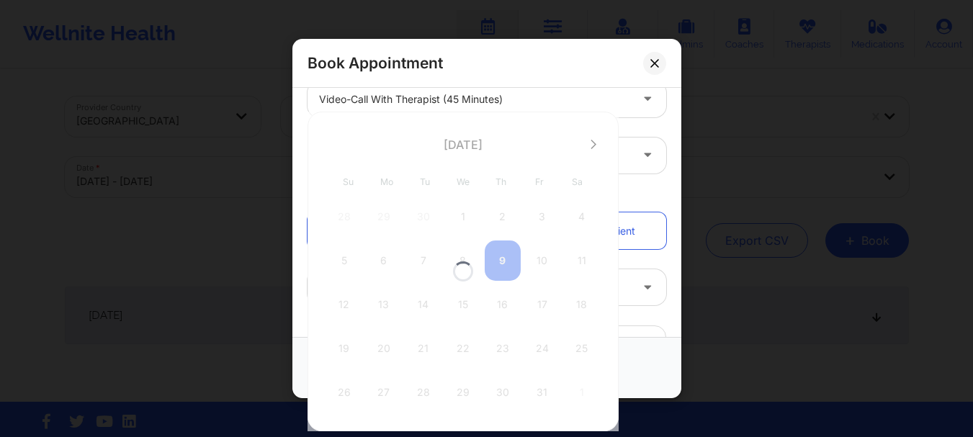
click at [524, 142] on div at bounding box center [463, 272] width 311 height 320
click at [571, 149] on div at bounding box center [463, 272] width 311 height 320
click at [588, 149] on div at bounding box center [463, 272] width 311 height 320
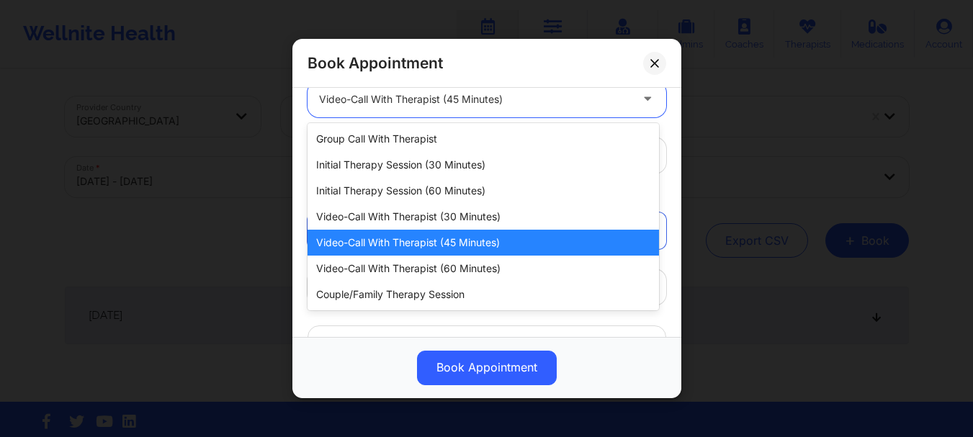
click at [570, 102] on div at bounding box center [474, 99] width 311 height 17
click at [444, 244] on div "Video-Call with Therapist (45 minutes)" at bounding box center [484, 243] width 352 height 26
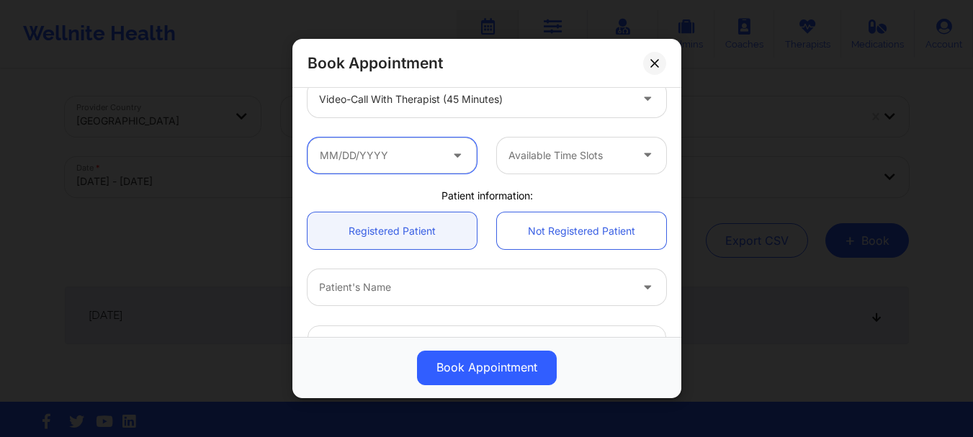
click at [420, 165] on input "text" at bounding box center [392, 156] width 169 height 36
click at [617, 135] on div "Available Time Slots" at bounding box center [486, 155] width 379 height 56
click at [453, 157] on icon at bounding box center [457, 152] width 14 height 12
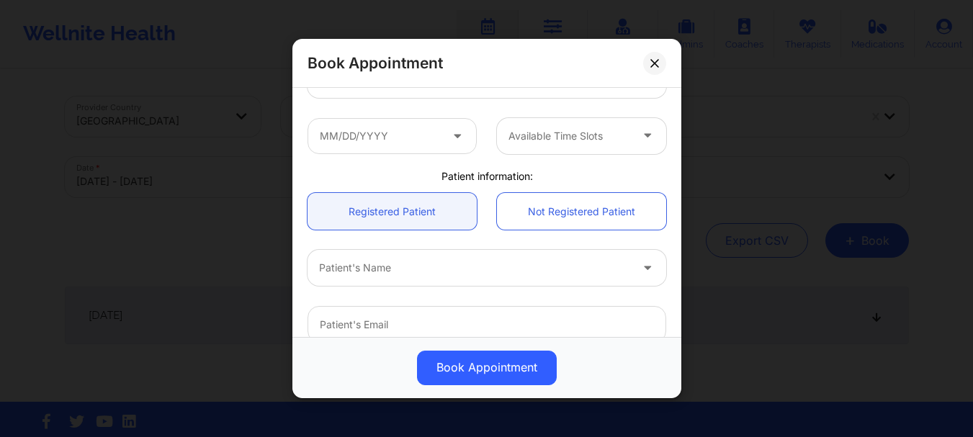
scroll to position [229, 0]
click at [454, 137] on icon at bounding box center [457, 133] width 14 height 12
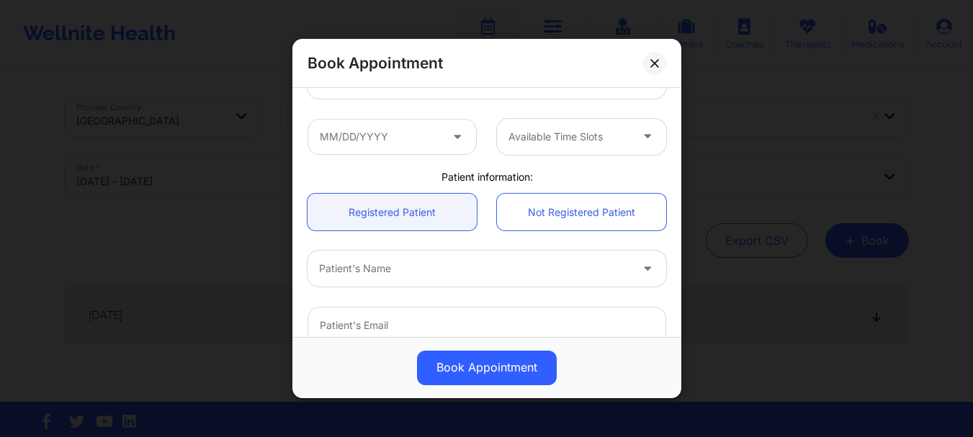
click at [454, 137] on icon at bounding box center [457, 133] width 14 height 12
click at [570, 140] on div at bounding box center [570, 136] width 122 height 17
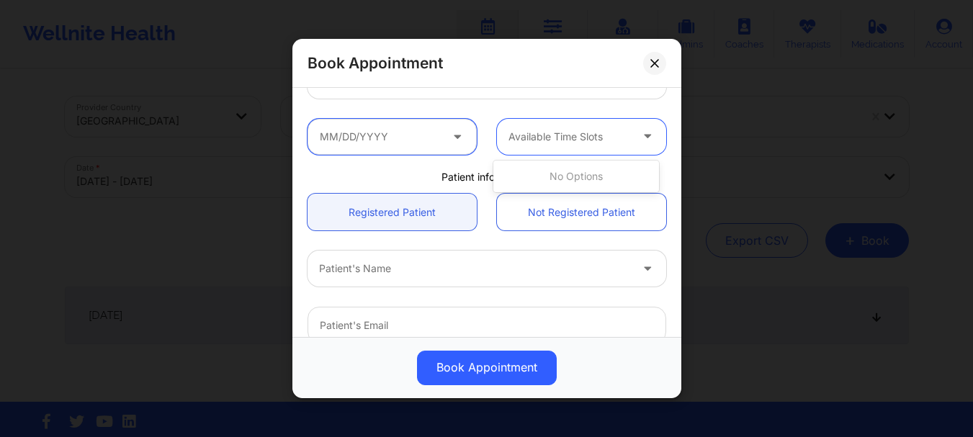
click at [442, 137] on input "text" at bounding box center [392, 137] width 169 height 36
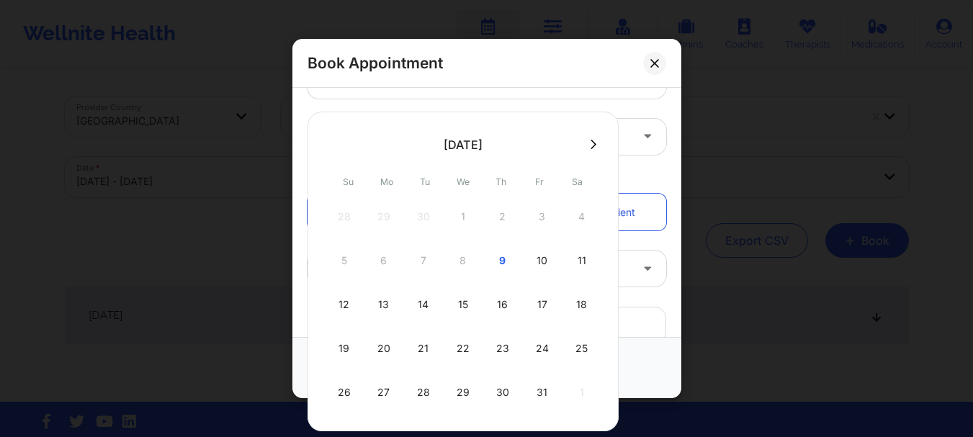
click at [442, 137] on div "[DATE]" at bounding box center [462, 144] width 233 height 29
click at [354, 312] on div "12" at bounding box center [344, 305] width 36 height 40
type input "[DATE]"
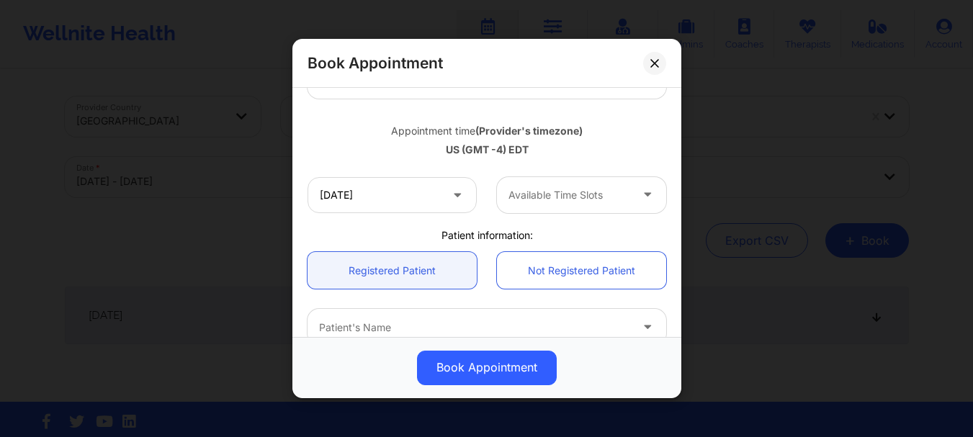
click at [564, 210] on div "Available Time Slots" at bounding box center [564, 195] width 135 height 36
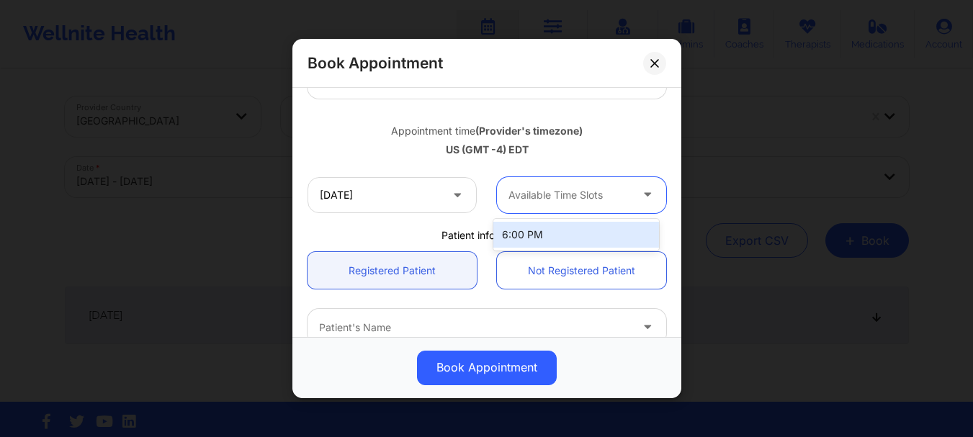
click at [564, 210] on div "Available Time Slots" at bounding box center [564, 195] width 135 height 36
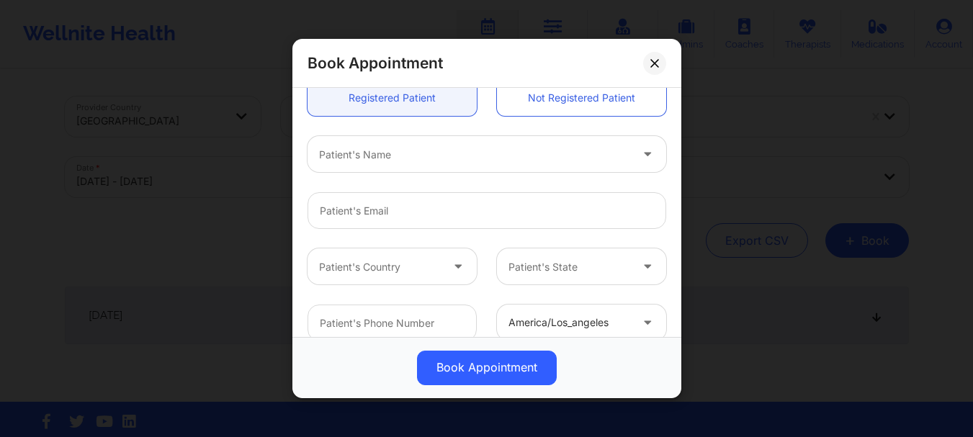
scroll to position [421, 0]
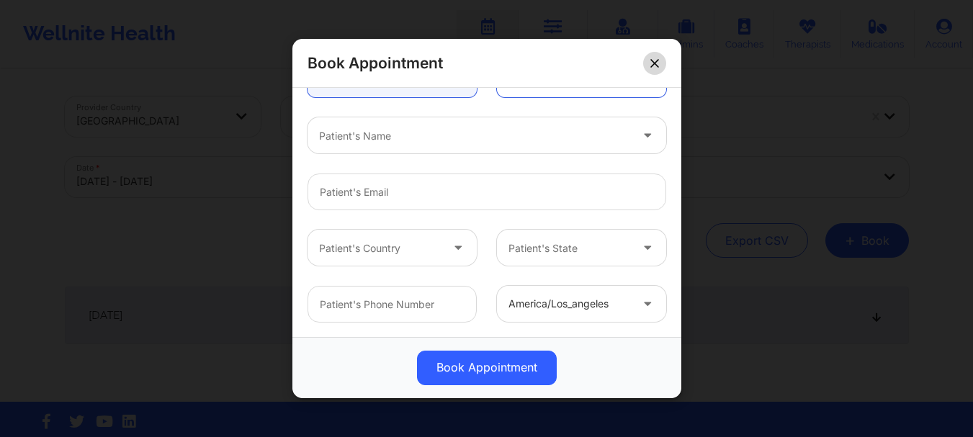
click at [658, 62] on icon at bounding box center [654, 63] width 9 height 9
